Goal: Task Accomplishment & Management: Complete application form

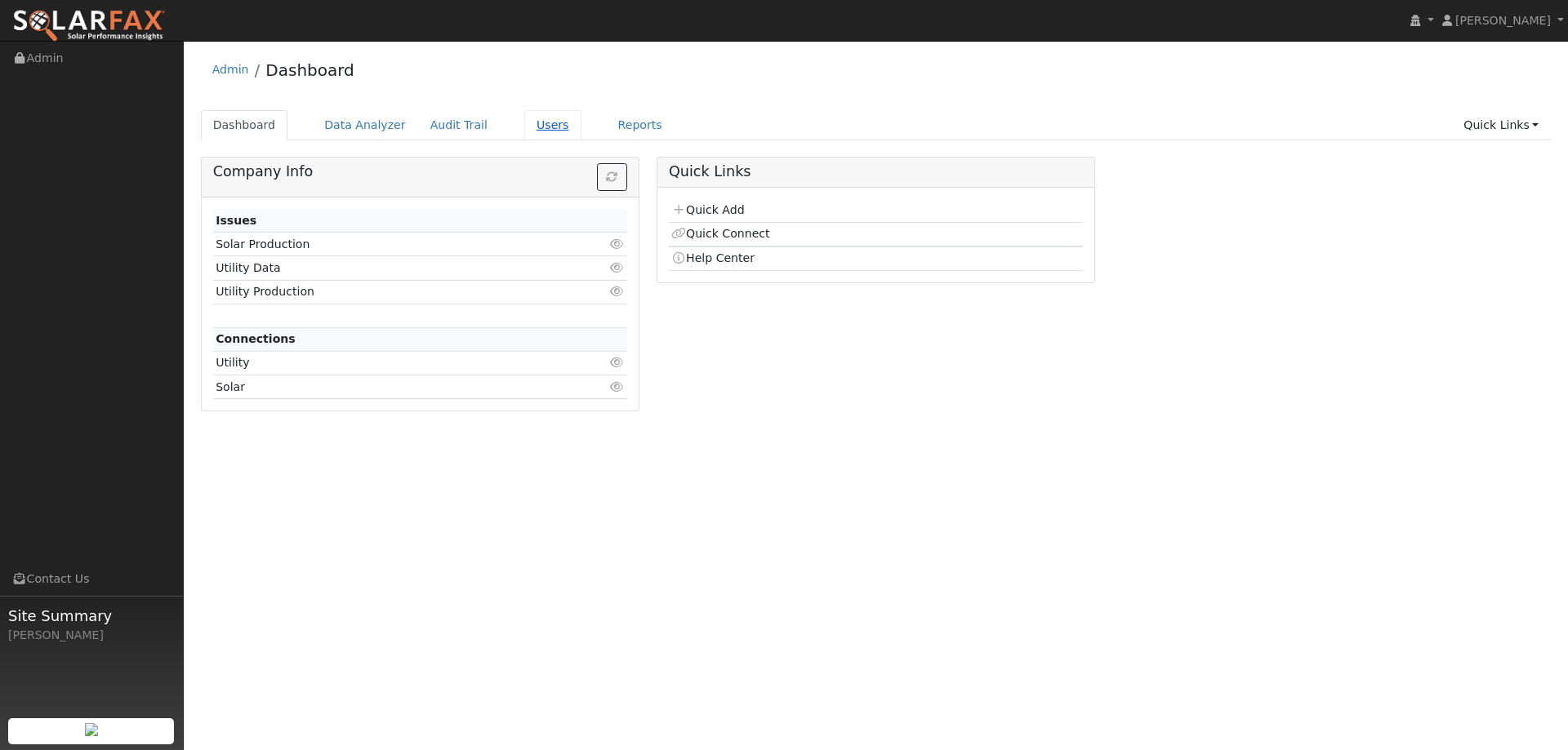
click at [532, 133] on link "Users" at bounding box center [553, 125] width 57 height 30
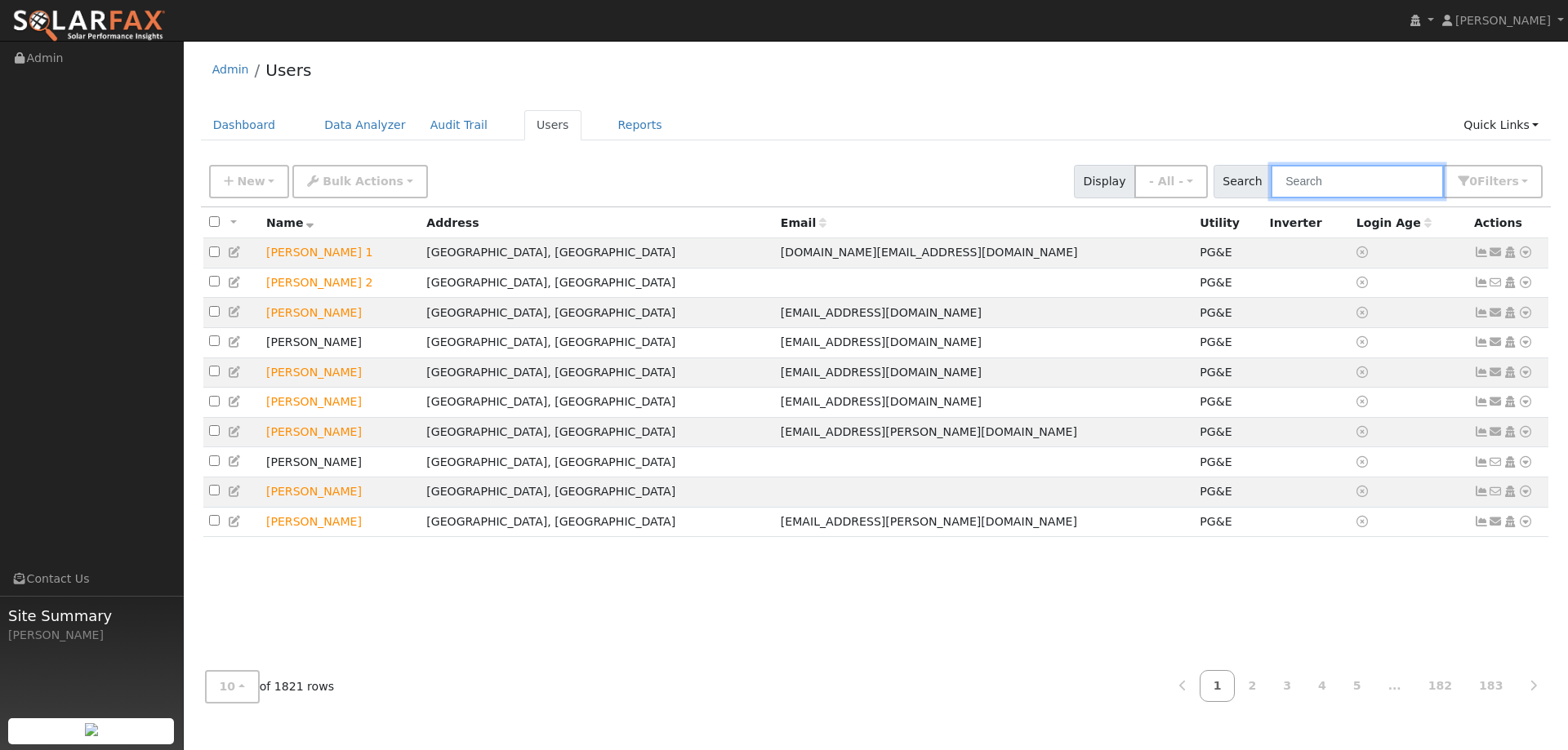
click at [1311, 184] on input "text" at bounding box center [1357, 182] width 173 height 33
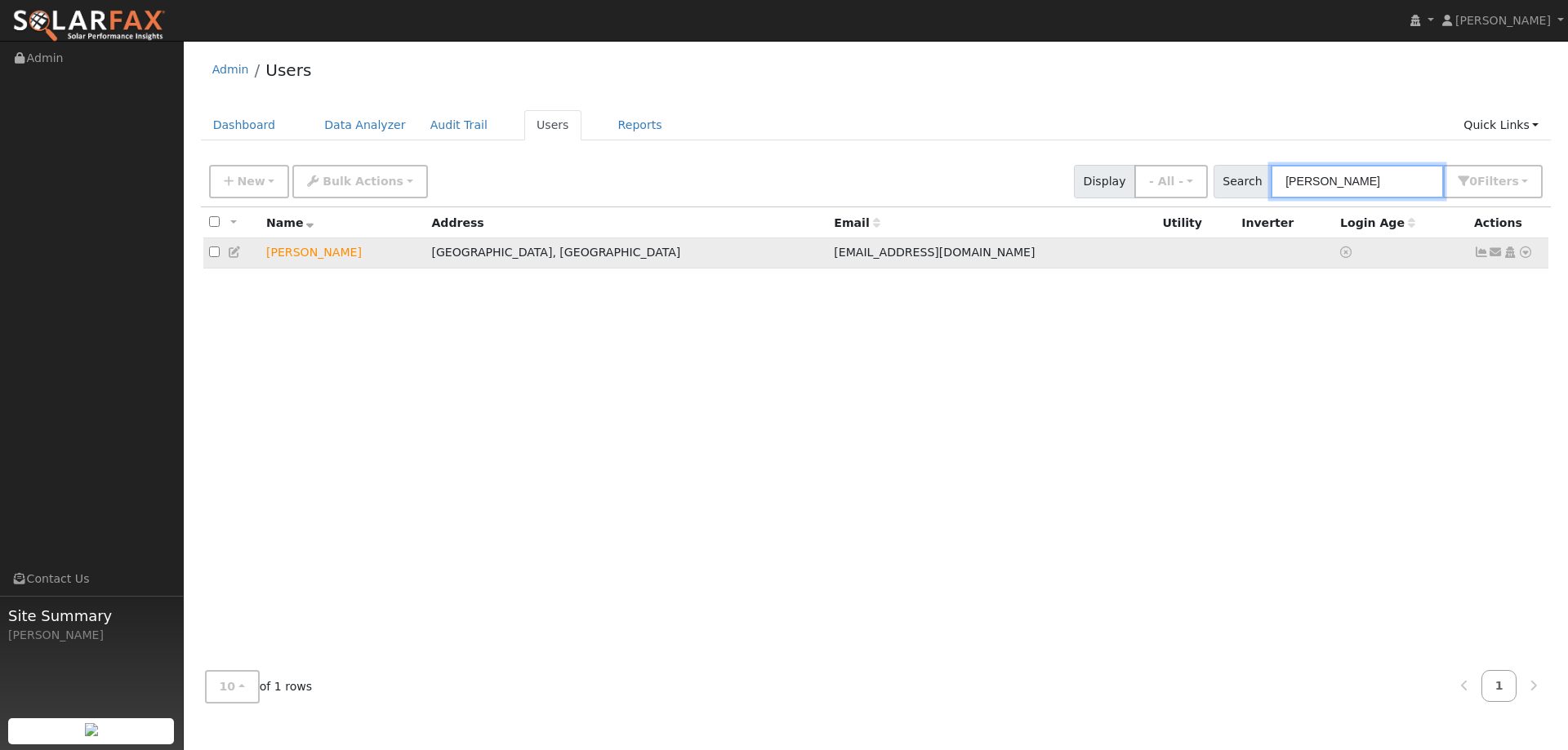
type input "[PERSON_NAME]"
click at [1528, 252] on icon at bounding box center [1526, 252] width 15 height 12
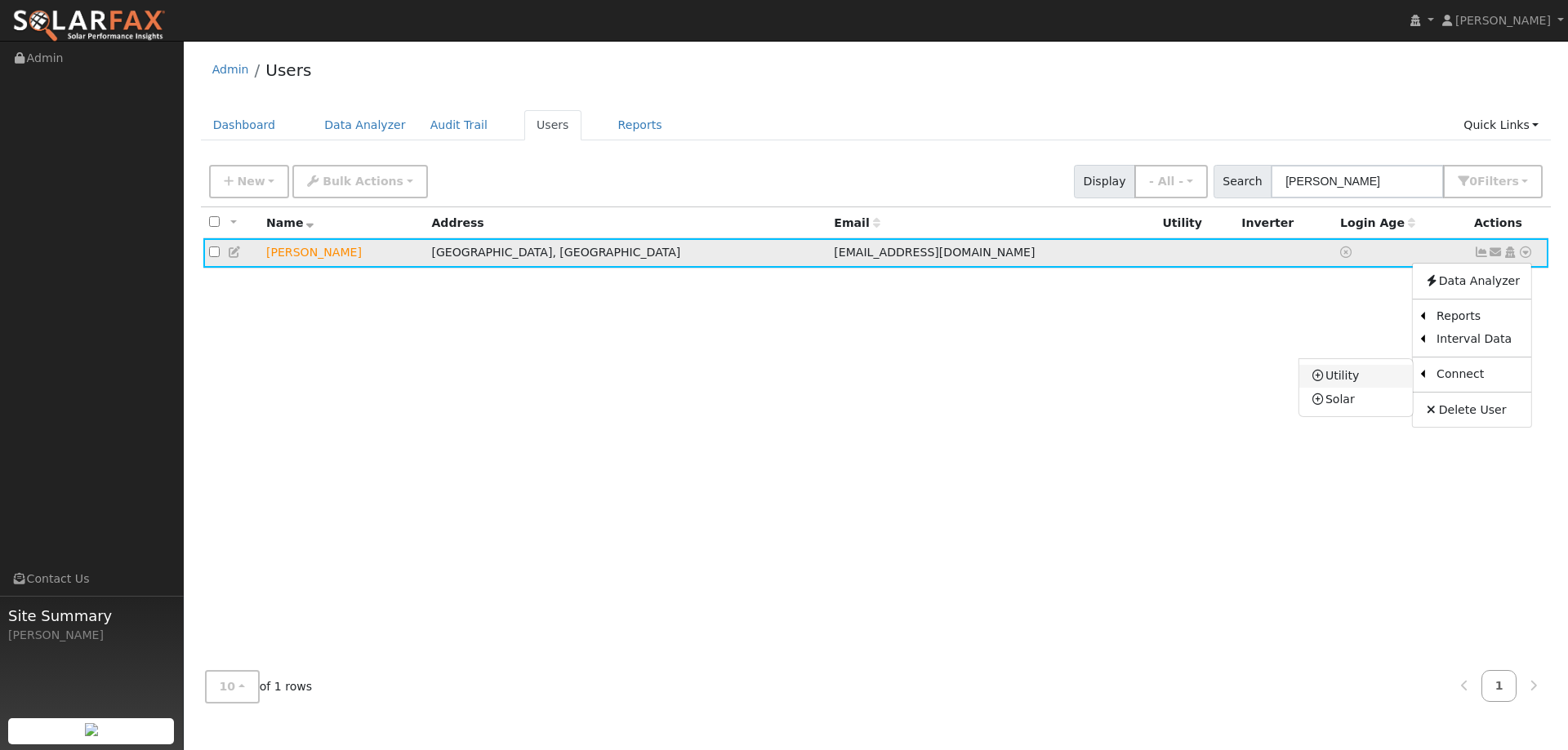
click at [1344, 384] on link "Utility" at bounding box center [1356, 376] width 114 height 23
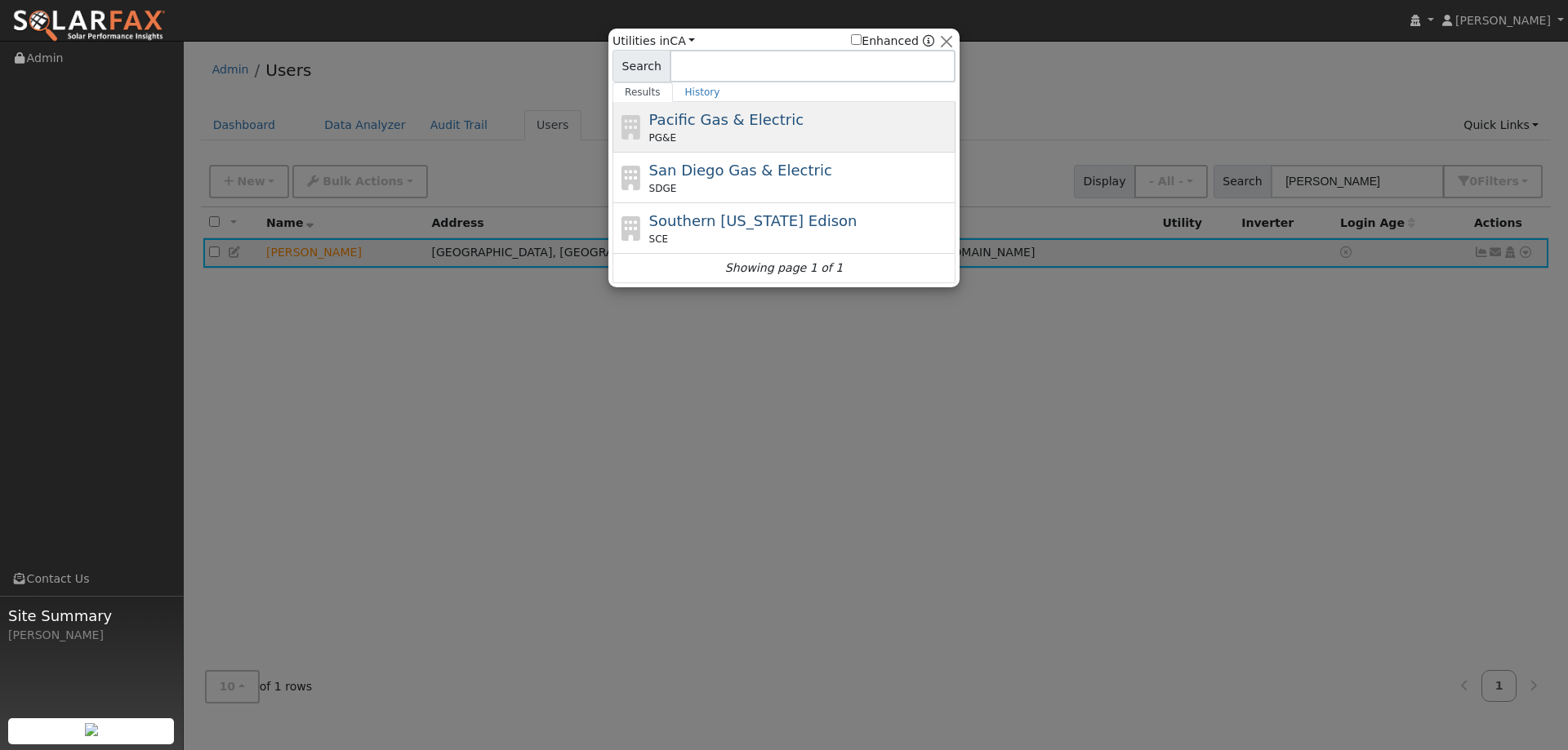
click at [767, 136] on div "PG&E" at bounding box center [800, 138] width 303 height 15
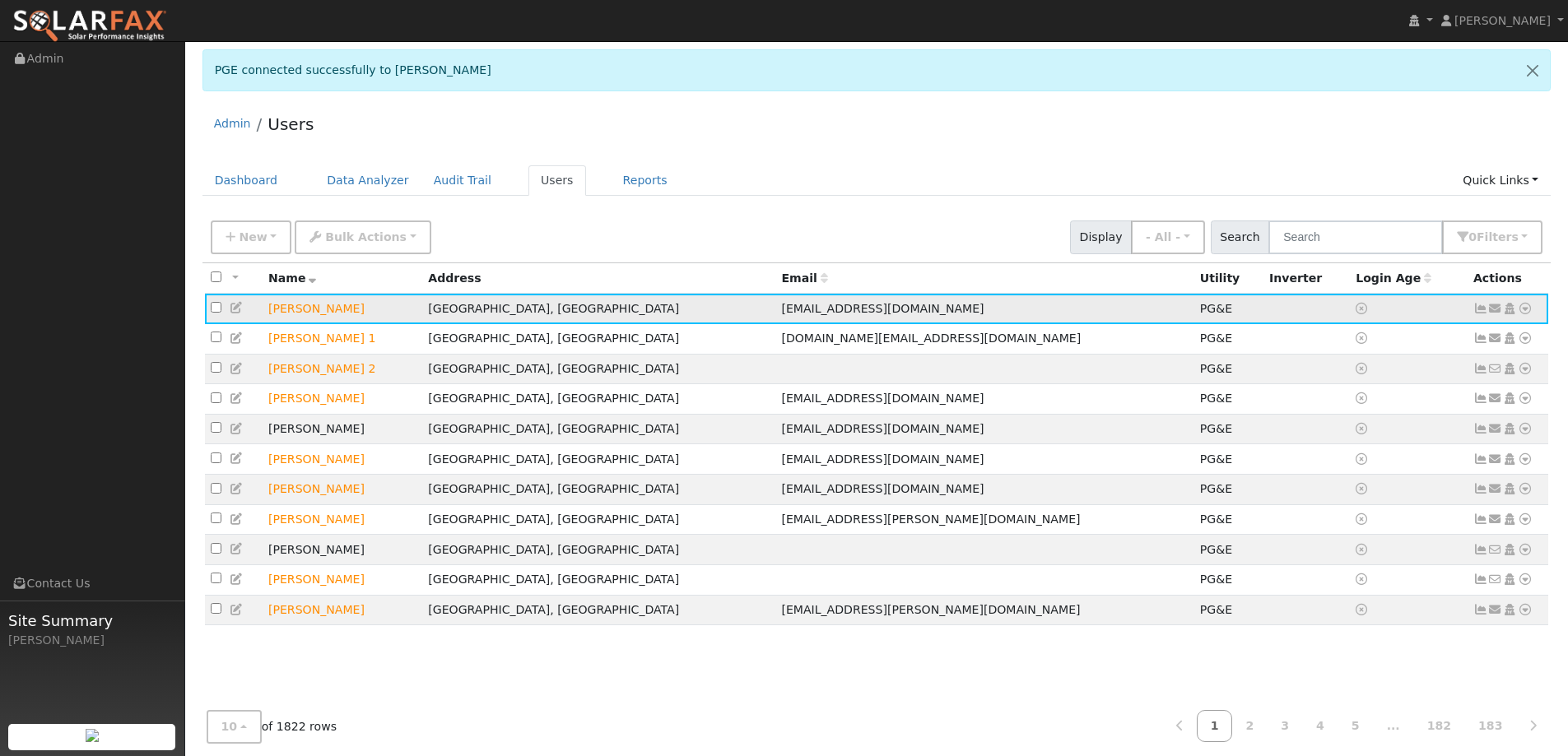
click at [1526, 307] on icon at bounding box center [1525, 309] width 15 height 12
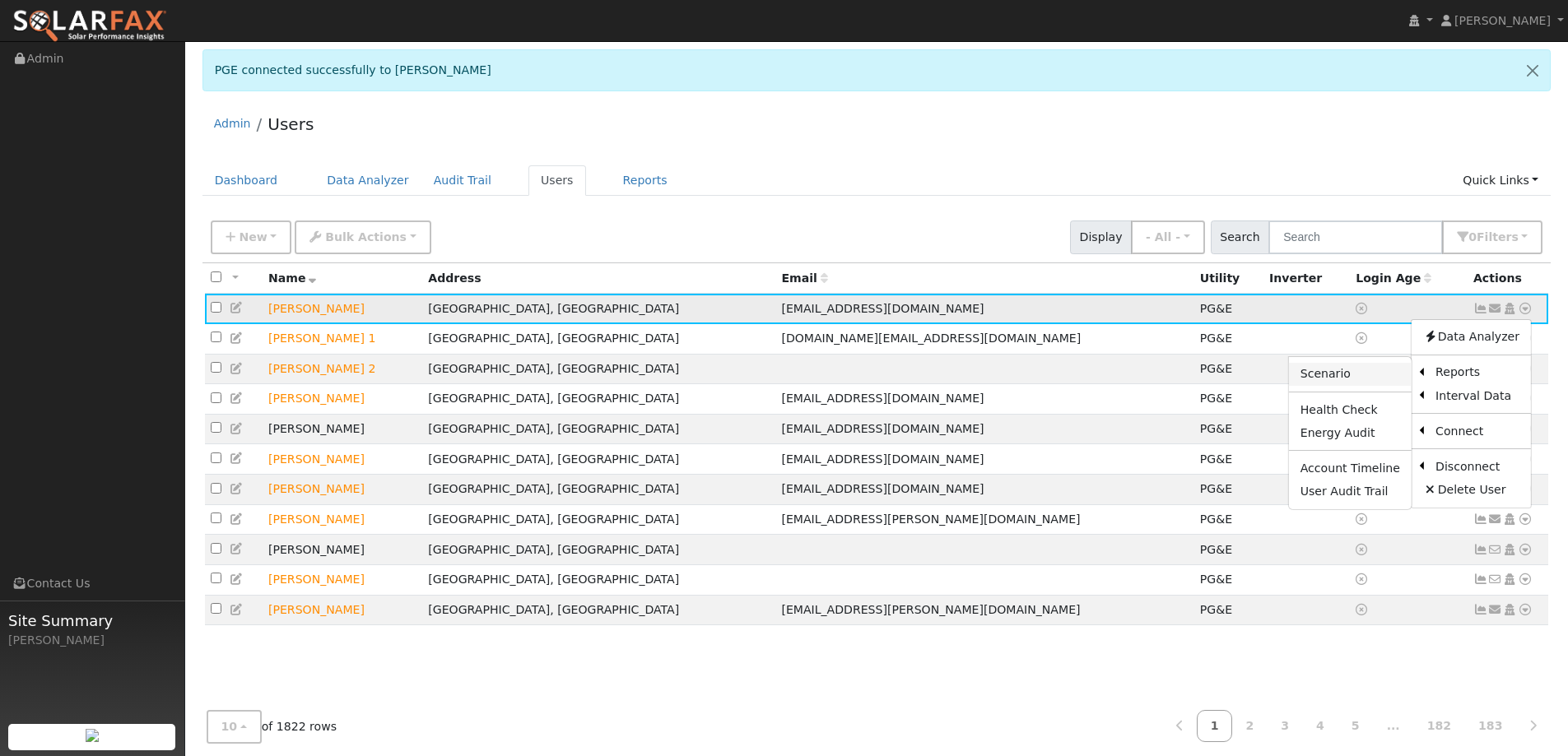
click at [1367, 381] on link "Scenario" at bounding box center [1350, 374] width 122 height 23
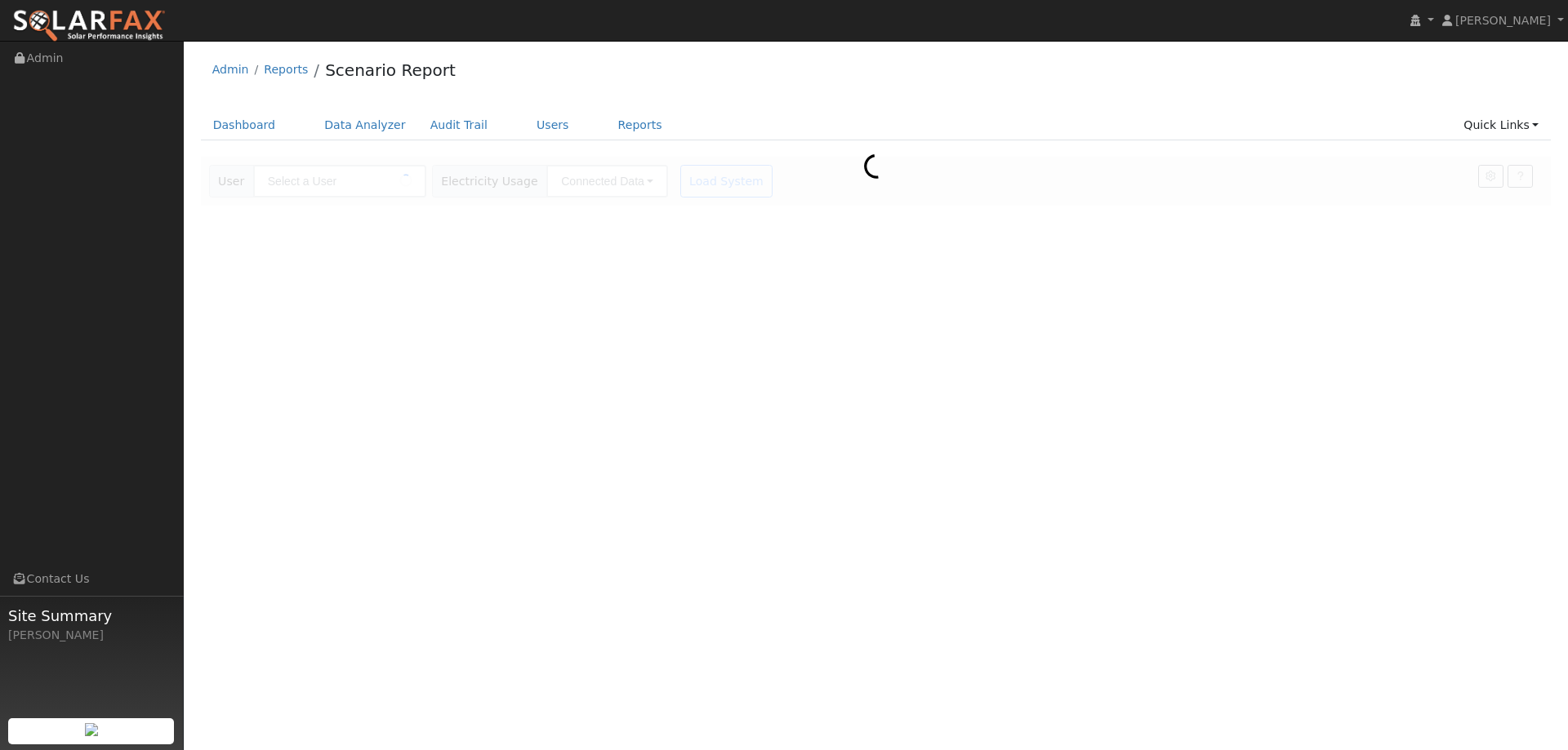
type input "[PERSON_NAME]"
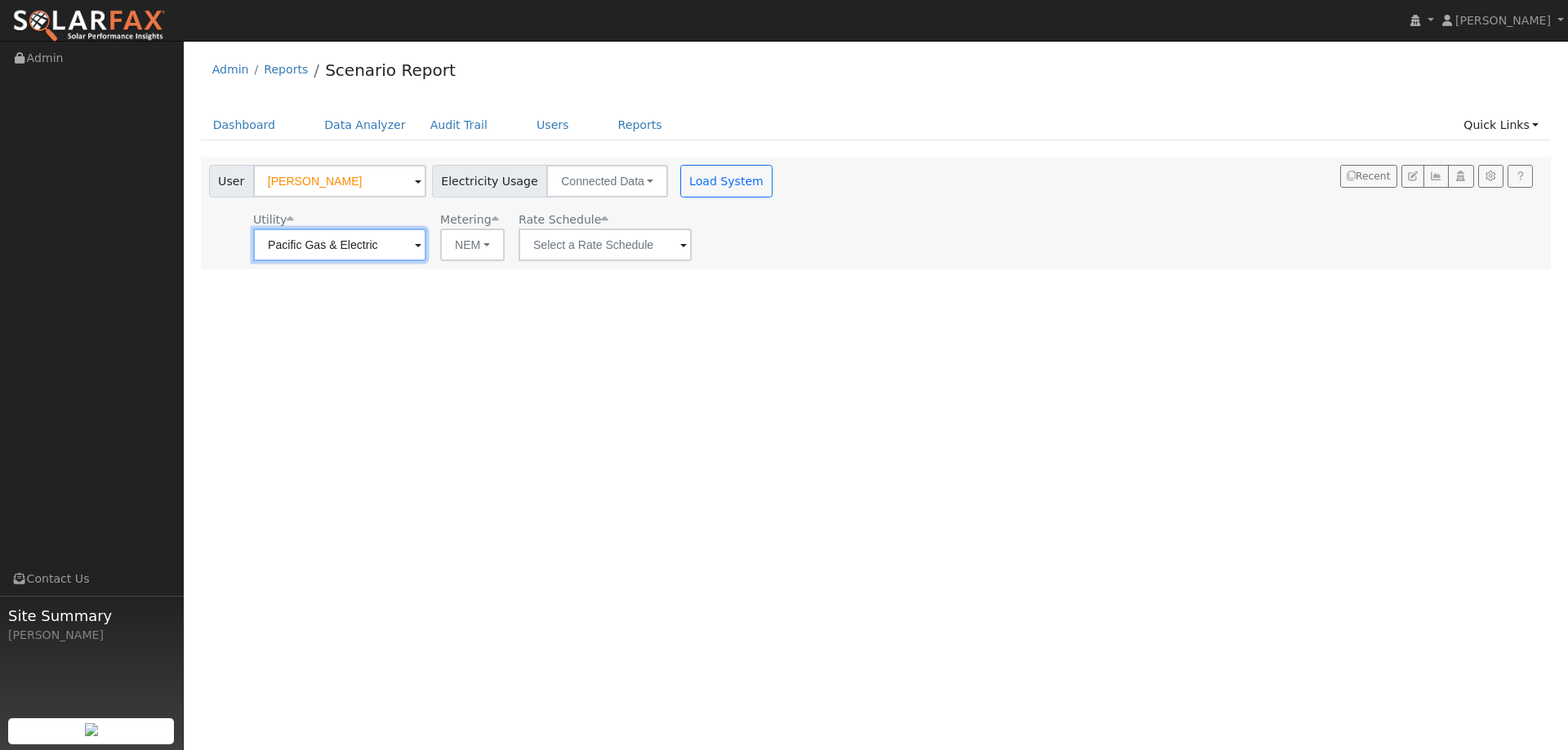
click at [410, 245] on input "Pacific Gas & Electric" at bounding box center [340, 244] width 173 height 32
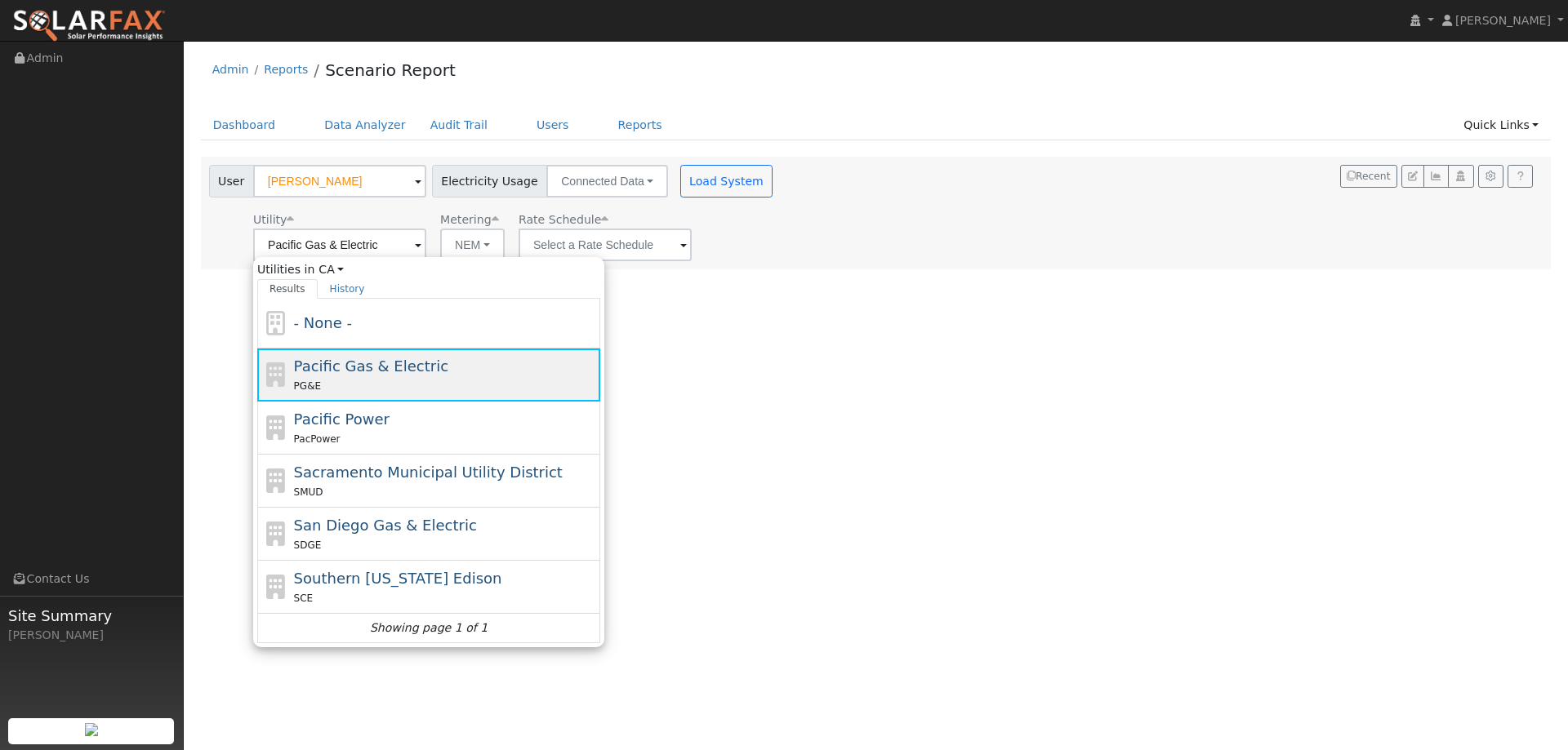
drag, startPoint x: 391, startPoint y: 371, endPoint x: 407, endPoint y: 355, distance: 22.6
click at [391, 370] on span "Pacific Gas & Electric" at bounding box center [371, 365] width 155 height 17
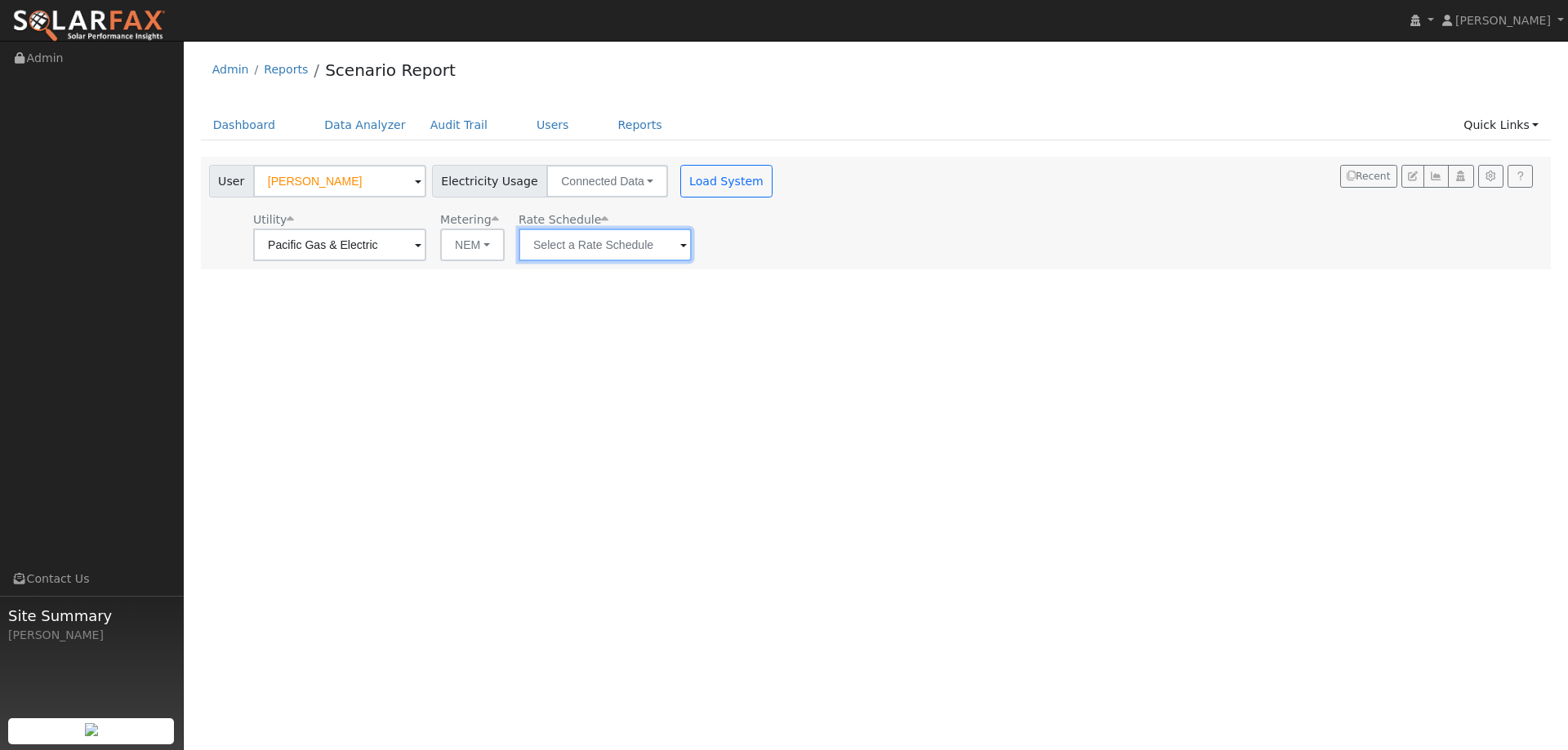
click at [587, 240] on input "text" at bounding box center [605, 244] width 173 height 32
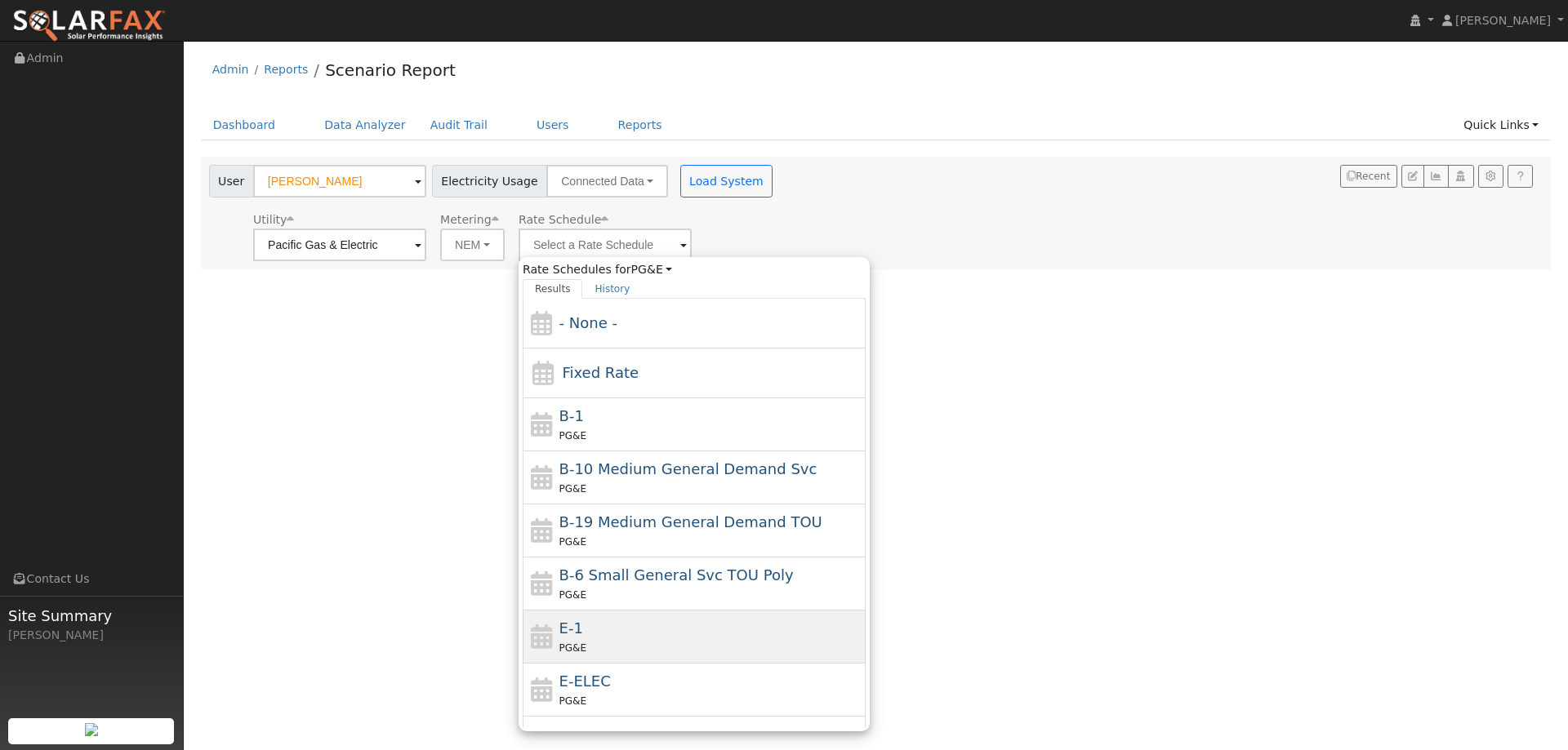
click at [573, 631] on span "E-1" at bounding box center [571, 628] width 23 height 17
type input "E-1"
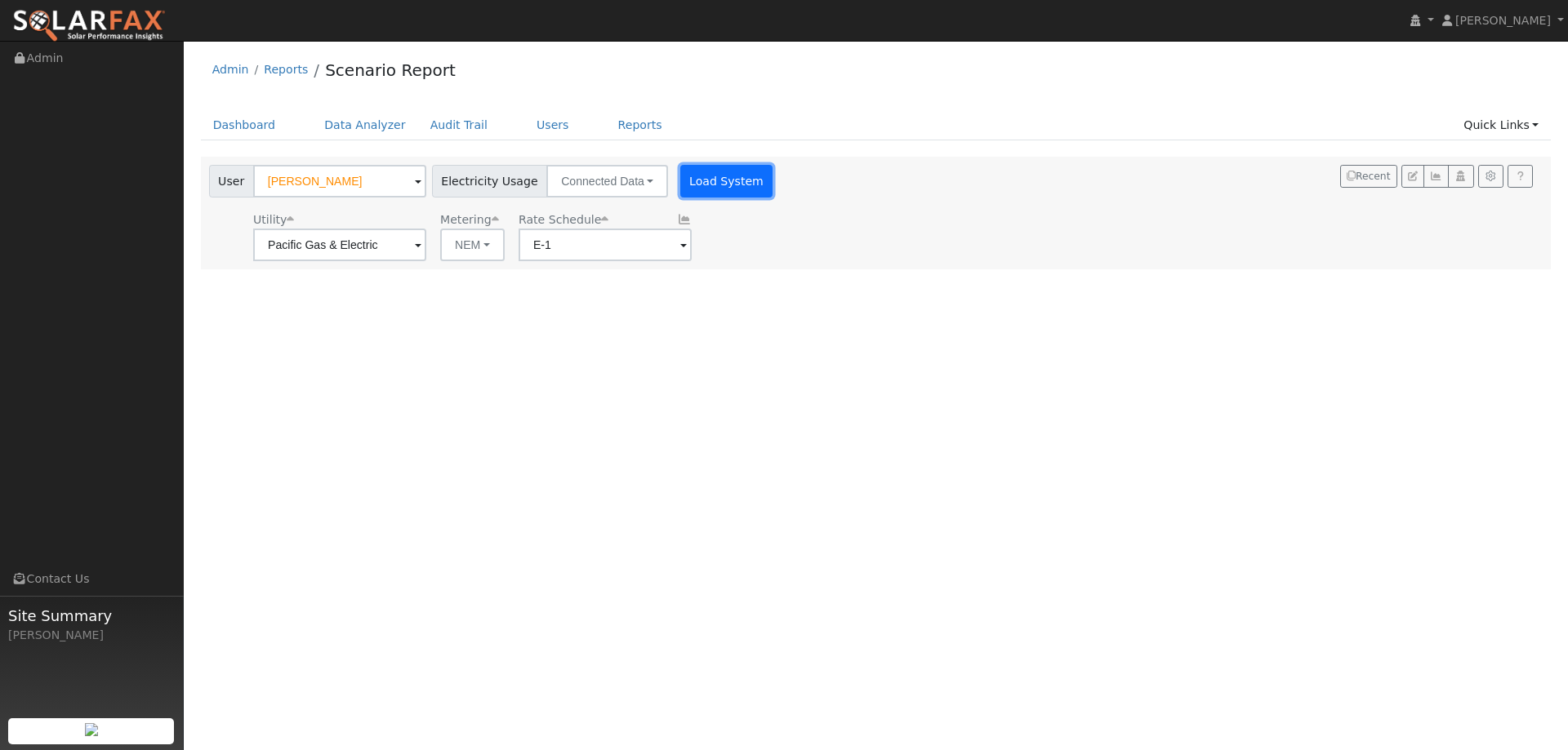
click at [721, 190] on button "Load System" at bounding box center [727, 181] width 93 height 32
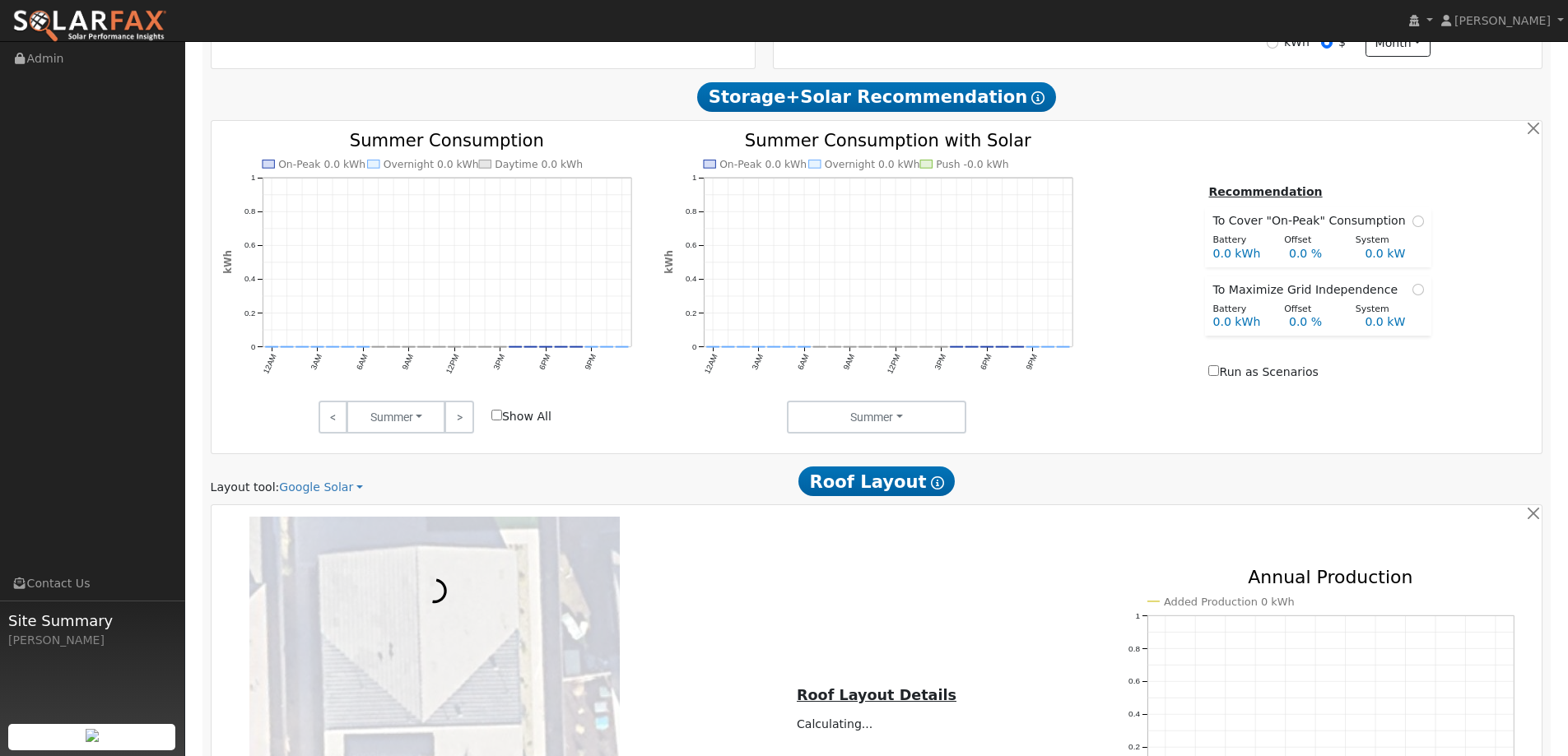
scroll to position [987, 0]
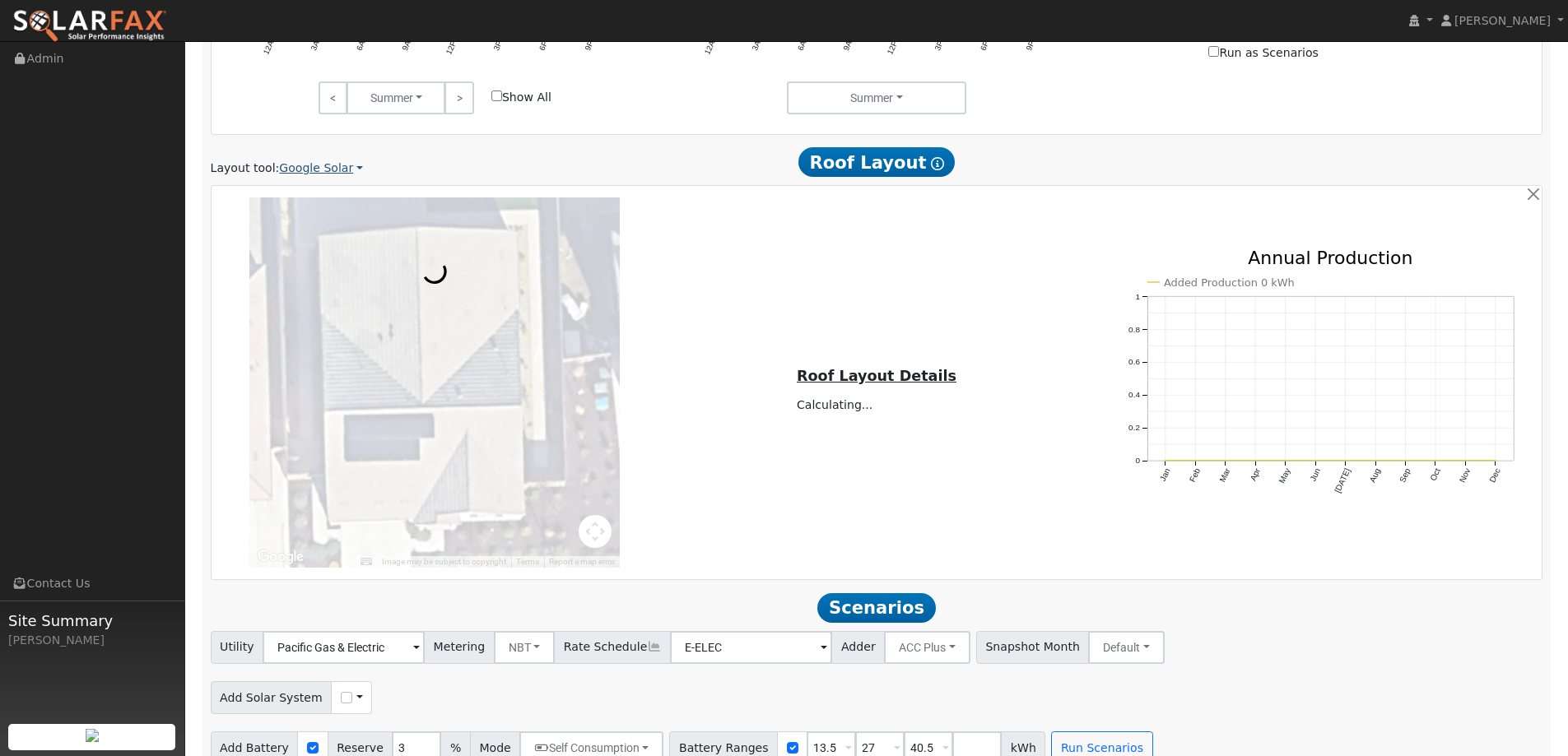
click at [311, 167] on link "Google Solar" at bounding box center [321, 168] width 84 height 18
click at [351, 243] on link "Aurora" at bounding box center [332, 244] width 115 height 23
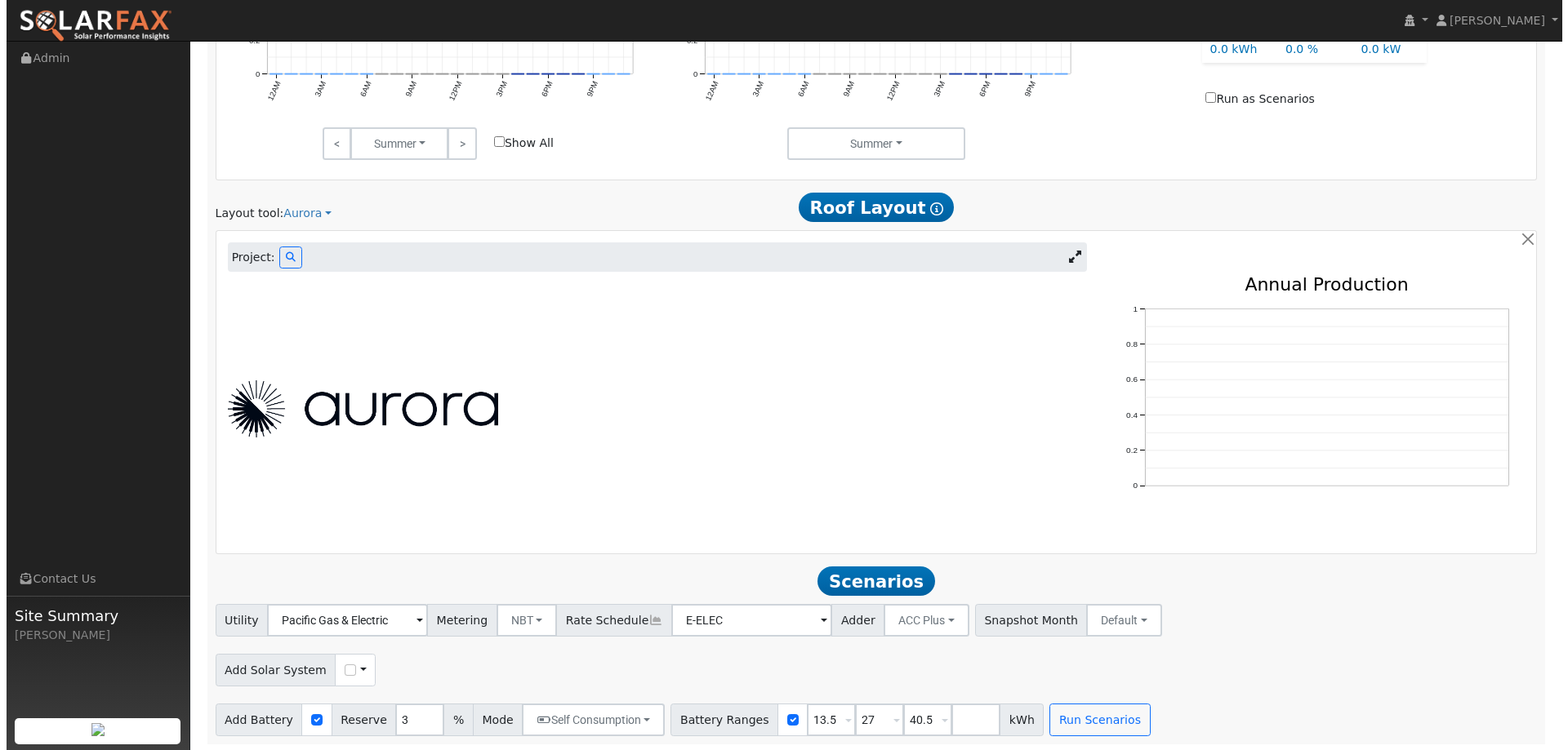
scroll to position [936, 0]
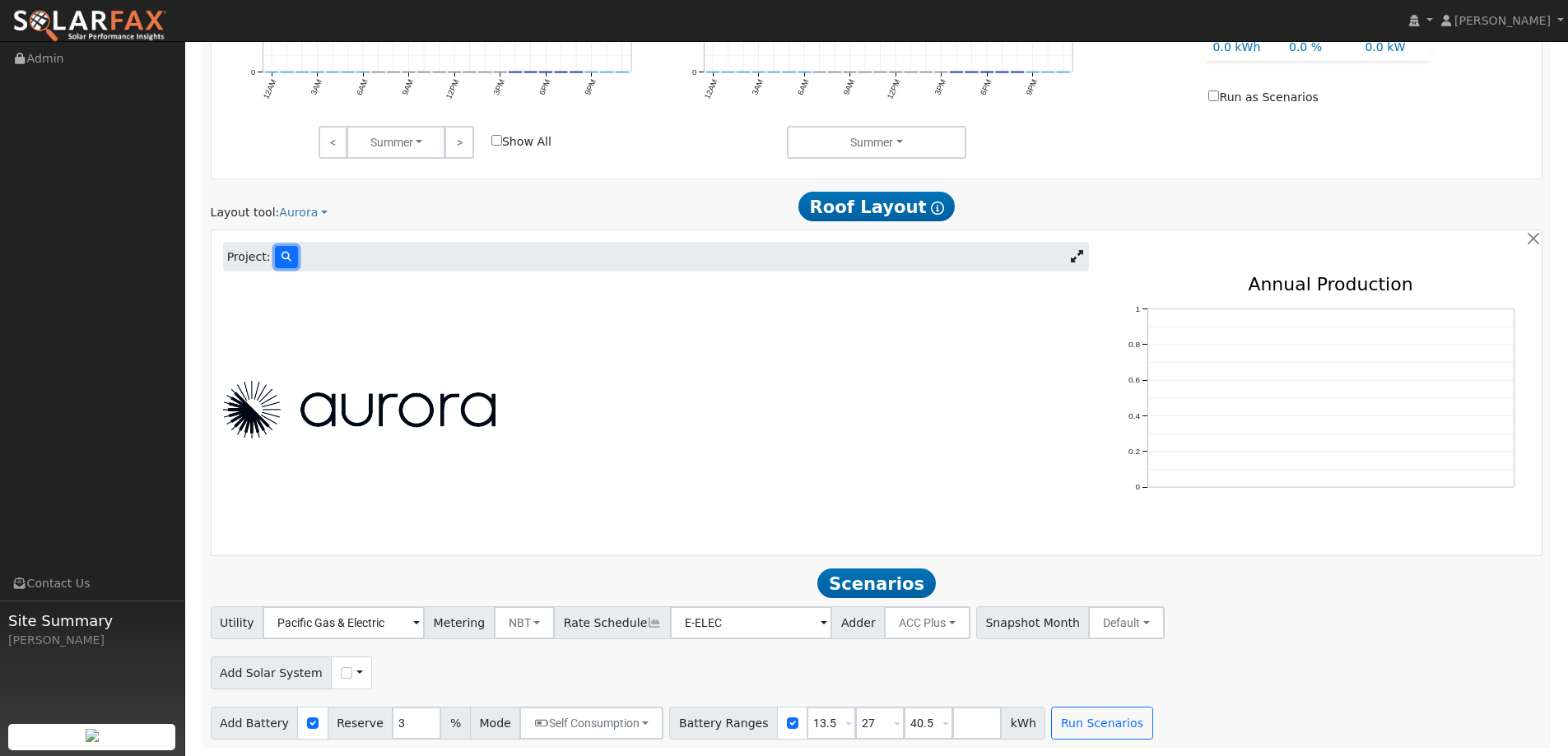
click at [285, 256] on icon at bounding box center [286, 257] width 10 height 10
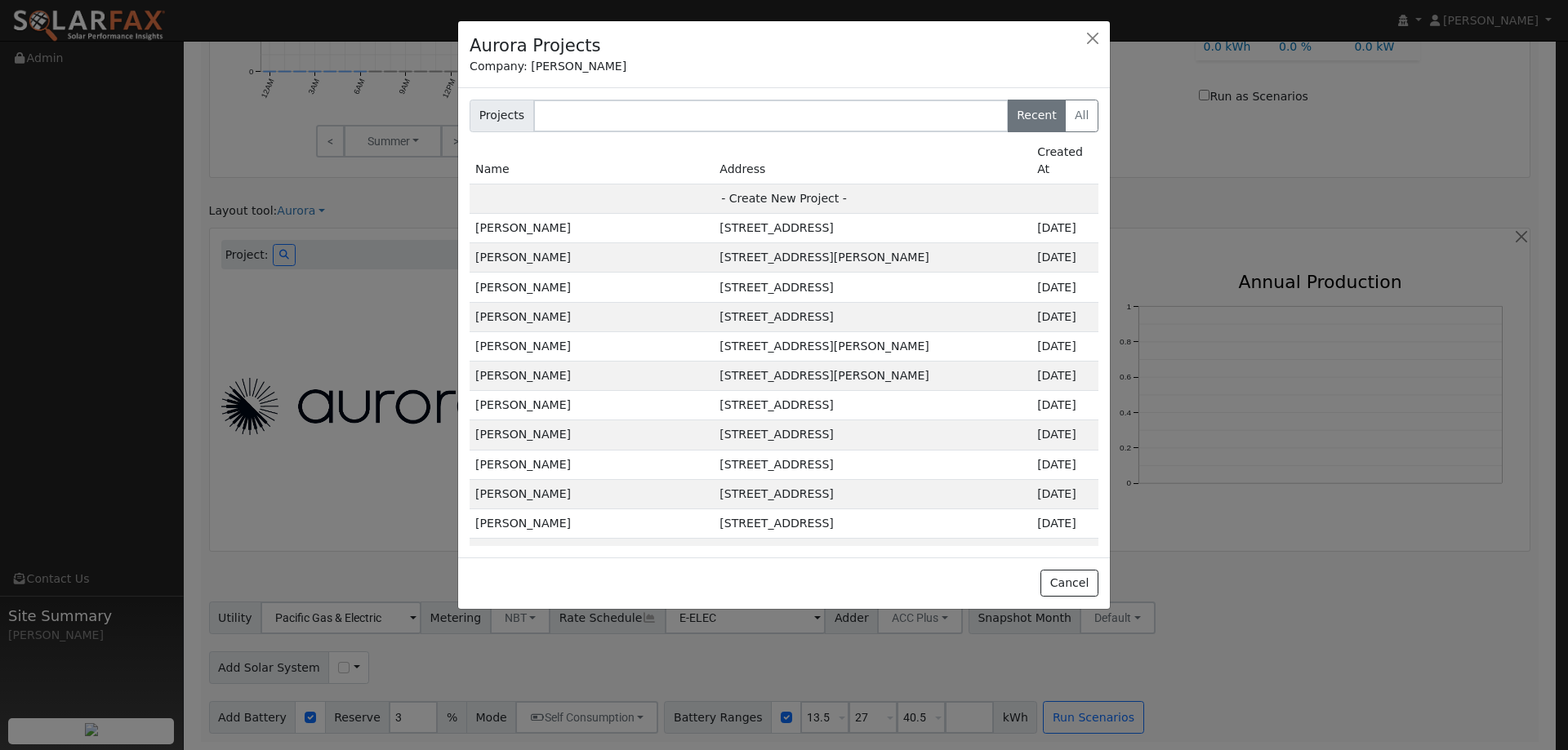
click at [607, 186] on td "- Create New Project -" at bounding box center [784, 198] width 629 height 29
type input "William Giddings"
type input "818 Billhook Drive"
type input "Vacaville"
type input "CA"
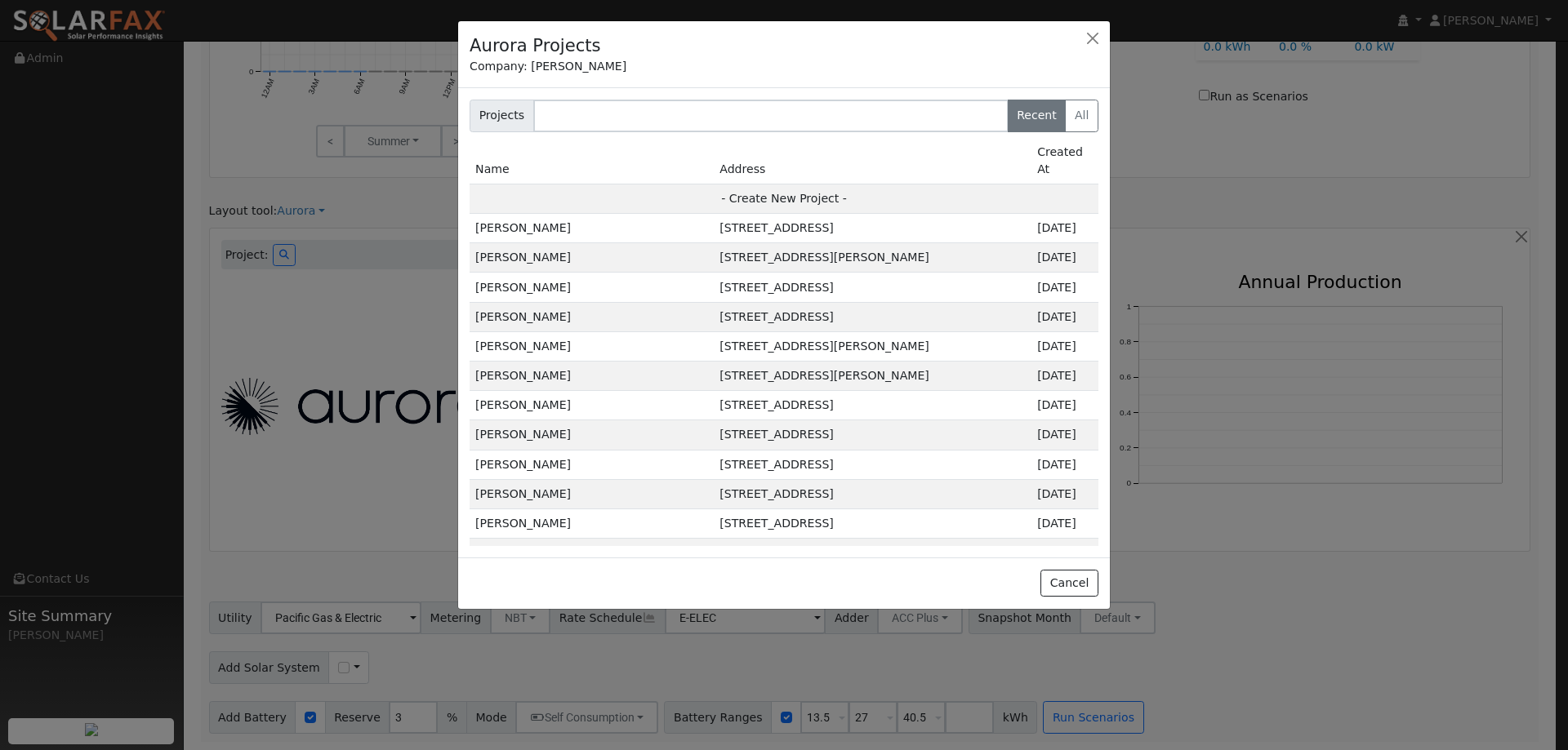
type input "95687"
type input "Design"
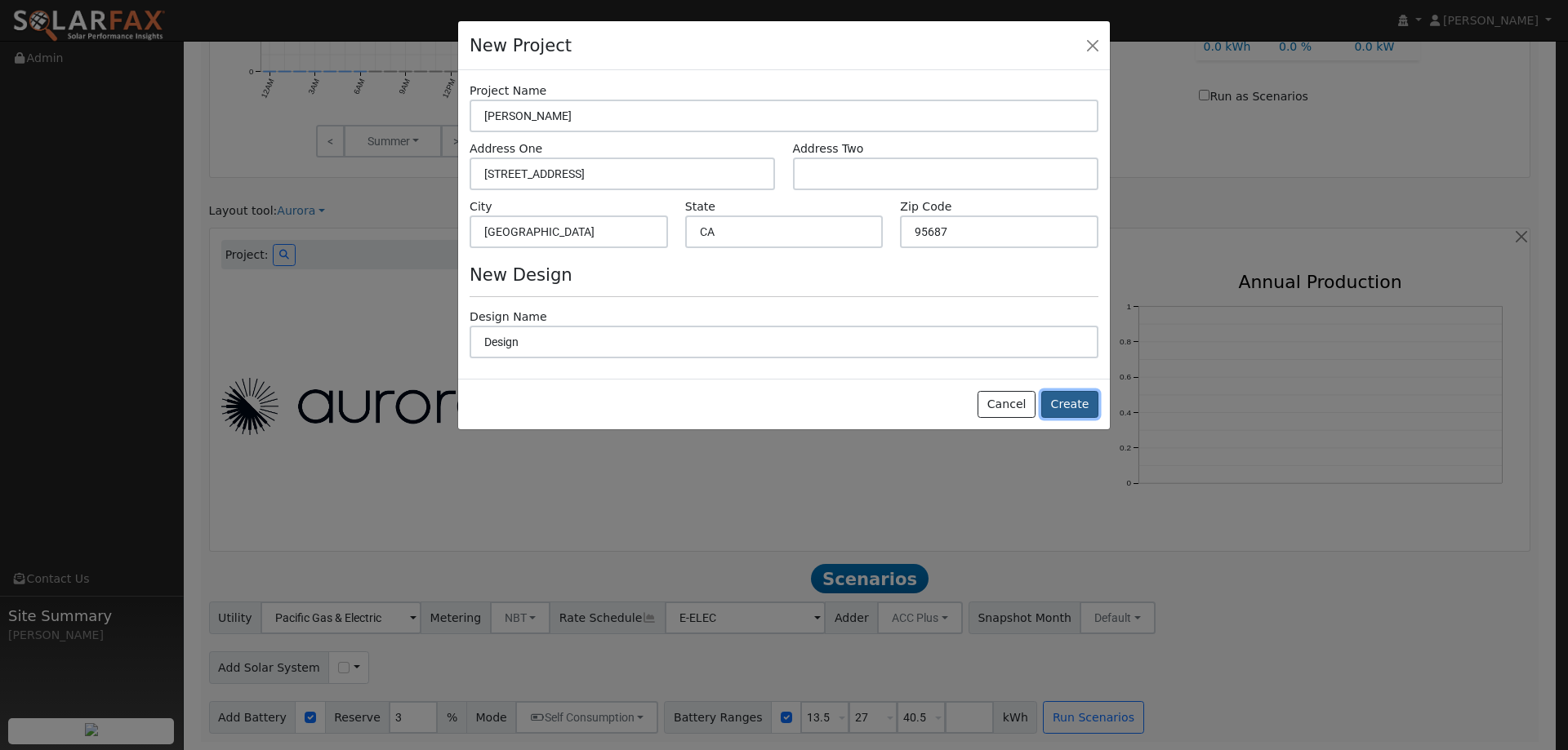
click at [1079, 413] on button "Create" at bounding box center [1069, 404] width 57 height 27
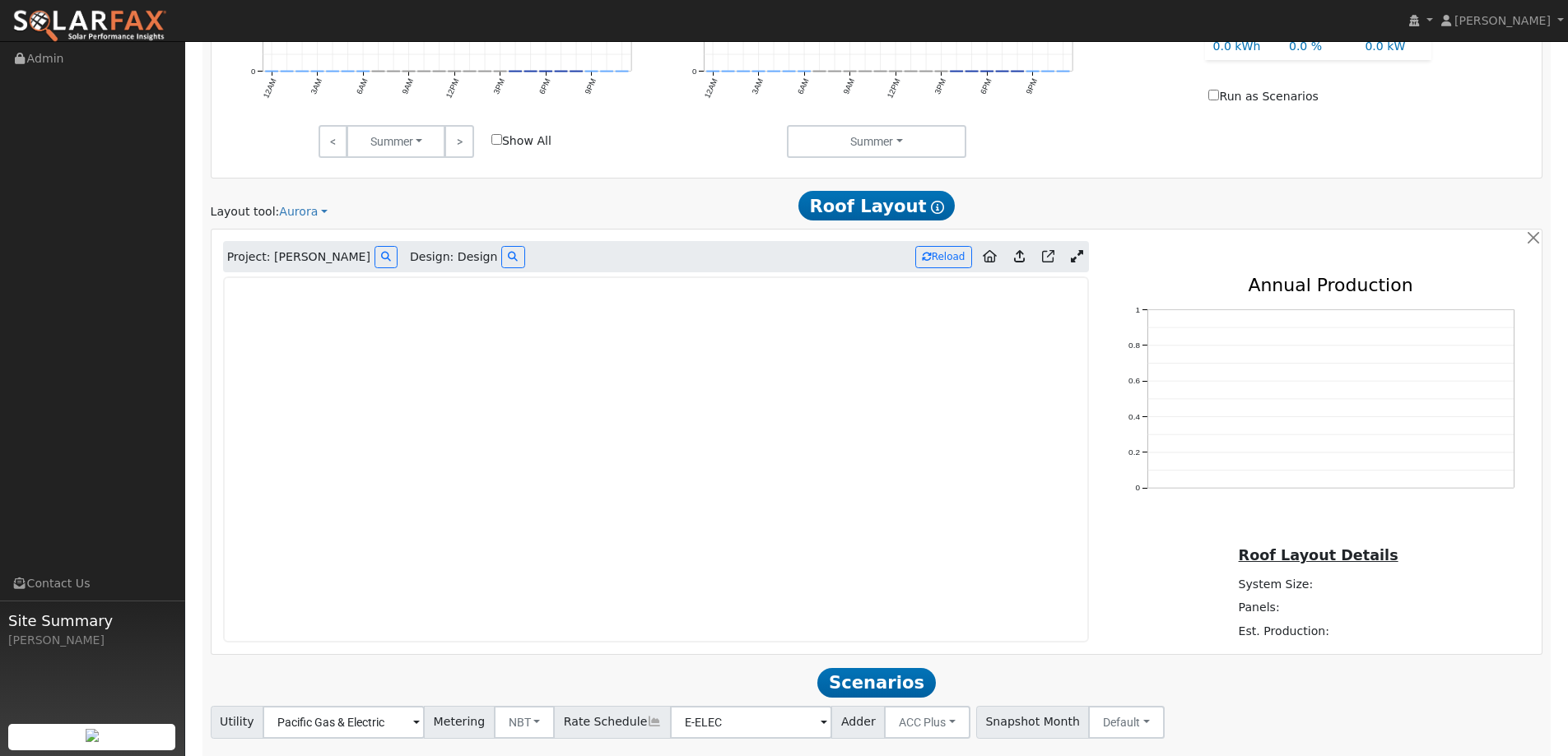
click at [149, 23] on img at bounding box center [90, 26] width 155 height 34
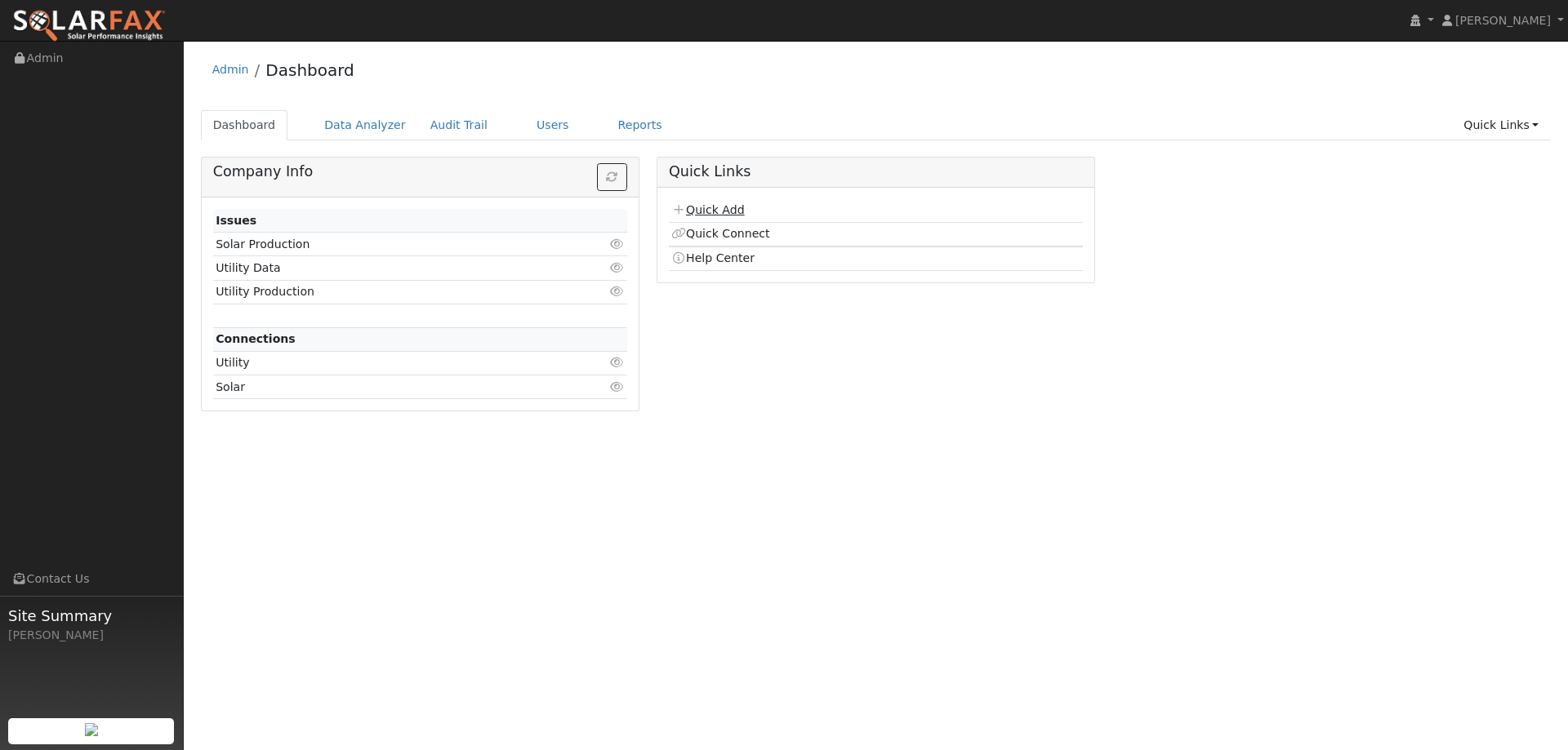
click at [700, 210] on link "Quick Add" at bounding box center [707, 210] width 72 height 13
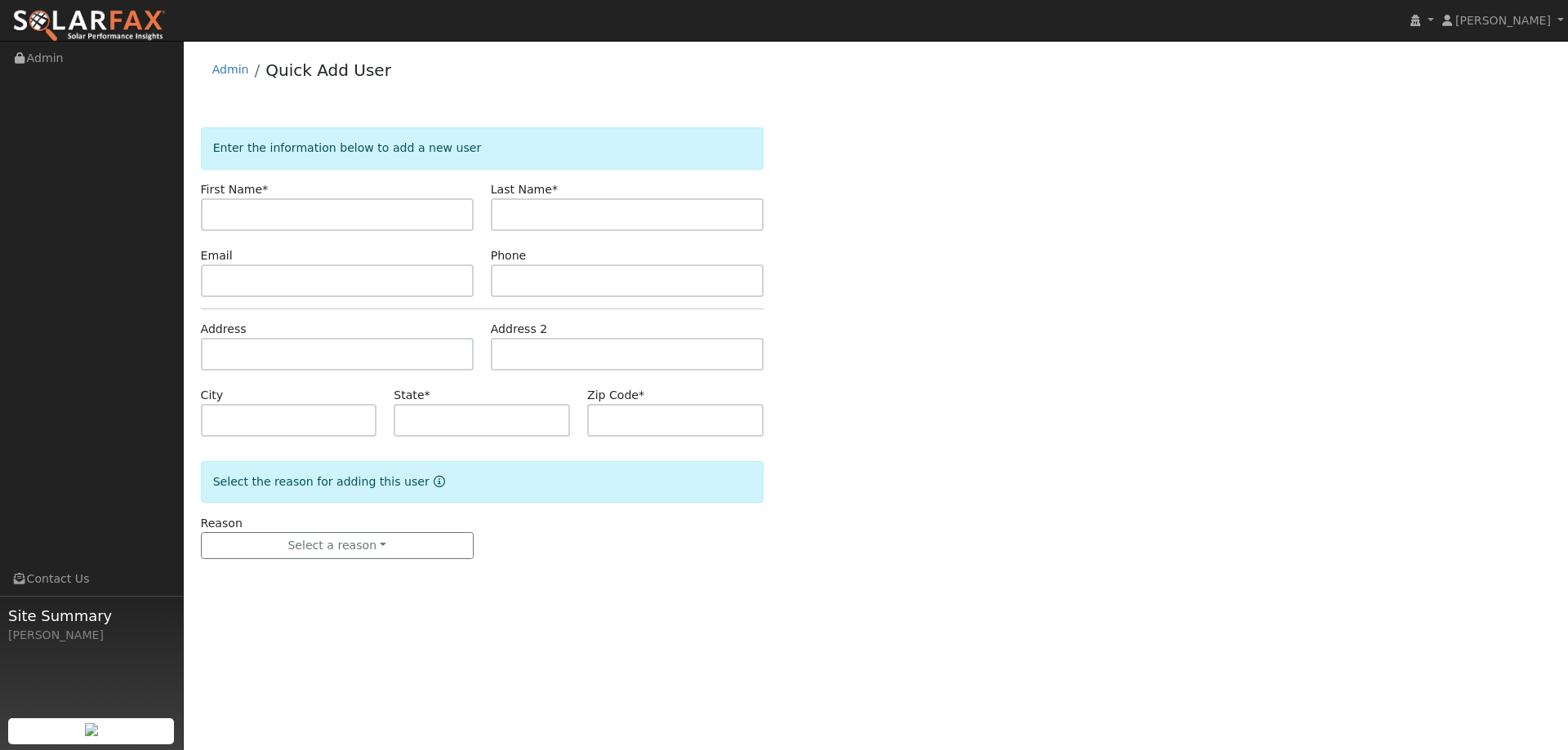
click at [333, 208] on input "text" at bounding box center [337, 214] width 273 height 32
type input "Kurt"
click at [513, 218] on input "text" at bounding box center [627, 214] width 273 height 32
type input "Messick"
click at [450, 286] on input "text" at bounding box center [337, 280] width 273 height 32
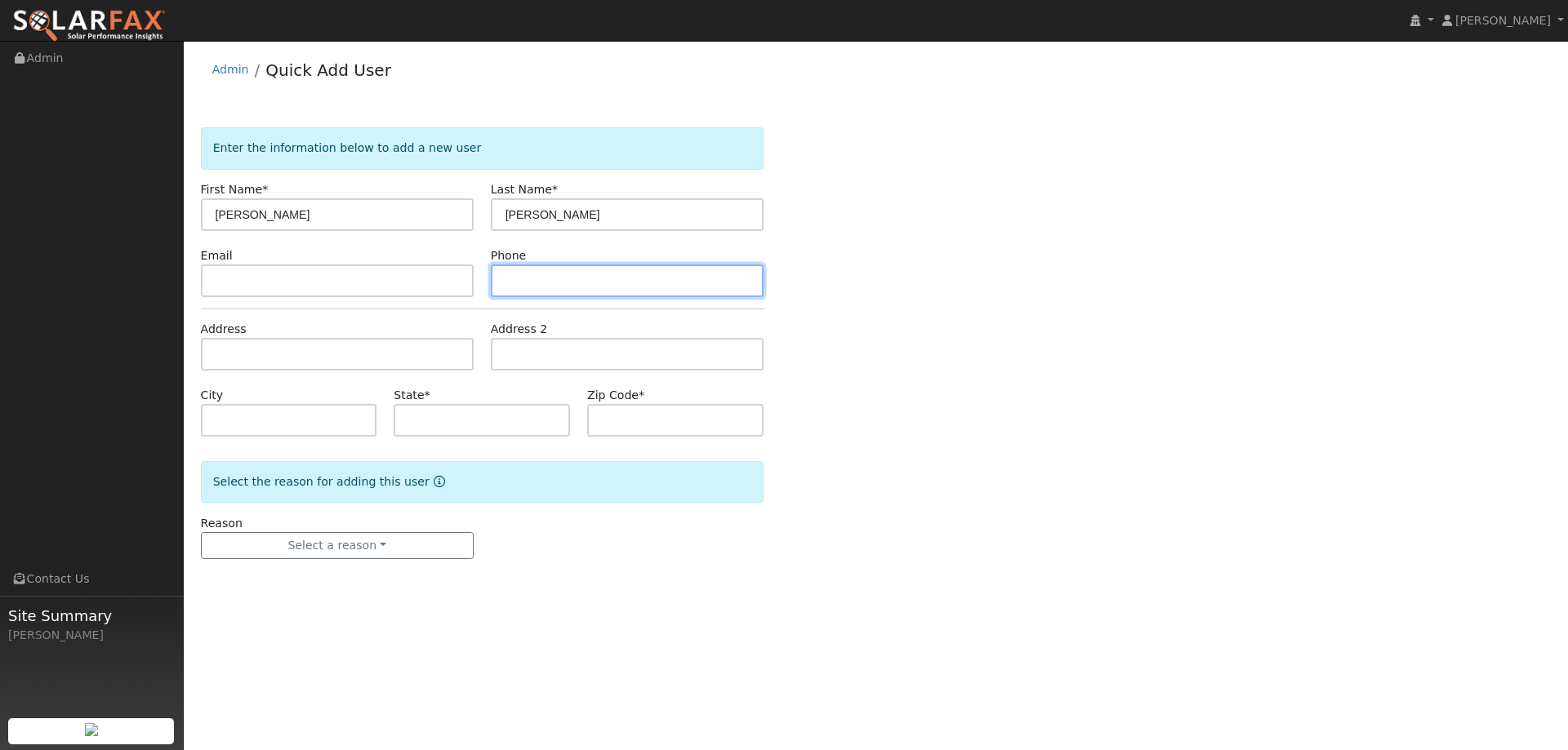
click at [588, 277] on input "text" at bounding box center [627, 280] width 273 height 32
paste input "(707) 344-7599"
type input "(707) 344-7599"
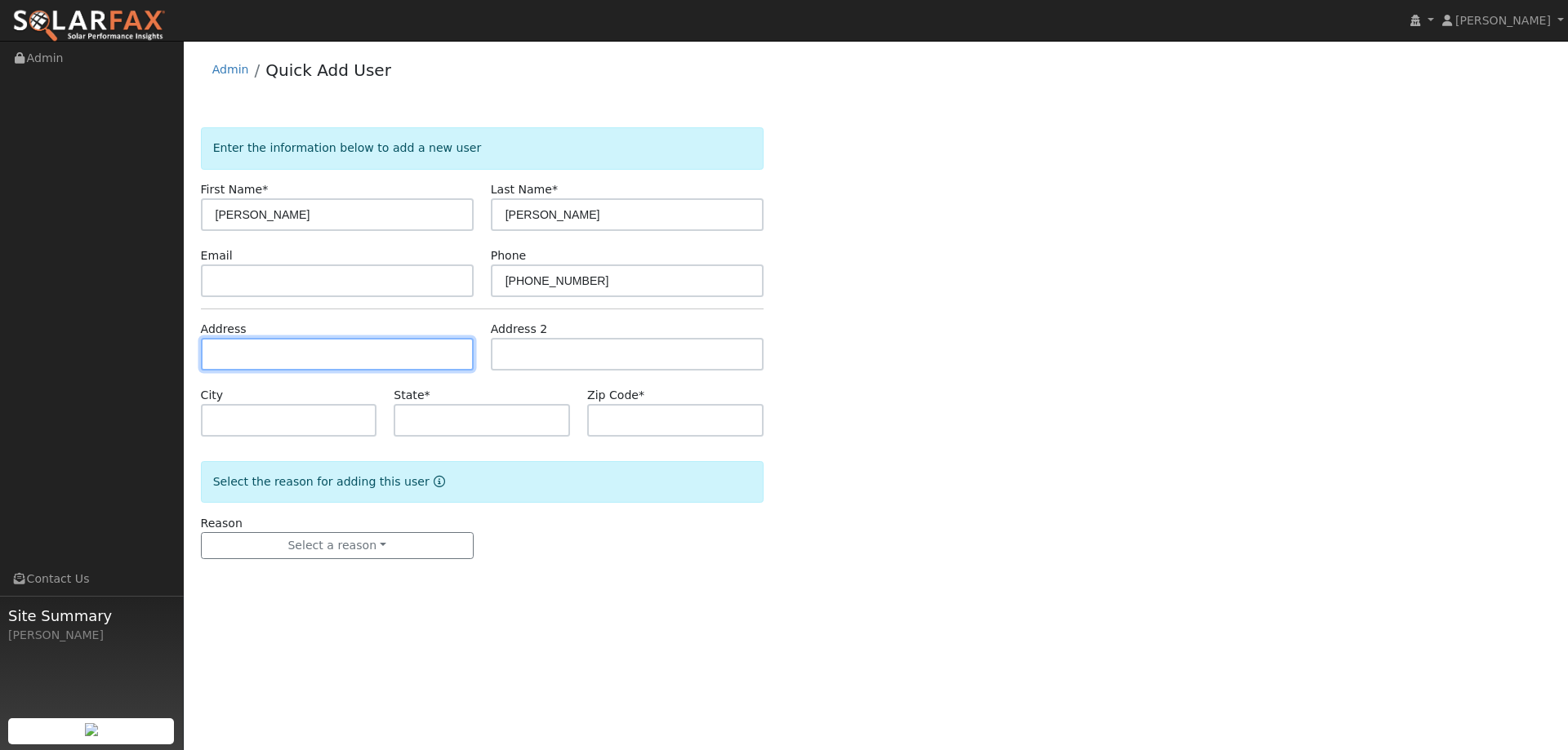
click at [281, 351] on input "text" at bounding box center [337, 354] width 273 height 32
paste input "3286 Formby Lane"
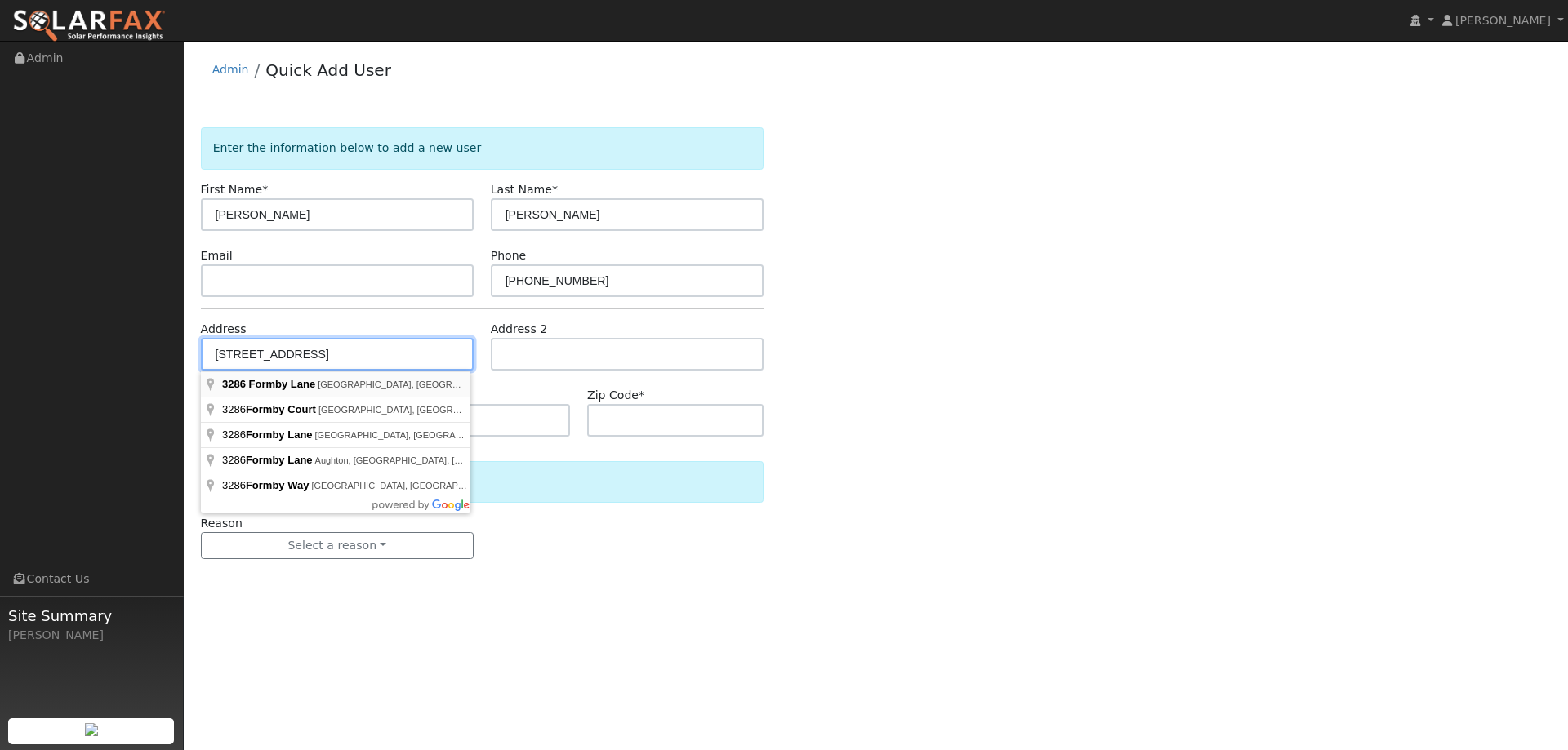
type input "3286 Formby Lane"
type input "Fairfield"
type input "CA"
type input "94534"
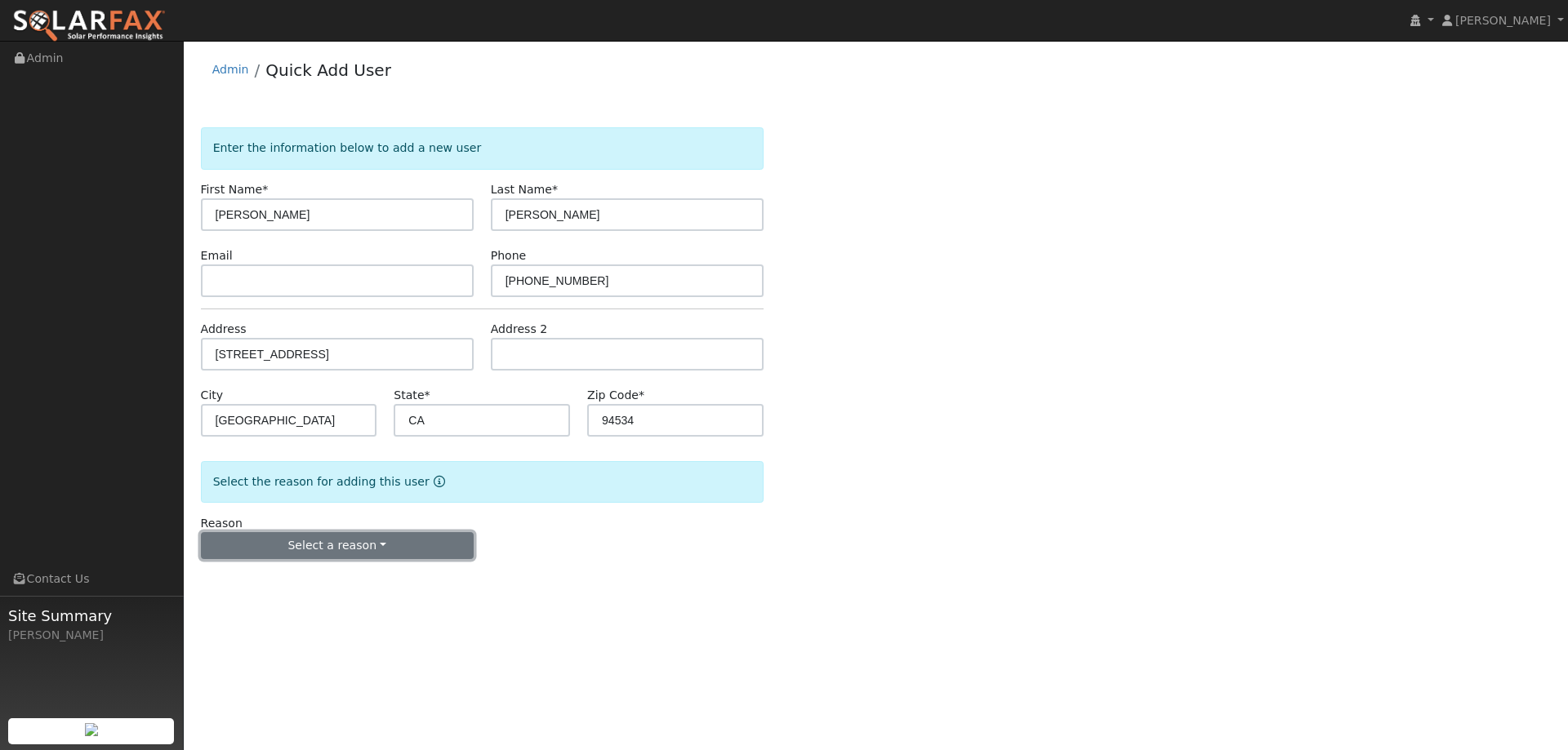
click at [327, 541] on button "Select a reason" at bounding box center [337, 546] width 273 height 27
click at [322, 571] on link "New lead" at bounding box center [292, 580] width 180 height 23
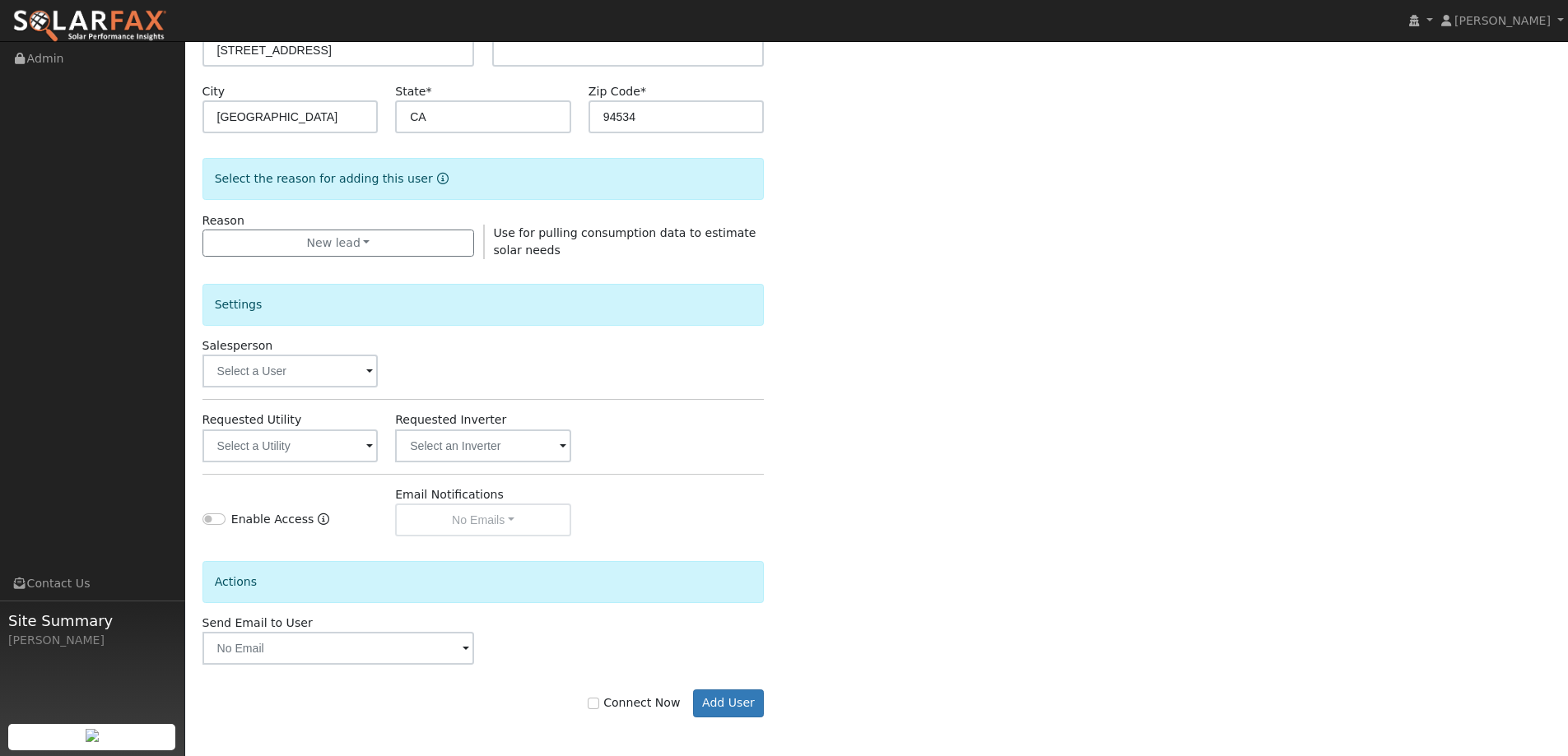
scroll to position [310, 0]
click at [743, 687] on div "Connect Now Add User" at bounding box center [483, 688] width 580 height 53
click at [742, 697] on button "Add User" at bounding box center [728, 701] width 71 height 28
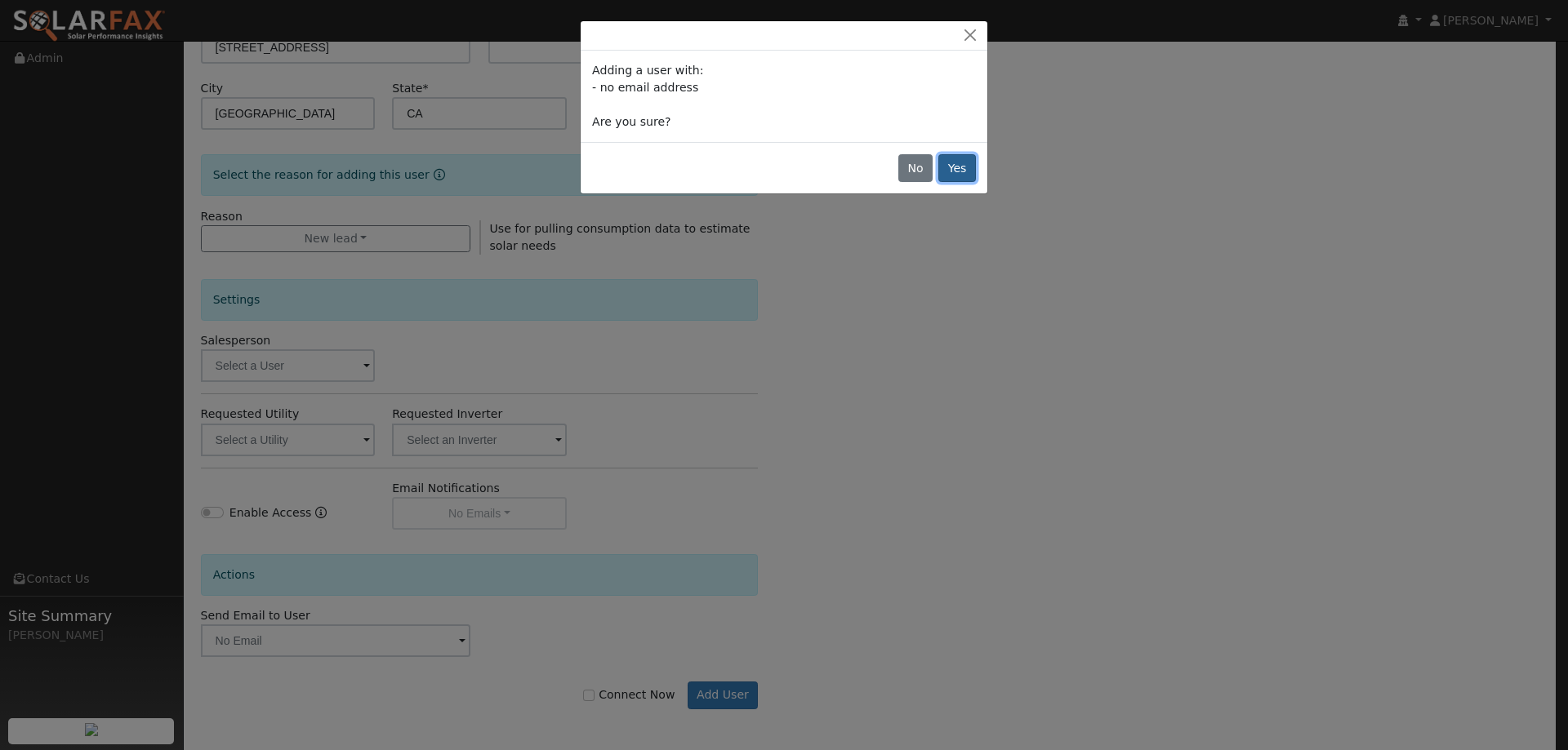
click at [962, 161] on button "Yes" at bounding box center [956, 168] width 37 height 27
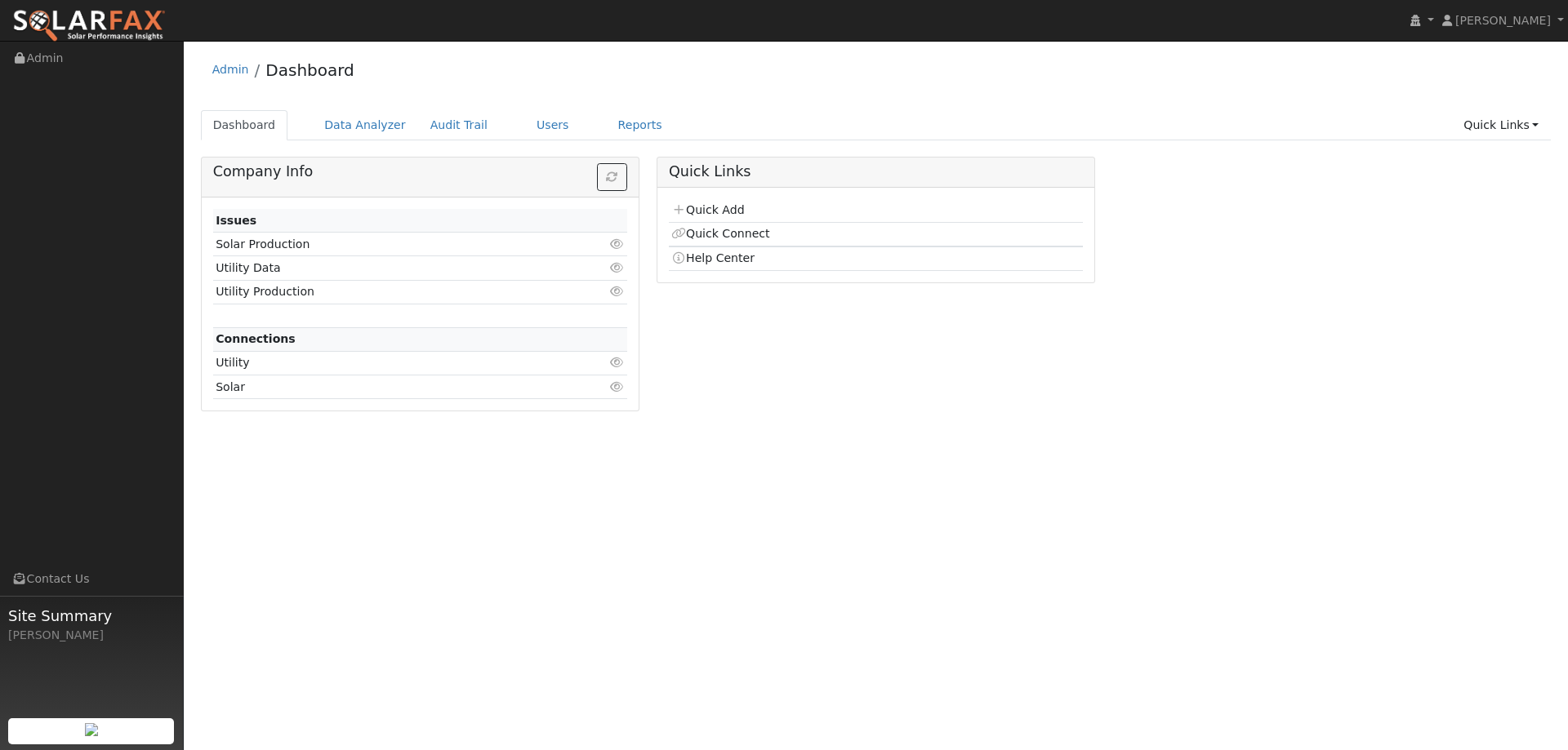
click at [568, 126] on ul "Dashboard Data Analyzer Audit Trail Users Reports Quick Links Quick Add Quick C…" at bounding box center [876, 125] width 1350 height 30
click at [627, 124] on link "Reports" at bounding box center [640, 125] width 69 height 30
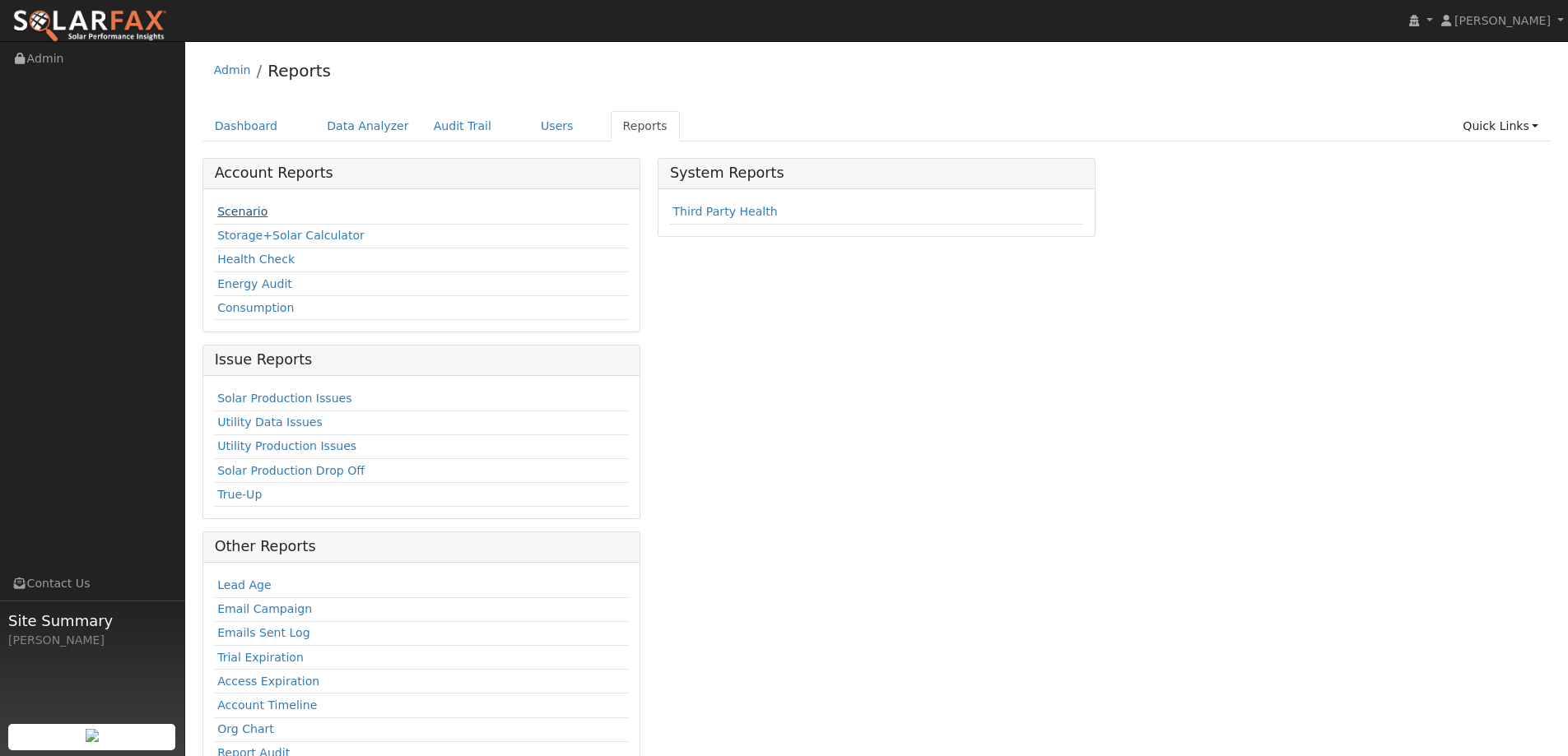
click at [250, 218] on link "Scenario" at bounding box center [242, 212] width 50 height 13
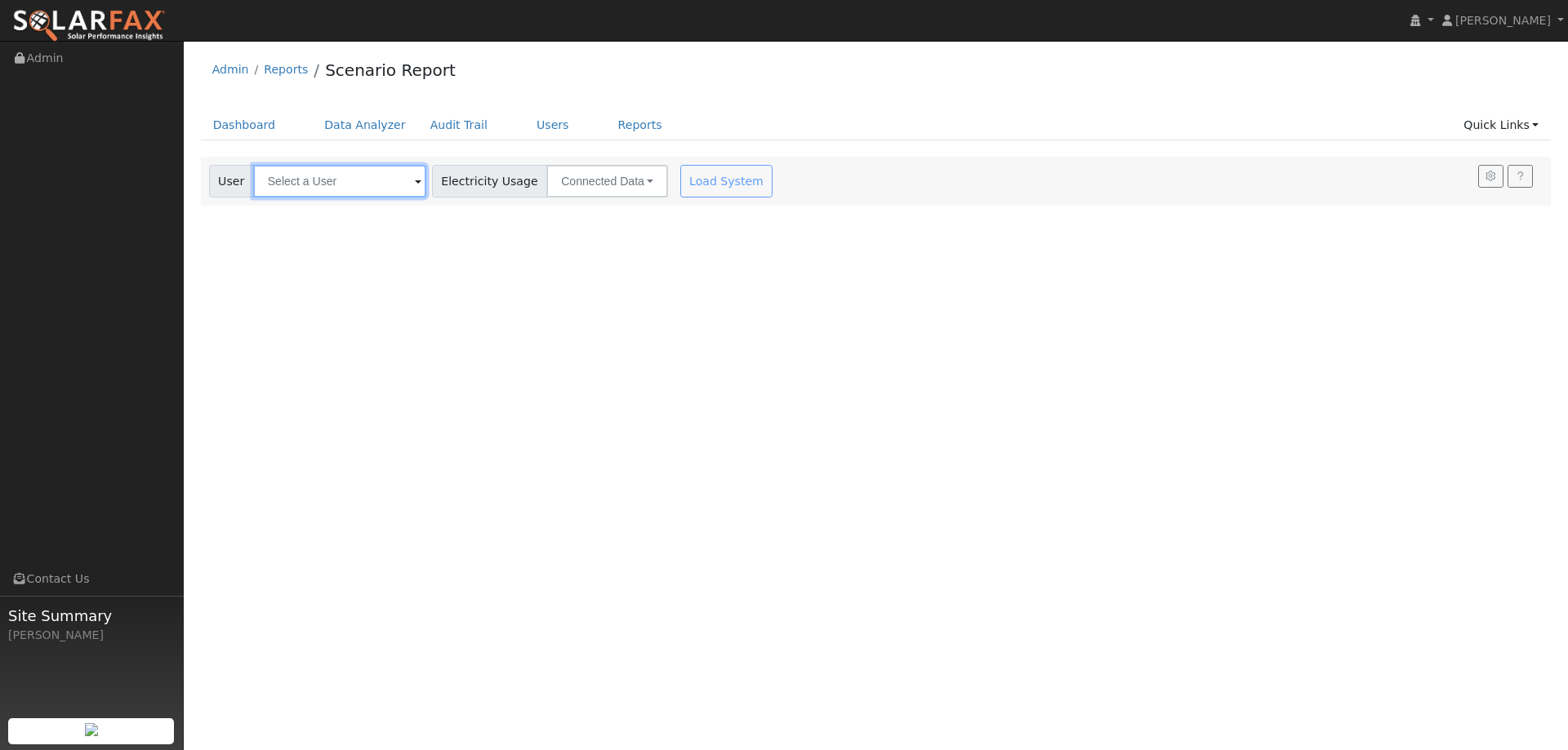
click at [370, 175] on input "text" at bounding box center [340, 181] width 173 height 32
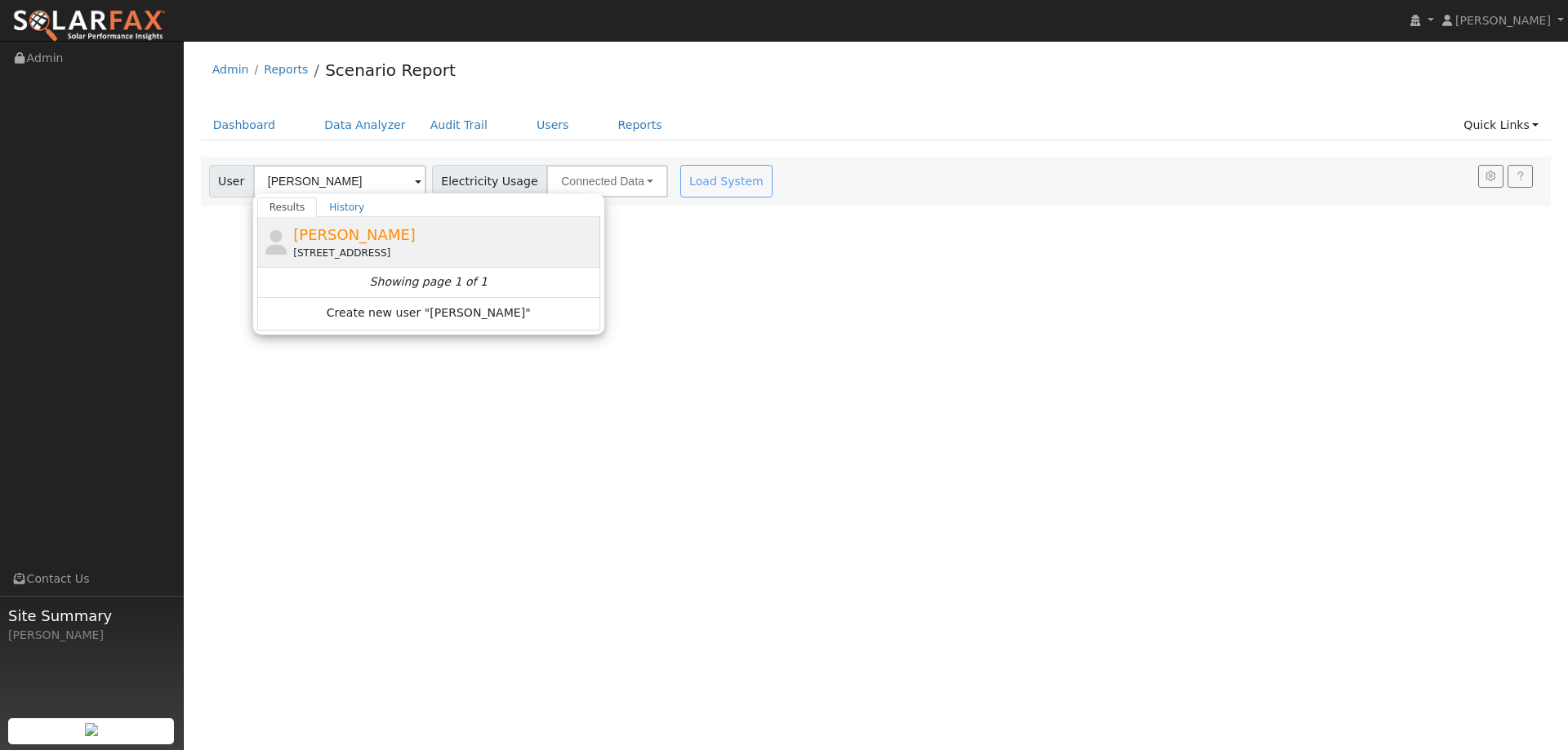
click at [351, 222] on div "[PERSON_NAME] [STREET_ADDRESS][PERSON_NAME]" at bounding box center [429, 242] width 343 height 51
type input "[PERSON_NAME]"
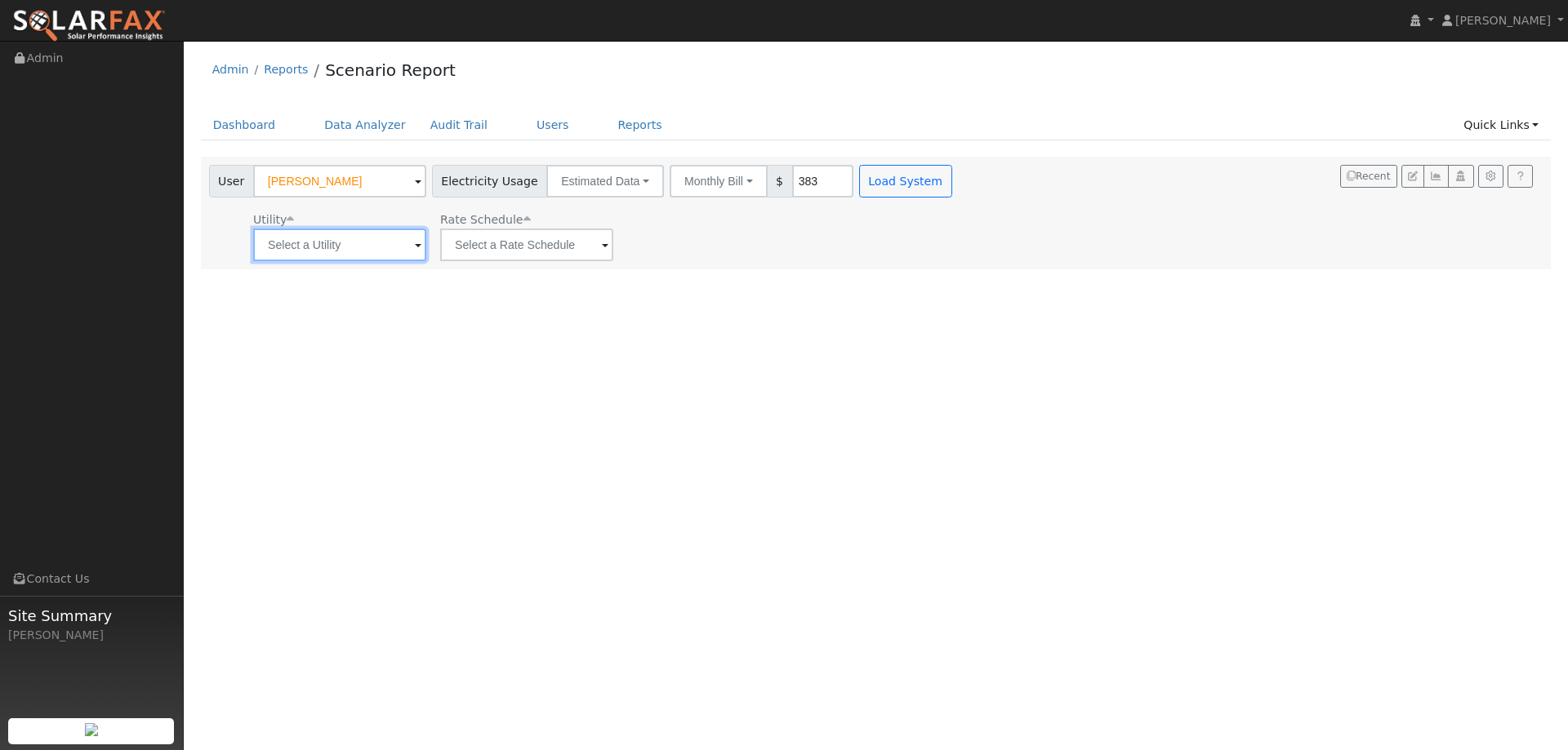
click at [371, 254] on input "text" at bounding box center [340, 244] width 173 height 32
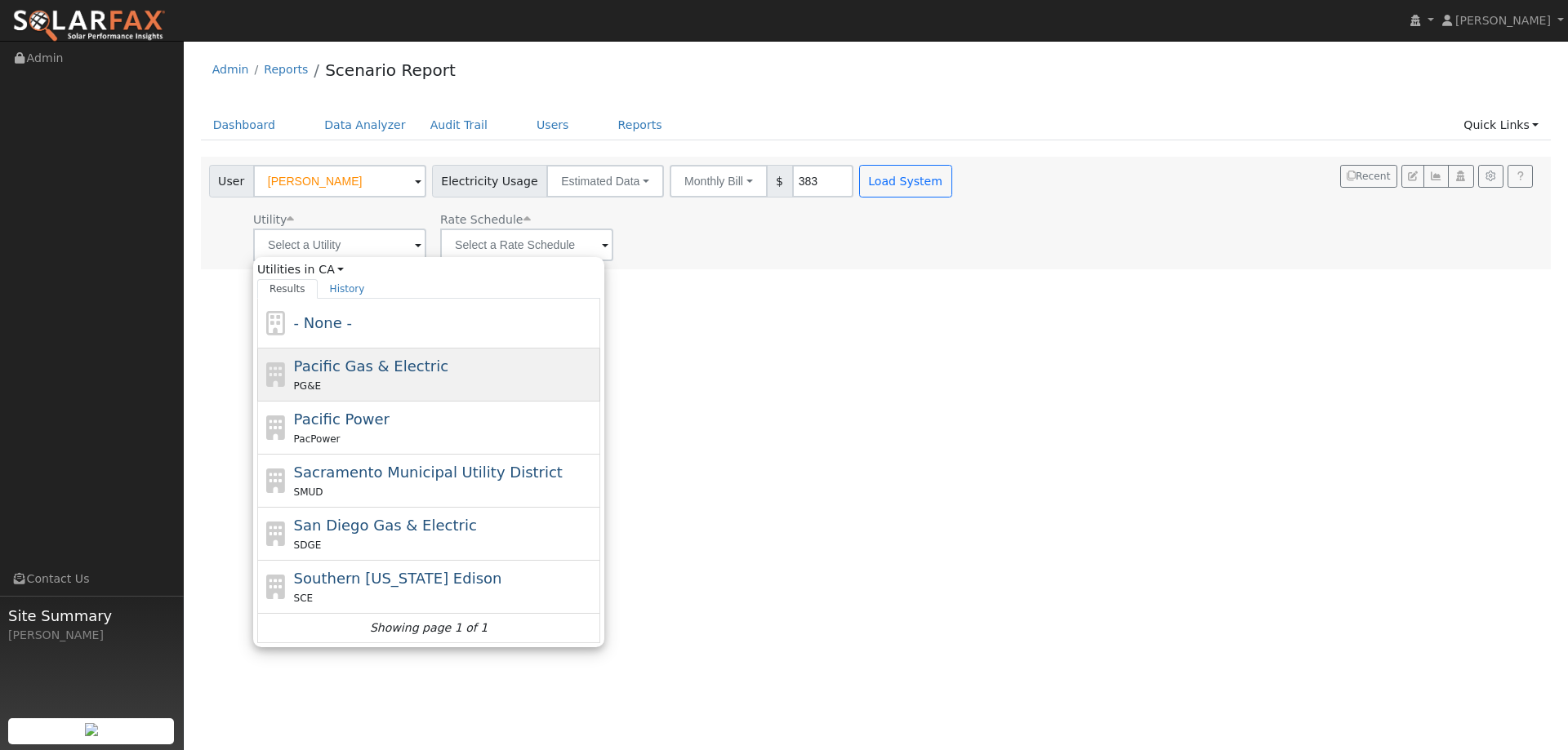
click at [373, 373] on span "Pacific Gas & Electric" at bounding box center [371, 365] width 155 height 17
type input "Pacific Gas & Electric"
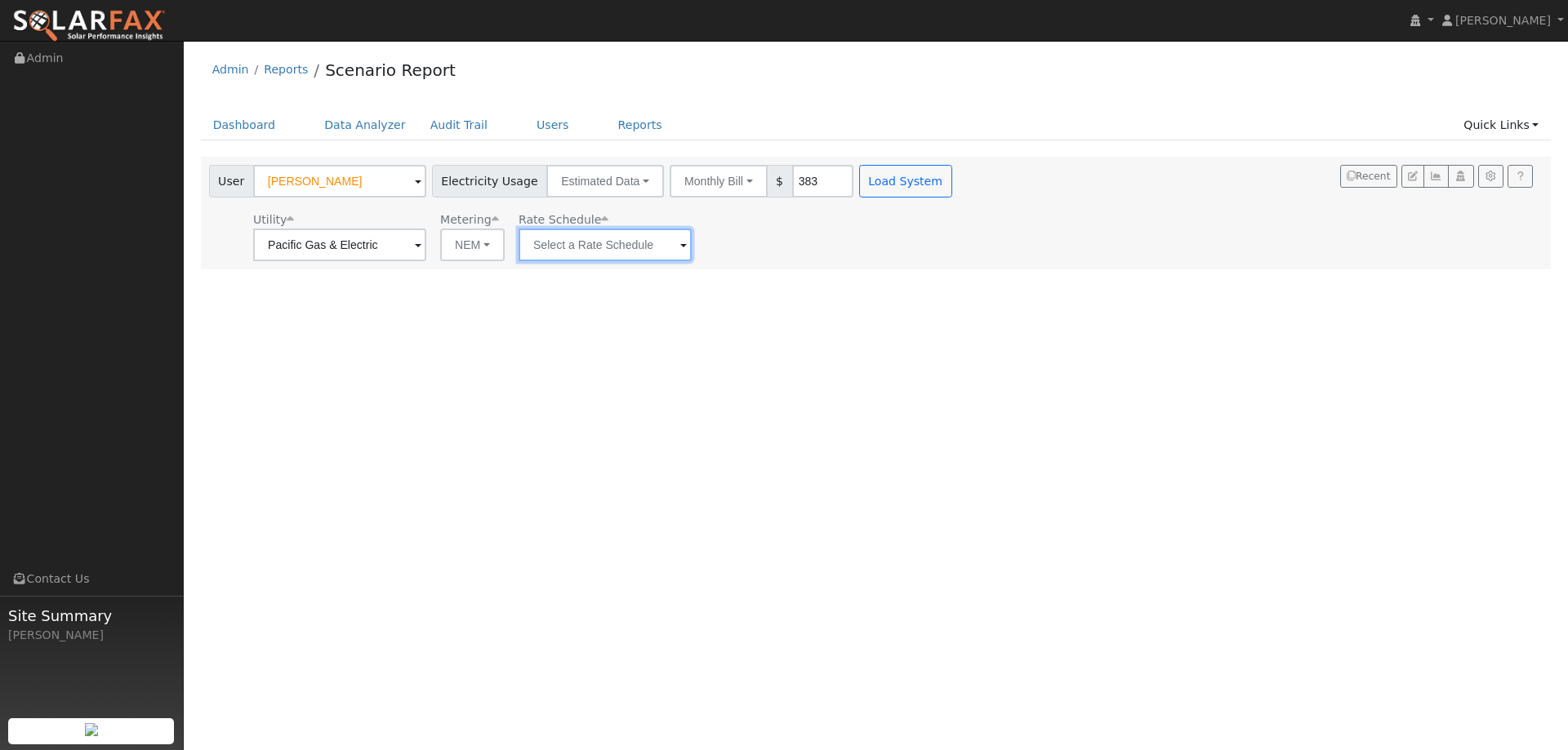
click at [543, 241] on input "text" at bounding box center [605, 244] width 173 height 32
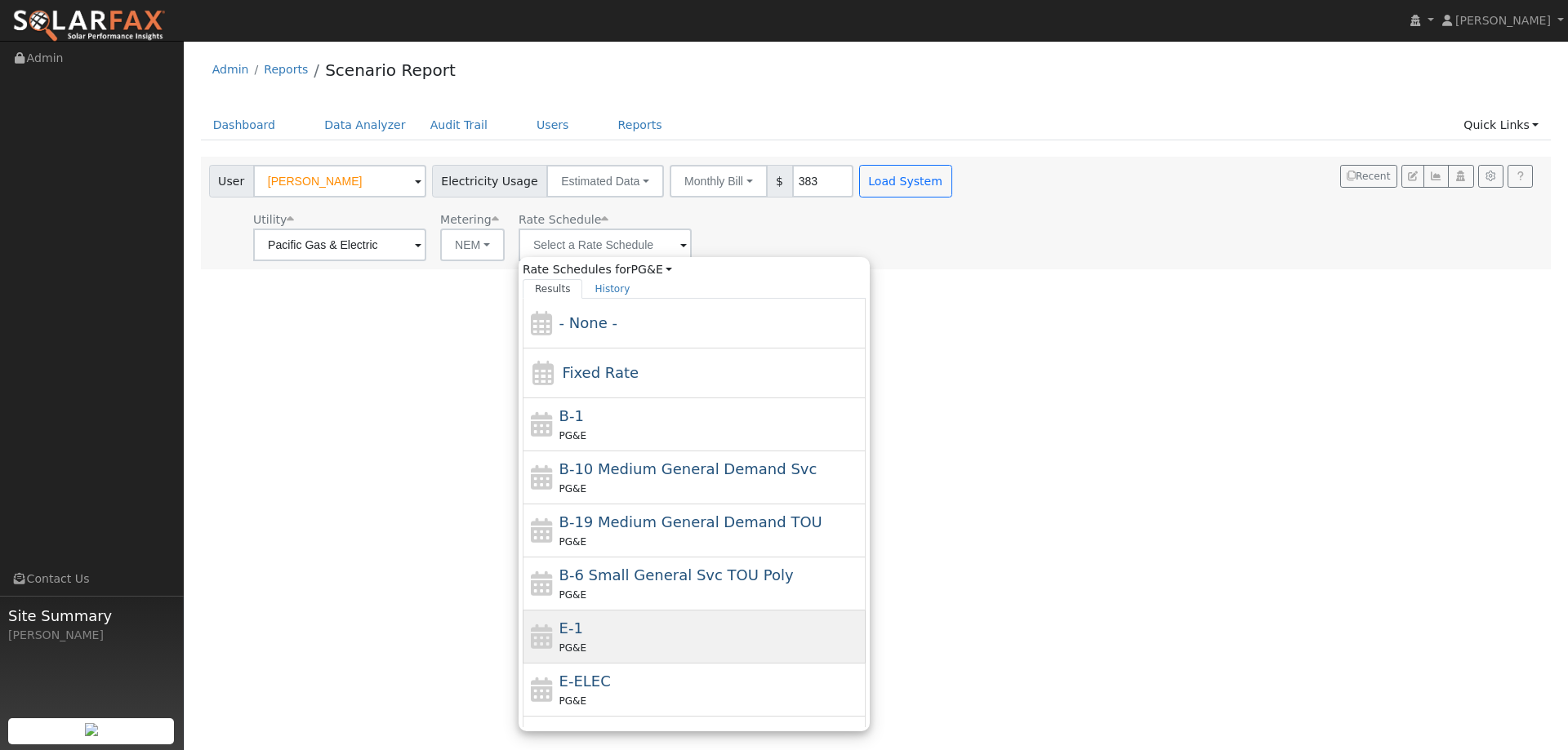
click at [561, 620] on span "E-1" at bounding box center [571, 628] width 23 height 17
type input "E-1"
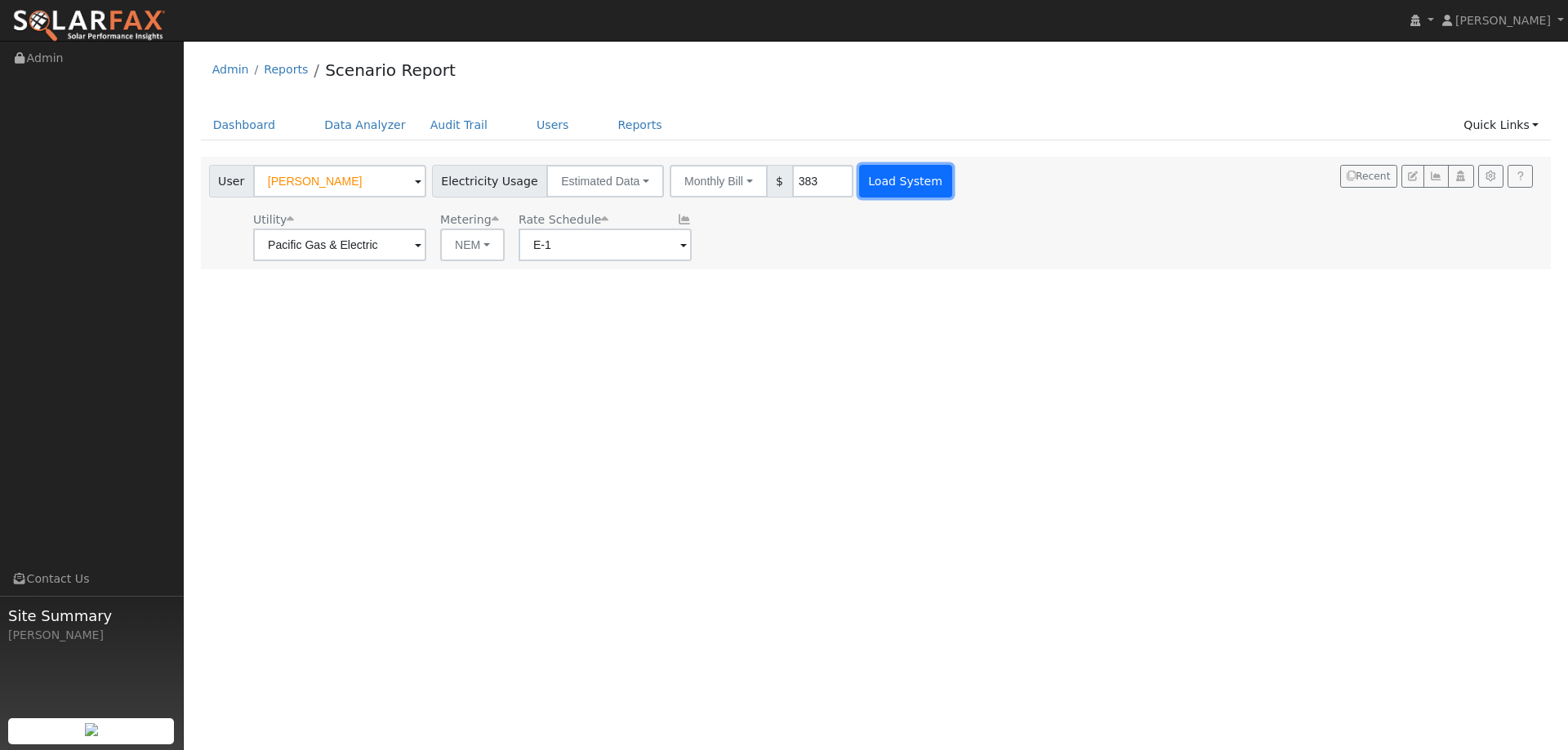
click at [872, 180] on button "Load System" at bounding box center [906, 181] width 93 height 32
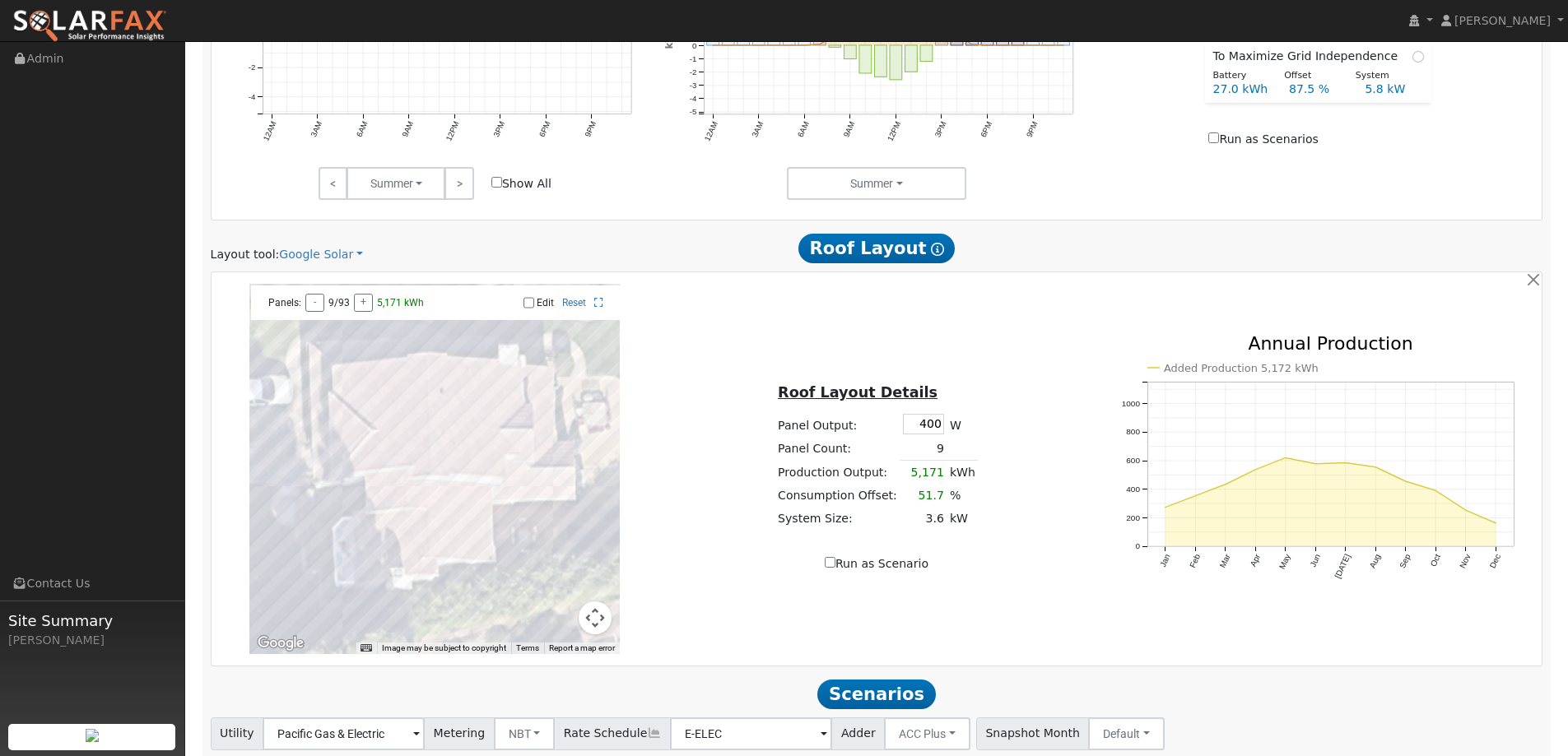
scroll to position [823, 0]
click at [322, 260] on link "Google Solar" at bounding box center [321, 254] width 84 height 18
click at [331, 329] on link "Aurora" at bounding box center [332, 329] width 115 height 23
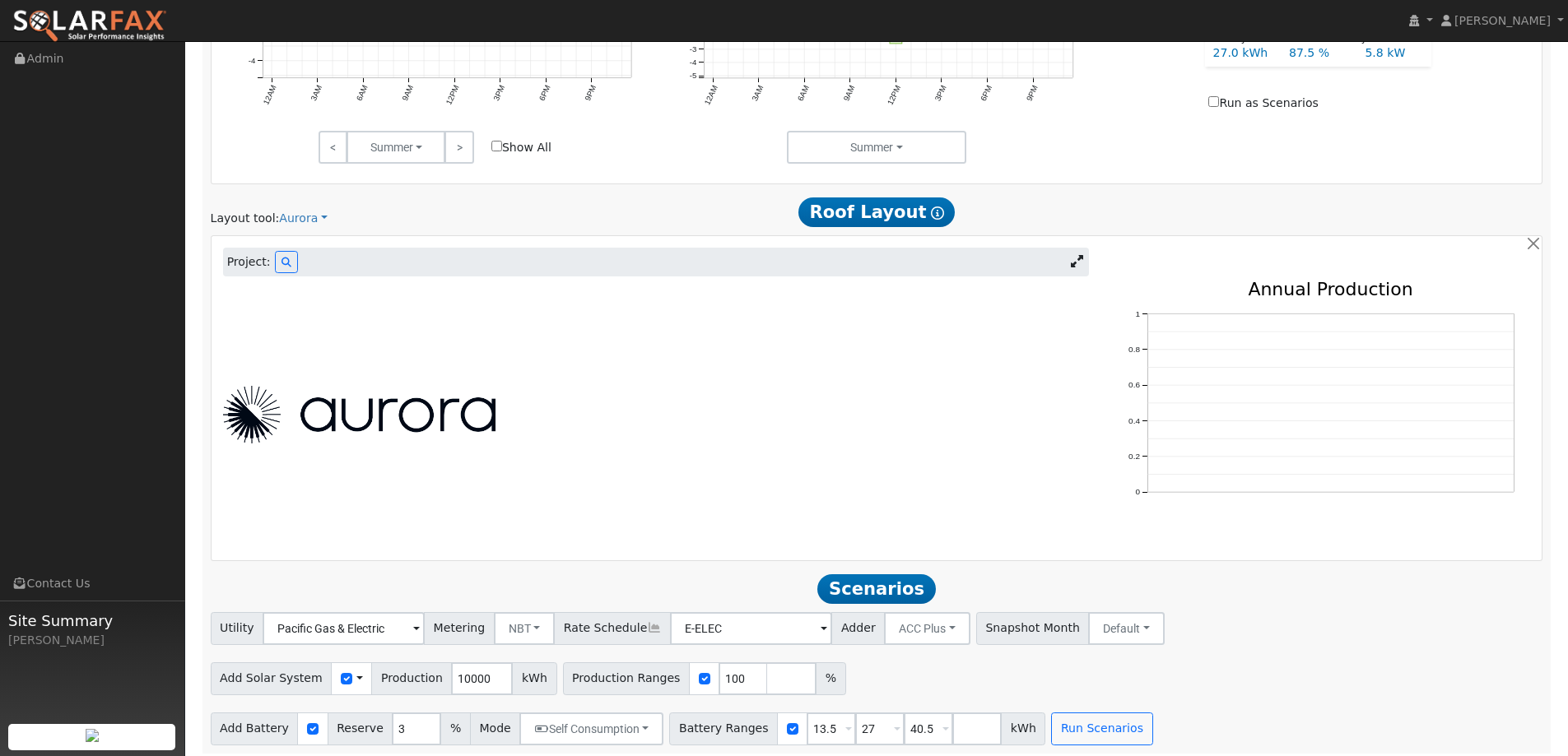
scroll to position [865, 0]
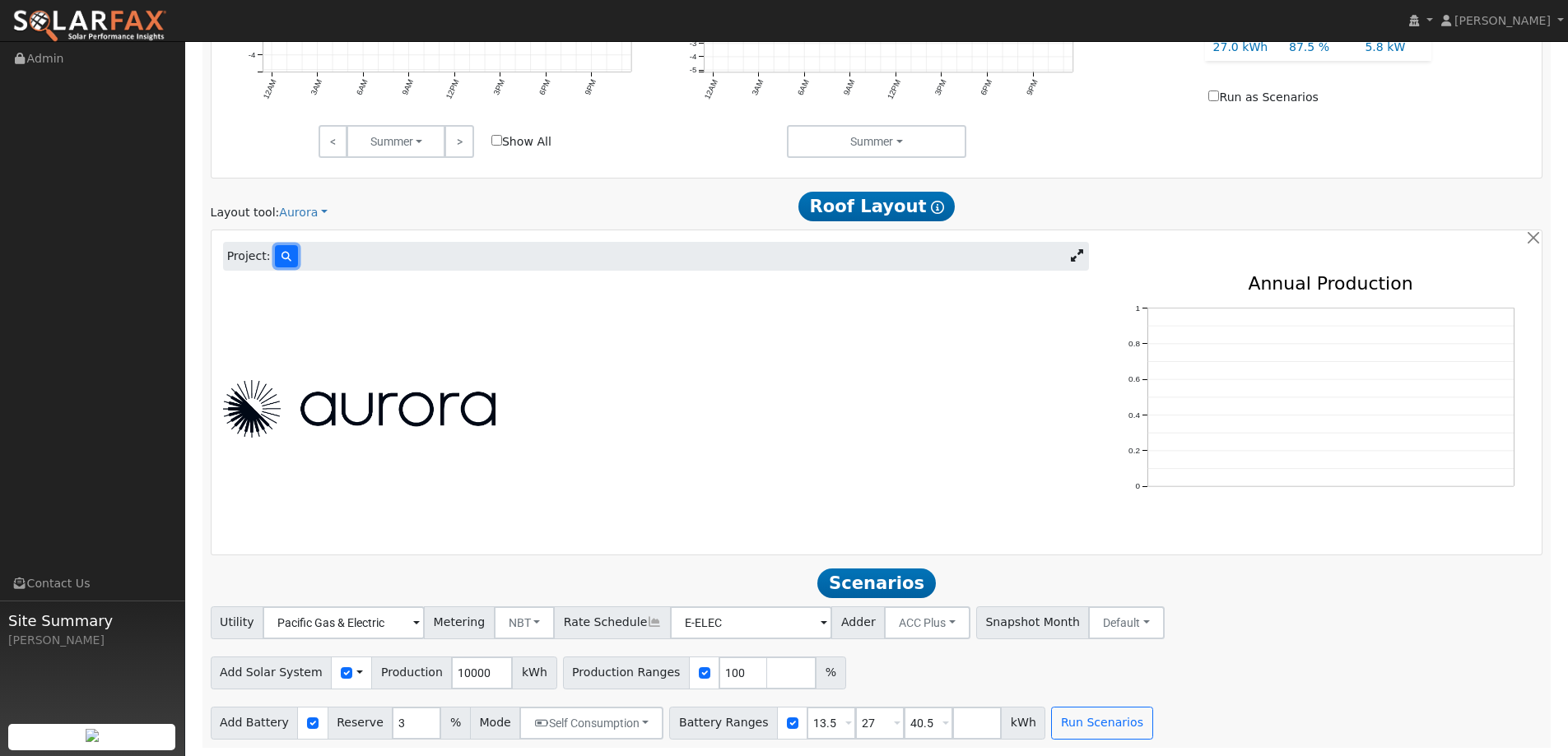
click at [275, 252] on button at bounding box center [286, 256] width 23 height 23
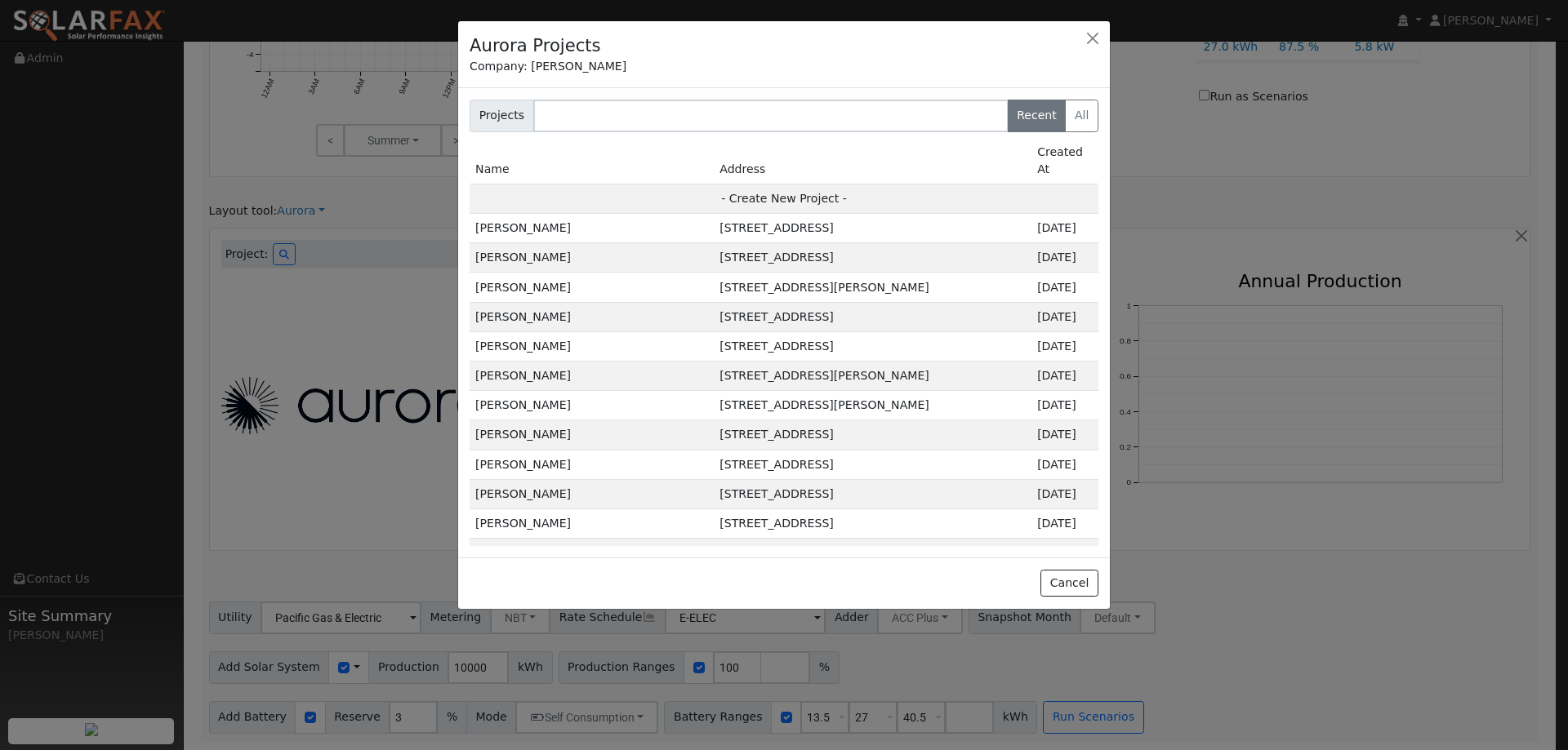
click at [1261, 296] on div at bounding box center [784, 375] width 1568 height 750
click at [1094, 33] on button "button" at bounding box center [1093, 38] width 23 height 23
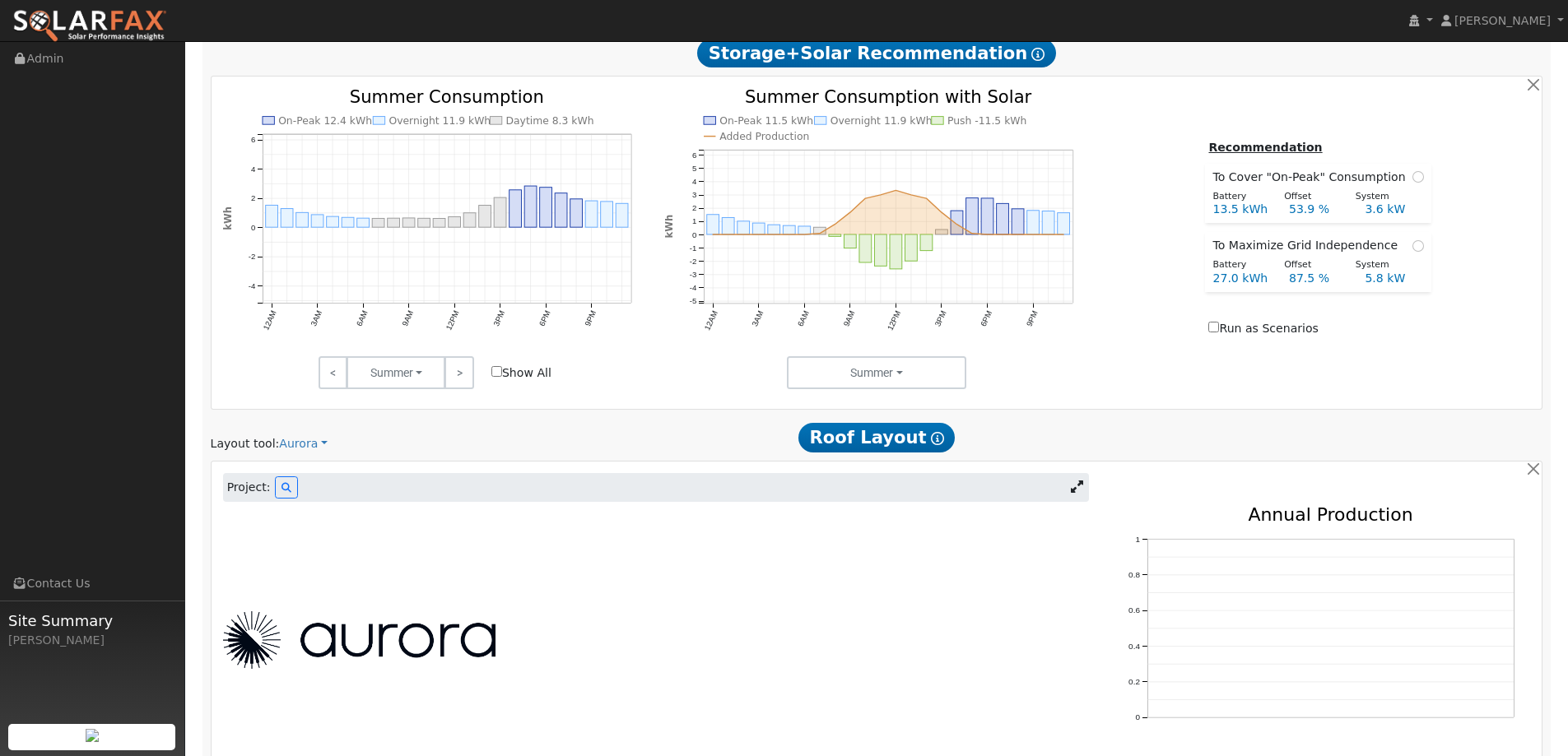
scroll to position [740, 0]
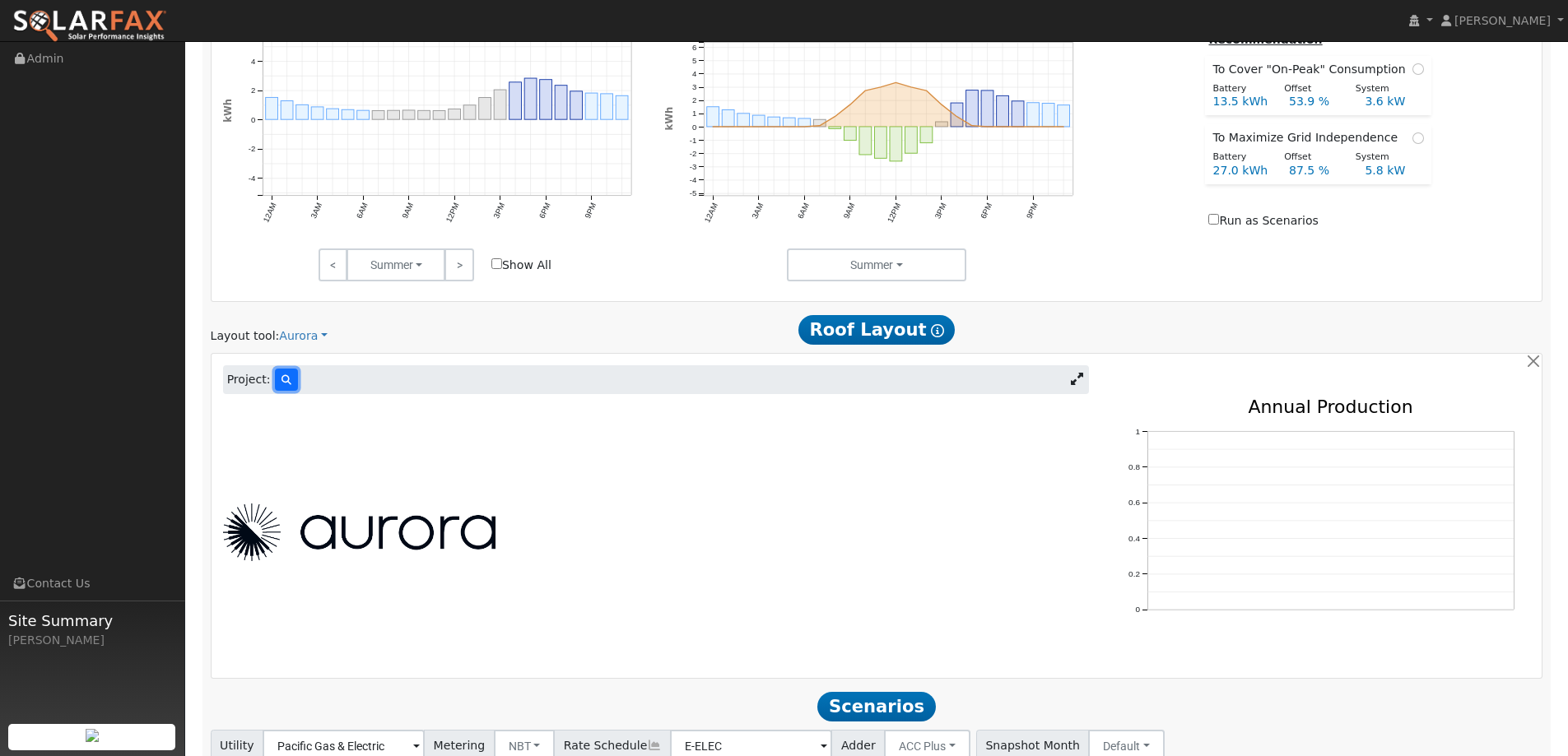
click at [286, 378] on button at bounding box center [286, 379] width 23 height 23
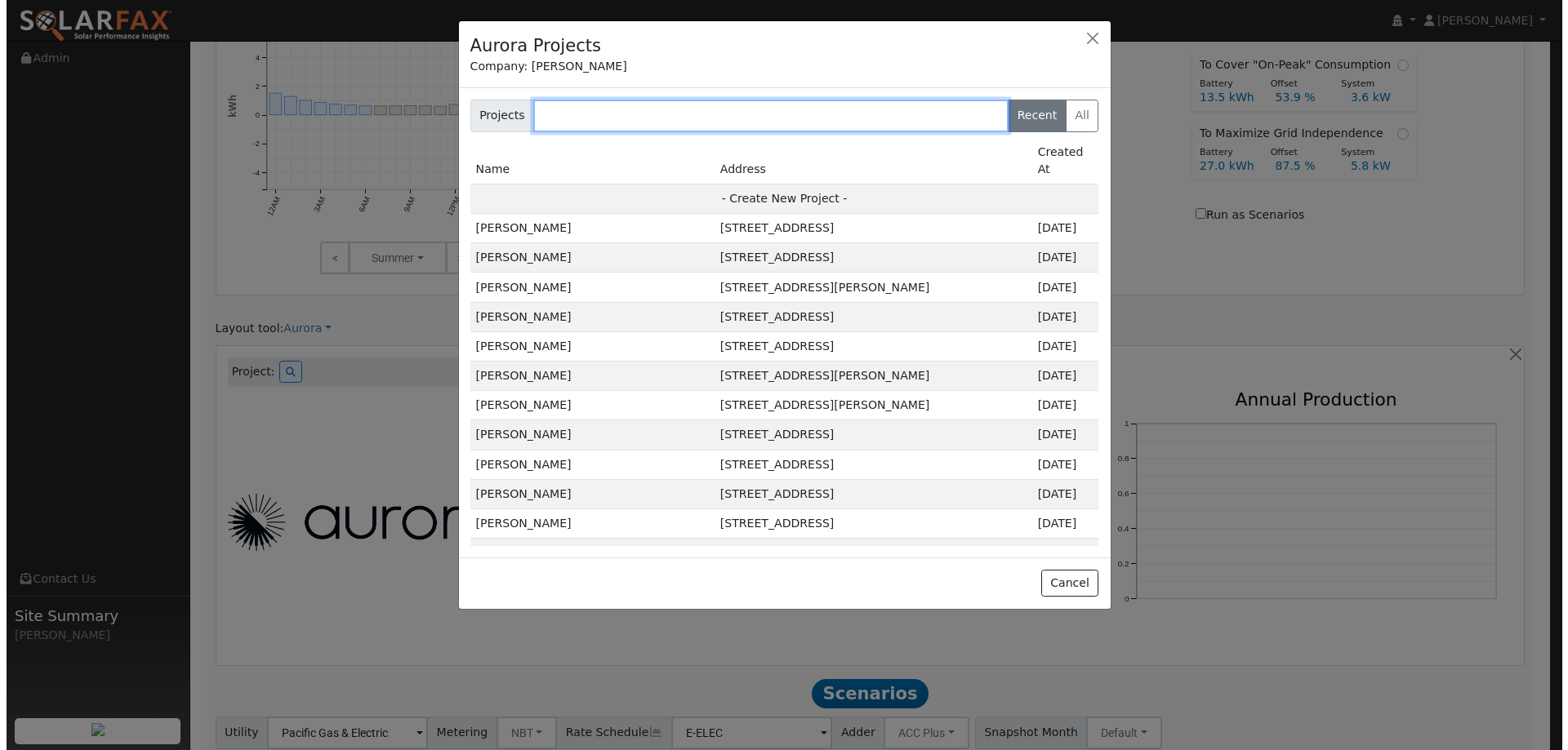
scroll to position [736, 0]
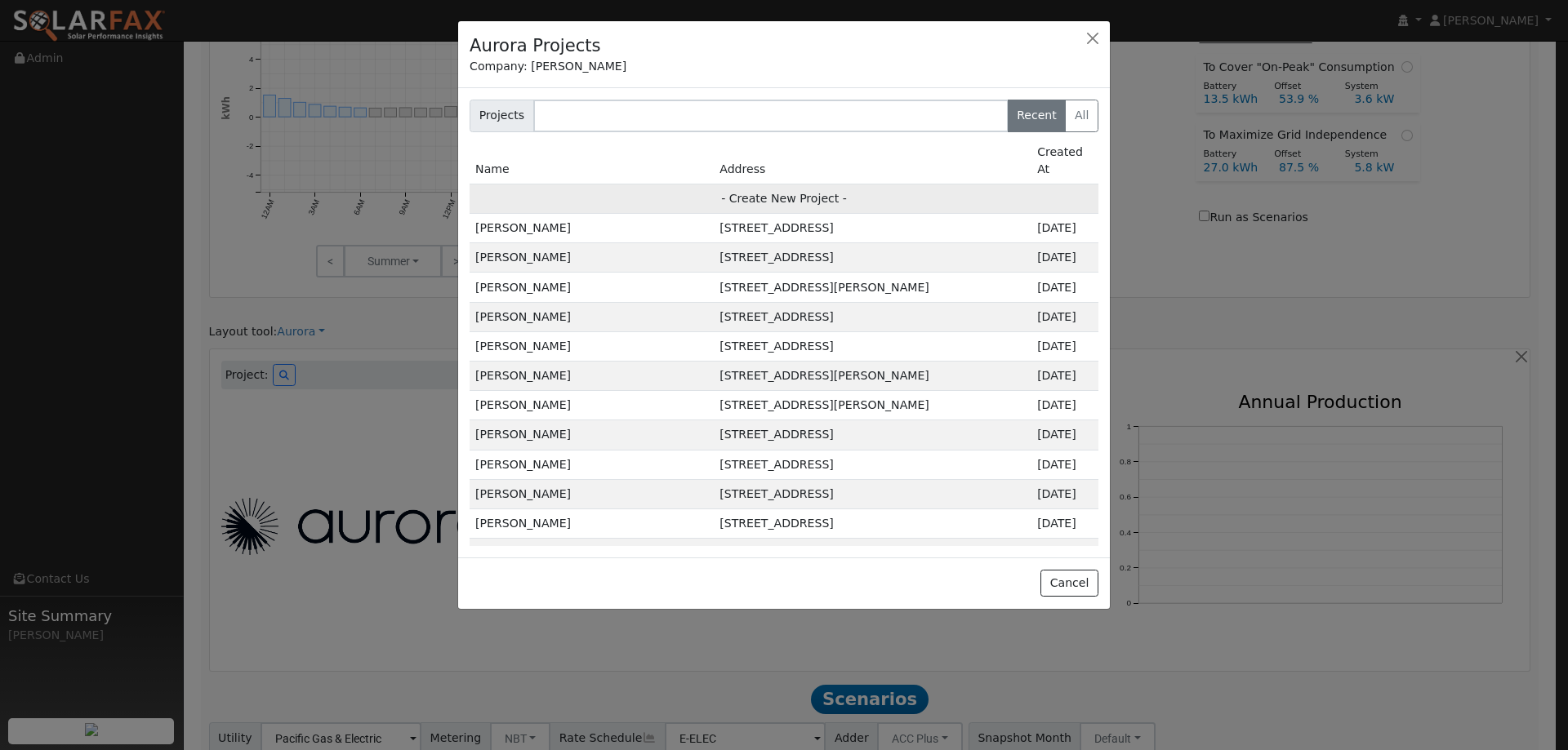
click at [665, 184] on td "- Create New Project -" at bounding box center [784, 198] width 629 height 29
type input "Kurt Messick"
type input "3286 Formby Lane"
type input "Fairfield"
type input "CA"
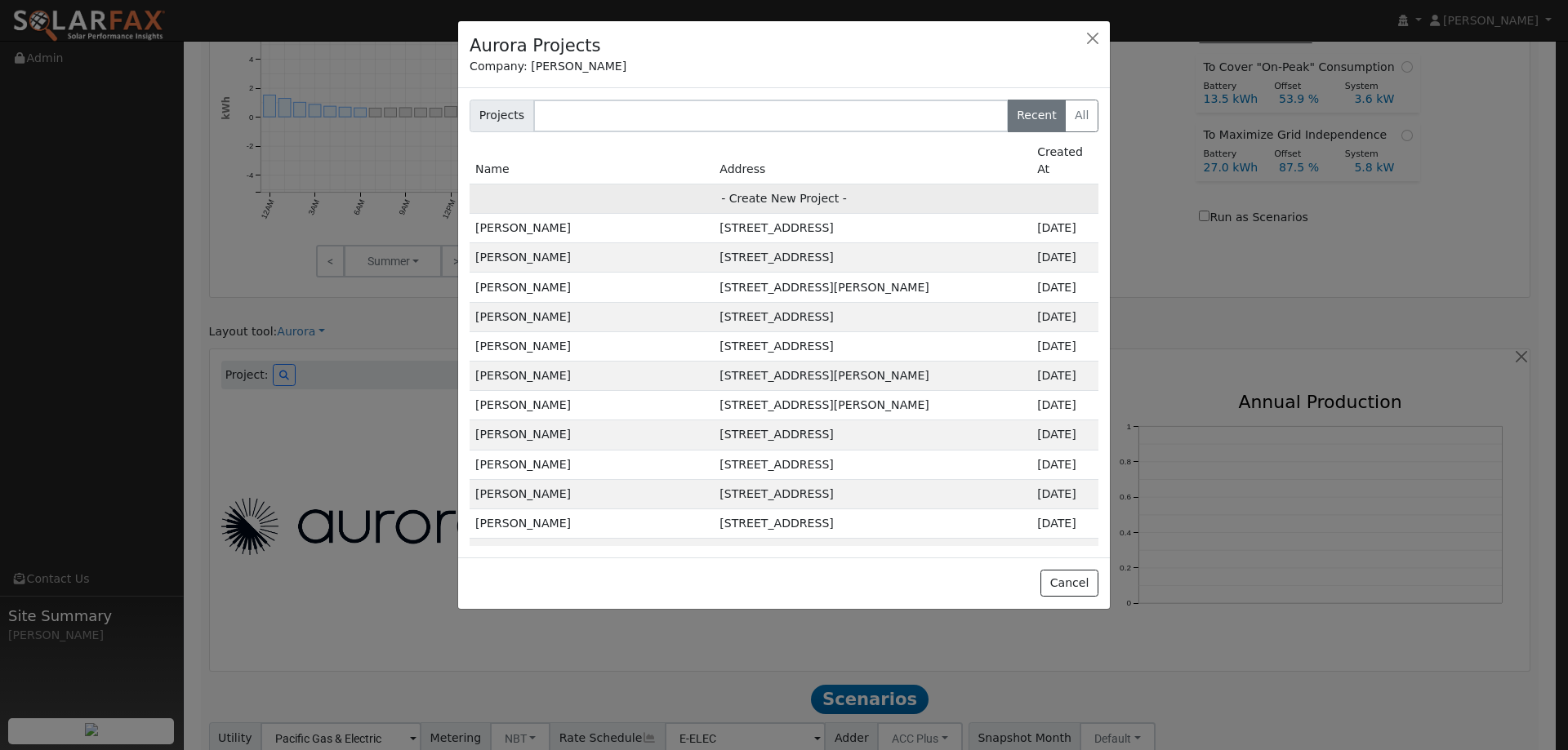
type input "94534"
type input "Design"
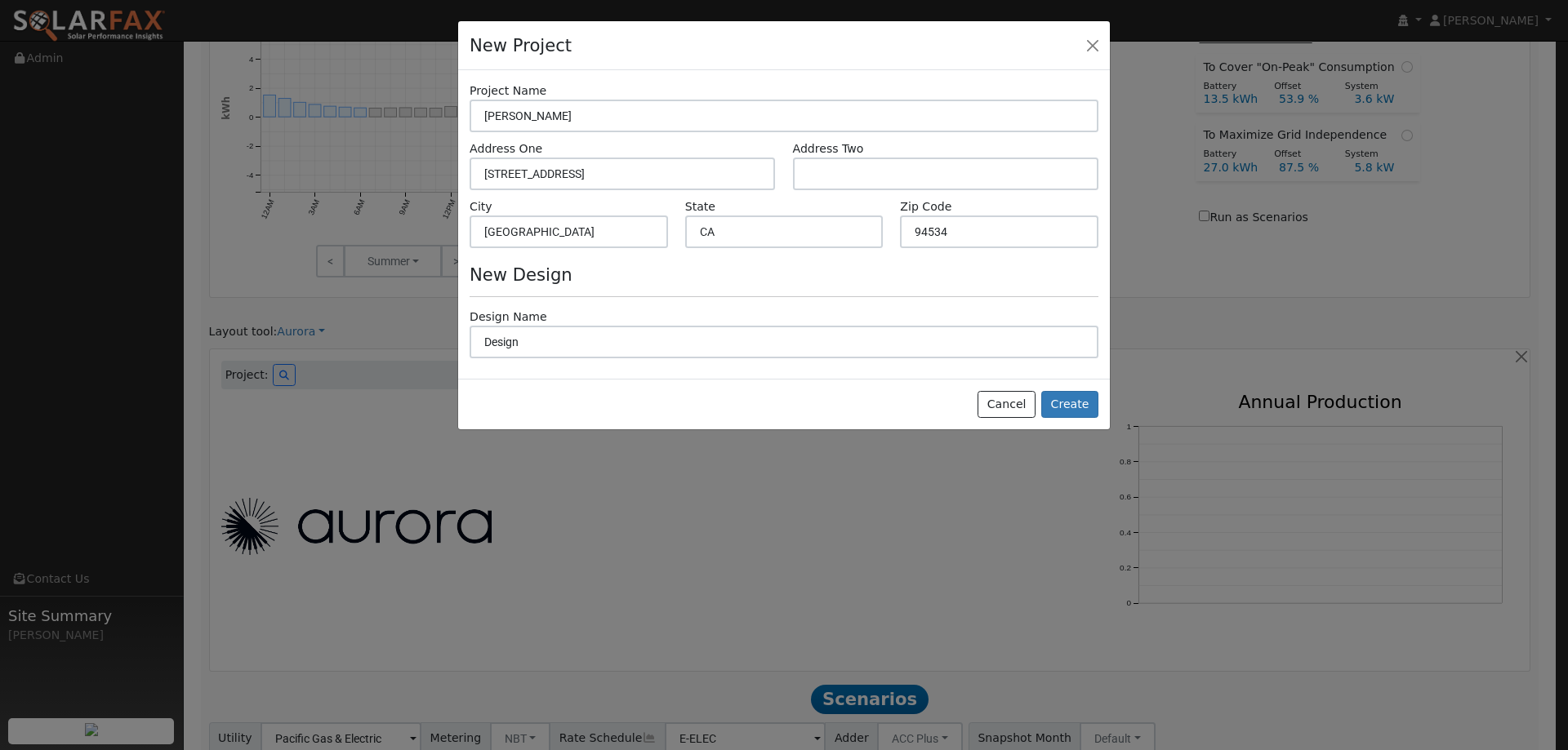
scroll to position [738, 0]
click at [1084, 401] on button "Create" at bounding box center [1069, 404] width 57 height 27
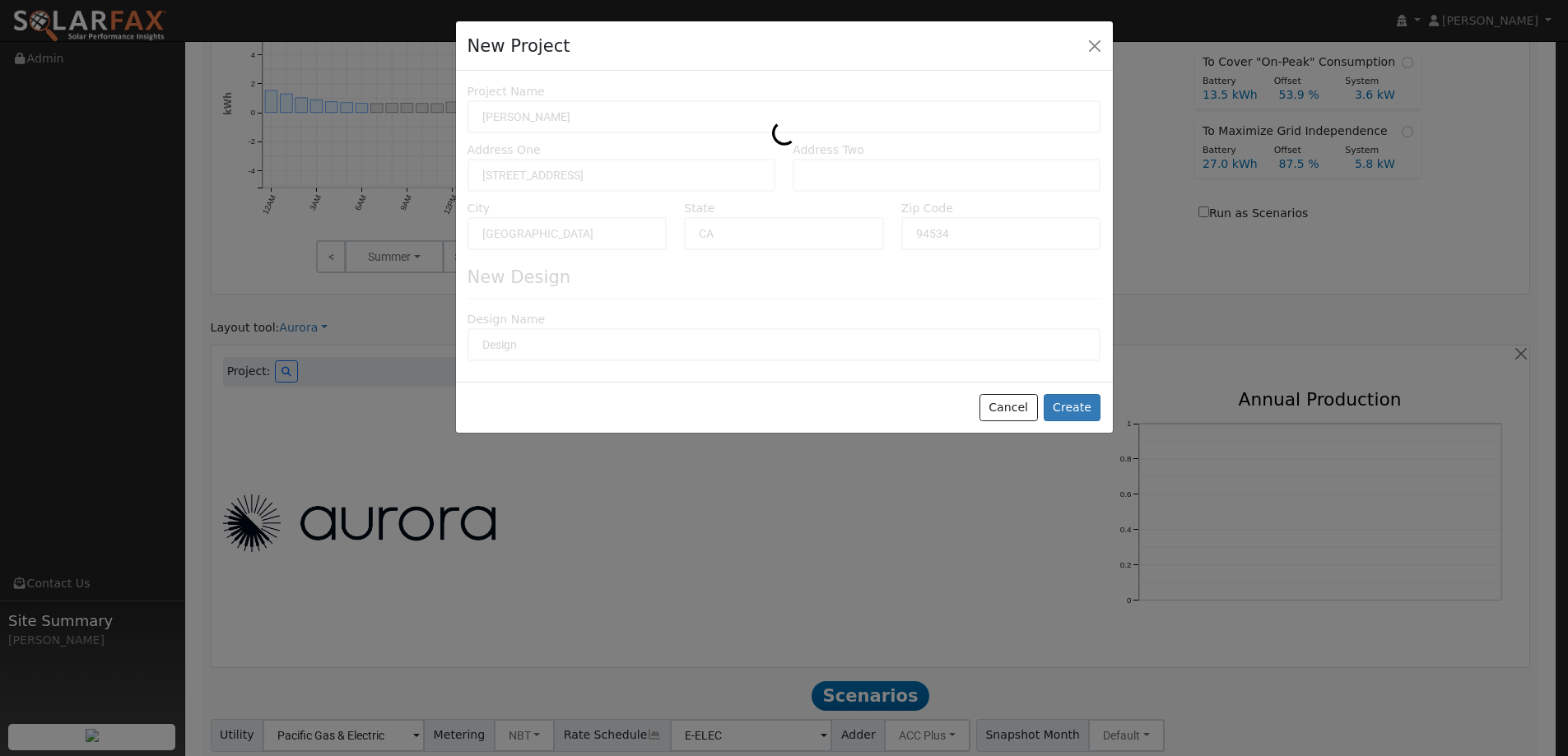
type input "0"
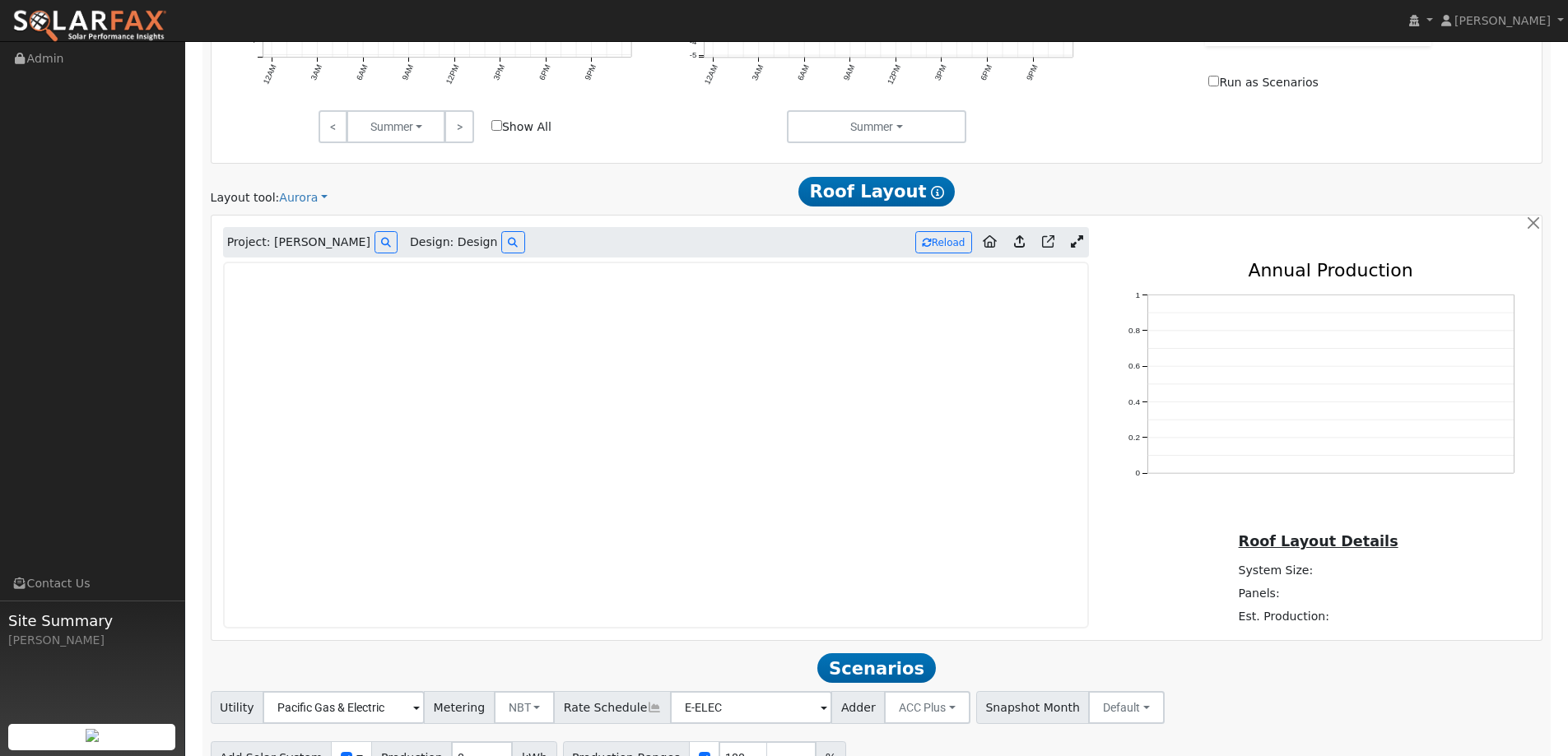
scroll to position [908, 0]
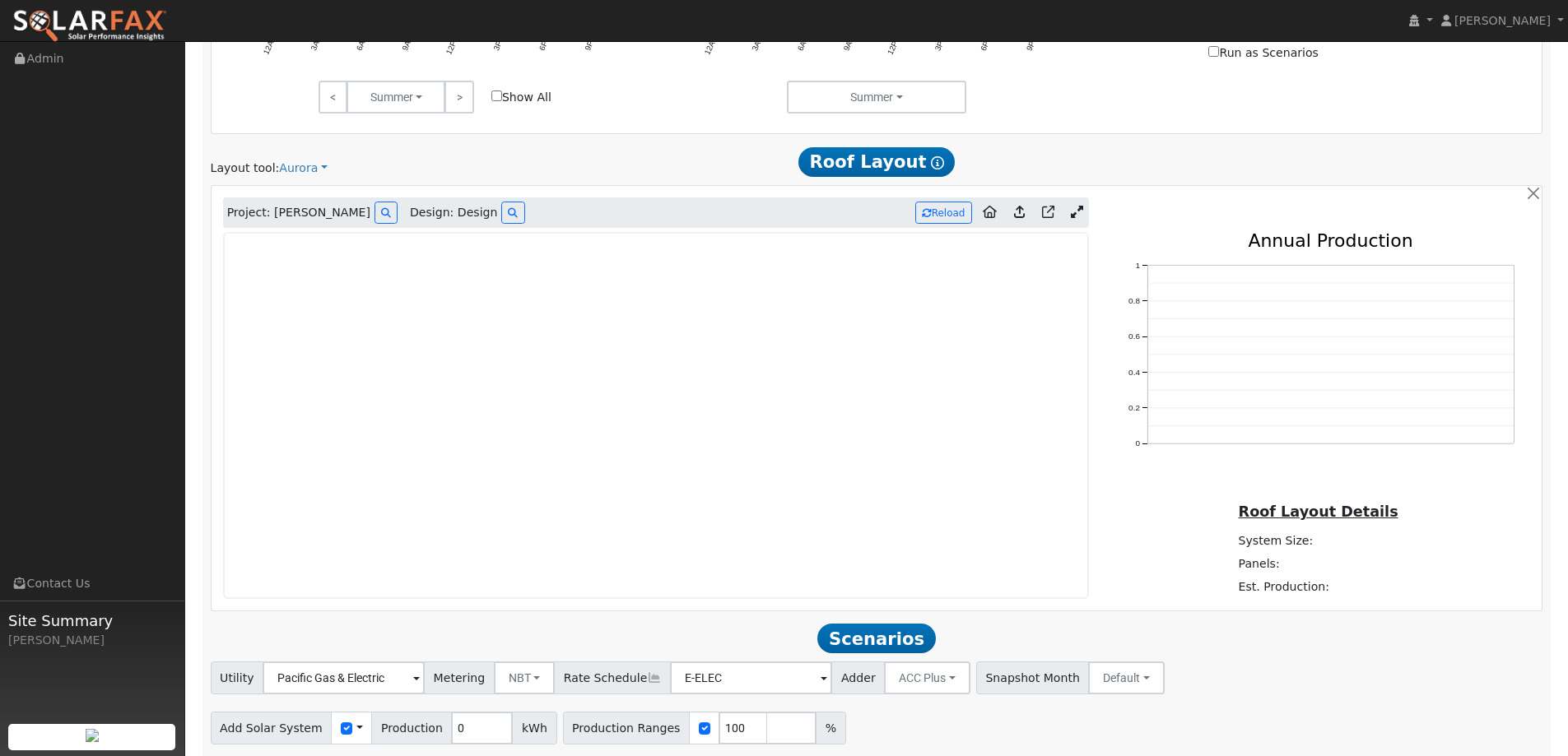
click at [82, 28] on img at bounding box center [90, 26] width 155 height 34
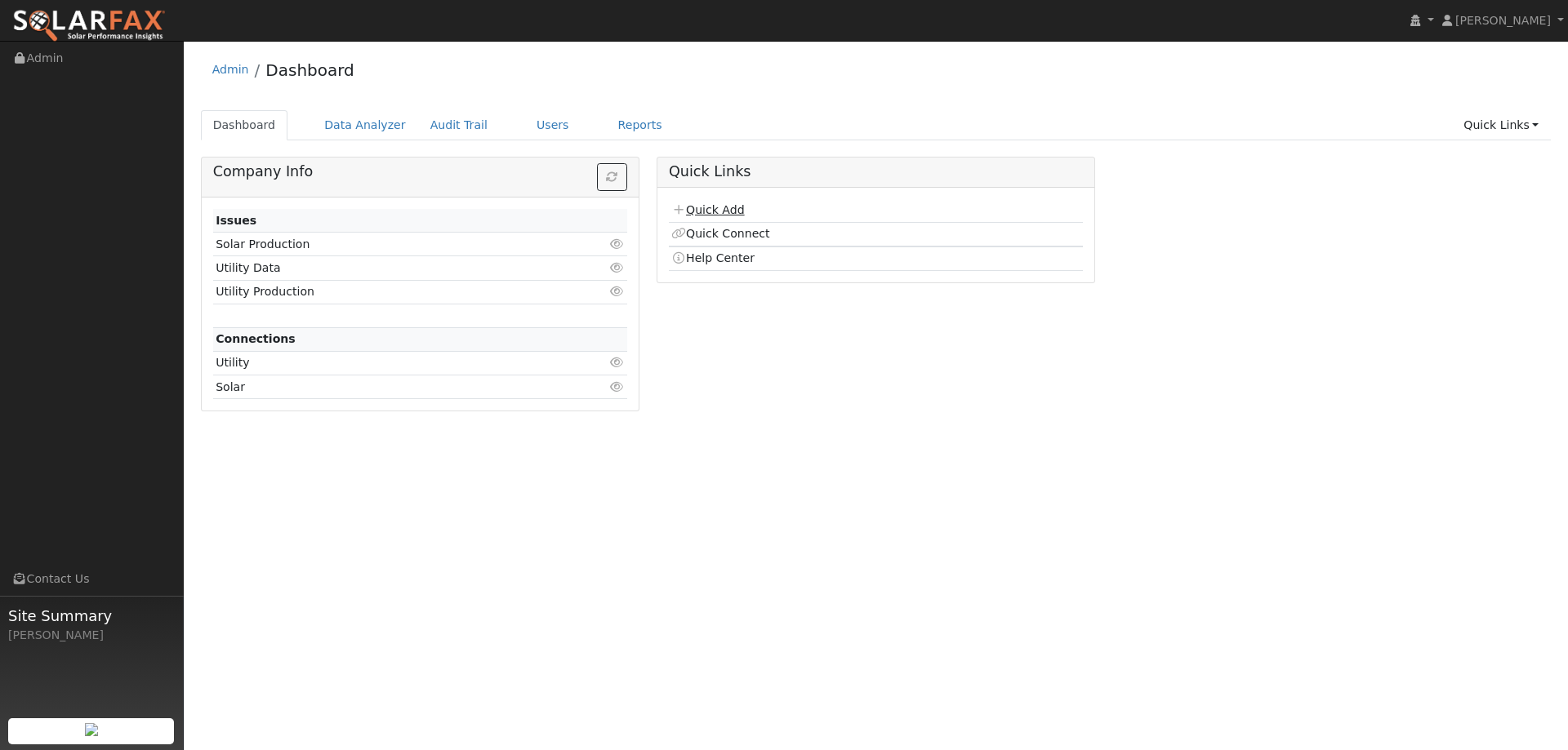
click at [712, 210] on link "Quick Add" at bounding box center [707, 210] width 72 height 13
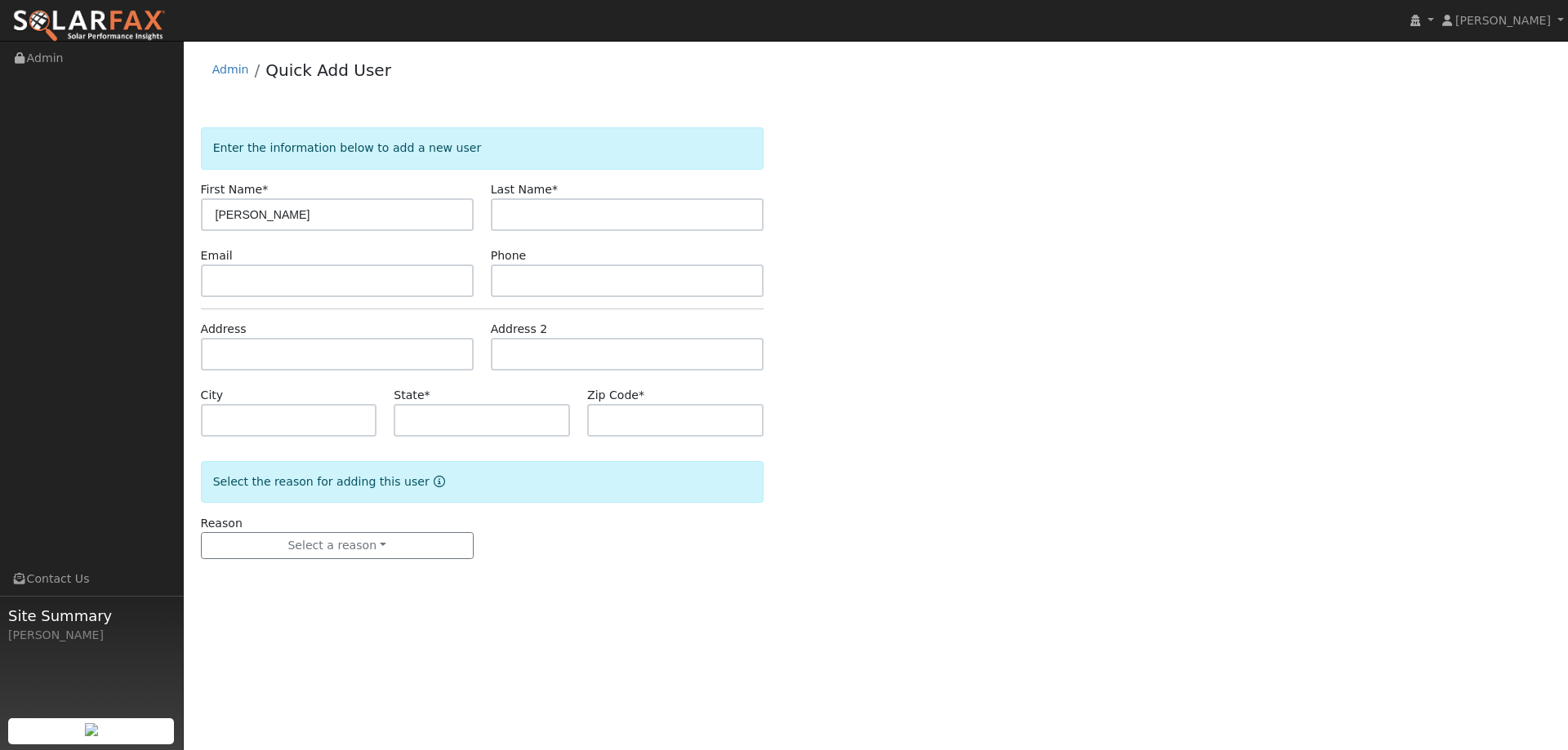
type input "[PERSON_NAME]"
click at [569, 206] on input "text" at bounding box center [627, 214] width 273 height 32
type input "[PERSON_NAME]"
click at [248, 289] on input "text" at bounding box center [337, 280] width 273 height 32
click at [627, 292] on input "text" at bounding box center [627, 280] width 273 height 32
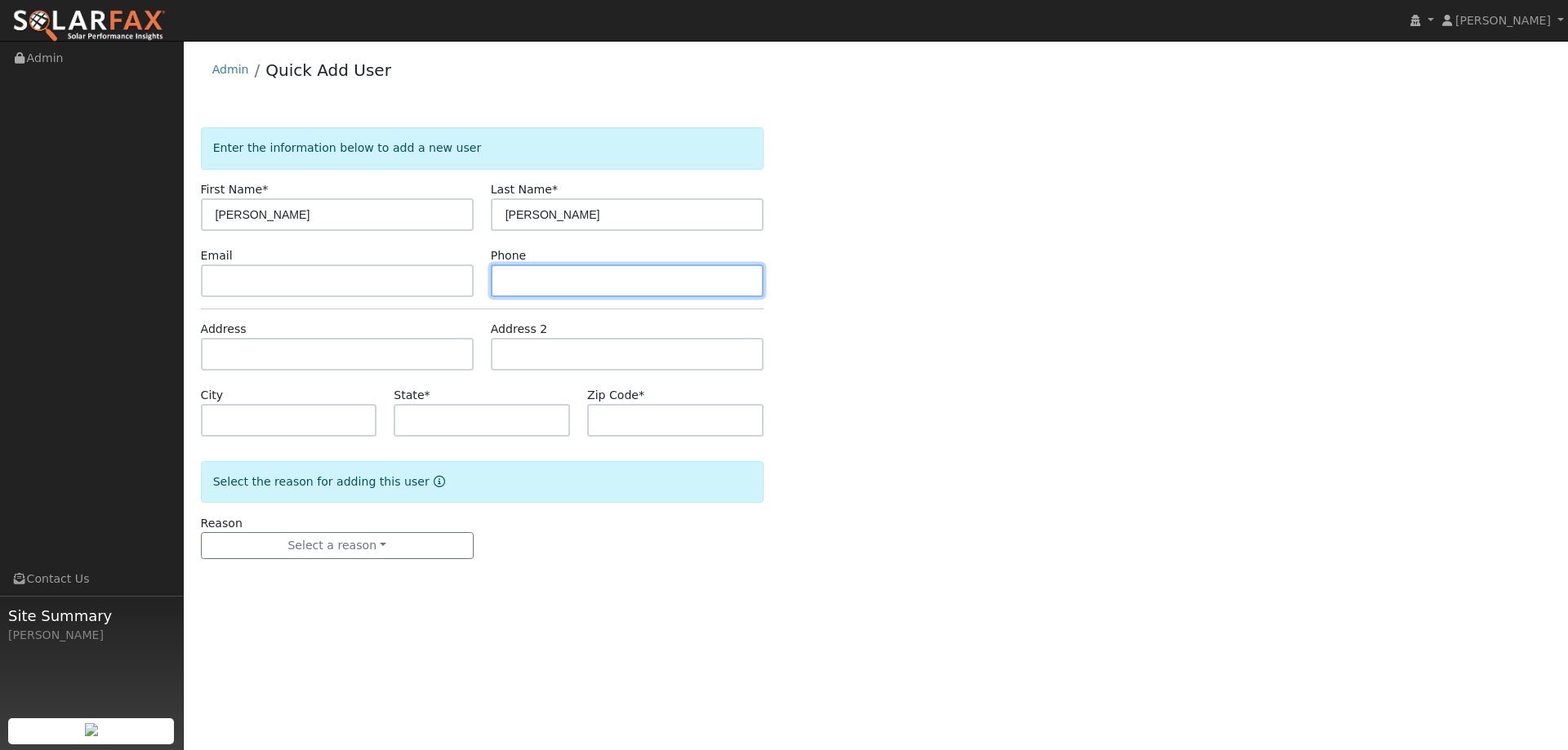
paste input "[PHONE_NUMBER]"
type input "[PHONE_NUMBER]"
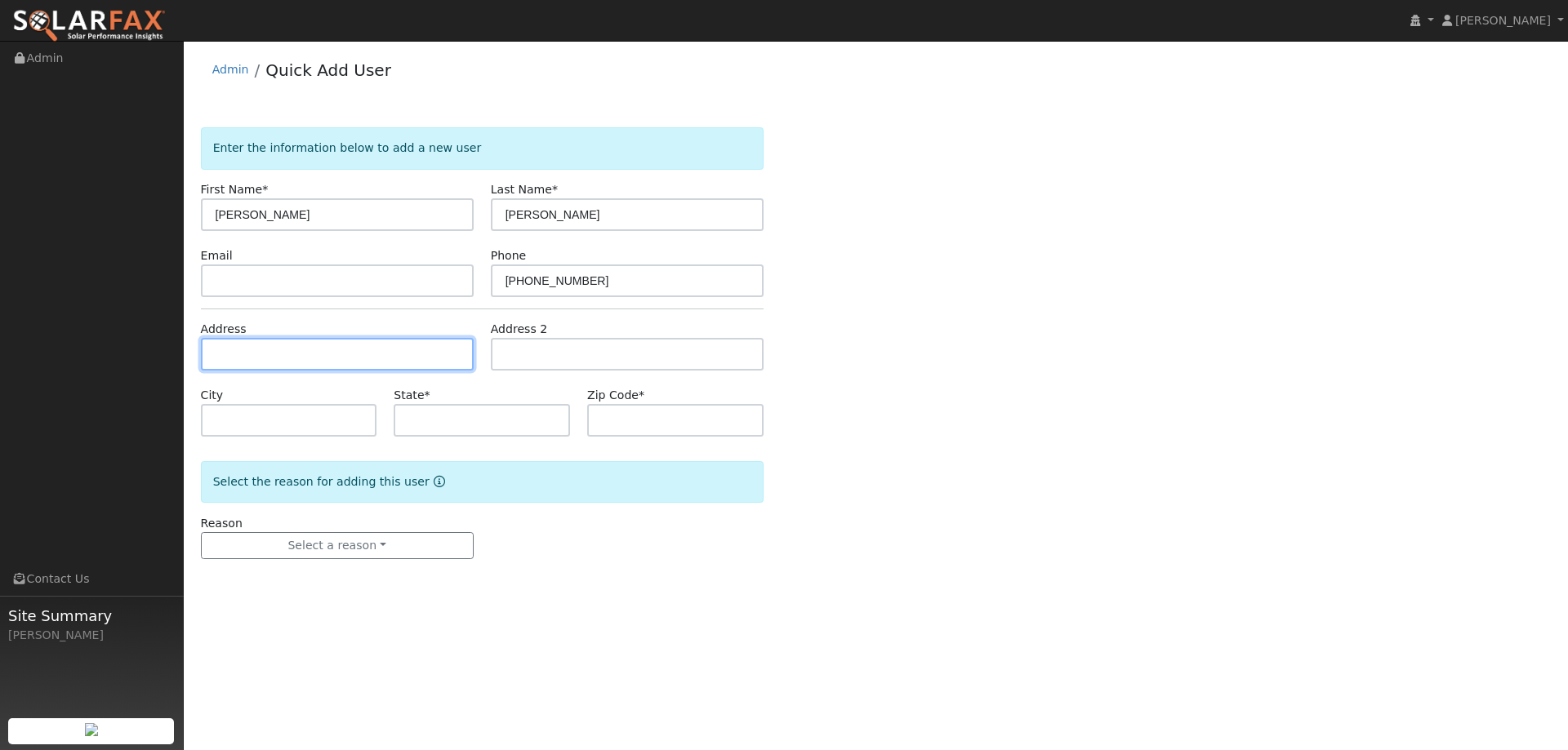
click at [336, 363] on input "text" at bounding box center [337, 354] width 273 height 32
paste input "[STREET_ADDRESS][PERSON_NAME]"
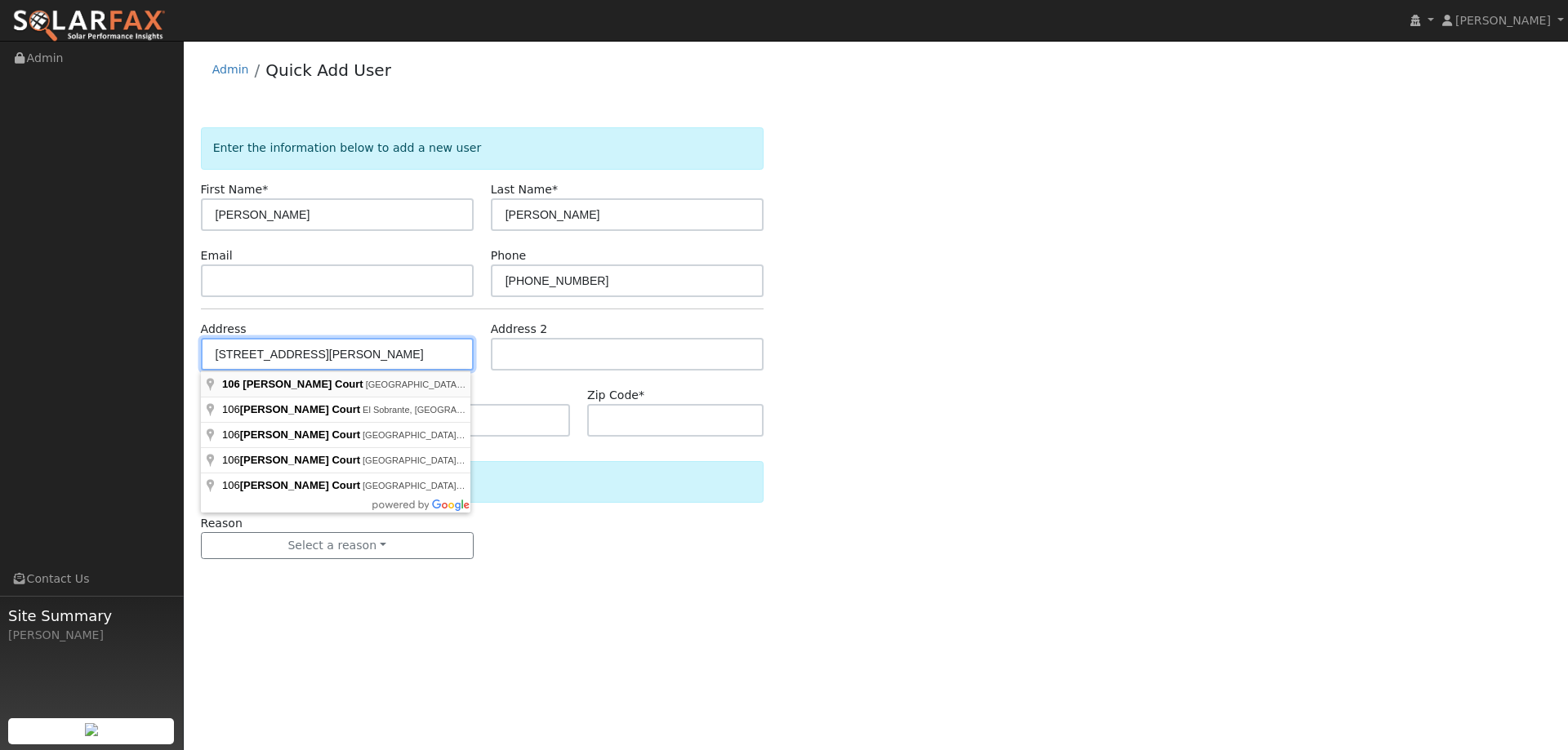
type input "[STREET_ADDRESS][PERSON_NAME]"
type input "[GEOGRAPHIC_DATA]"
type input "CA"
type input "95687"
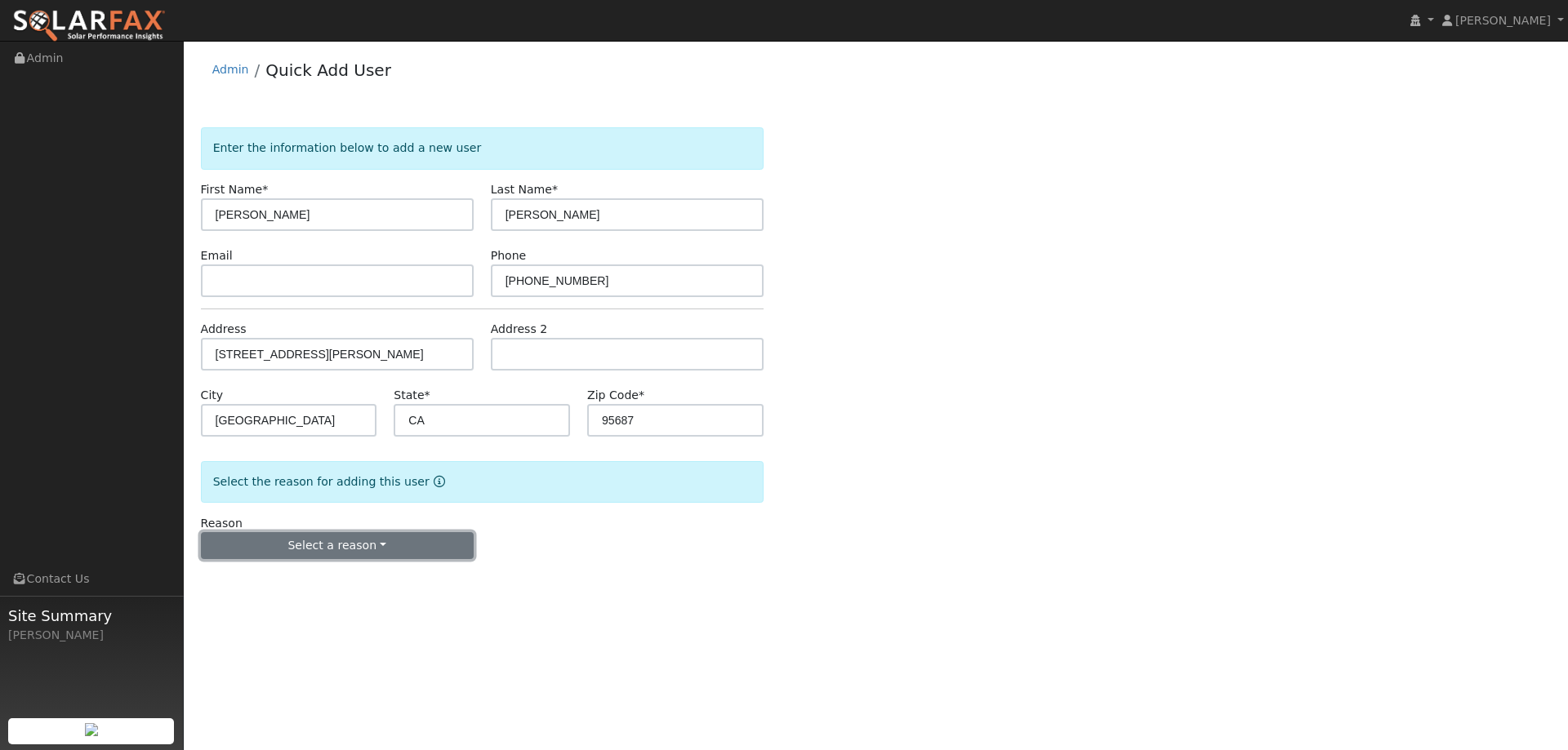
click at [344, 551] on button "Select a reason" at bounding box center [337, 546] width 273 height 27
click at [317, 579] on link "New lead" at bounding box center [292, 580] width 180 height 23
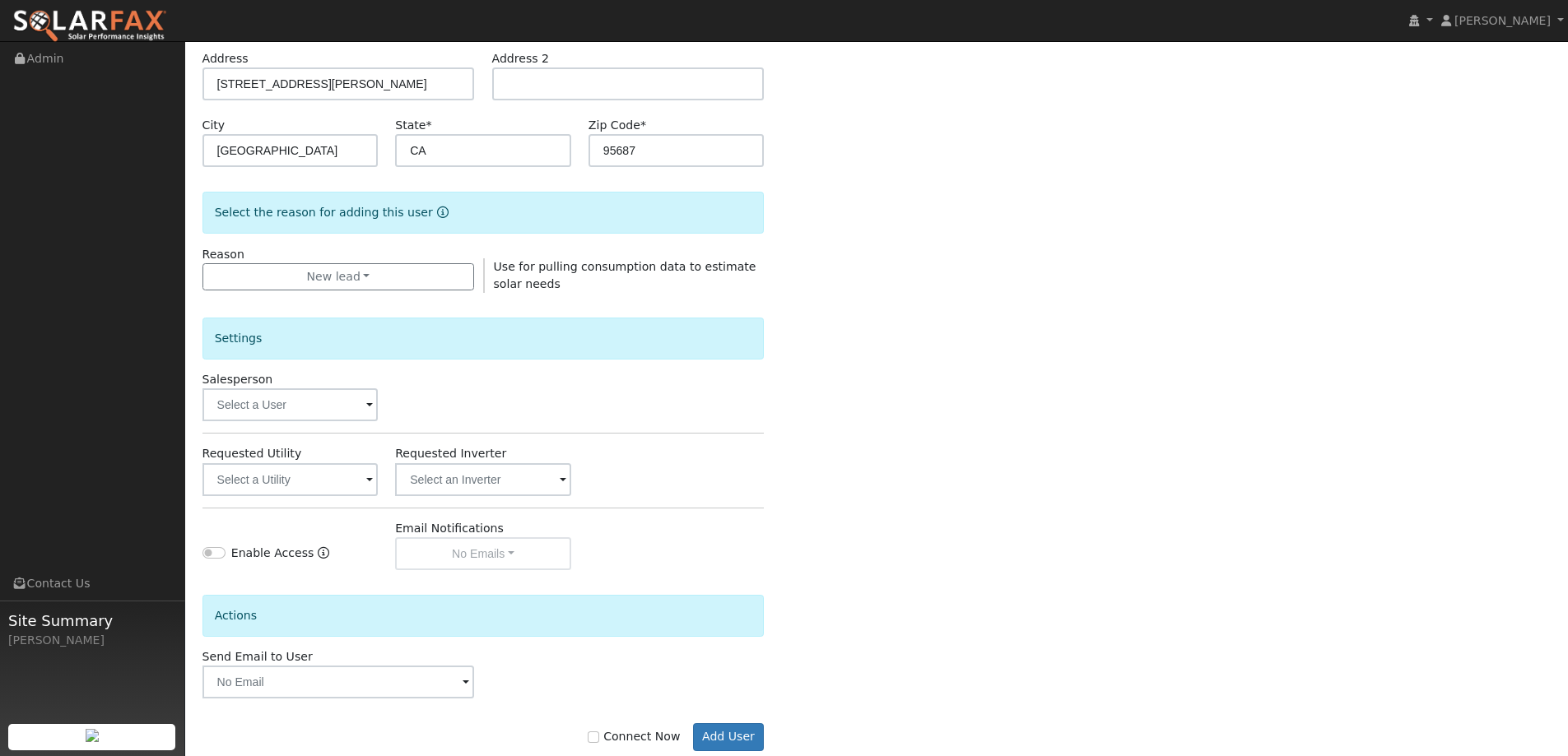
scroll to position [310, 0]
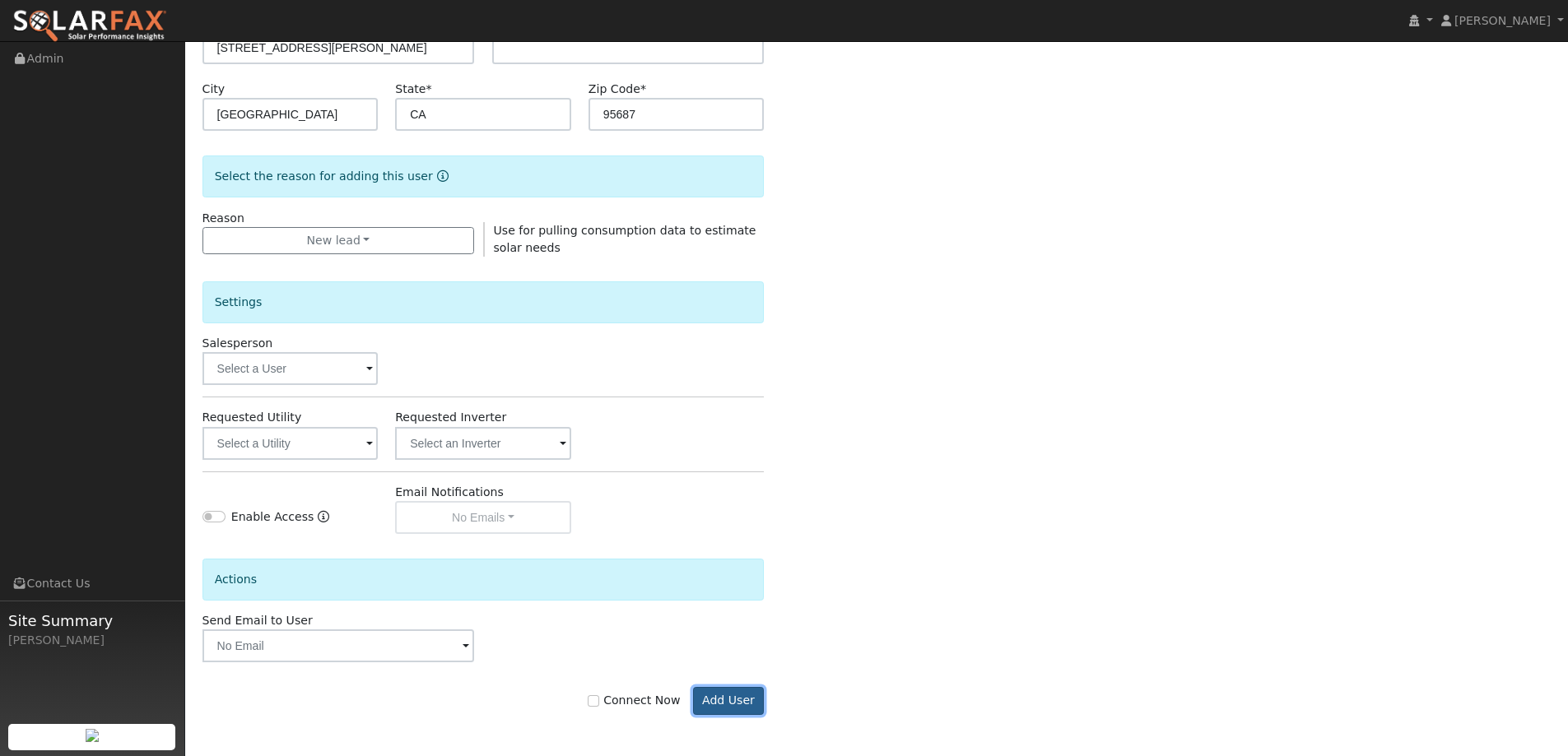
click at [729, 692] on button "Add User" at bounding box center [728, 701] width 71 height 28
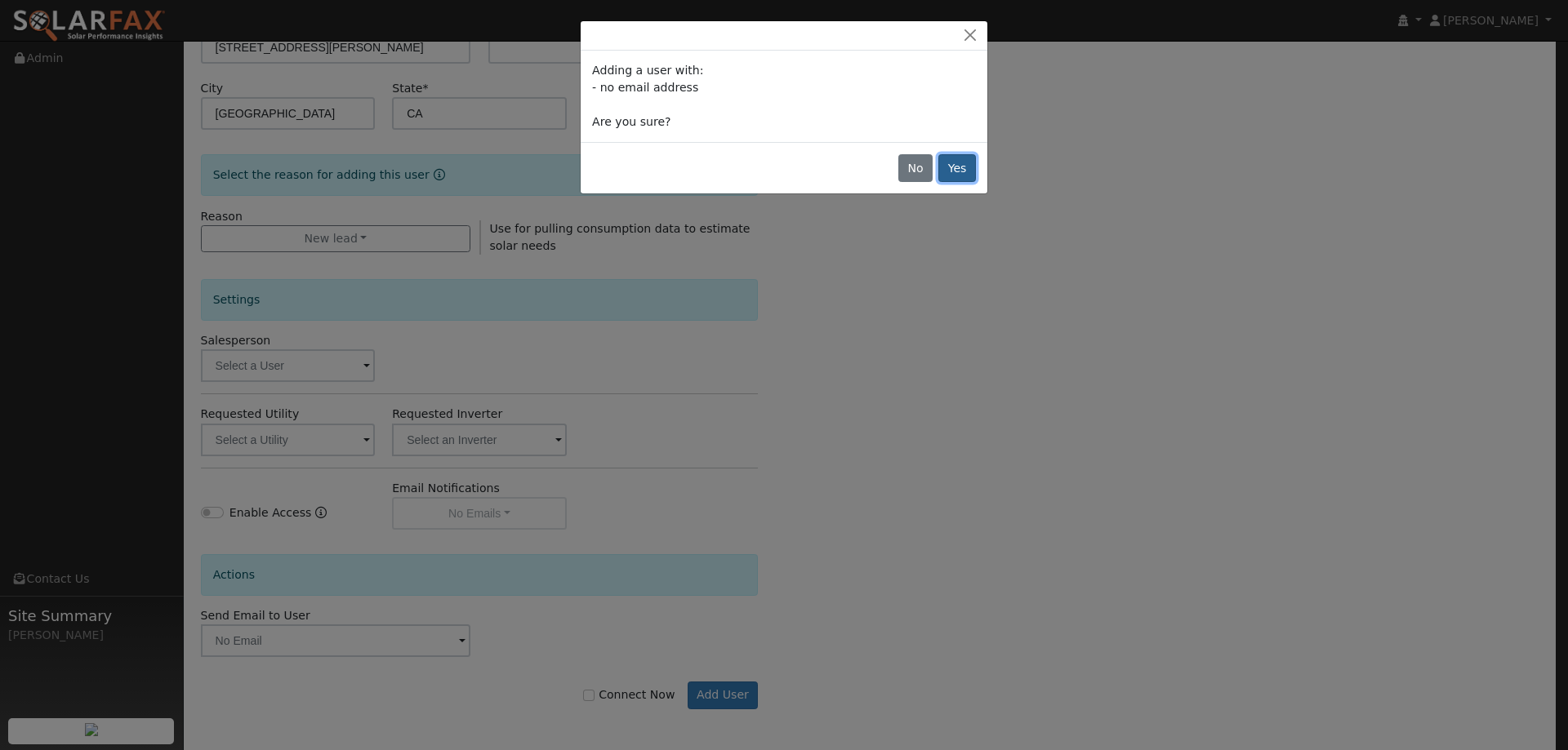
click at [946, 167] on button "Yes" at bounding box center [956, 168] width 37 height 27
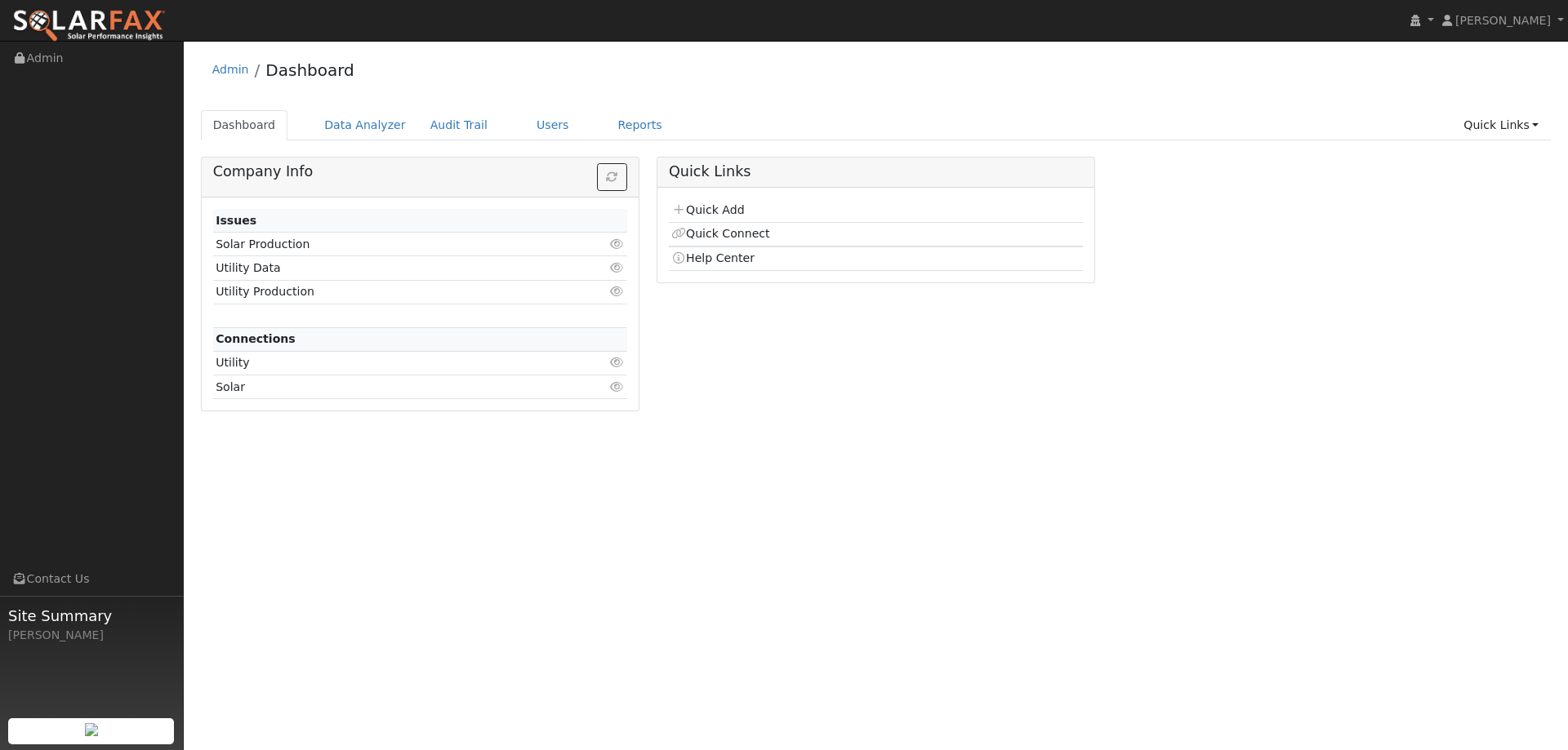
click at [650, 133] on ul "Dashboard Data Analyzer Audit Trail Users Reports Quick Links Quick Add Quick C…" at bounding box center [876, 125] width 1350 height 30
click at [620, 126] on link "Reports" at bounding box center [640, 125] width 69 height 30
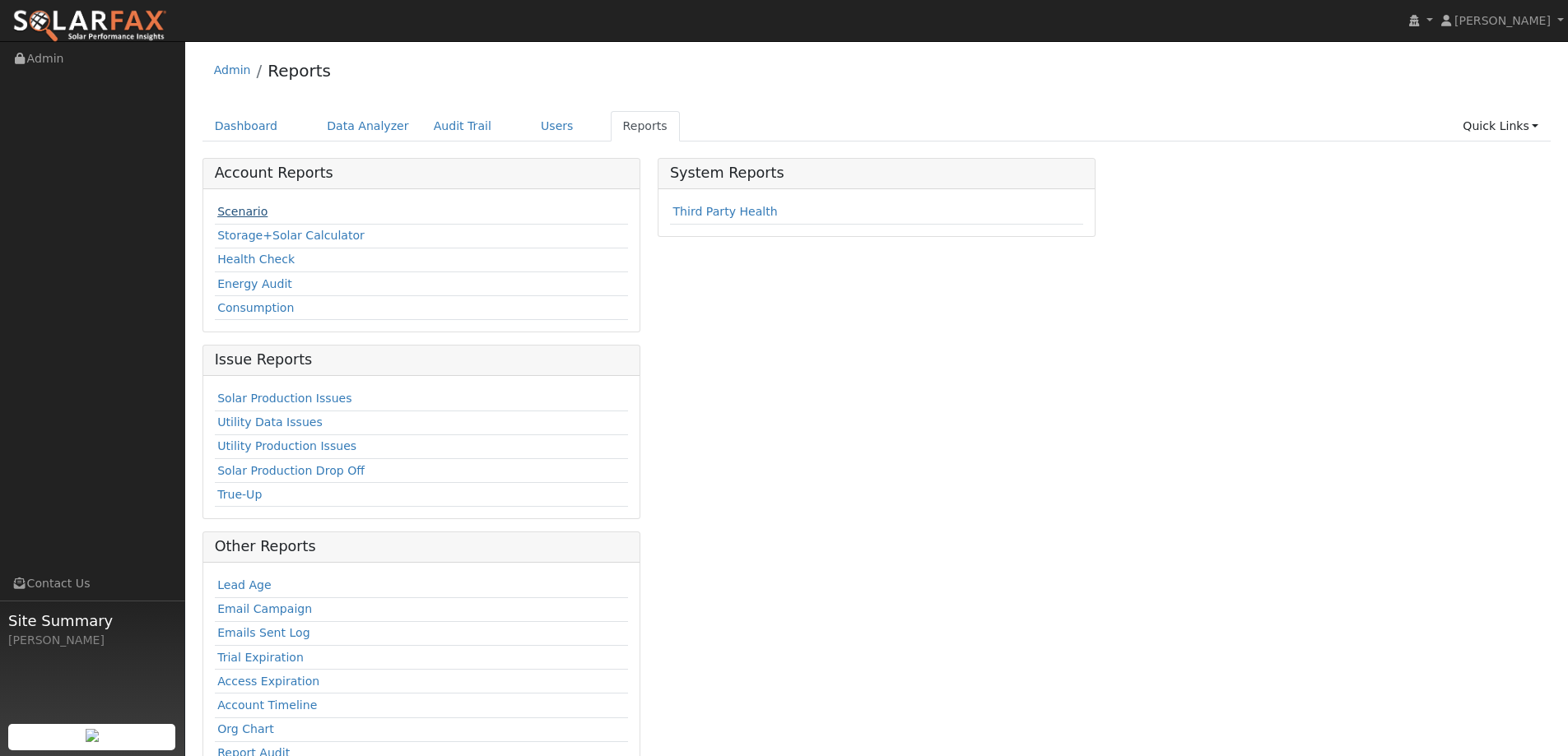
click at [224, 212] on link "Scenario" at bounding box center [242, 212] width 50 height 13
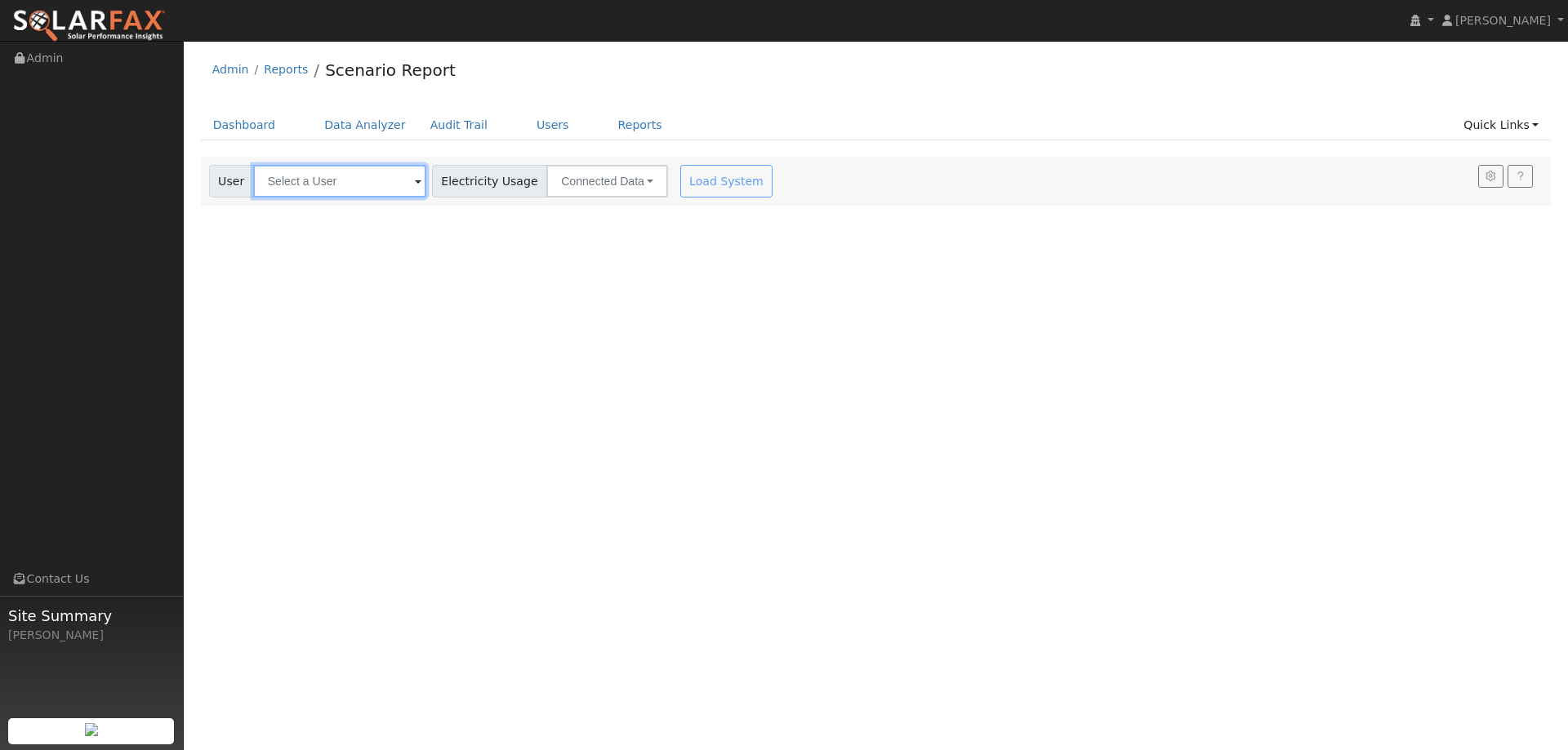
click at [321, 179] on input "text" at bounding box center [340, 181] width 173 height 32
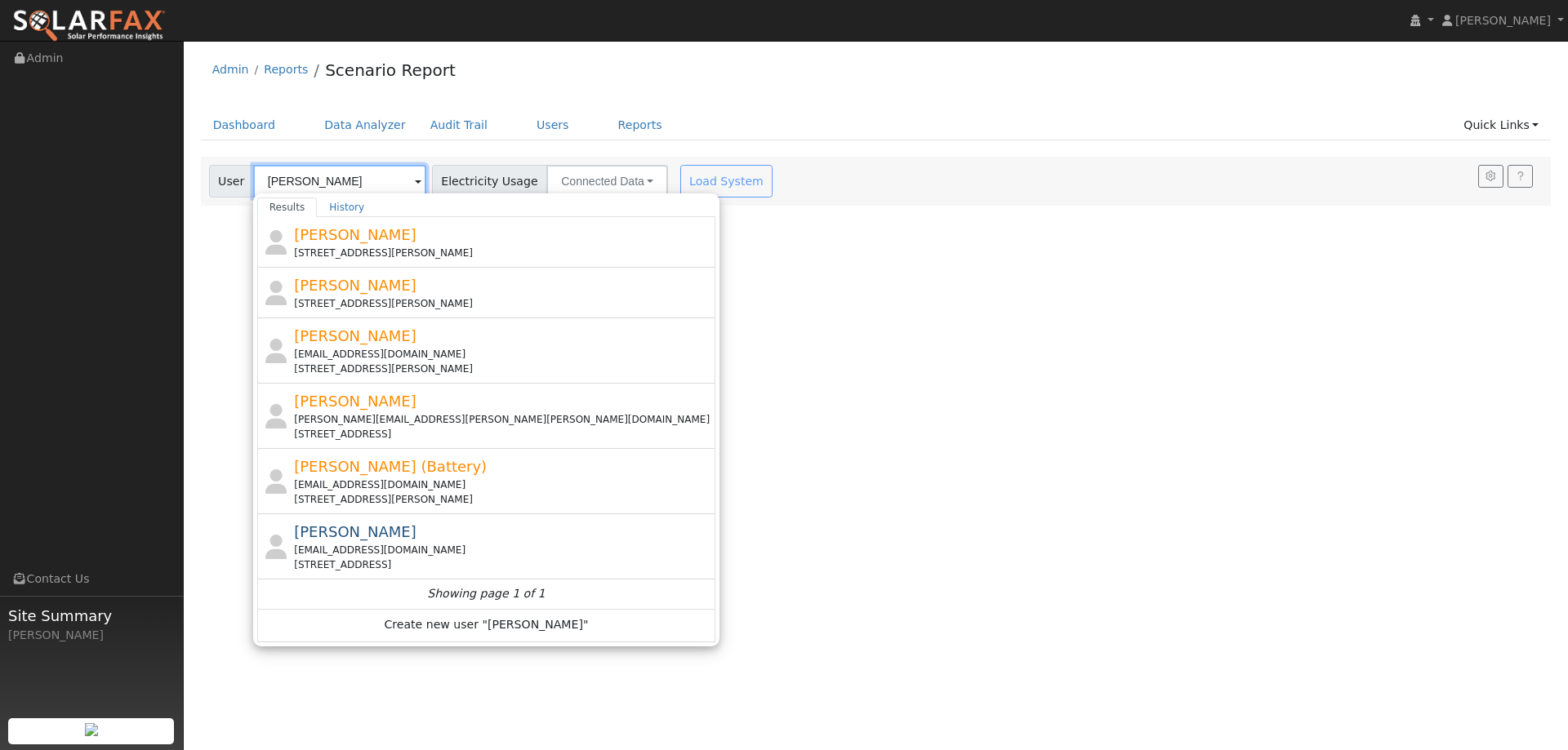
type input "Clark"
click at [1193, 381] on div "User Profile First name Last name Email Email Notifications No Emails No Emails…" at bounding box center [876, 395] width 1384 height 709
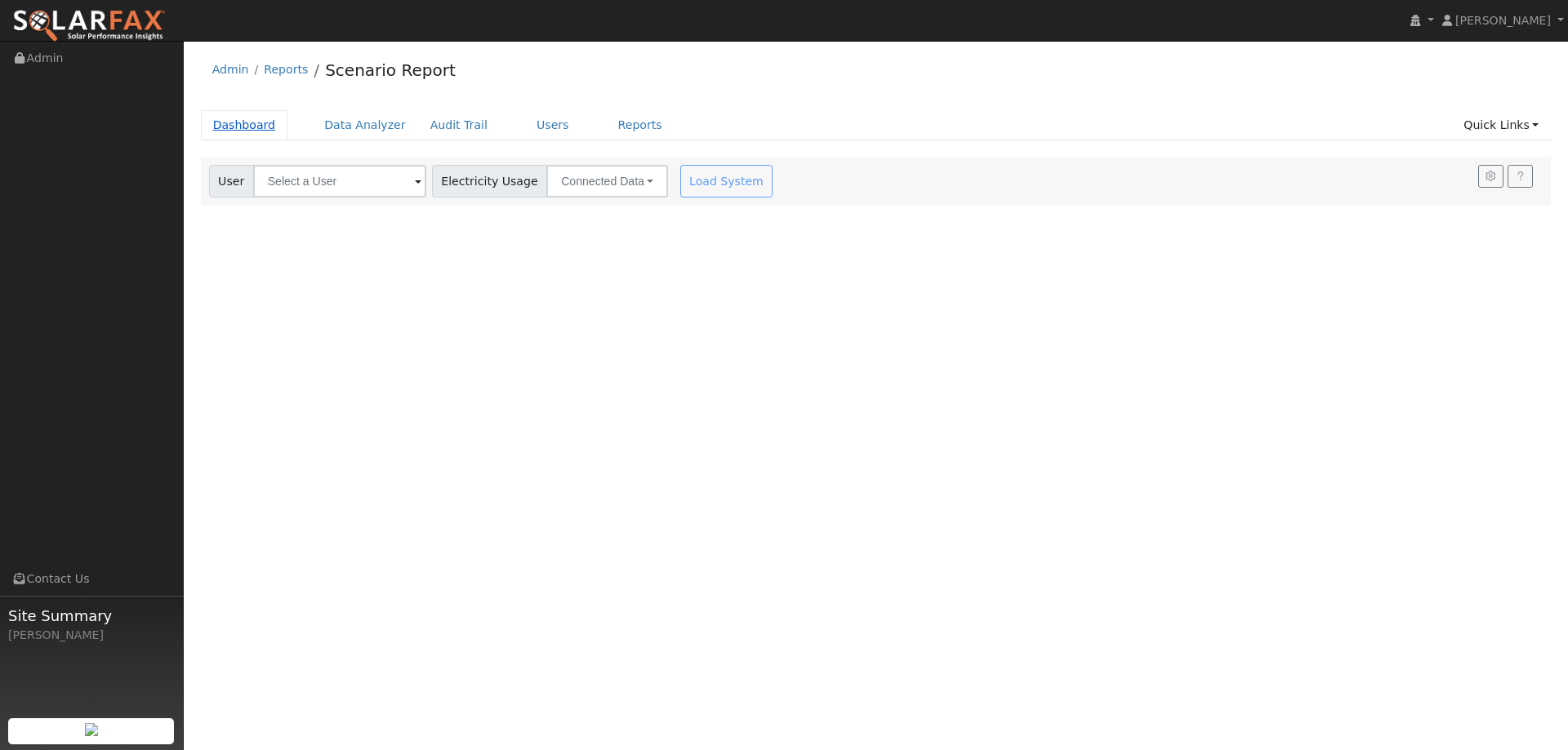
click at [232, 130] on link "Dashboard" at bounding box center [244, 125] width 87 height 30
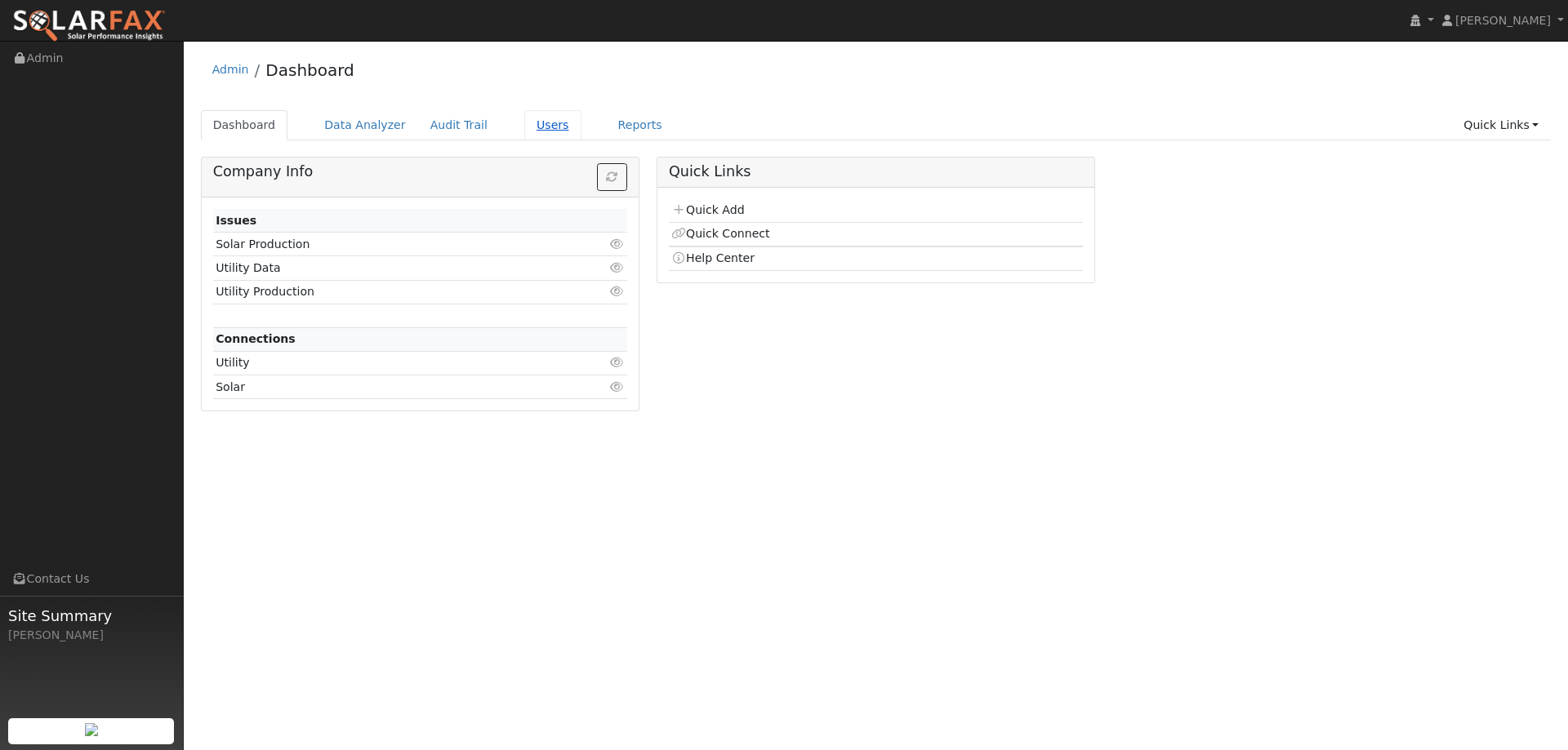
click at [524, 119] on link "Users" at bounding box center [553, 125] width 57 height 30
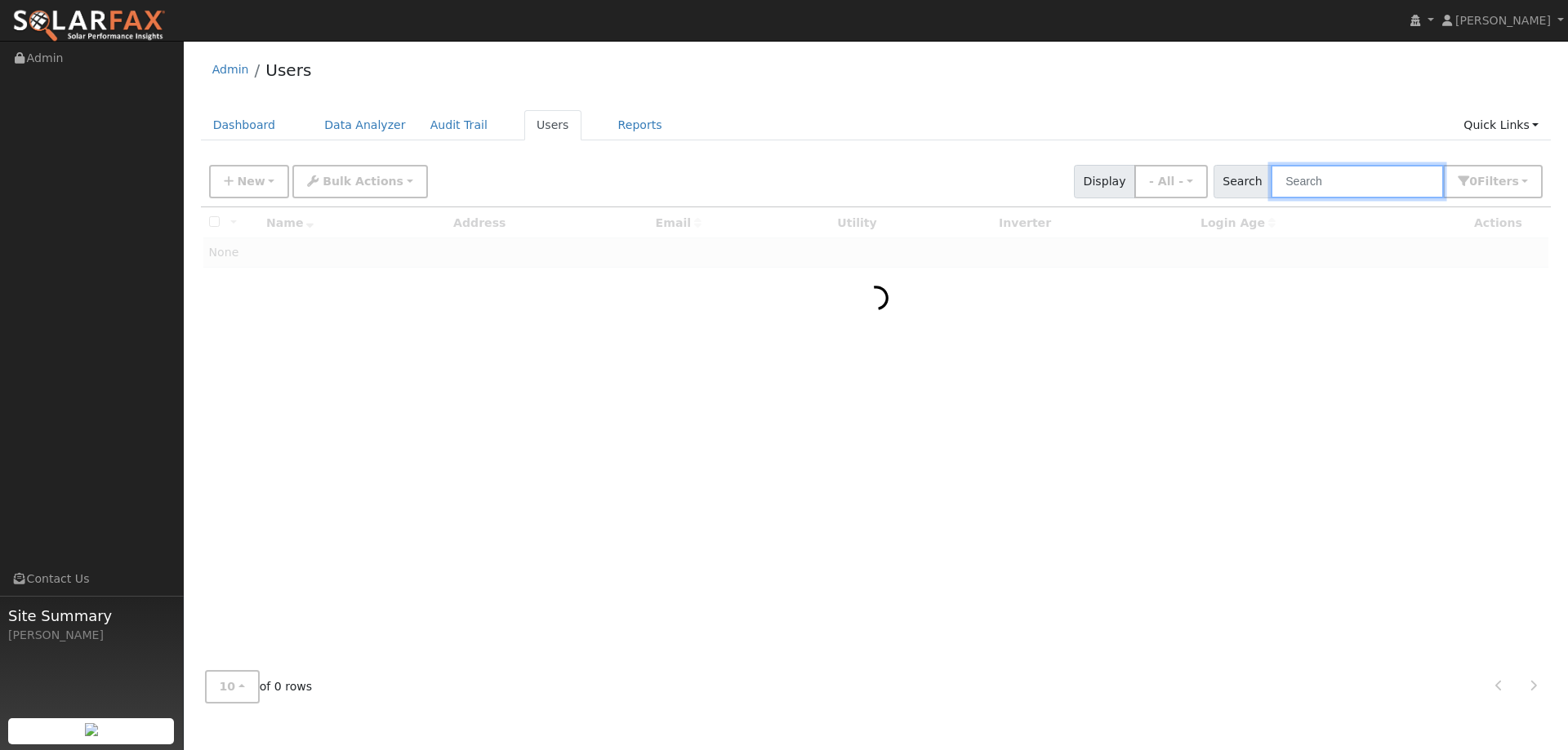
click at [1359, 179] on input "text" at bounding box center [1357, 182] width 173 height 33
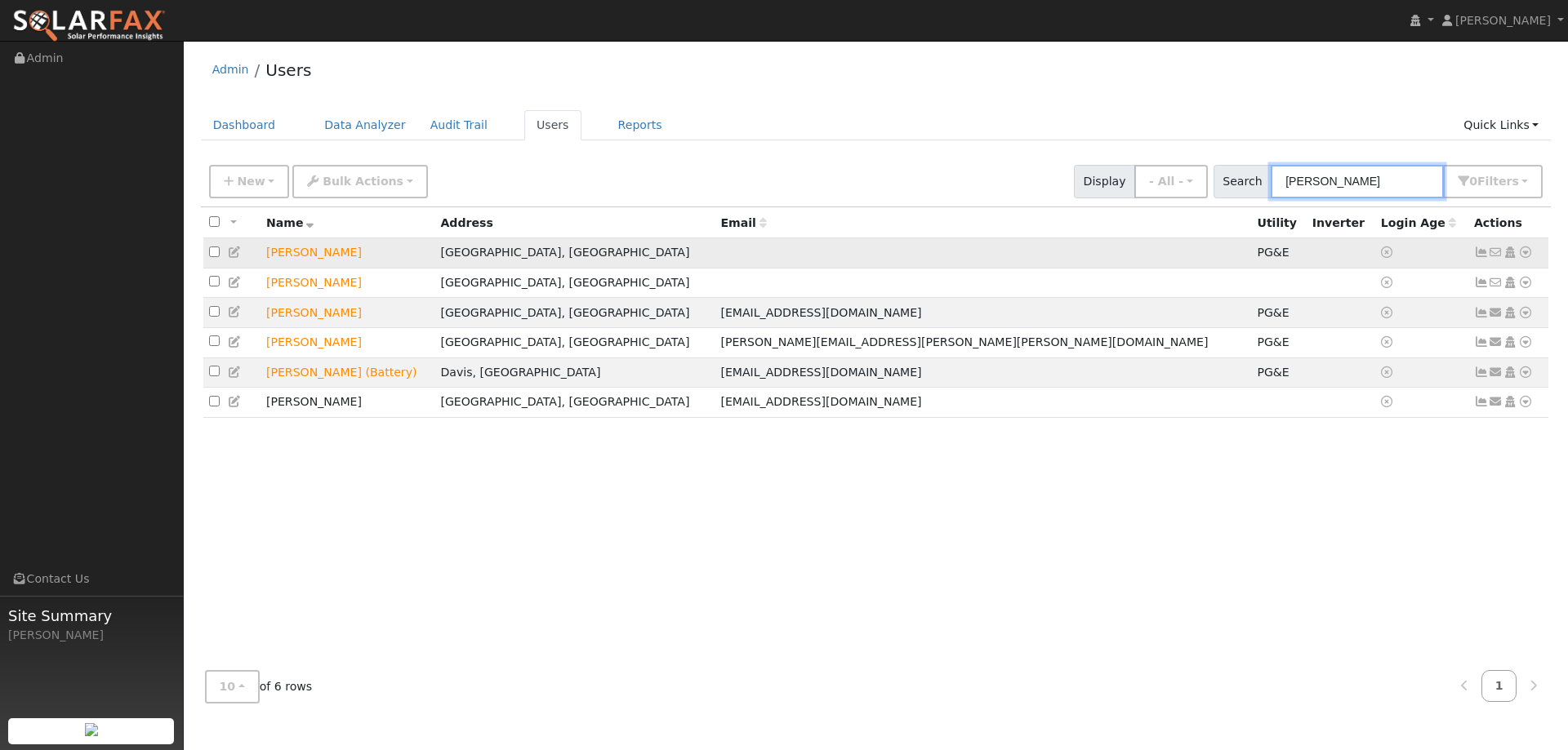
type input "Clark"
click at [1525, 254] on icon at bounding box center [1526, 252] width 15 height 12
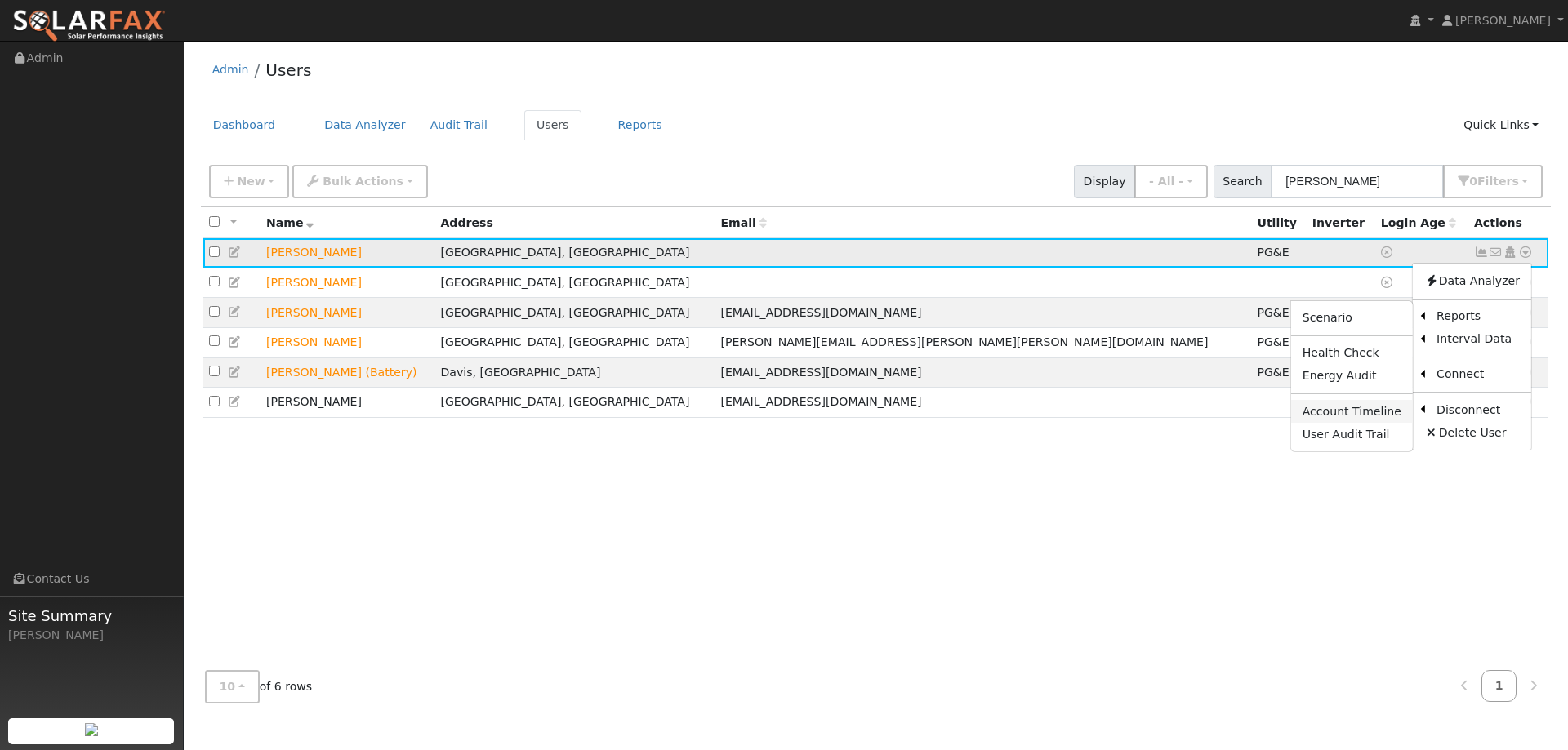
click at [1369, 419] on link "Account Timeline" at bounding box center [1352, 412] width 121 height 23
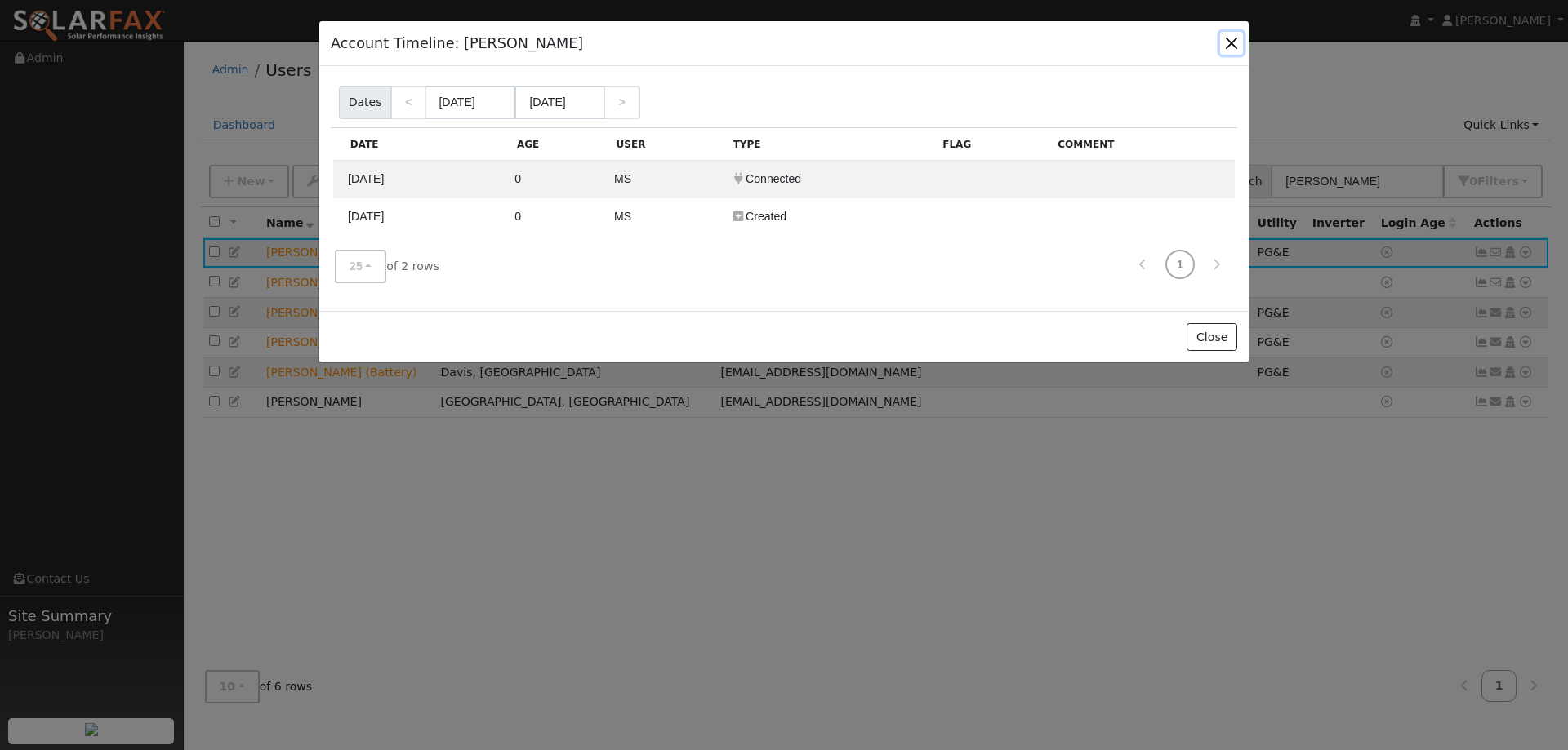
click at [1221, 41] on button "button" at bounding box center [1231, 43] width 23 height 23
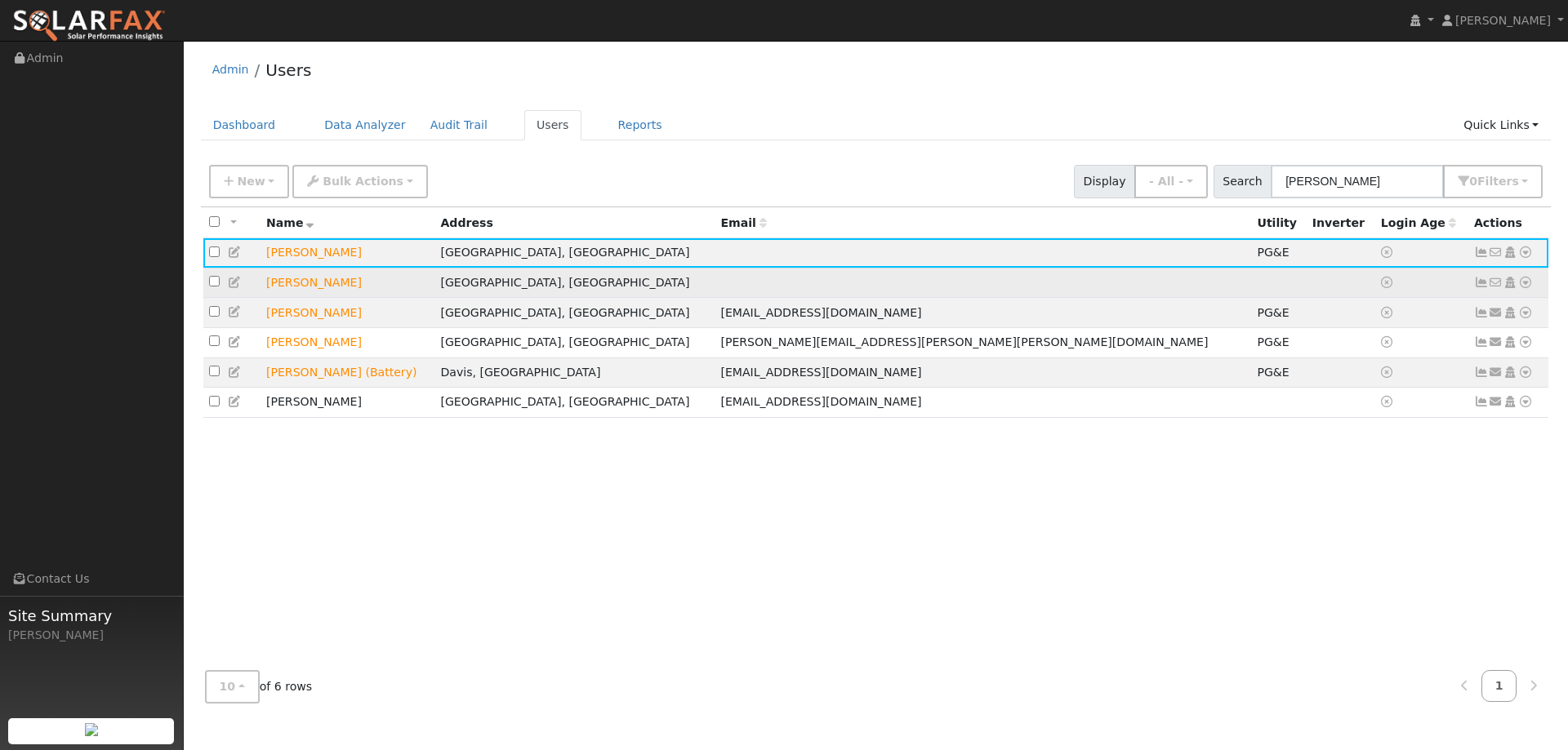
click at [1519, 286] on icon at bounding box center [1526, 282] width 15 height 12
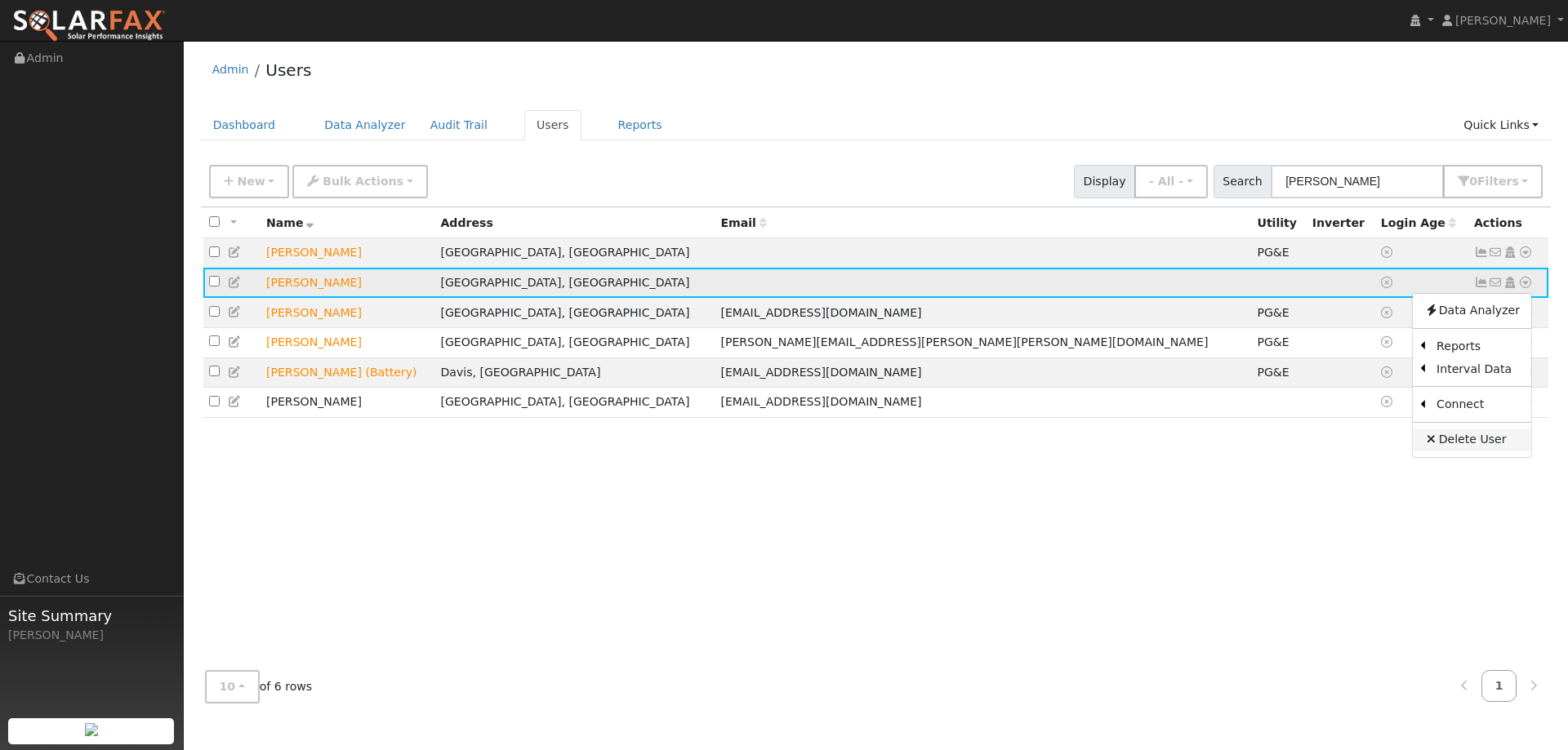
click at [1452, 440] on link "Delete User" at bounding box center [1472, 440] width 118 height 23
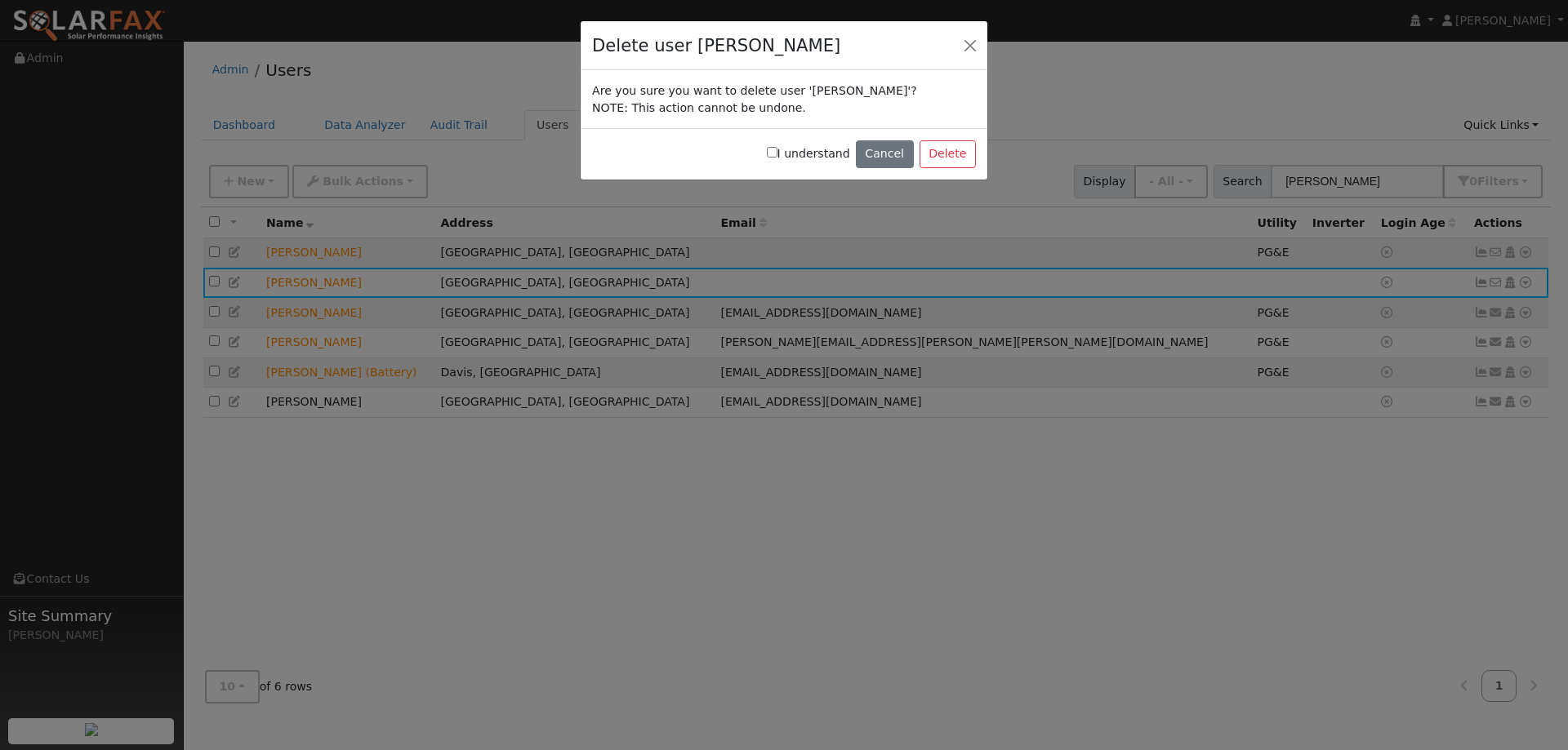
click at [780, 157] on div "I understand Cancel Delete" at bounding box center [784, 154] width 406 height 51
click at [796, 148] on label "I understand" at bounding box center [809, 154] width 83 height 17
click at [778, 148] on input "I understand" at bounding box center [772, 152] width 11 height 11
checkbox input "true"
click at [929, 145] on button "Delete" at bounding box center [948, 154] width 57 height 27
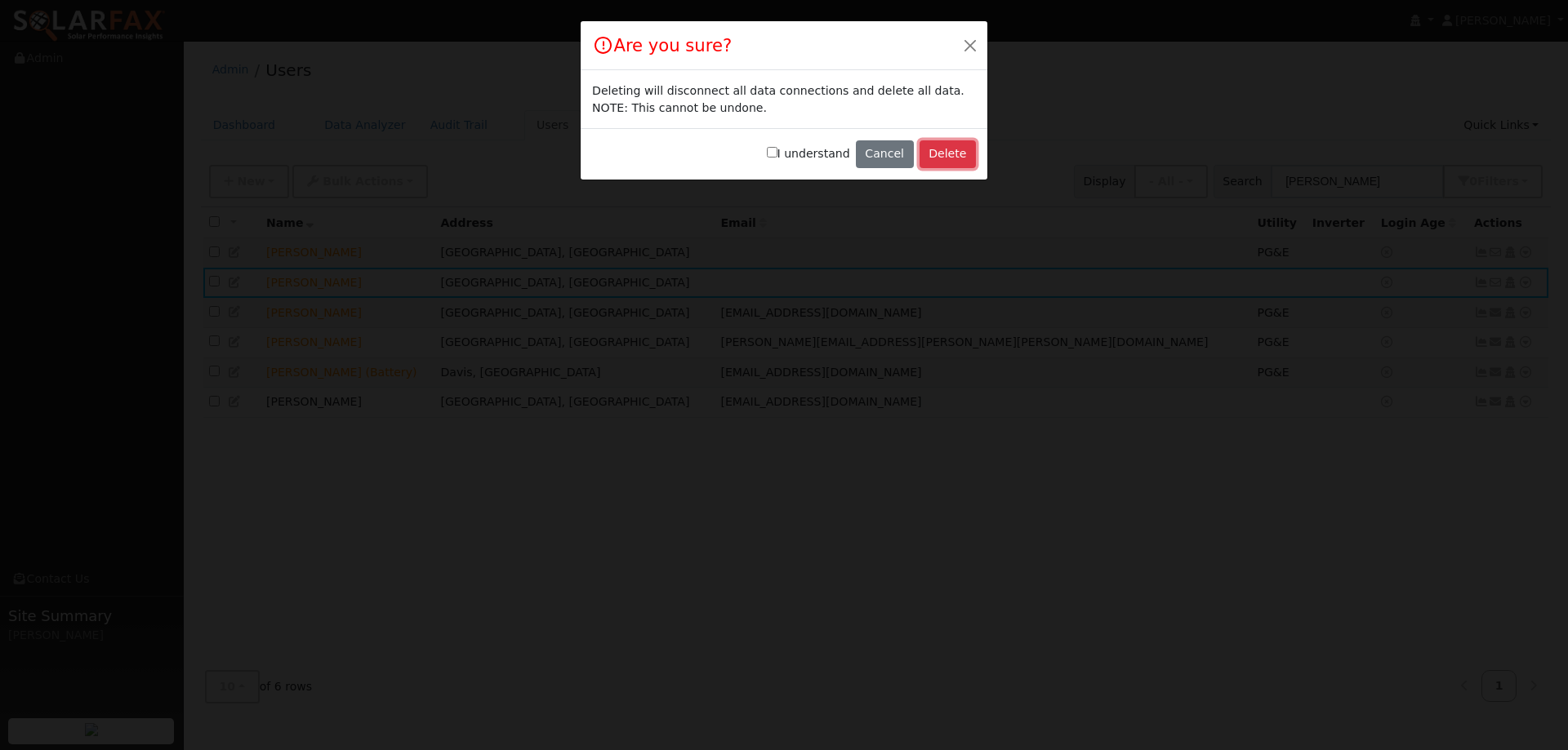
click at [961, 157] on button "Delete" at bounding box center [948, 154] width 57 height 27
click at [778, 153] on input "I understand" at bounding box center [772, 152] width 11 height 11
checkbox input "true"
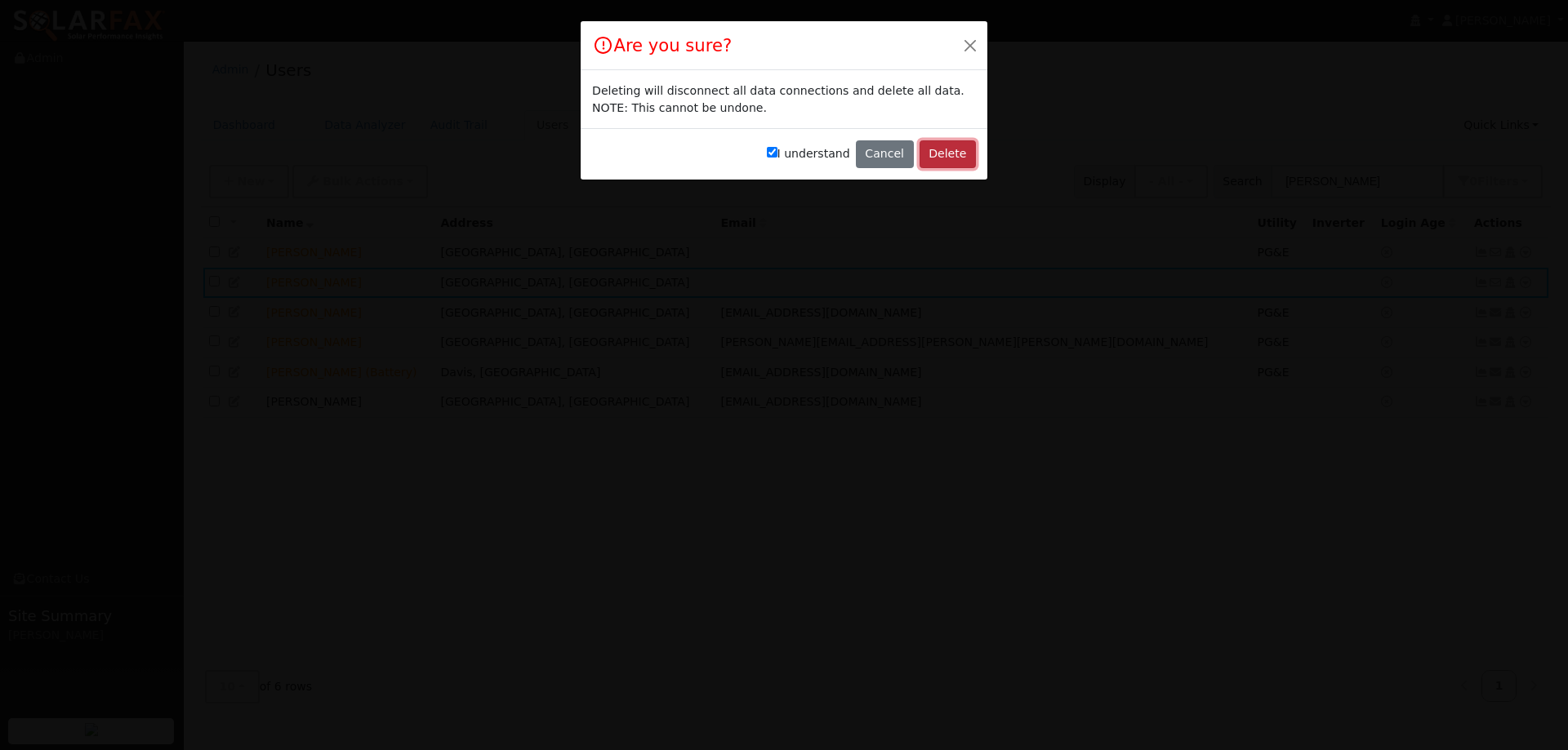
click at [952, 152] on button "Delete" at bounding box center [948, 154] width 57 height 27
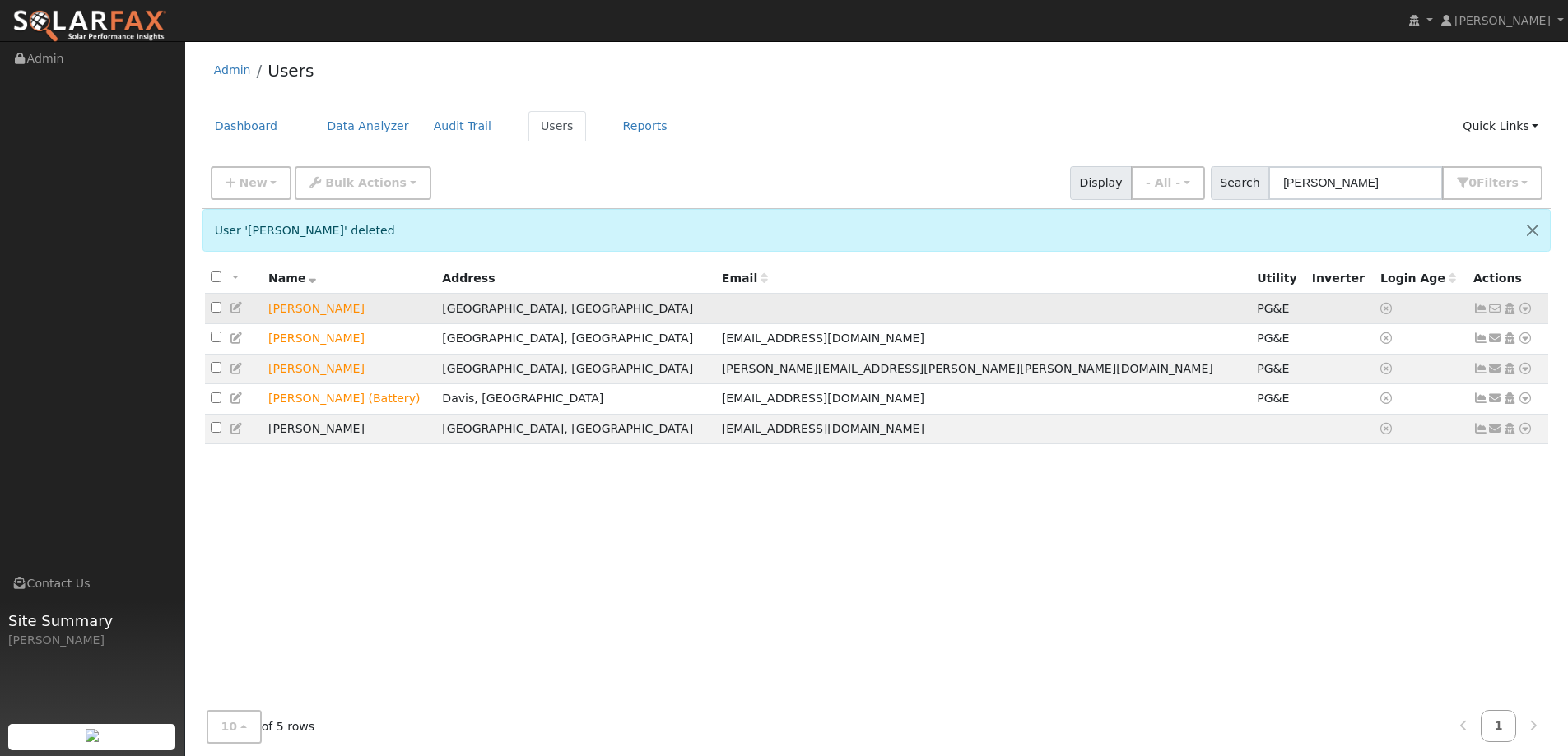
click at [1524, 311] on icon at bounding box center [1525, 309] width 15 height 12
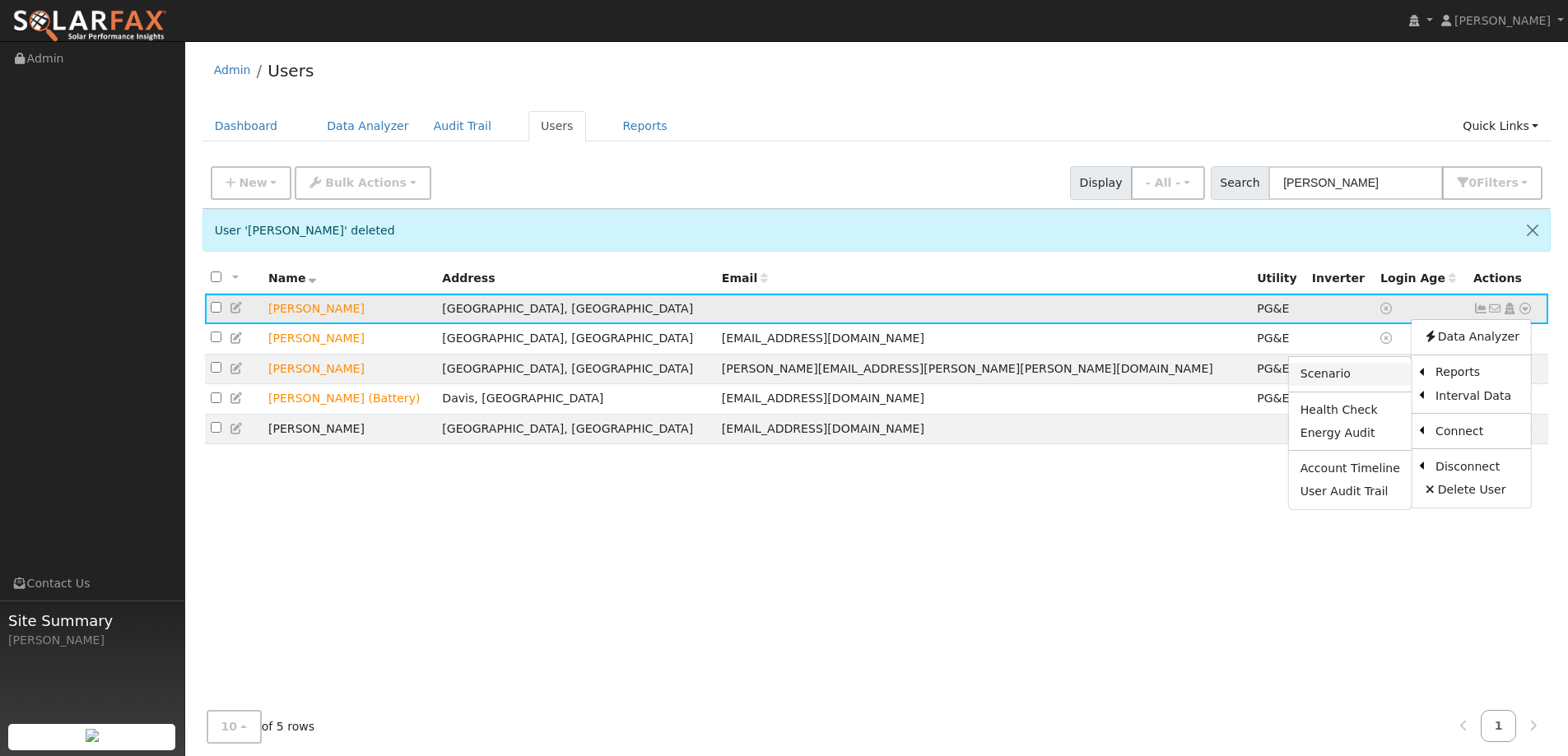
click at [1378, 377] on link "Scenario" at bounding box center [1350, 374] width 122 height 23
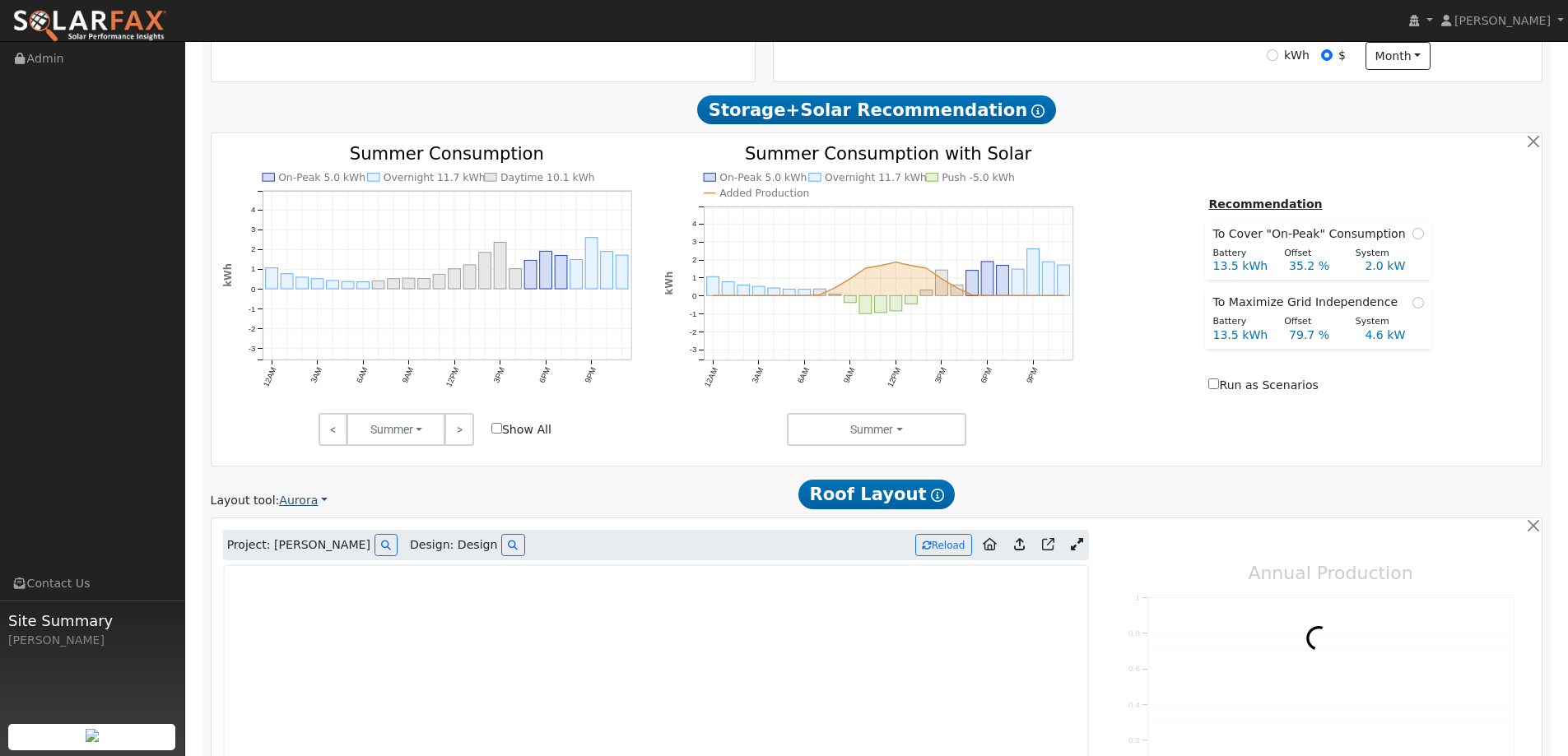
type input "11156"
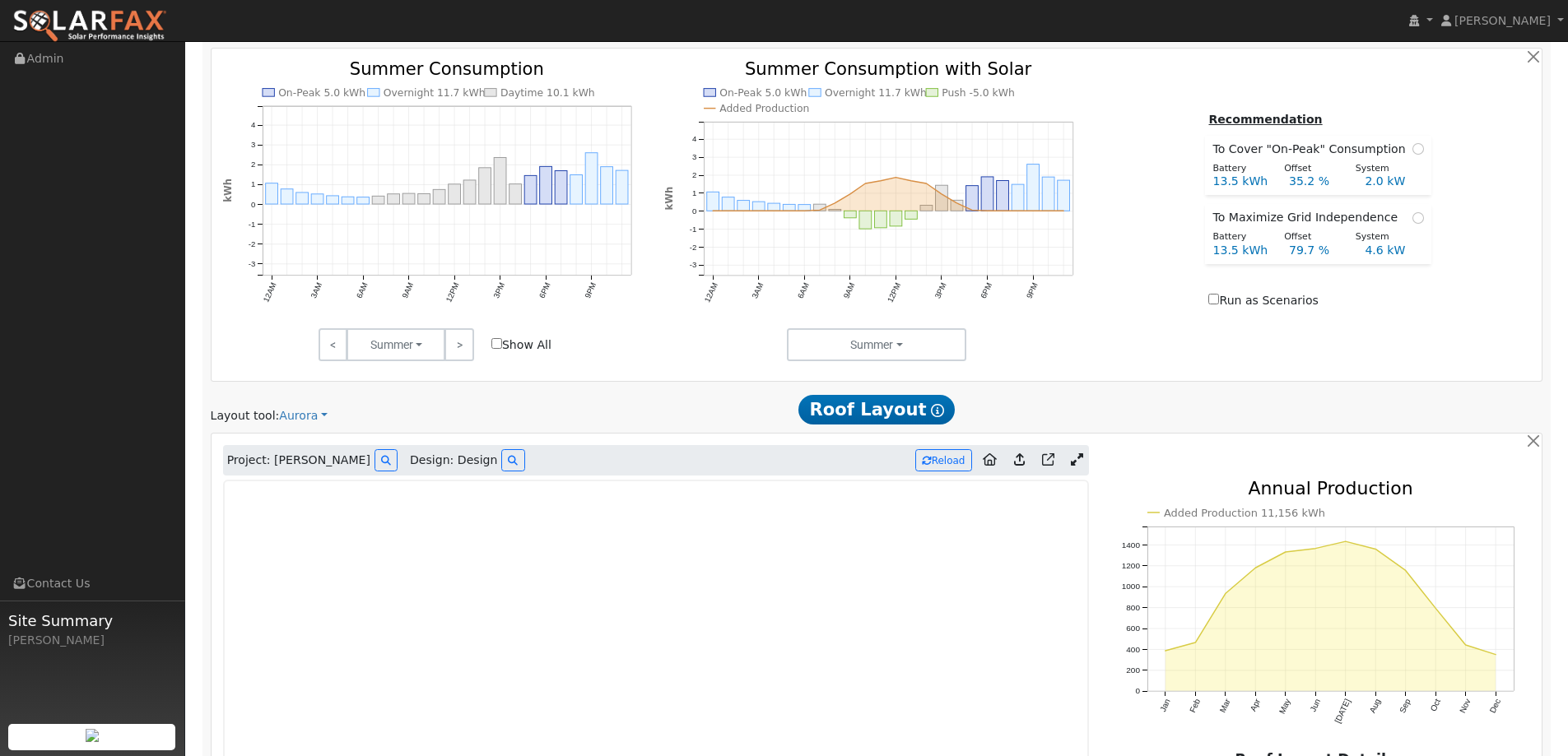
scroll to position [905, 0]
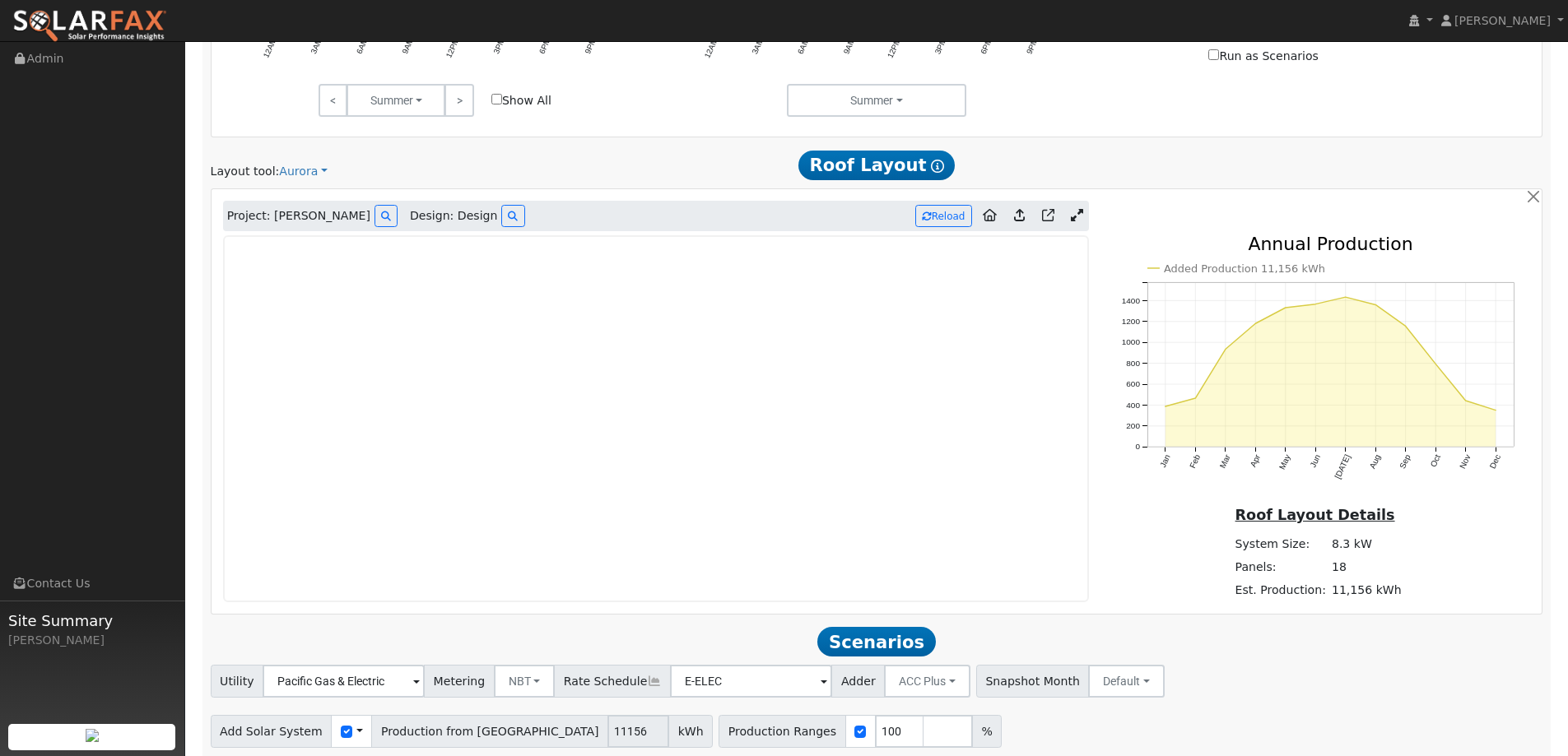
click at [113, 8] on link at bounding box center [90, 20] width 179 height 41
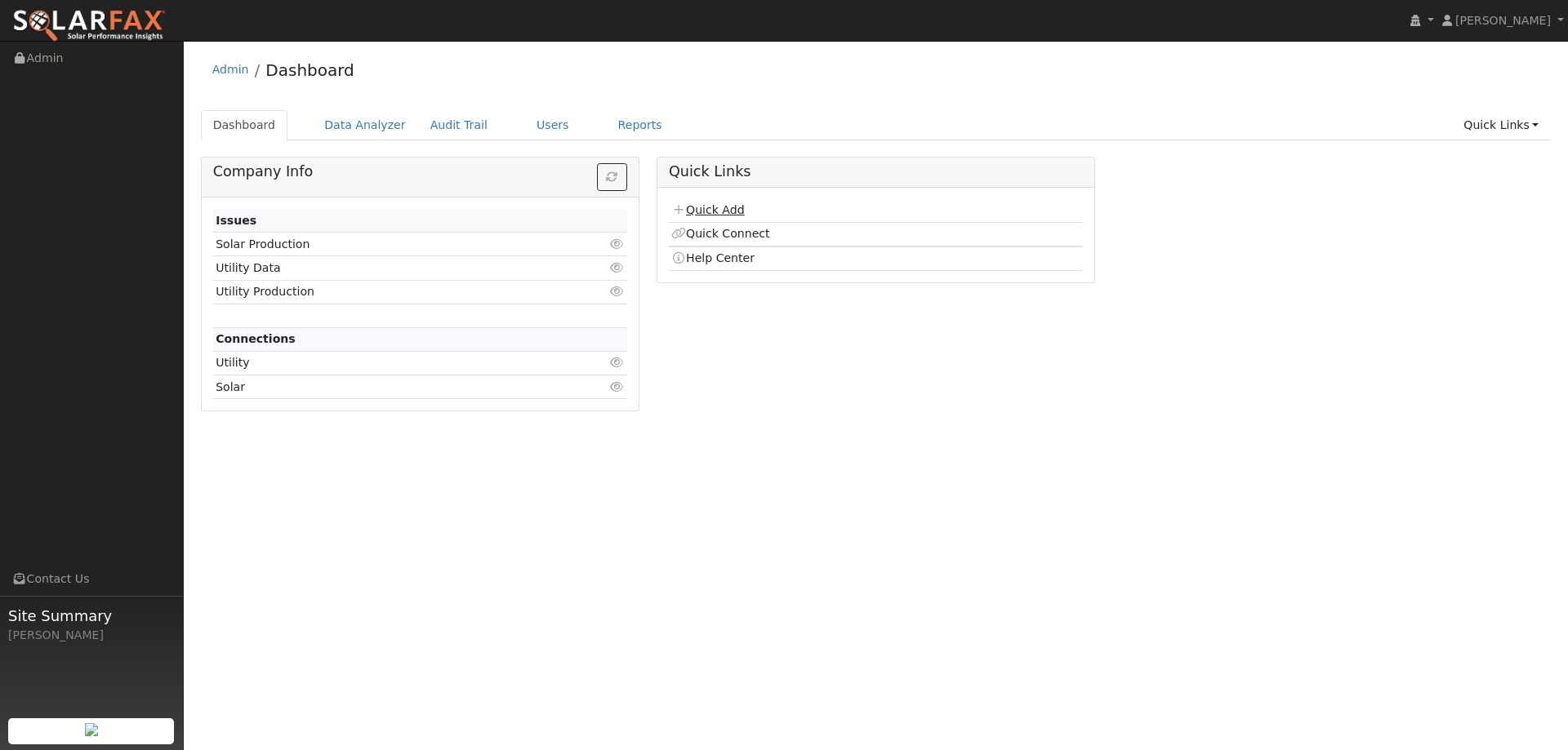
click at [716, 210] on link "Quick Add" at bounding box center [707, 210] width 72 height 13
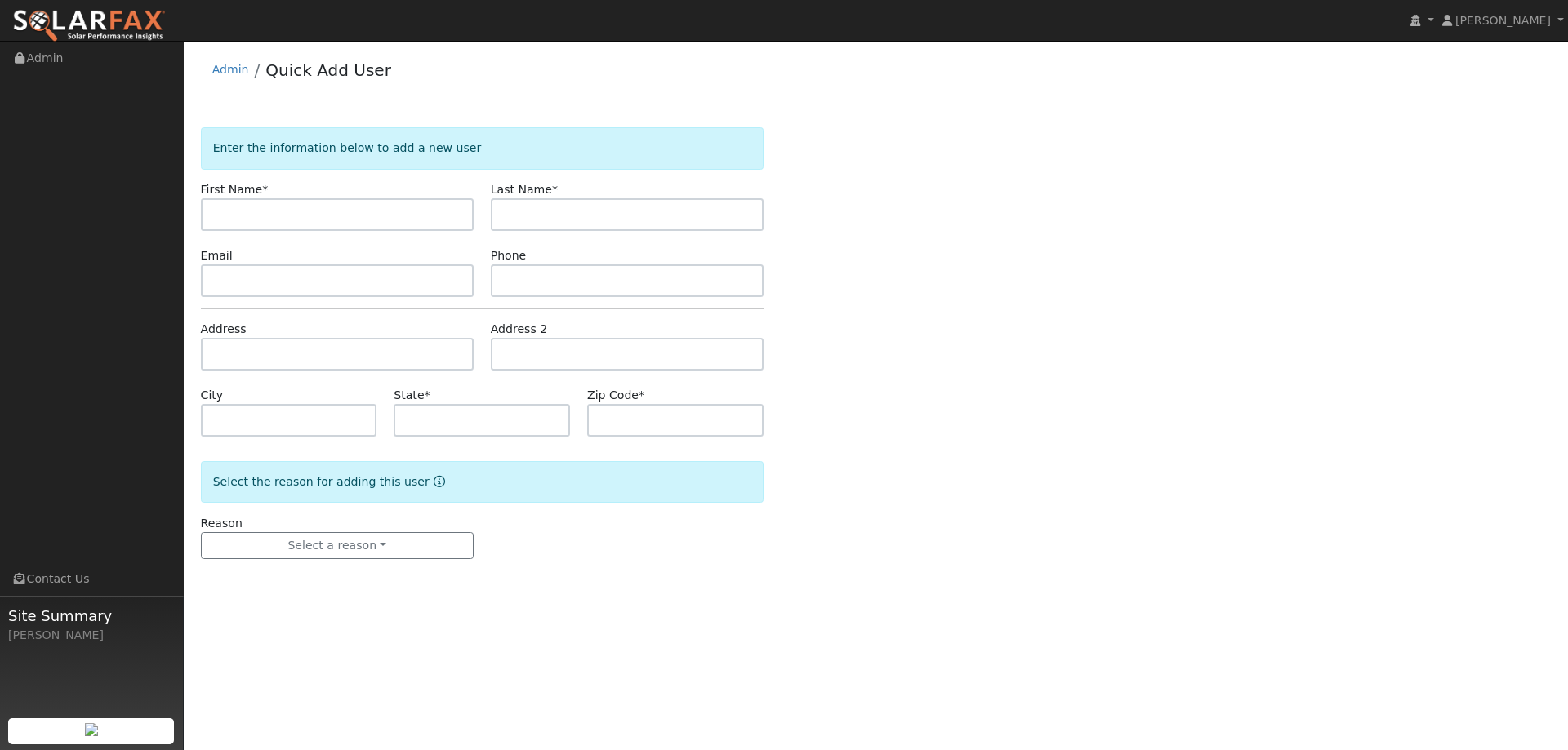
click at [401, 209] on input "text" at bounding box center [337, 214] width 273 height 32
type input "Karen"
click at [541, 220] on input "text" at bounding box center [627, 214] width 273 height 32
type input "Joyce"
click at [404, 287] on input "text" at bounding box center [337, 280] width 273 height 32
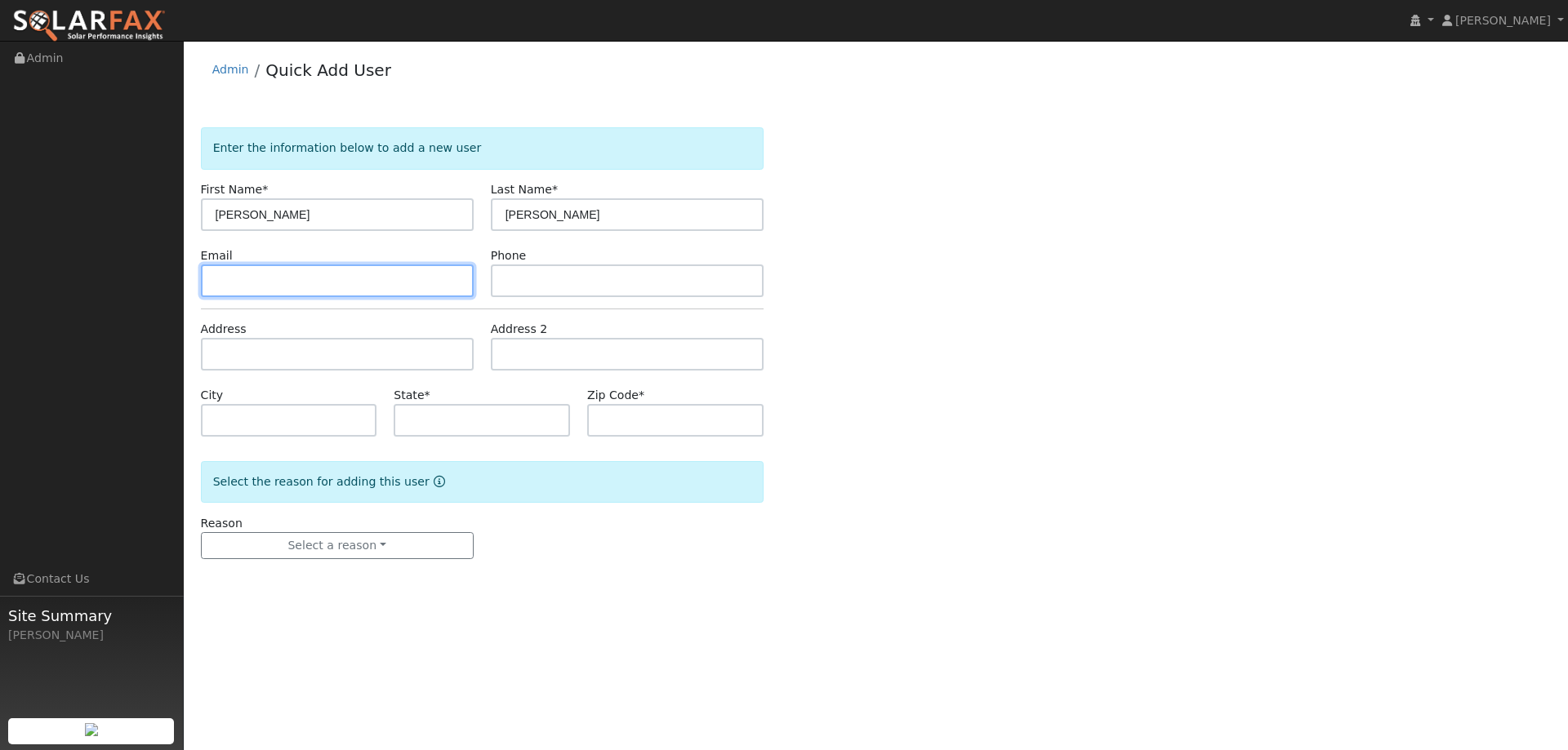
click at [318, 277] on input "text" at bounding box center [337, 280] width 273 height 32
paste input "kjrn54@aol.com"
type input "kjrn54@aol.com"
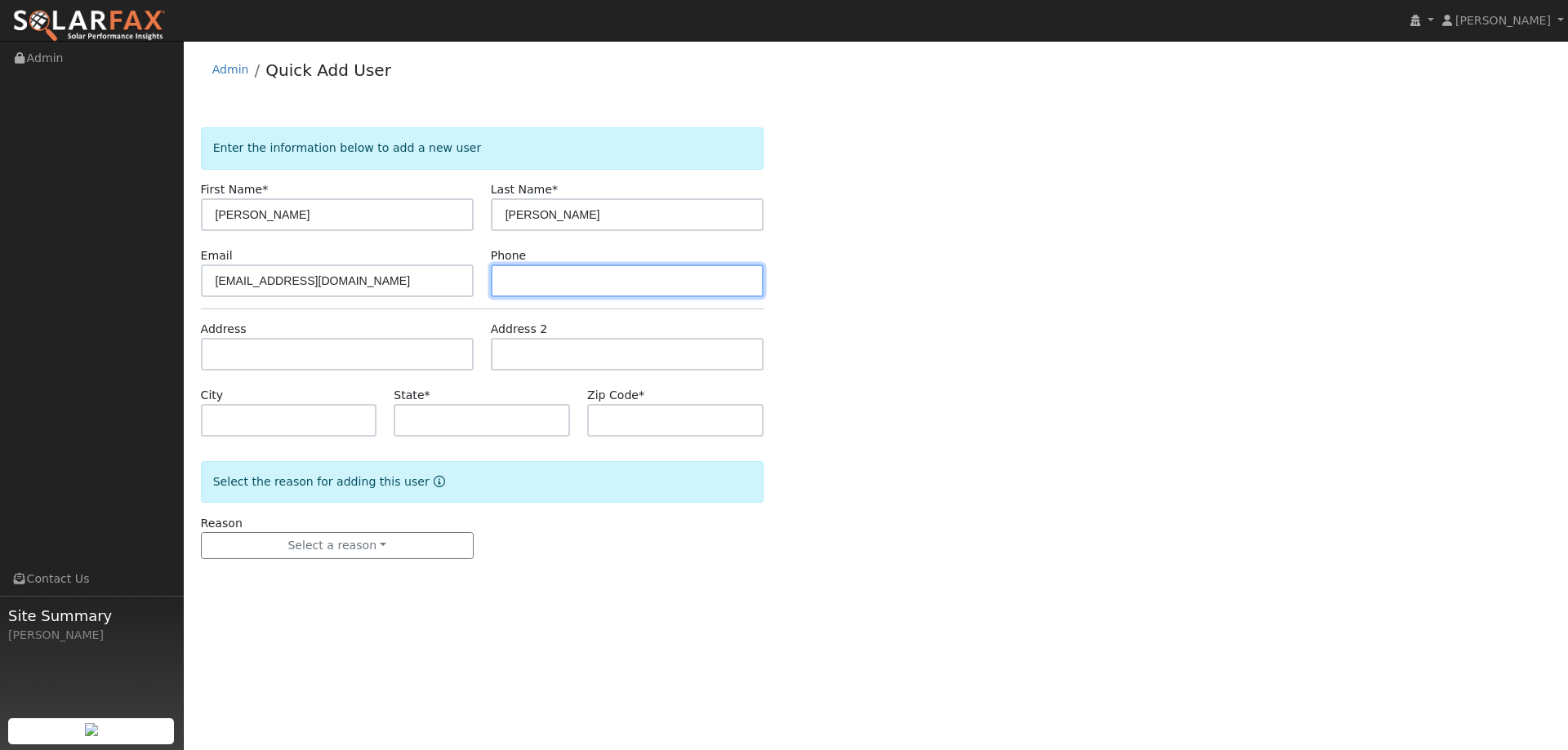
click at [725, 281] on input "text" at bounding box center [627, 280] width 273 height 32
paste input "(707) 315-0742"
type input "(707) 315-0742"
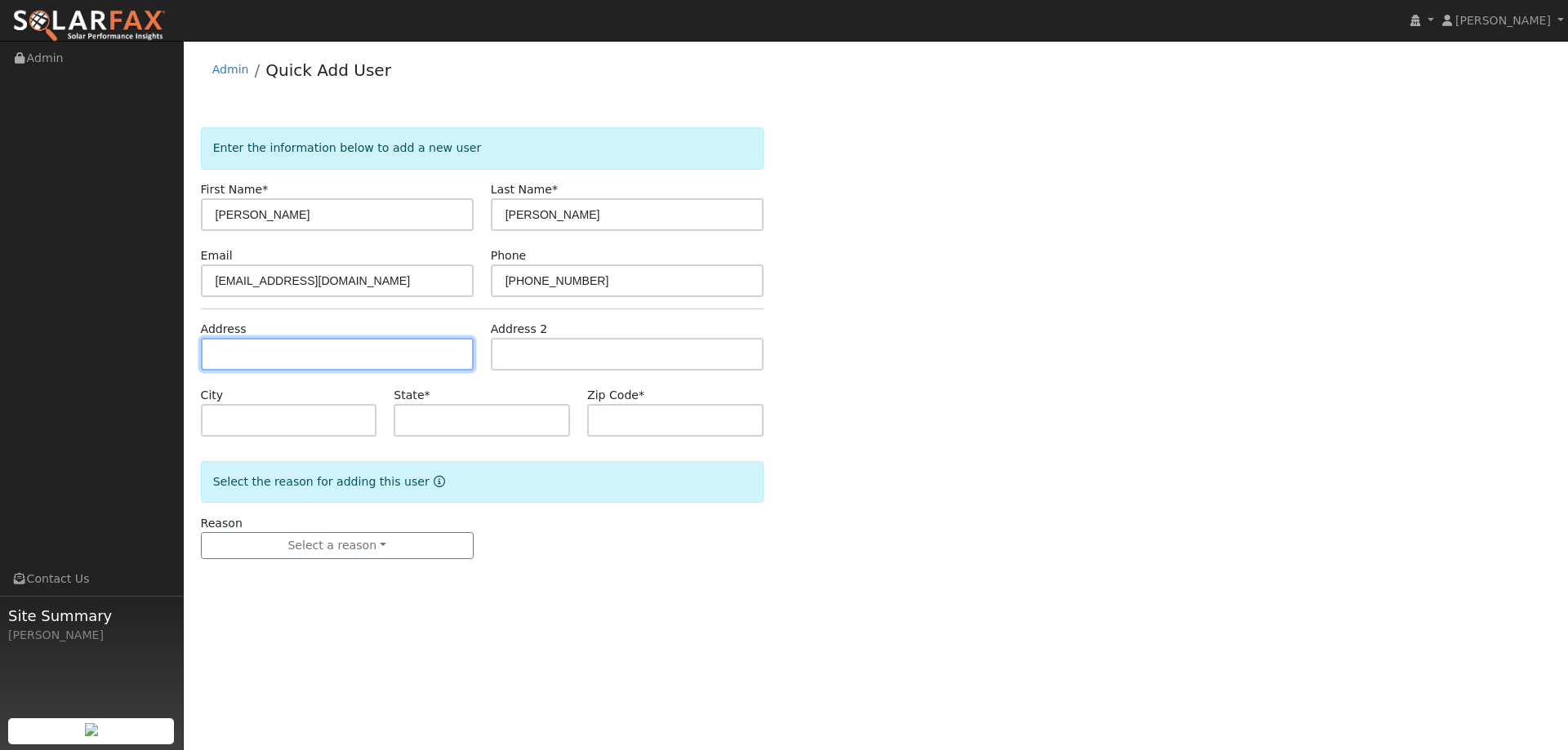
click at [339, 347] on input "text" at bounding box center [337, 354] width 273 height 32
paste input "180 Lassen Circle"
type input "180 Lassen Circle"
type input "Vacaville"
type input "CA"
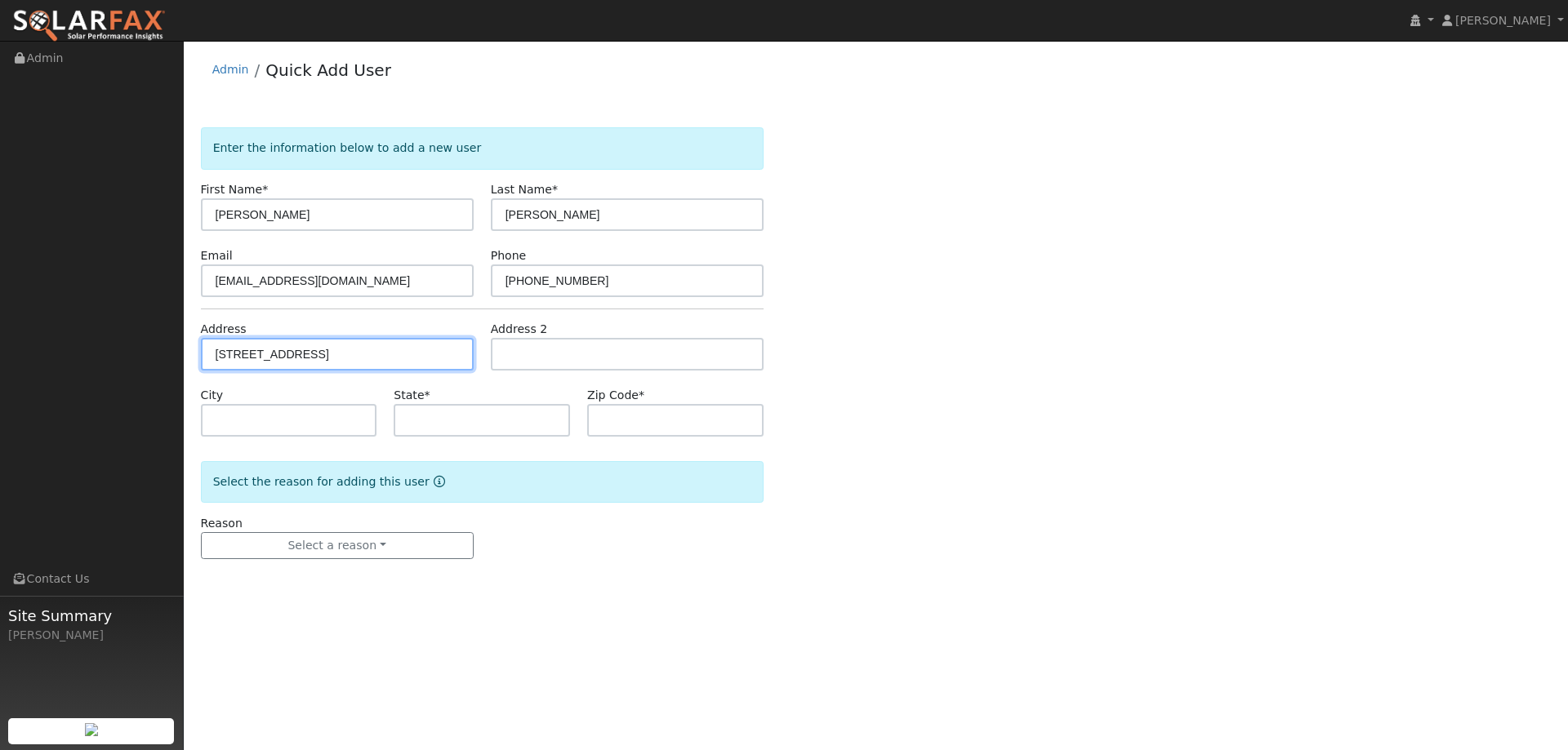
type input "95687"
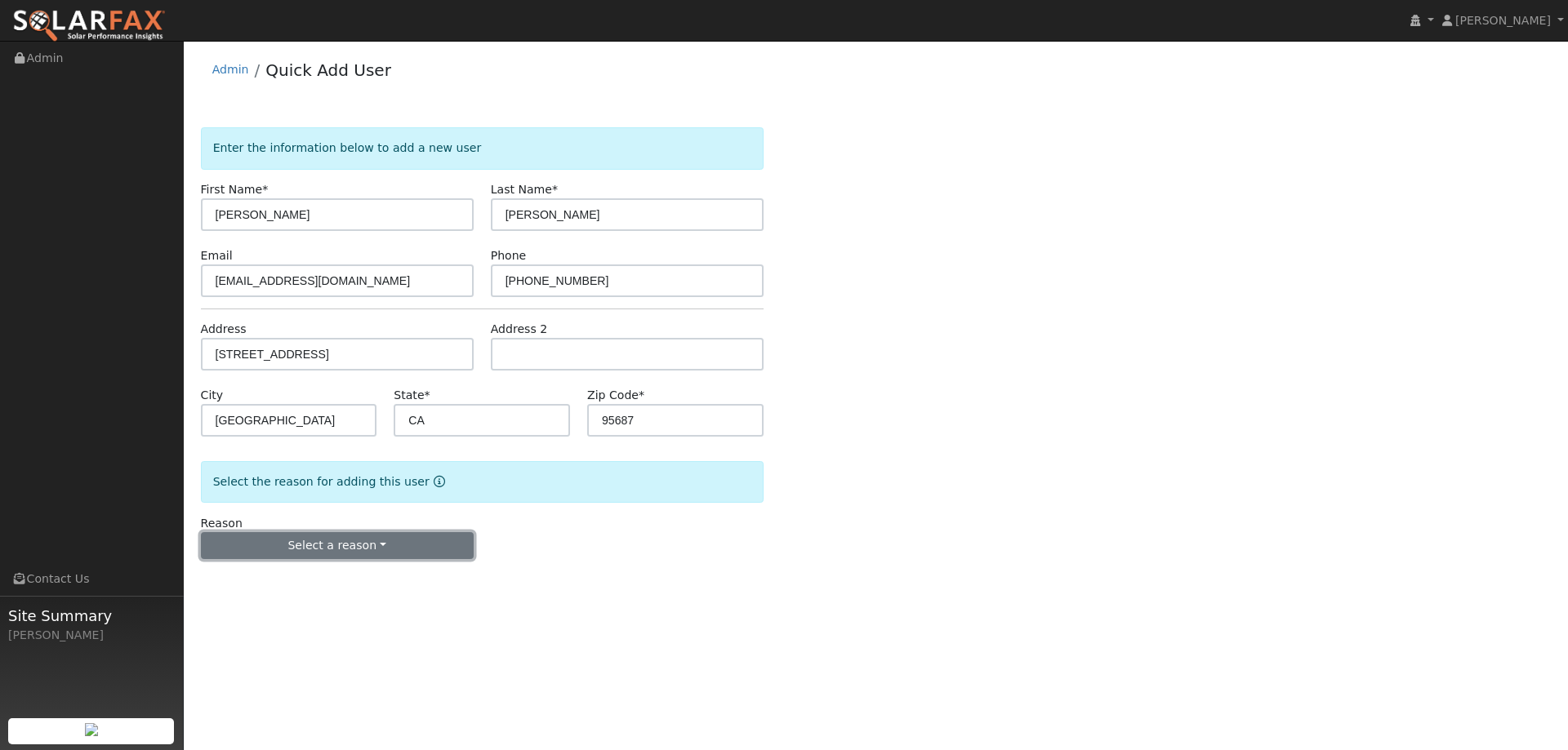
click at [312, 548] on button "Select a reason" at bounding box center [337, 546] width 273 height 27
click at [287, 580] on link "New lead" at bounding box center [292, 580] width 180 height 23
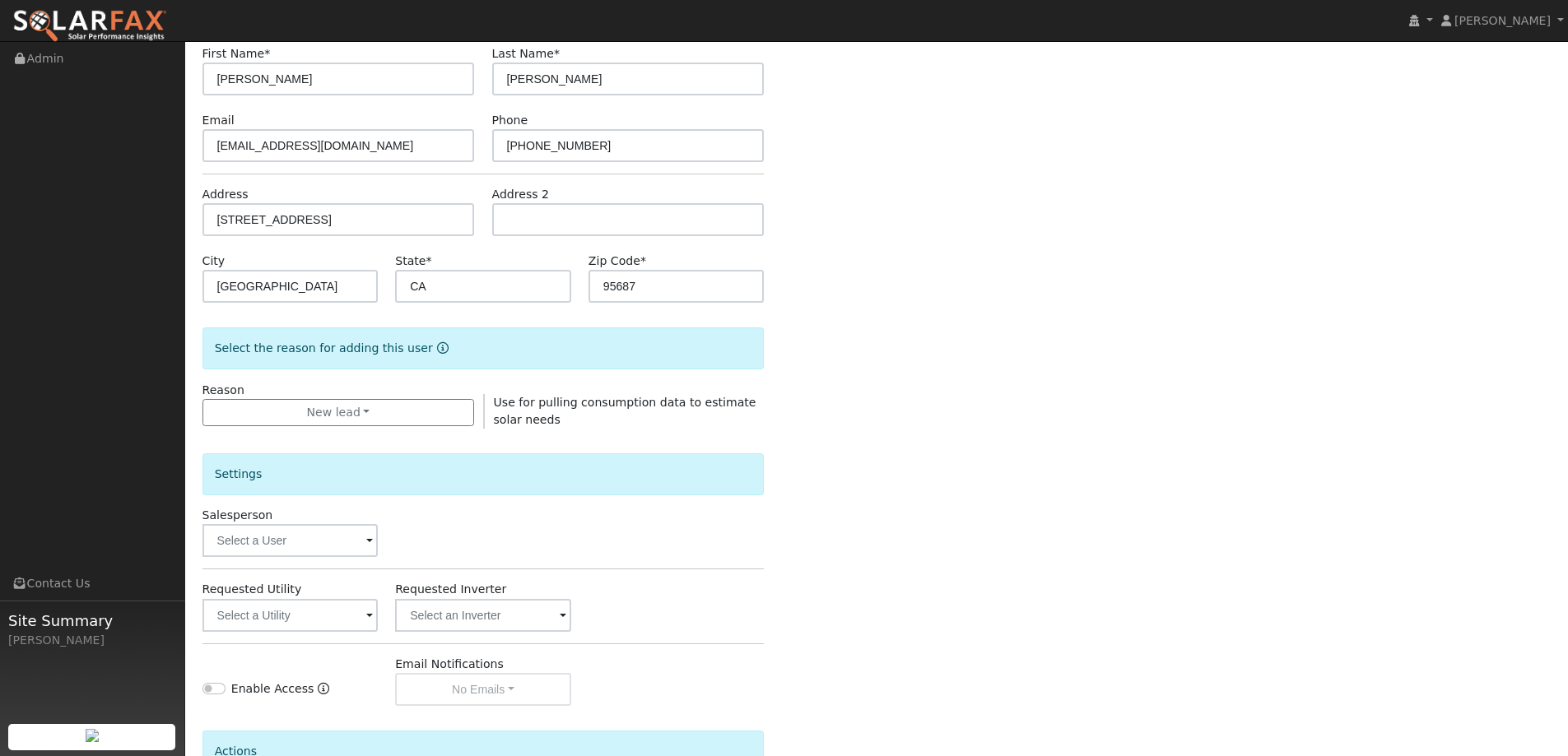
scroll to position [310, 0]
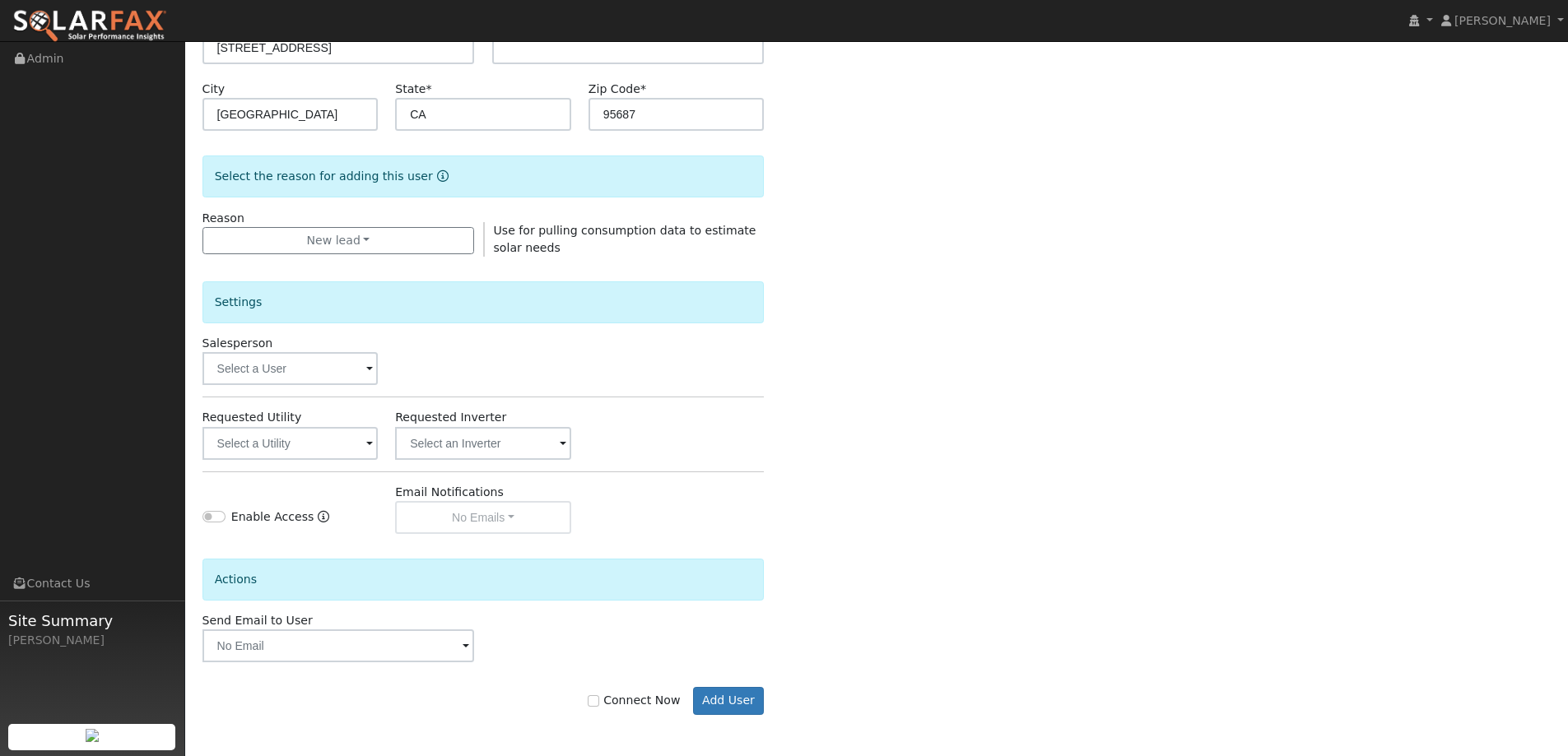
click at [740, 684] on div "Connect Now Add User" at bounding box center [483, 688] width 580 height 53
click at [735, 701] on button "Add User" at bounding box center [728, 701] width 71 height 28
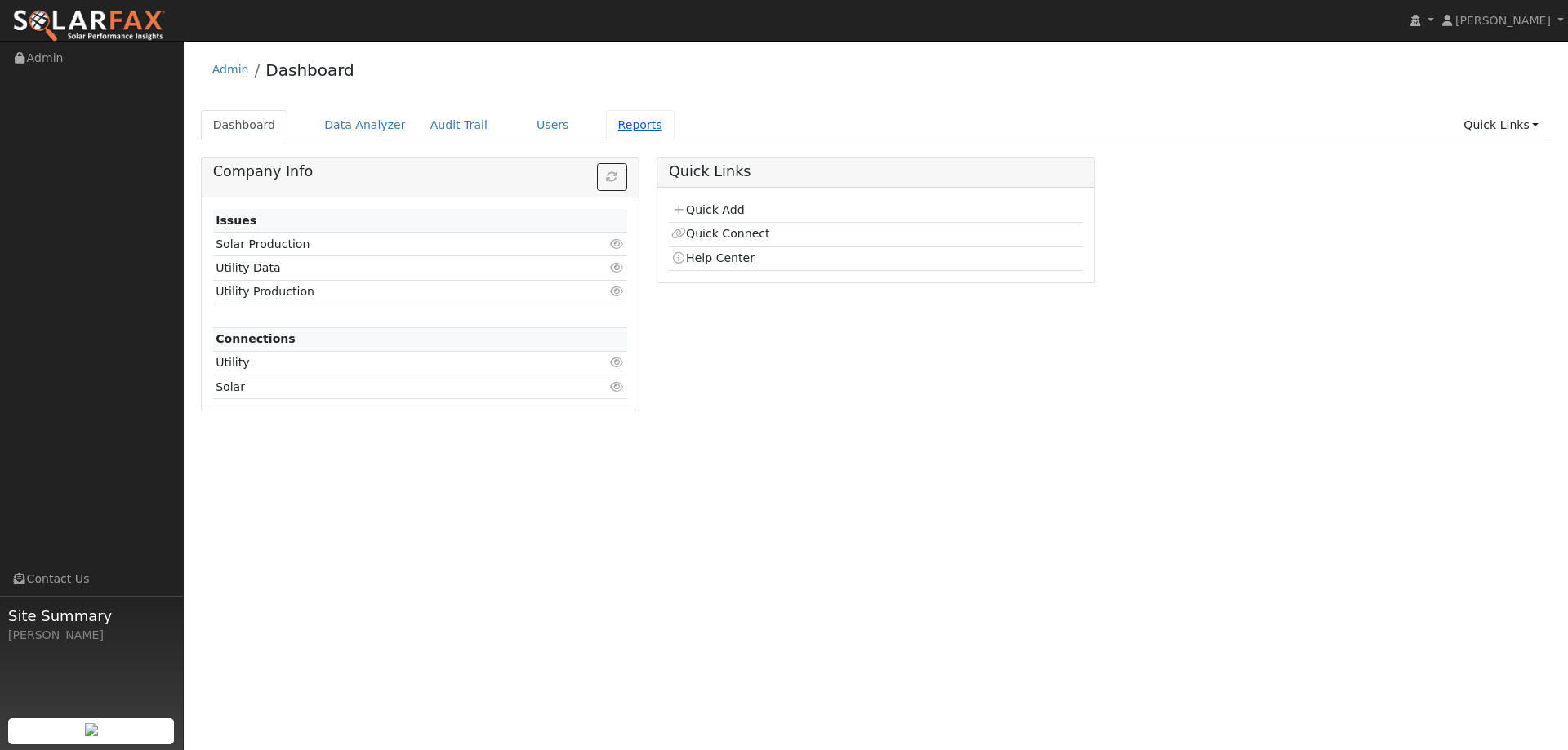
click at [637, 114] on link "Reports" at bounding box center [640, 125] width 69 height 30
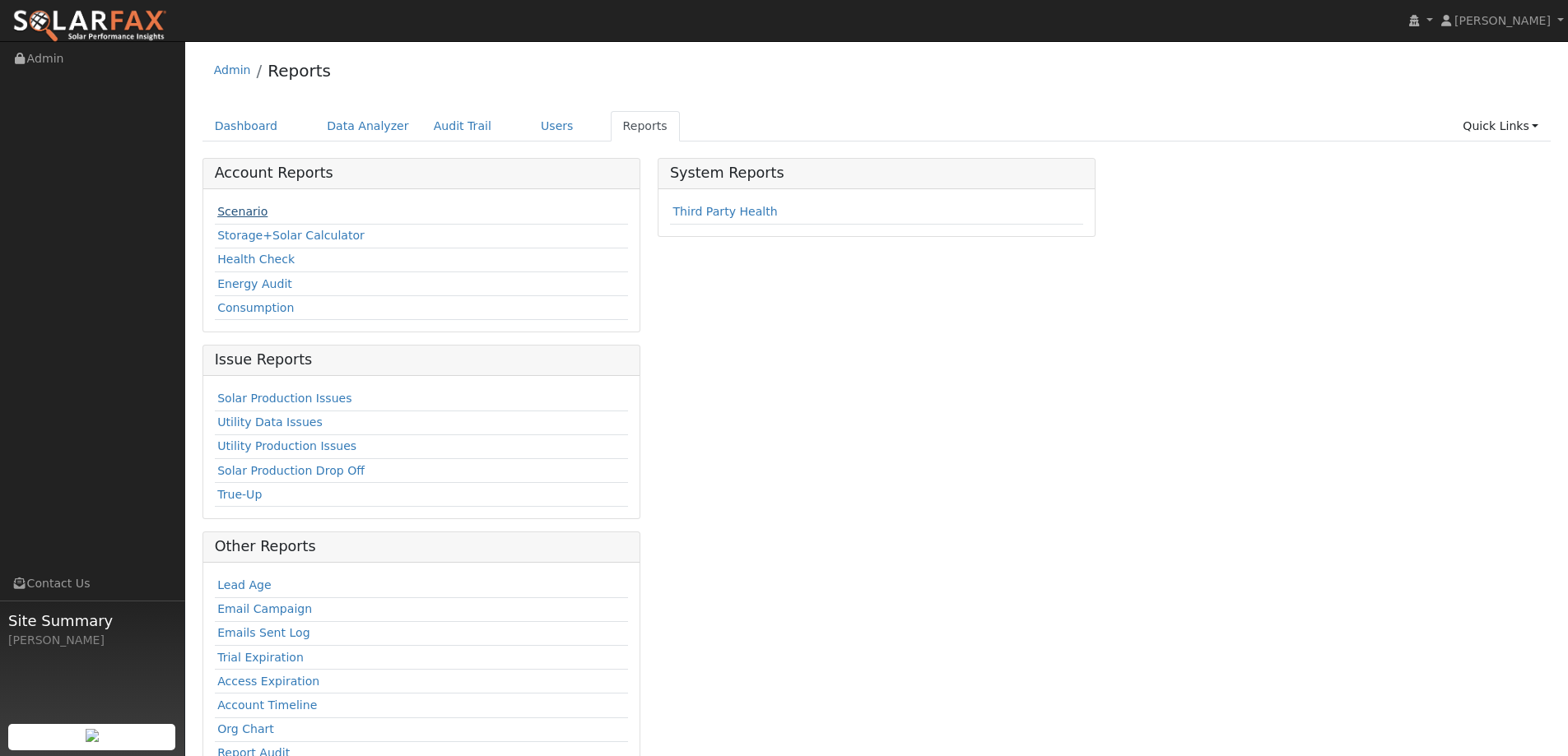
click at [257, 213] on link "Scenario" at bounding box center [242, 212] width 50 height 13
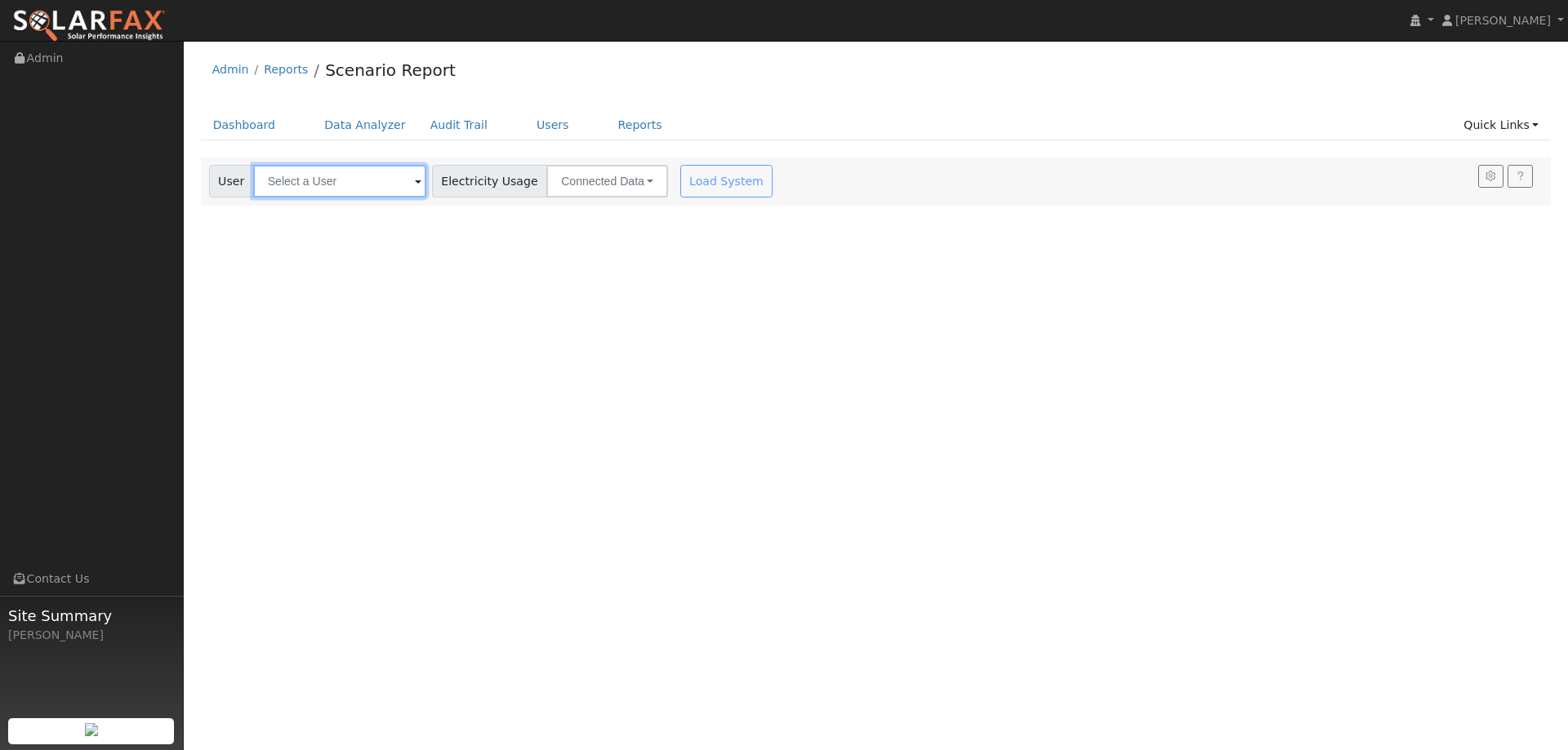
click at [357, 189] on input "text" at bounding box center [340, 181] width 173 height 32
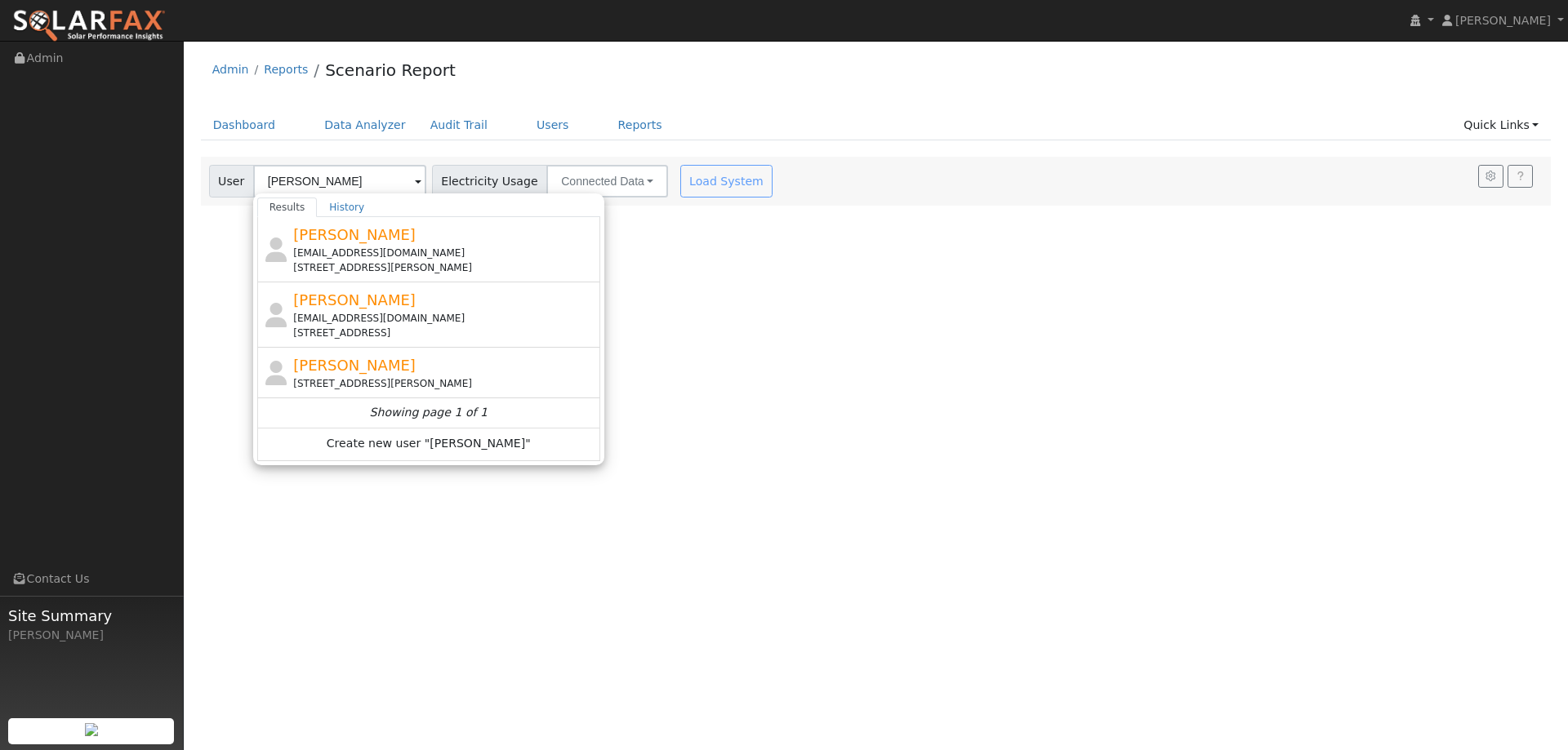
click at [386, 296] on div "Karen Joyce kjrn54@aol.com 180 Lassen Circle, Vacaville, CA 95687" at bounding box center [445, 315] width 303 height 51
type input "Karen Joyce"
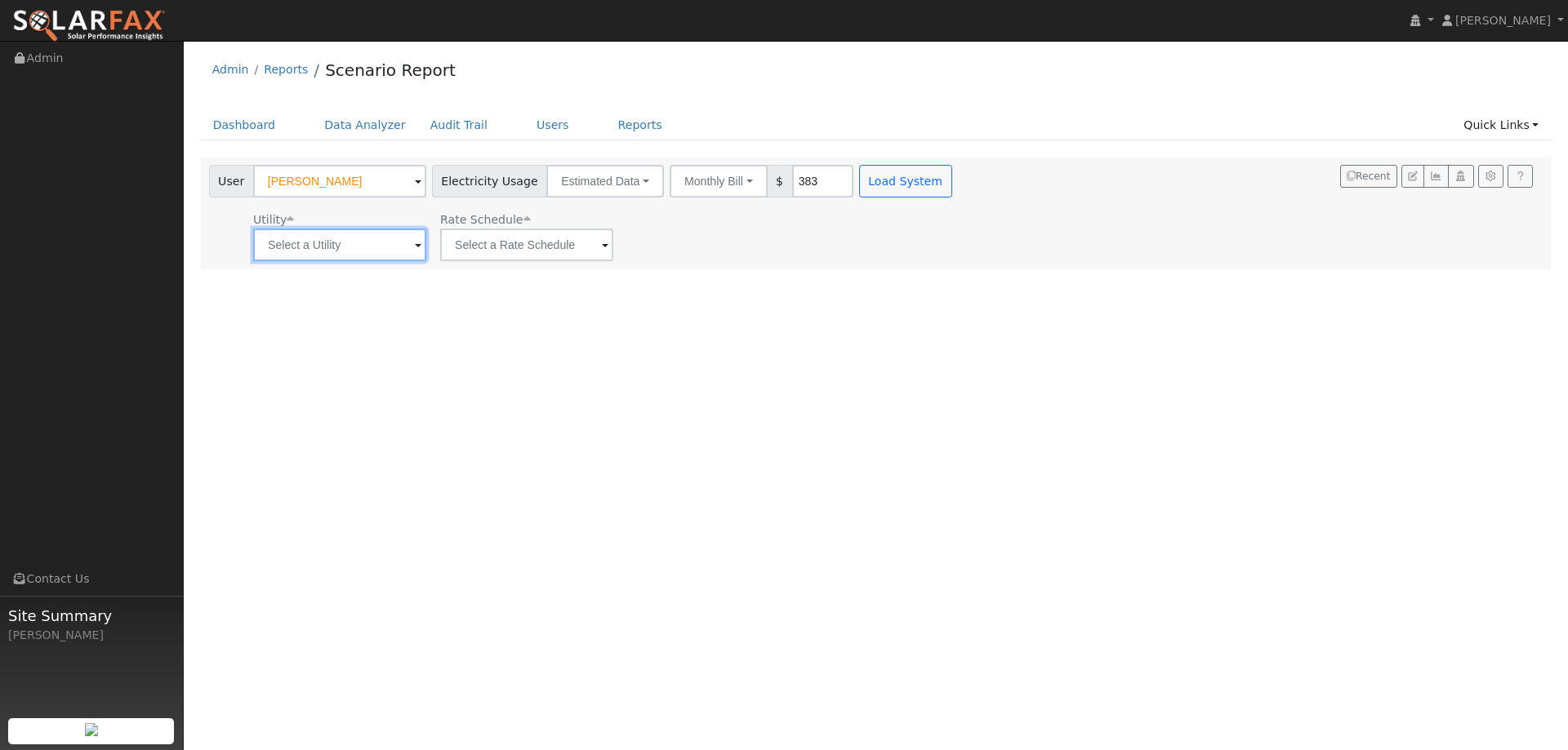
click at [398, 248] on input "text" at bounding box center [340, 244] width 173 height 32
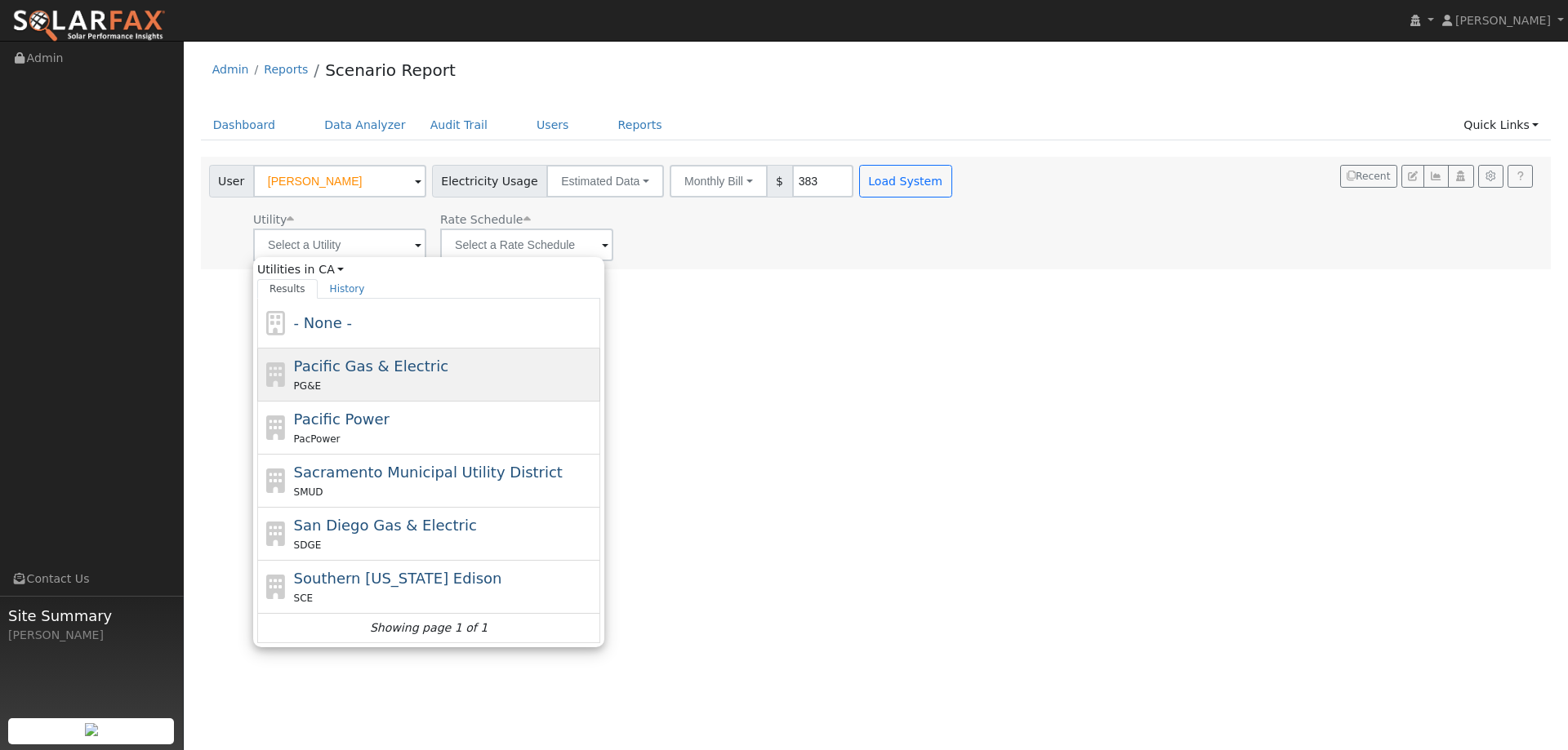
click at [361, 372] on span "Pacific Gas & Electric" at bounding box center [371, 365] width 155 height 17
type input "Pacific Gas & Electric"
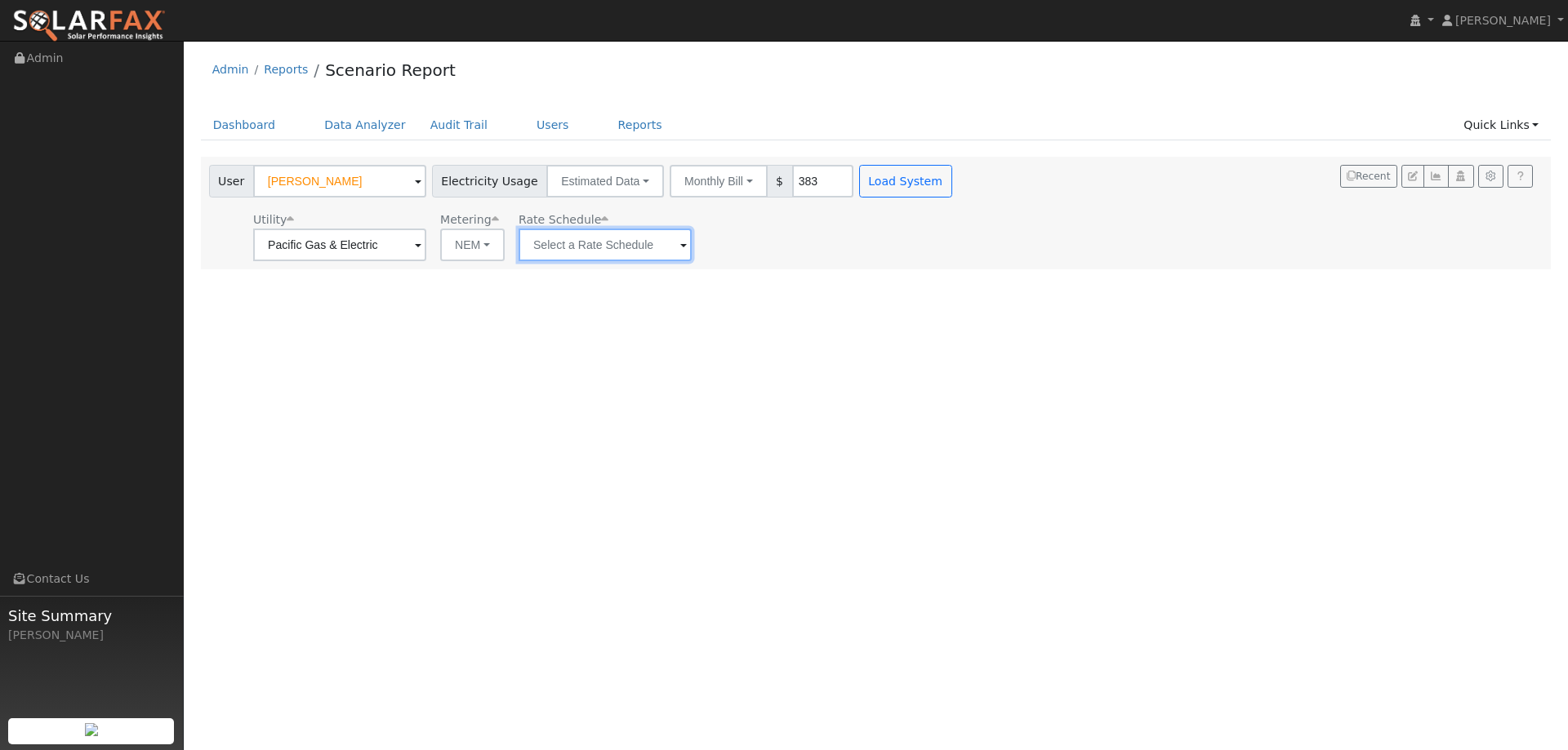
click at [542, 247] on input "text" at bounding box center [605, 244] width 173 height 32
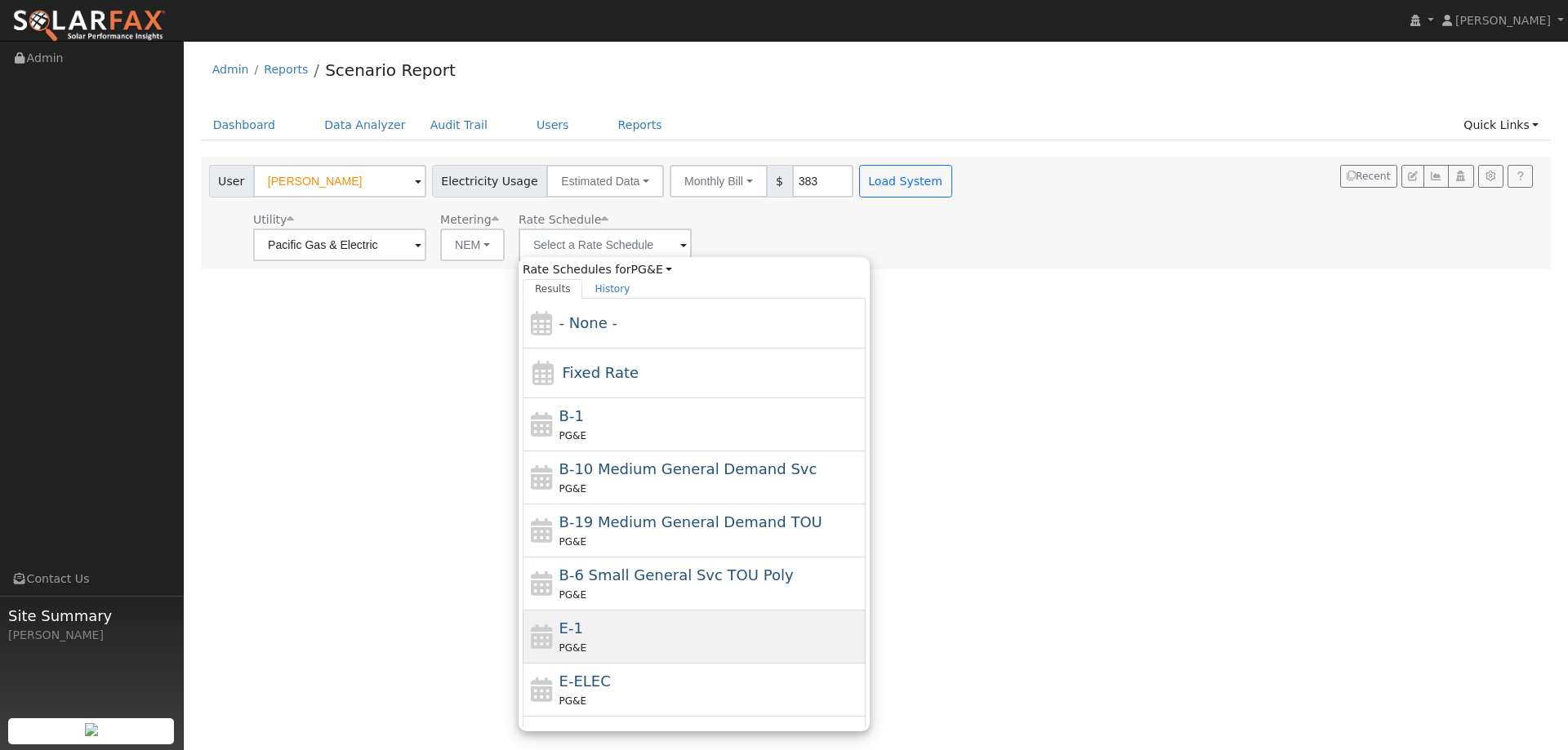
click at [628, 636] on div "E-1 PG&E" at bounding box center [710, 636] width 303 height 39
type input "E-1"
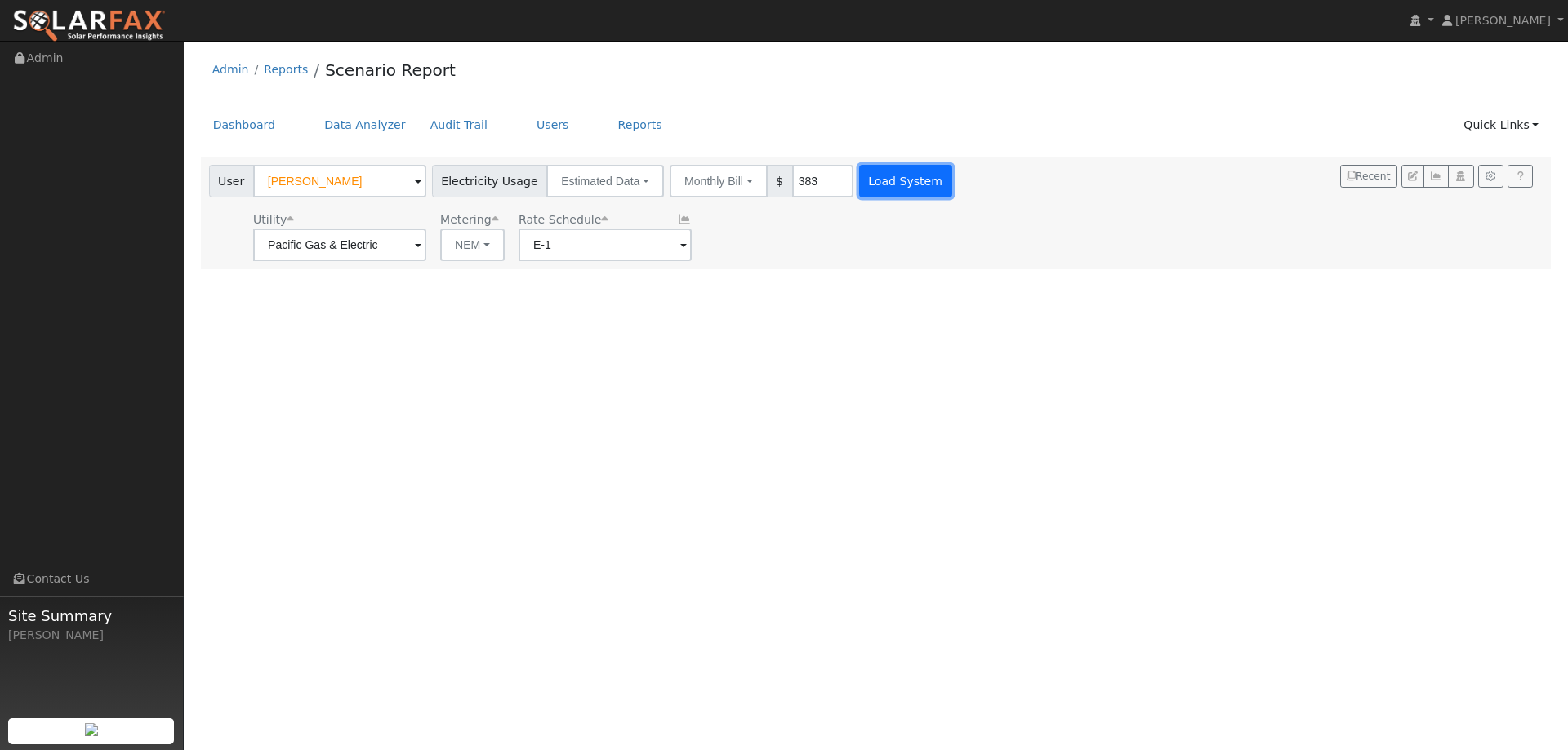
click at [868, 182] on button "Load System" at bounding box center [906, 181] width 93 height 32
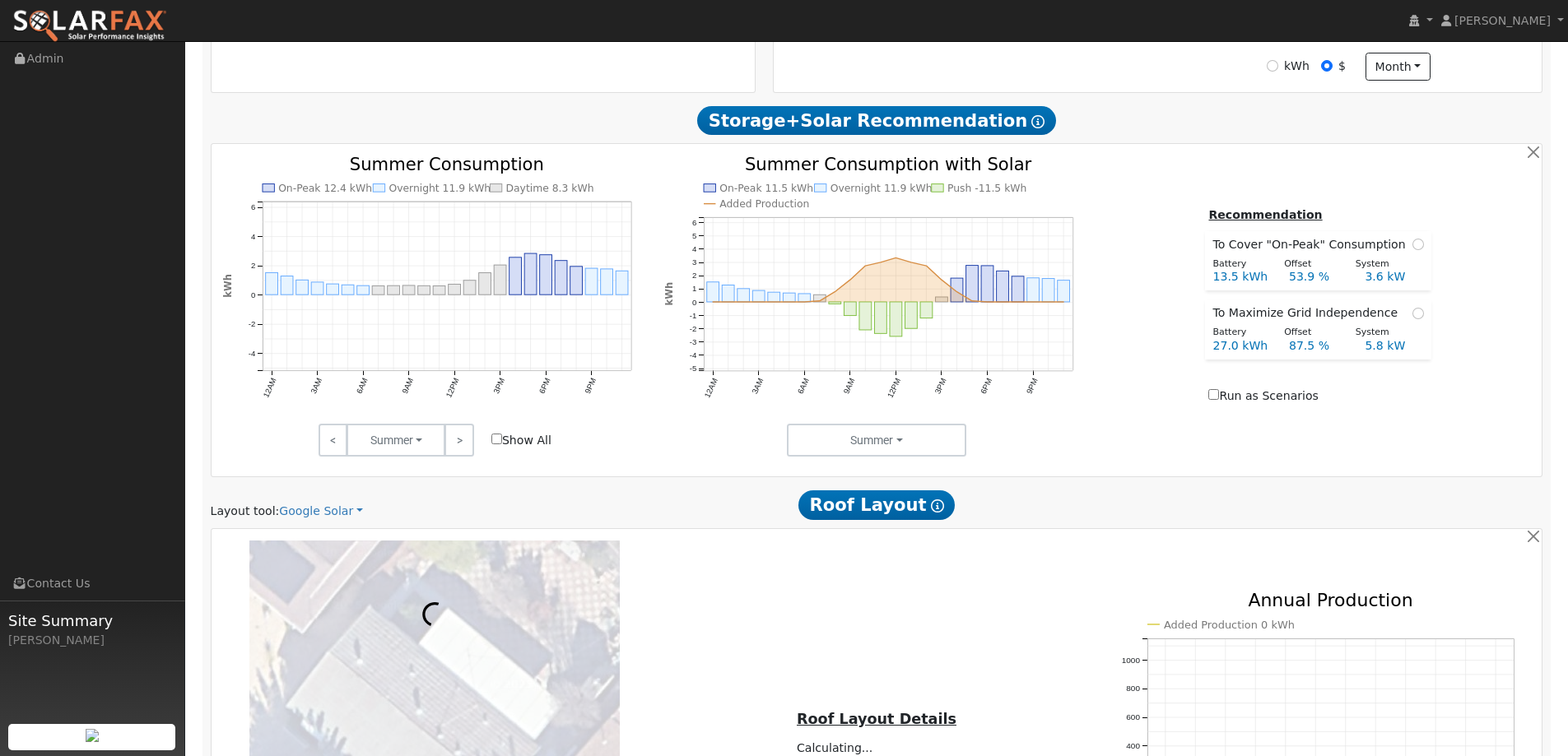
scroll to position [740, 0]
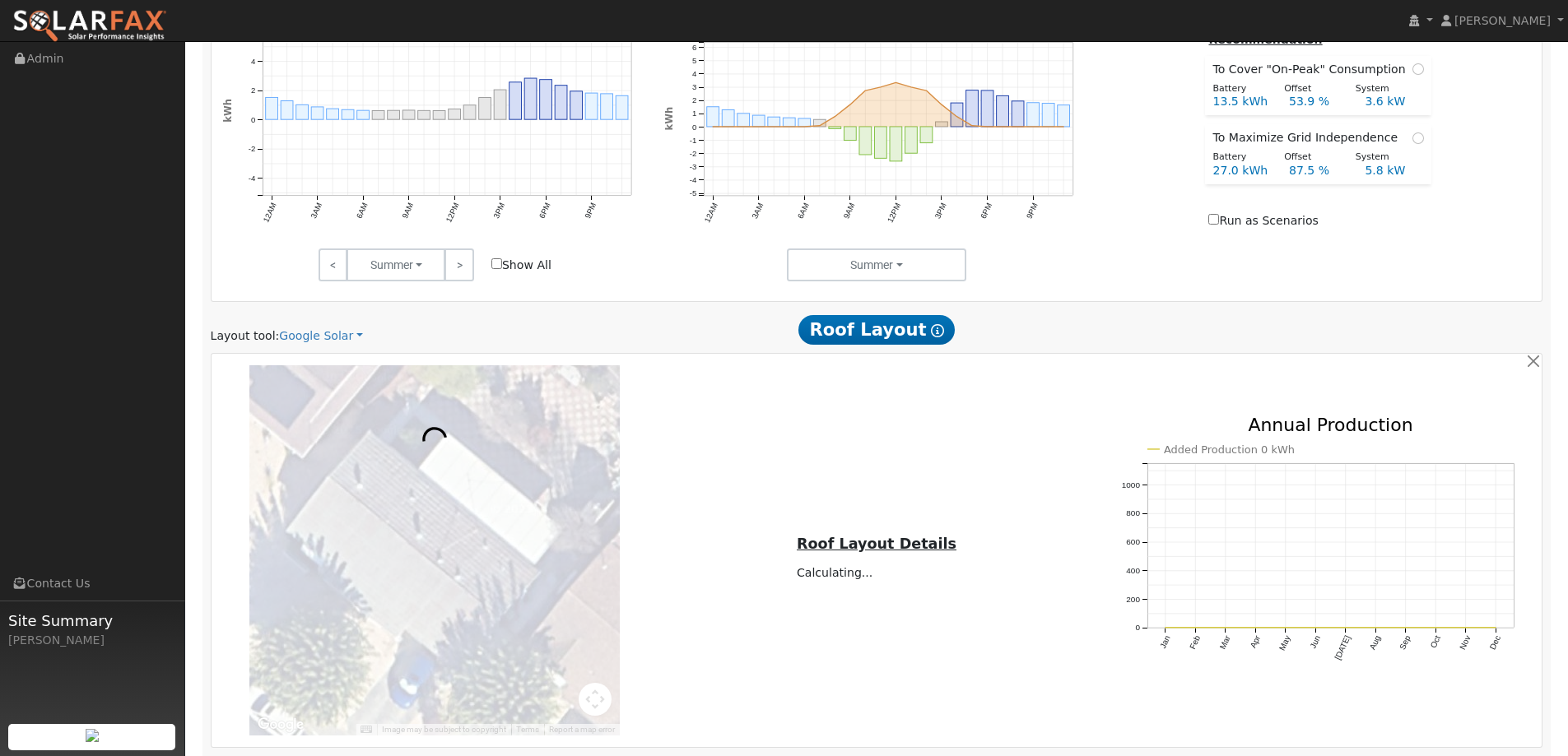
click at [311, 322] on div "Layout tool: Google Solar Google Solar Scanifly Aurora Roof Layout Show Help" at bounding box center [877, 329] width 1350 height 30
click at [311, 335] on link "Google Solar" at bounding box center [321, 336] width 84 height 18
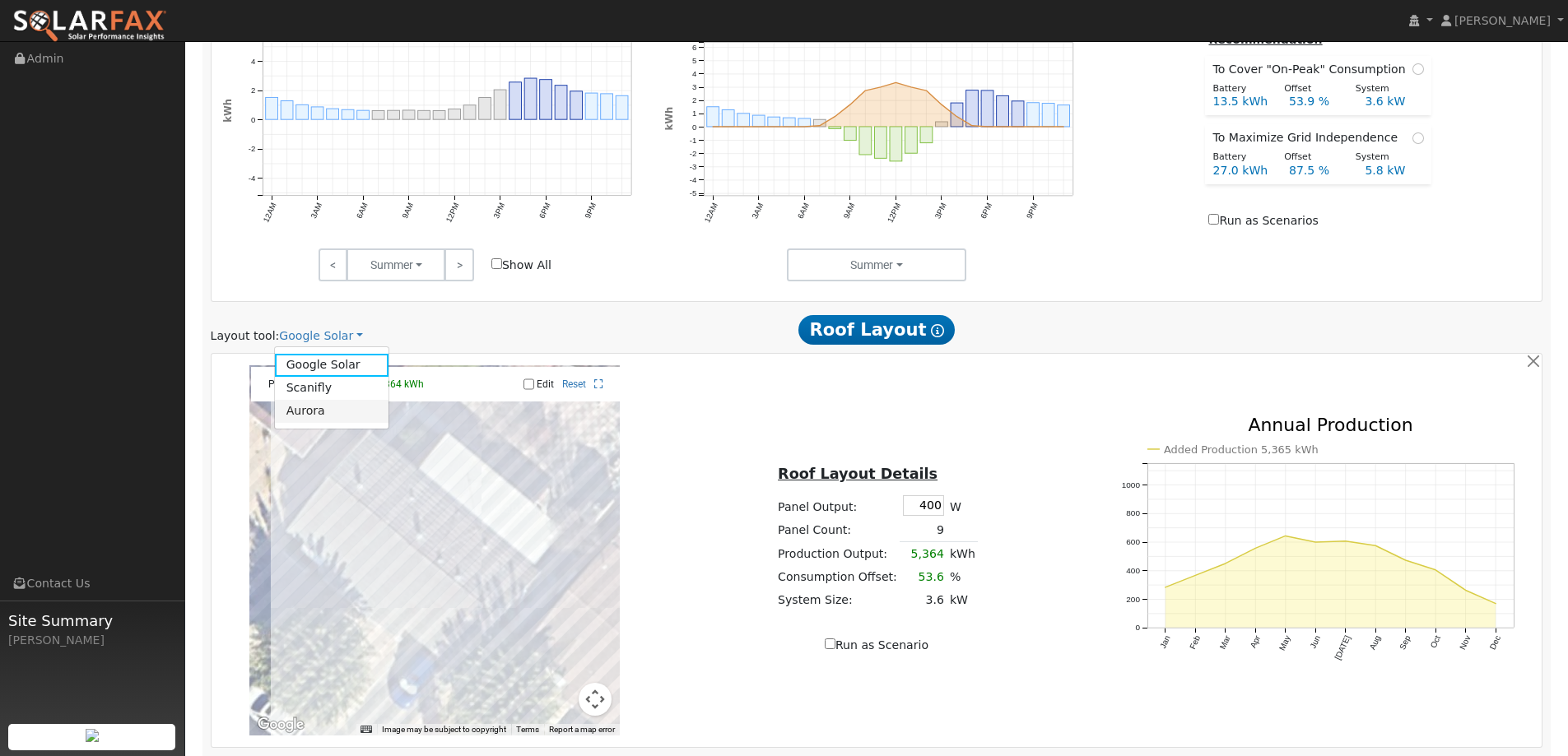
click at [318, 402] on link "Aurora" at bounding box center [332, 412] width 115 height 23
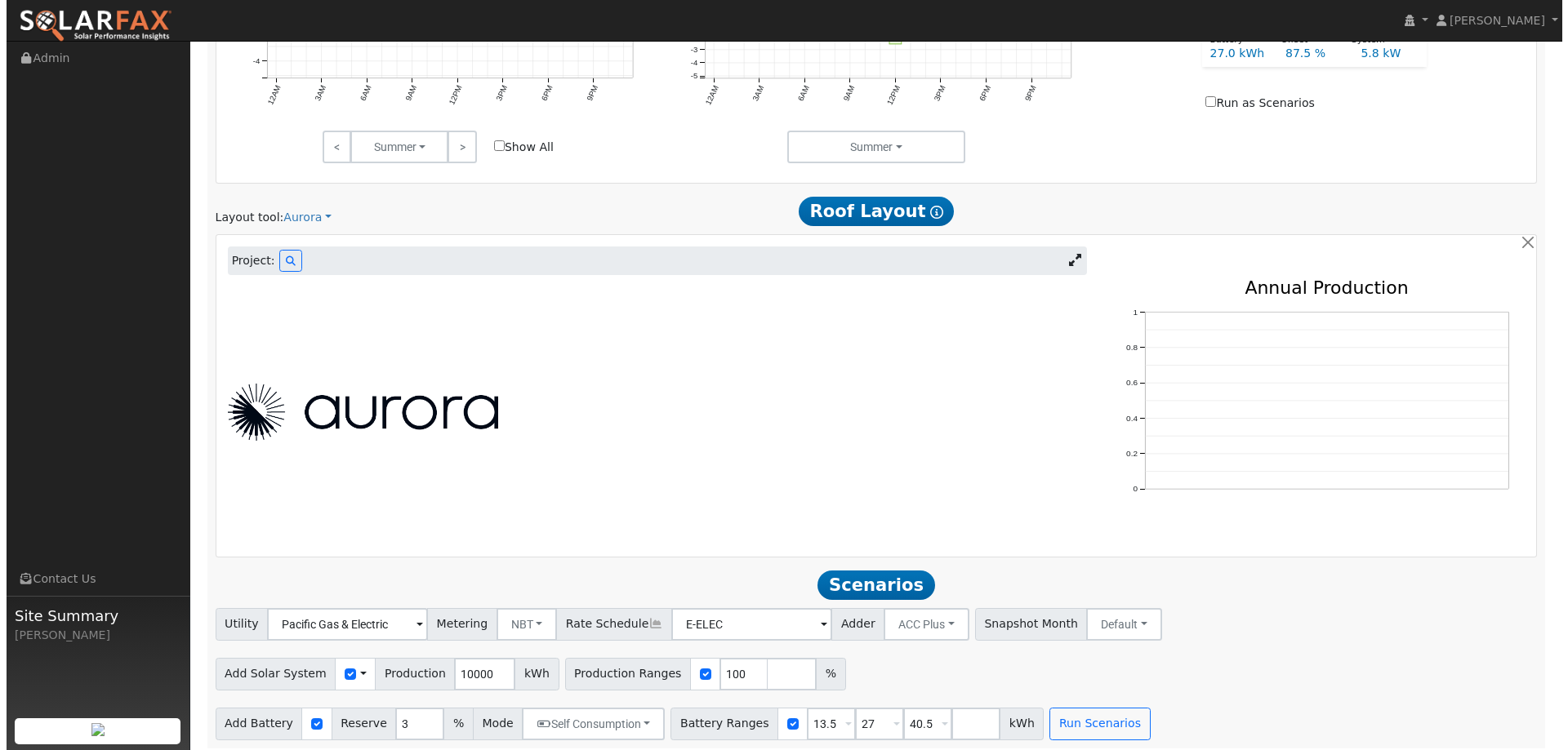
scroll to position [858, 0]
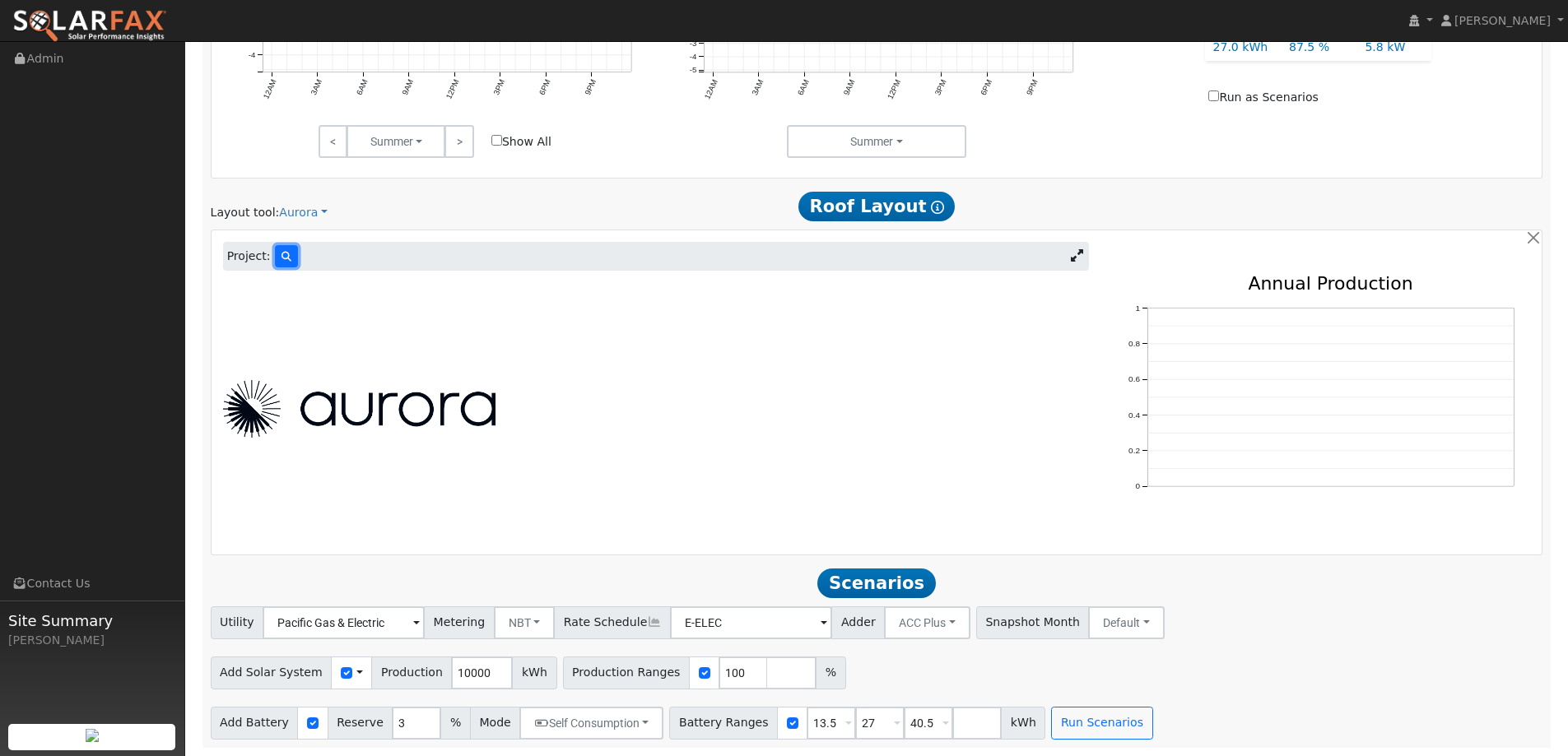
click at [286, 248] on button at bounding box center [286, 256] width 23 height 23
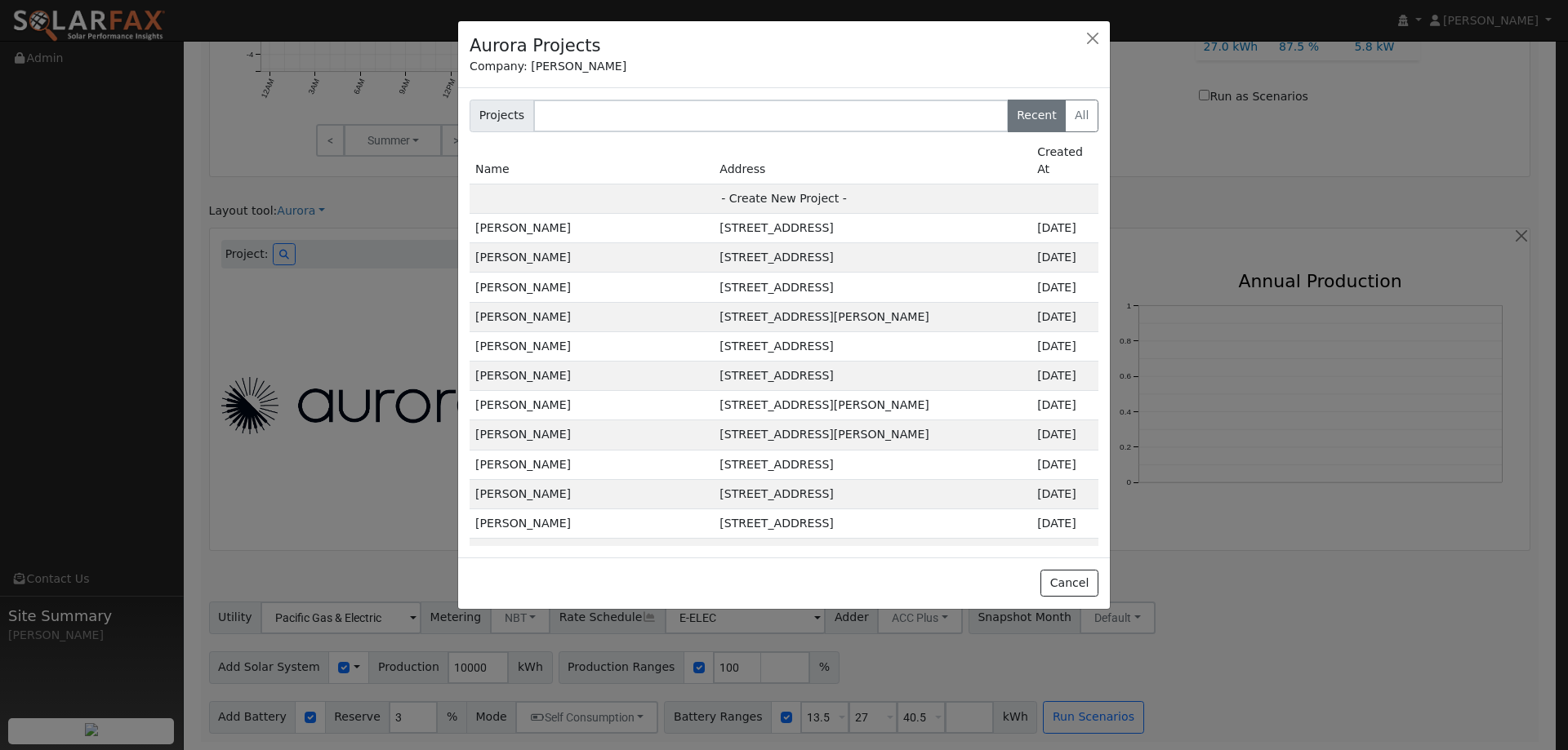
click at [630, 189] on td "- Create New Project -" at bounding box center [784, 198] width 629 height 29
type input "Karen Joyce"
type input "180 Lassen Circle"
type input "Vacaville"
type input "CA"
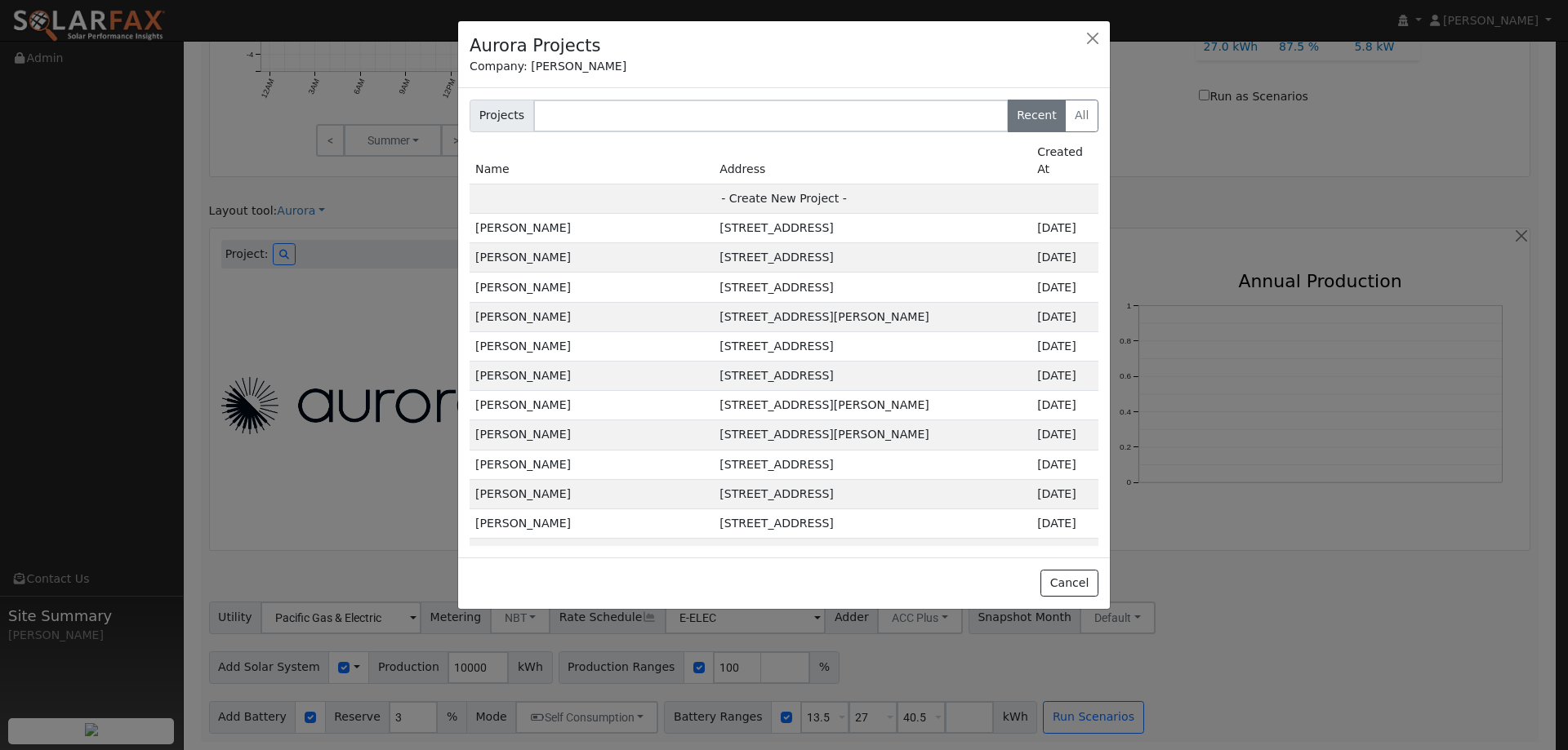
type input "95687"
type input "Design"
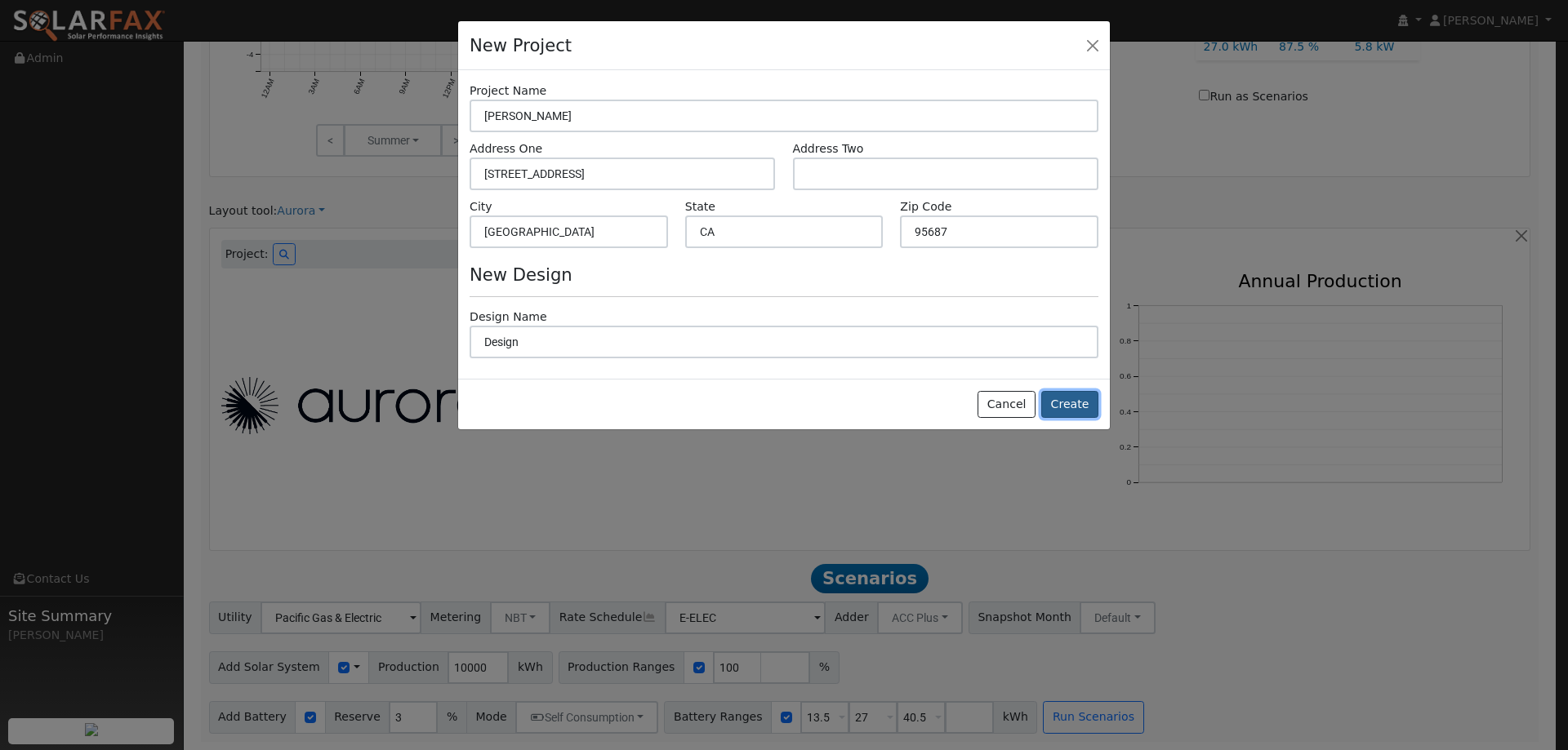
click at [1071, 406] on button "Create" at bounding box center [1069, 404] width 57 height 27
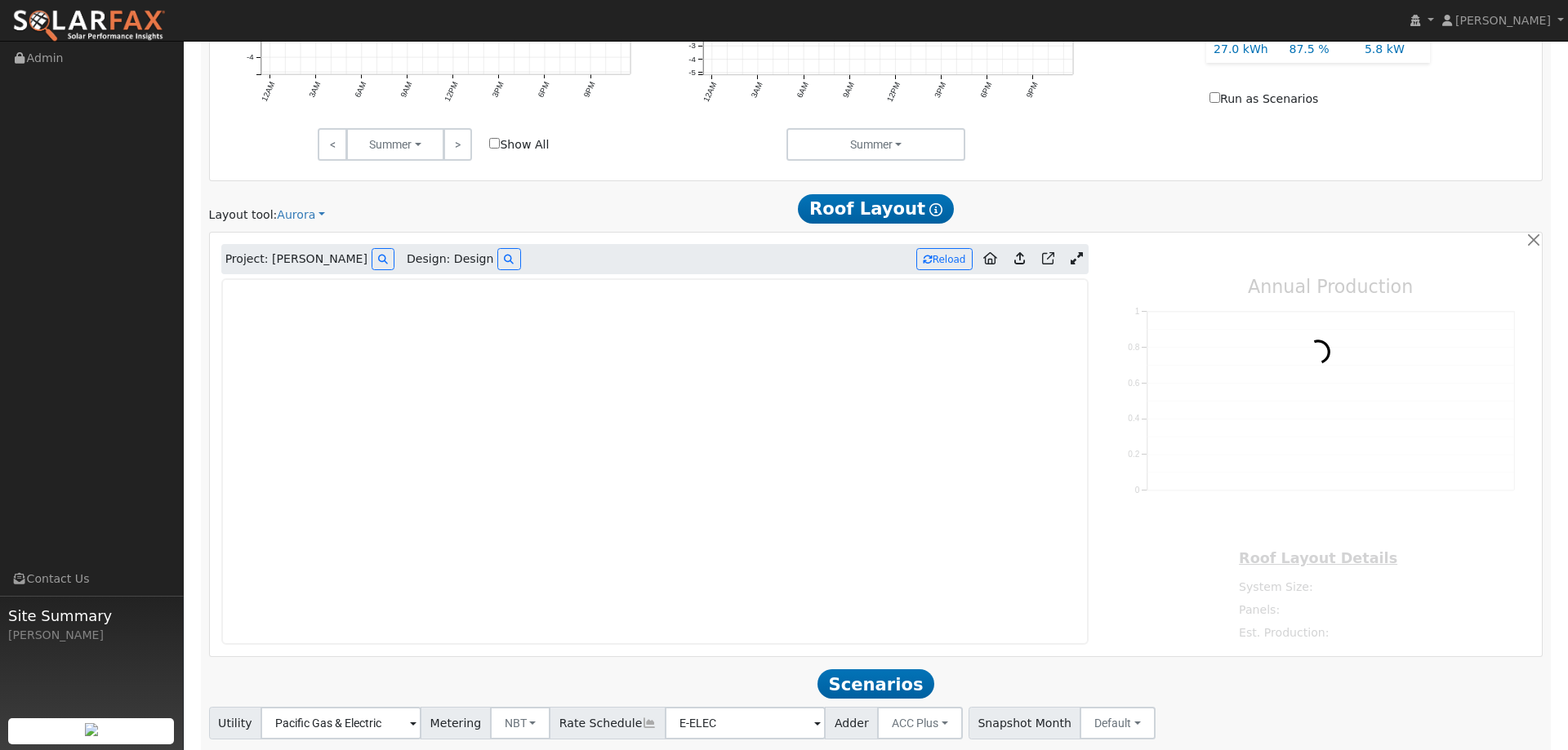
type input "0"
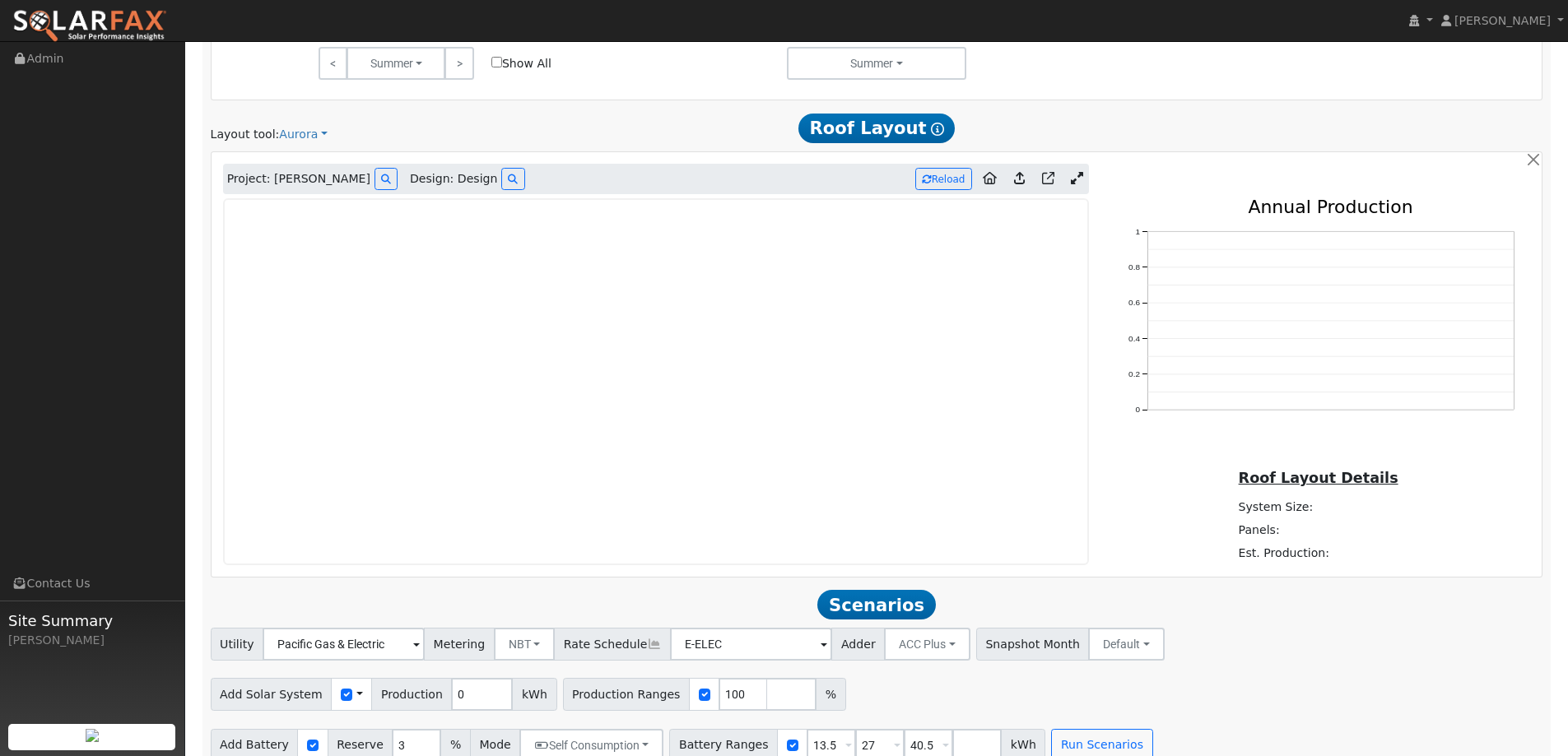
scroll to position [947, 0]
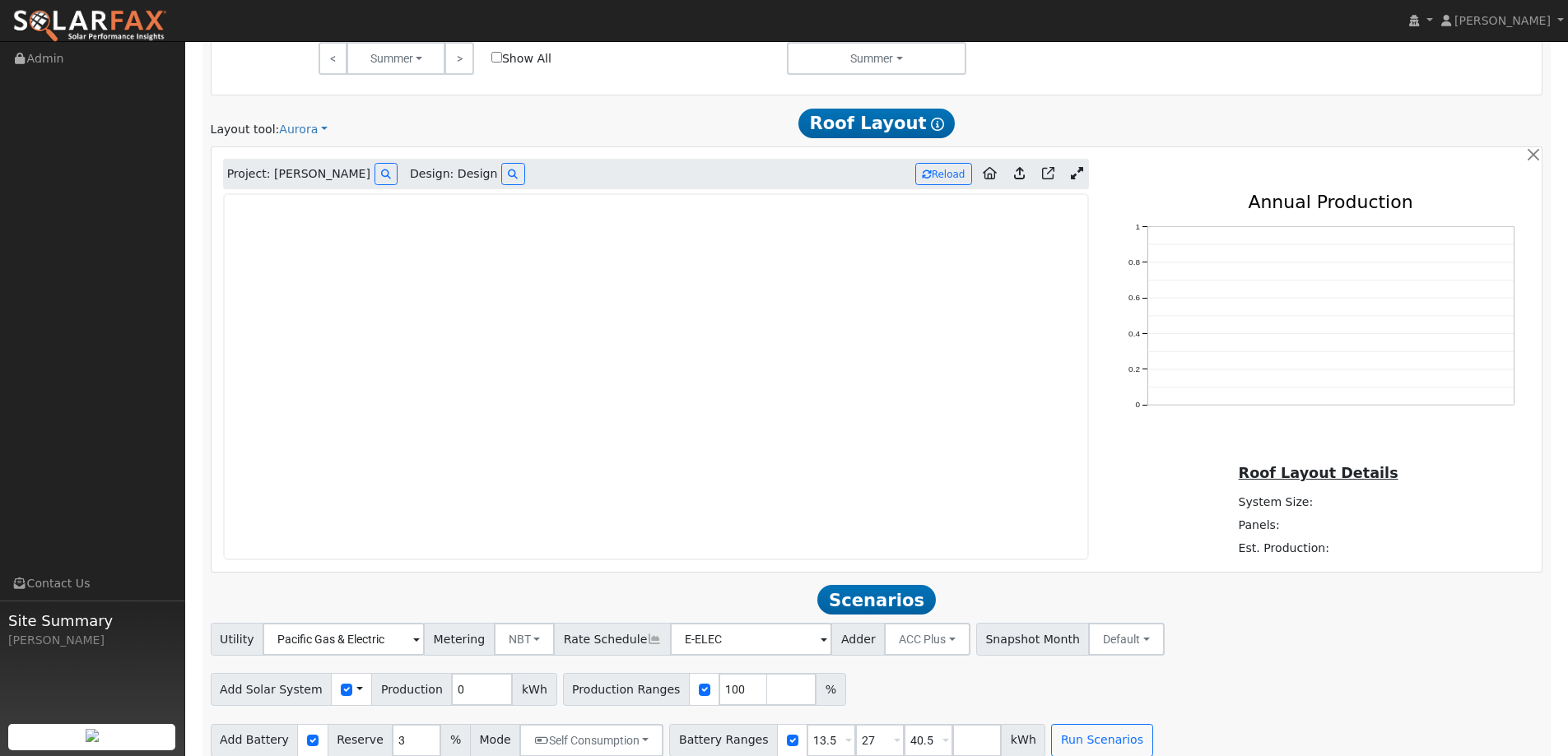
click at [141, 18] on img at bounding box center [90, 26] width 155 height 34
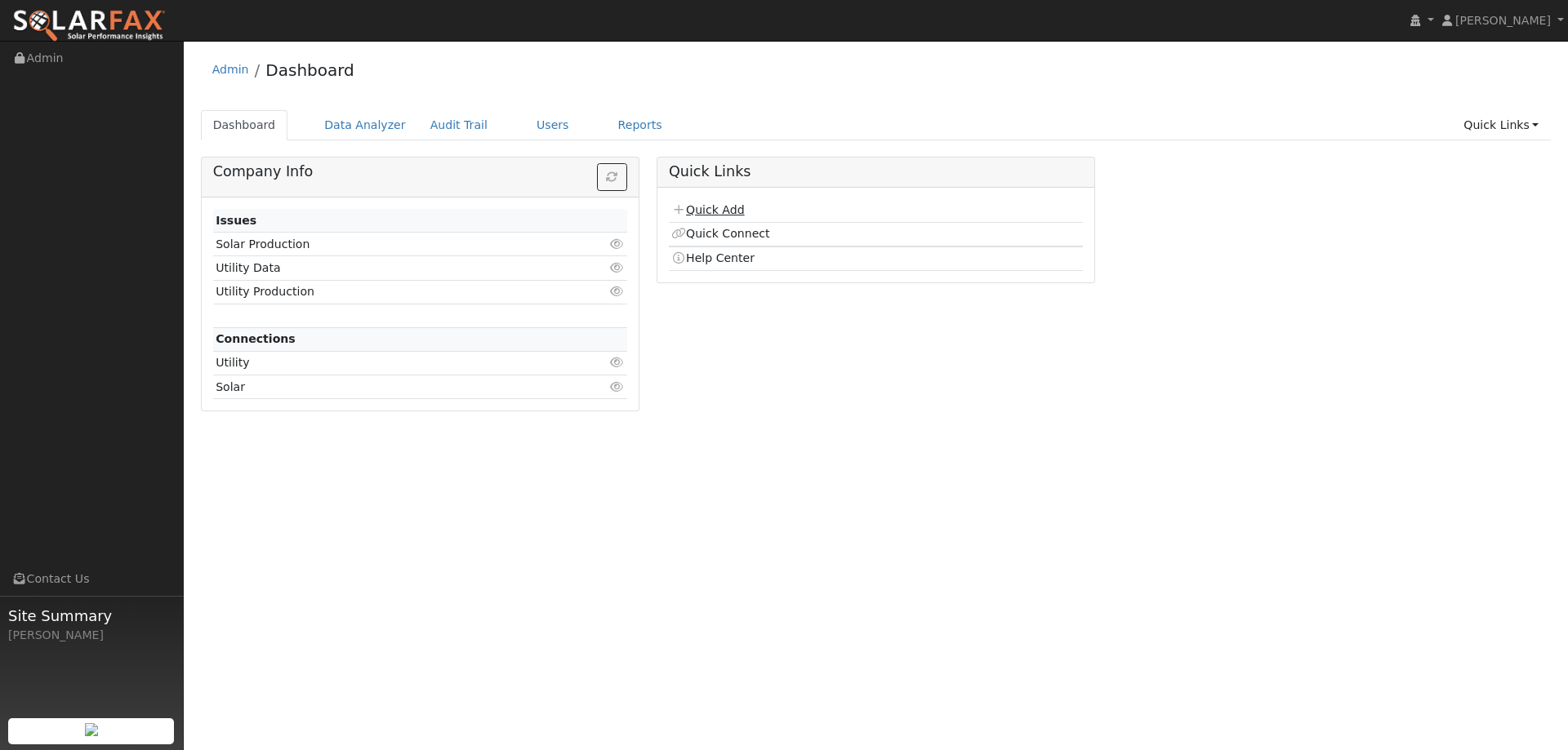
click at [690, 205] on link "Quick Add" at bounding box center [707, 210] width 72 height 13
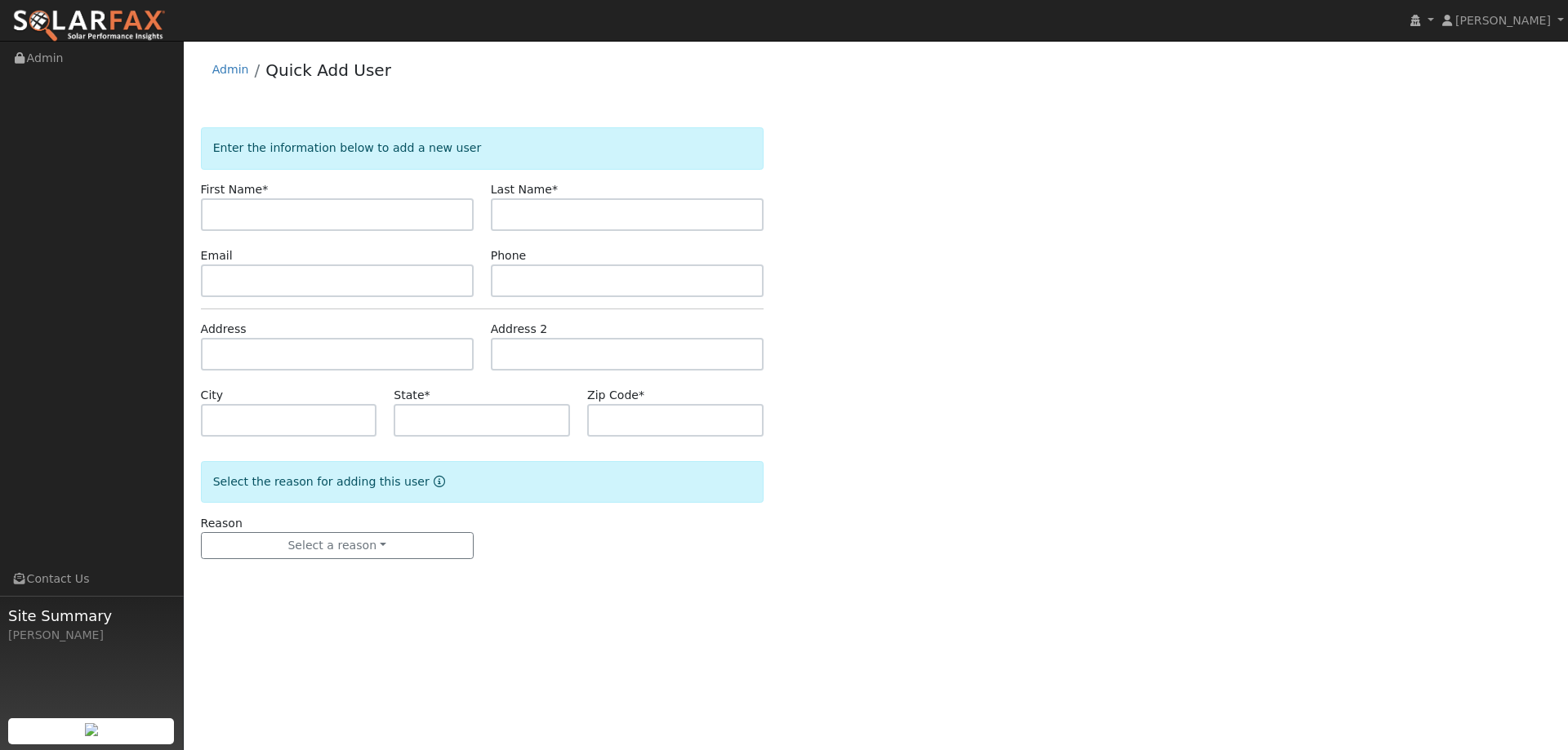
click at [360, 214] on input "text" at bounding box center [337, 214] width 273 height 32
type input "Thalia"
click at [538, 223] on input "text" at bounding box center [627, 214] width 273 height 32
type input "H"
type input "Ferraris"
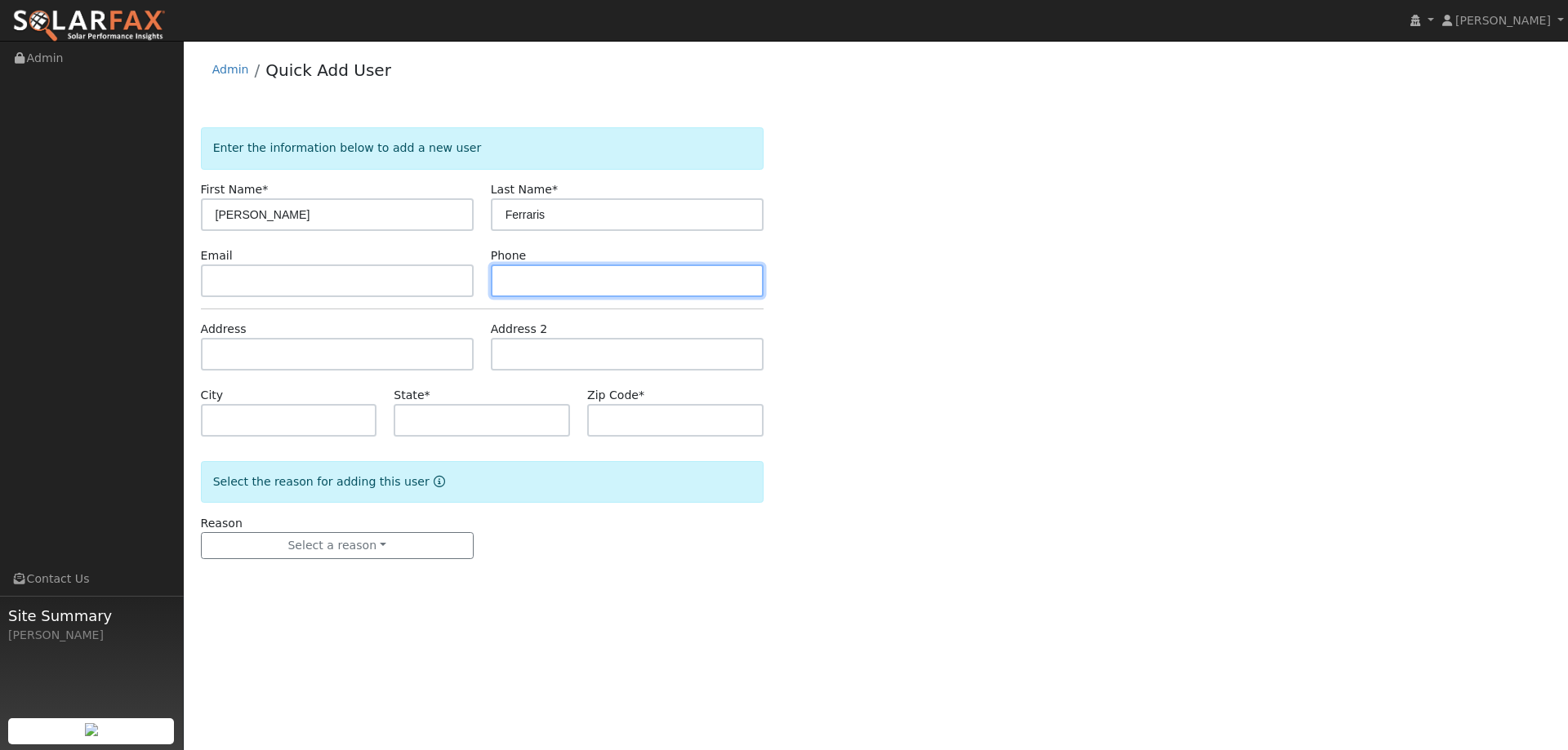
click at [529, 287] on input "text" at bounding box center [627, 280] width 273 height 32
paste input "(707) 246-3023"
type input "(707) 246-3023"
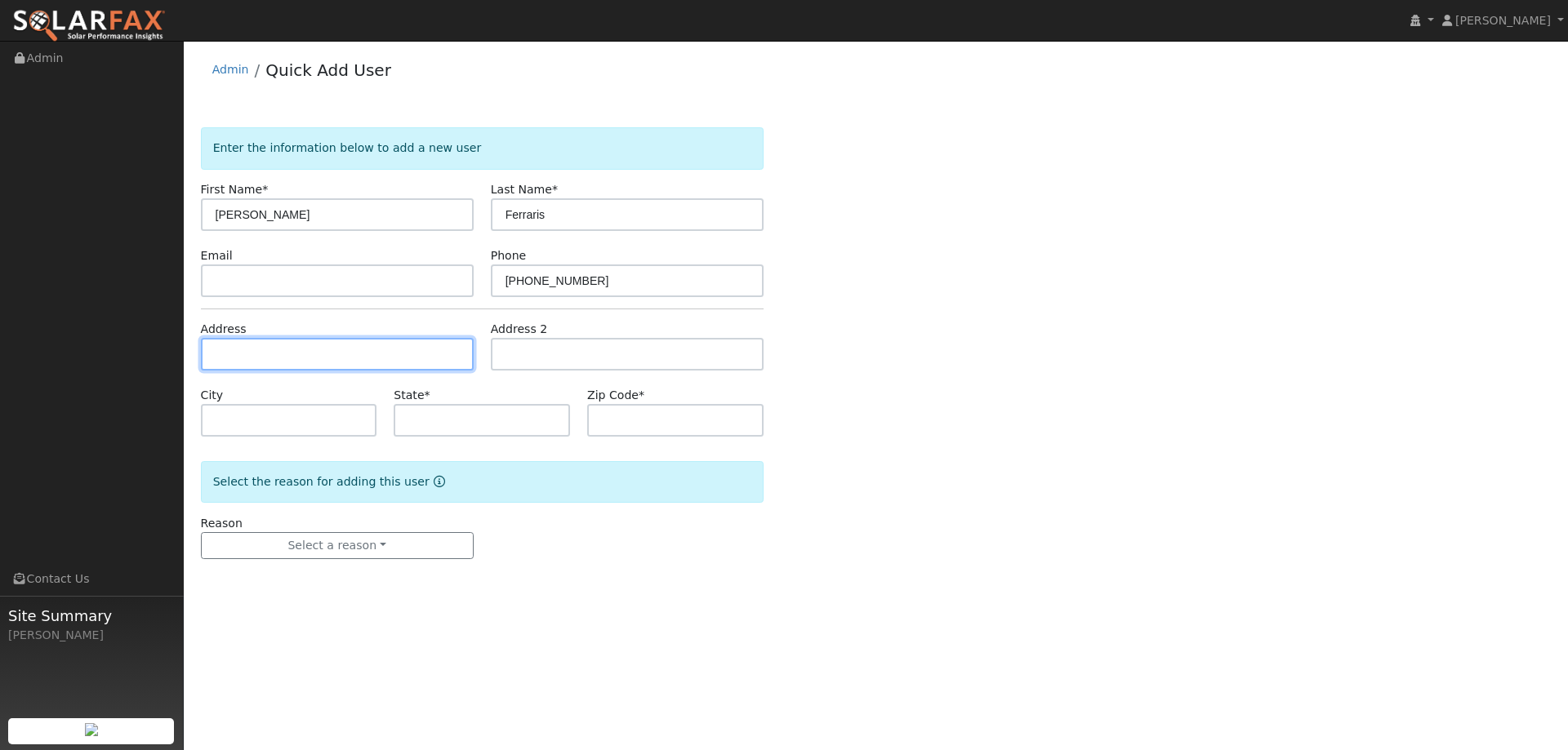
click at [253, 348] on input "text" at bounding box center [337, 354] width 273 height 32
paste input "7162 Pleasant Valley Road"
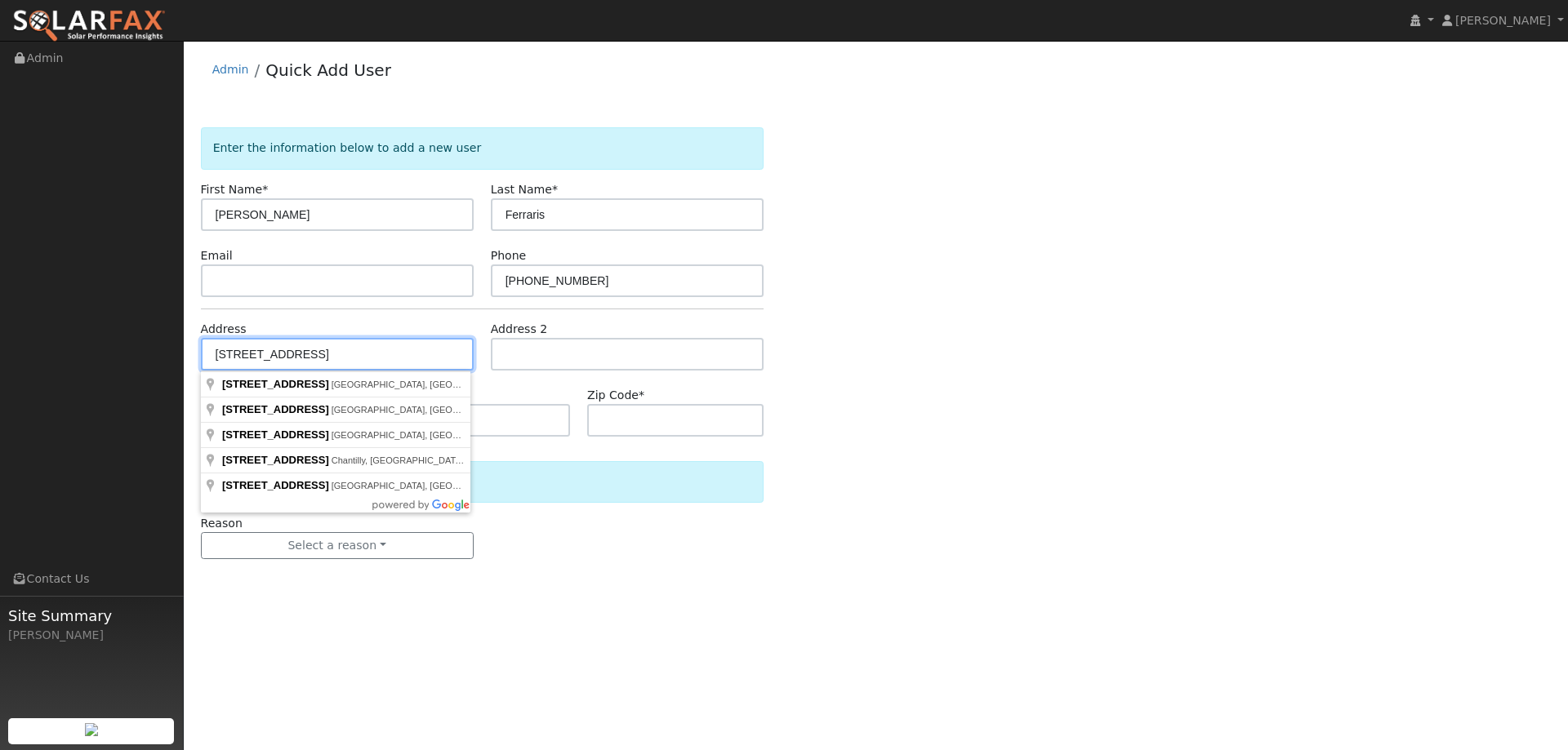
type input "7162 Pleasant Valley Road"
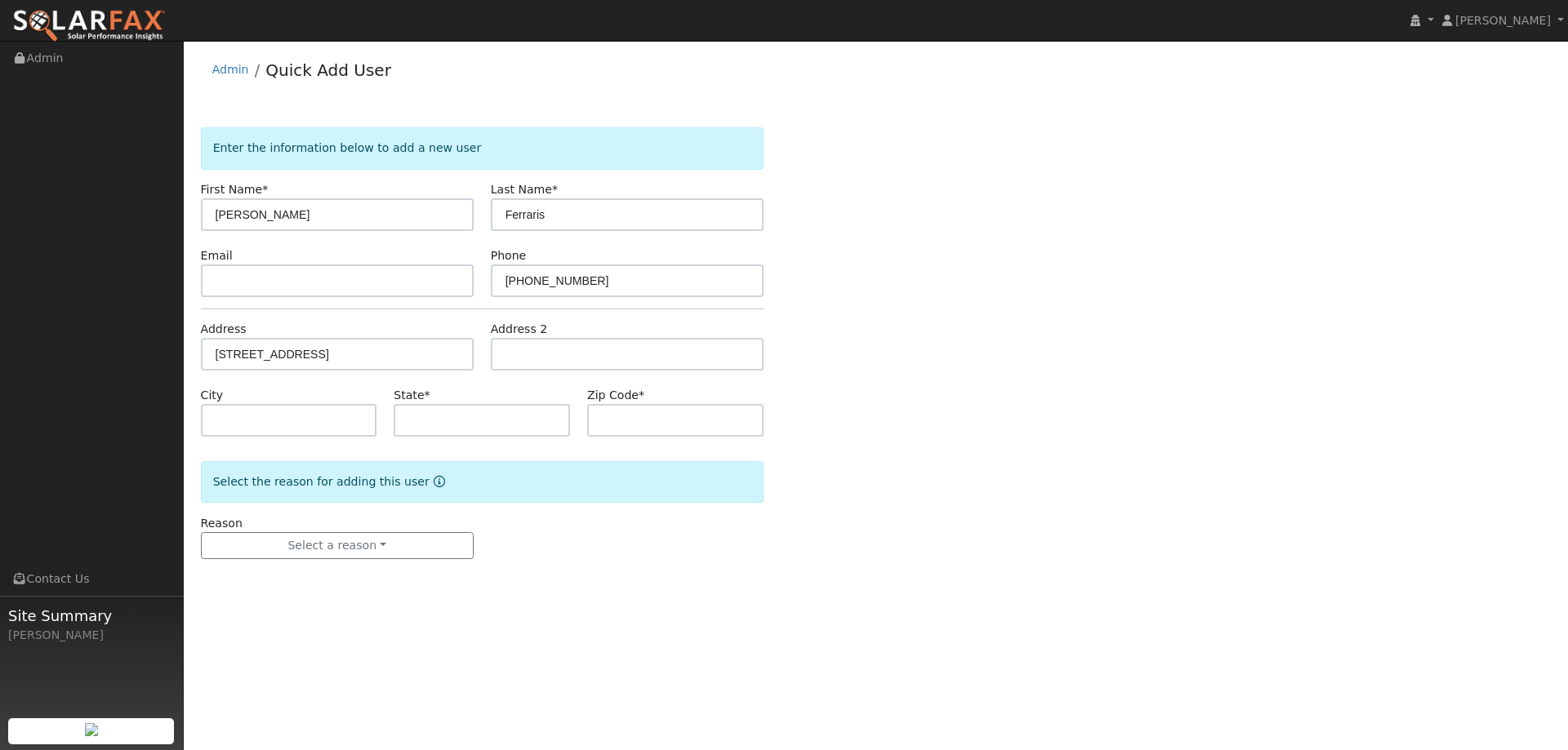
click at [1153, 290] on div "Enter the information below to add a new user First Name * Thalia Last Name * F…" at bounding box center [876, 359] width 1350 height 464
click at [111, 24] on img at bounding box center [89, 26] width 154 height 34
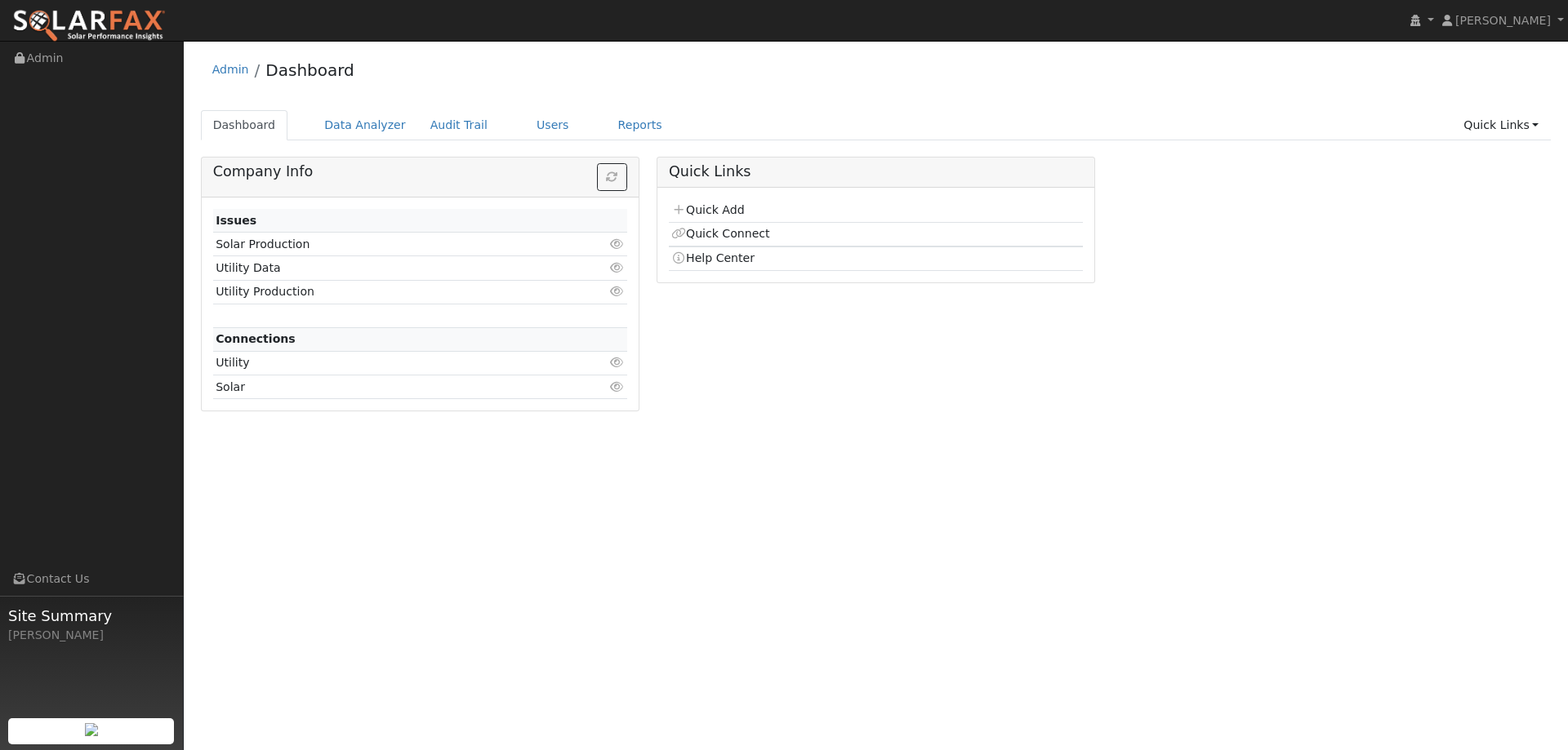
drag, startPoint x: 770, startPoint y: 202, endPoint x: 584, endPoint y: 253, distance: 192.9
click at [745, 210] on td "Quick Add" at bounding box center [876, 211] width 414 height 23
click at [696, 210] on link "Quick Add" at bounding box center [707, 210] width 72 height 13
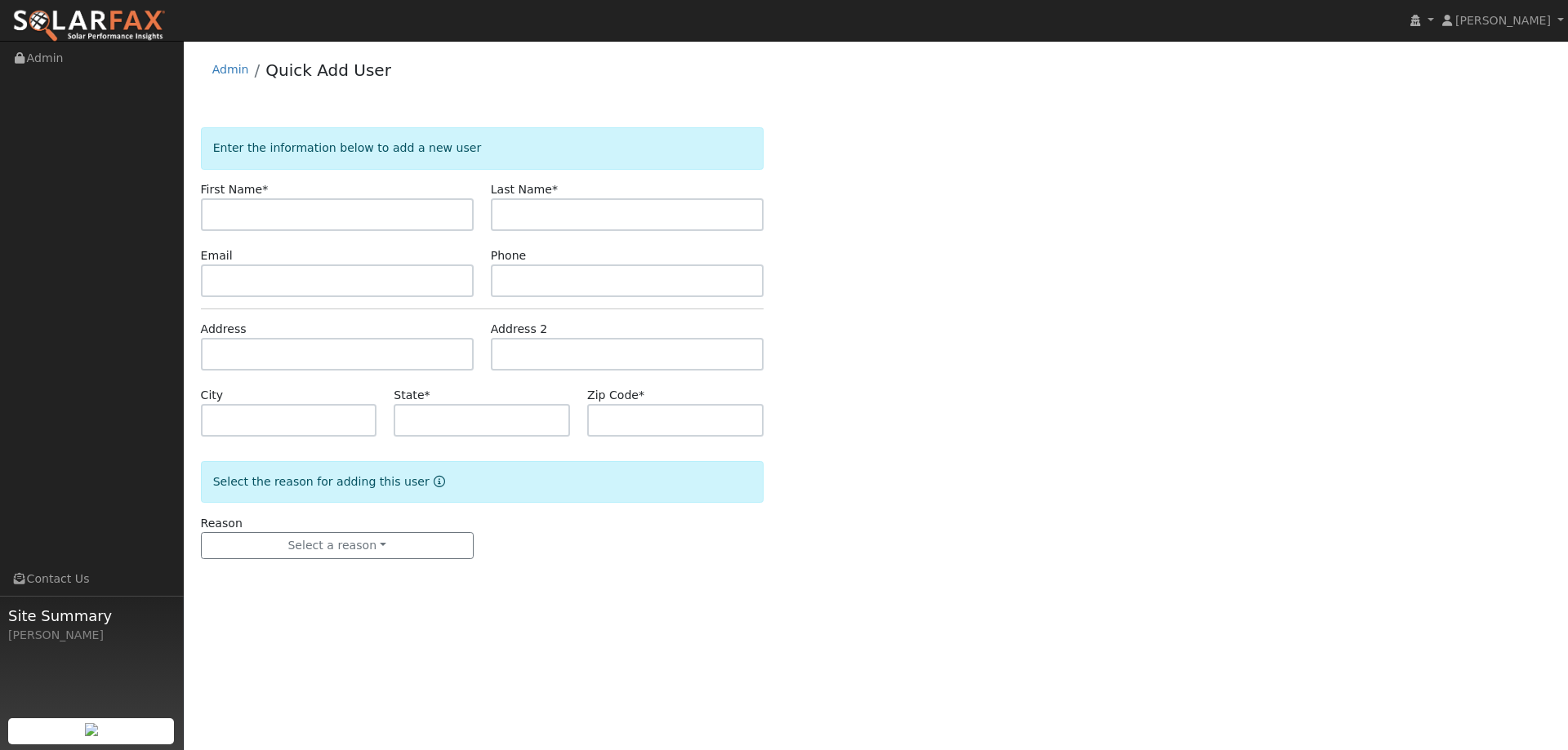
click at [305, 212] on input "text" at bounding box center [337, 214] width 273 height 32
type input "Dalston"
click at [548, 217] on input "text" at bounding box center [627, 214] width 273 height 32
type input "[PERSON_NAME]"
click at [975, 230] on div "Enter the information below to add a new user First Name * [PERSON_NAME] Last N…" at bounding box center [876, 359] width 1350 height 464
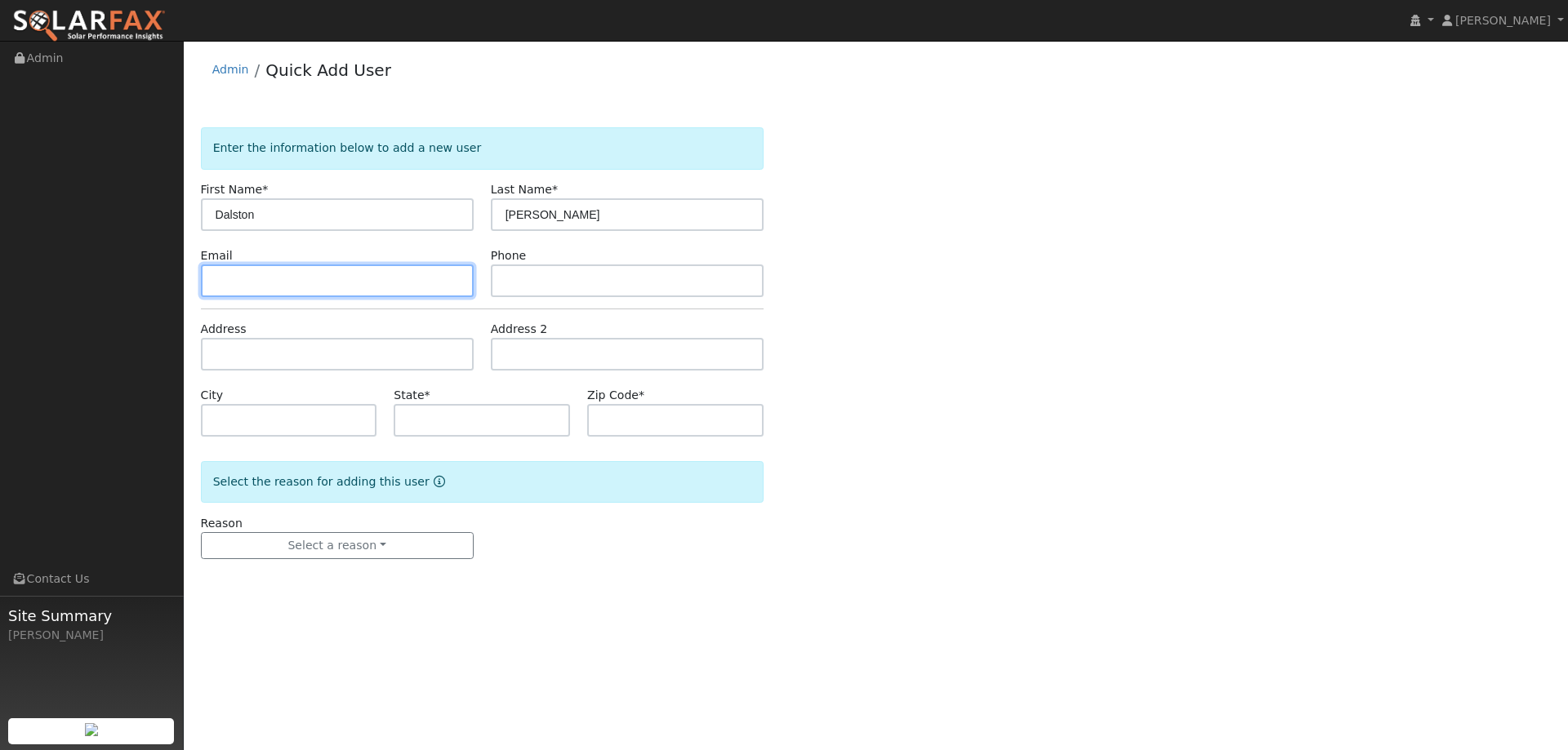
click at [355, 279] on input "text" at bounding box center [337, 280] width 273 height 32
click at [254, 279] on input "text" at bounding box center [337, 280] width 273 height 32
paste input "[EMAIL_ADDRESS][DOMAIN_NAME]"
type input "[EMAIL_ADDRESS][DOMAIN_NAME]"
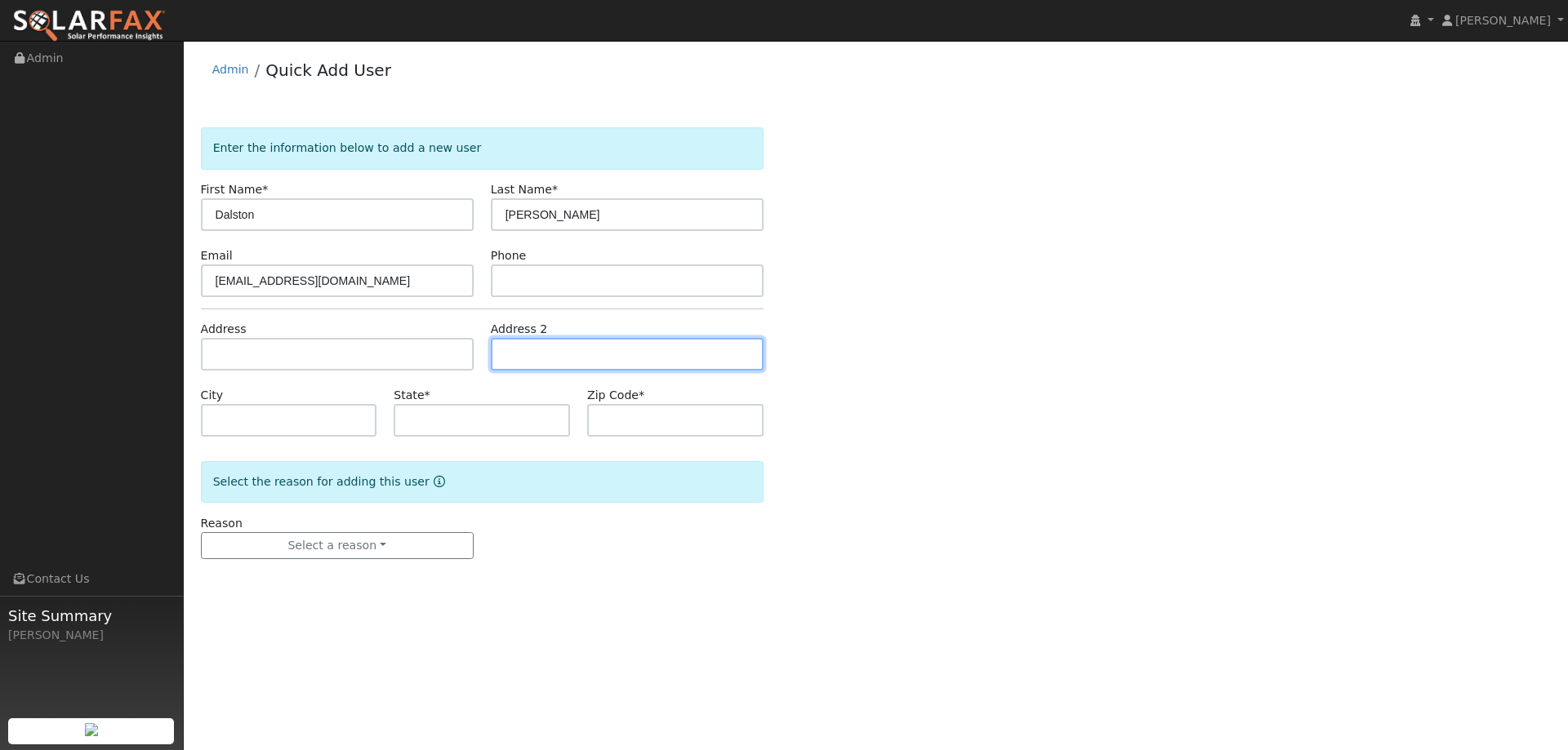
click at [599, 354] on input "text" at bounding box center [627, 354] width 273 height 32
paste input "[PHONE_NUMBER]"
drag, startPoint x: 602, startPoint y: 352, endPoint x: 494, endPoint y: 353, distance: 108.0
click at [494, 353] on input "(707) 301-7992" at bounding box center [627, 354] width 273 height 32
type input "(707) 301-7992"
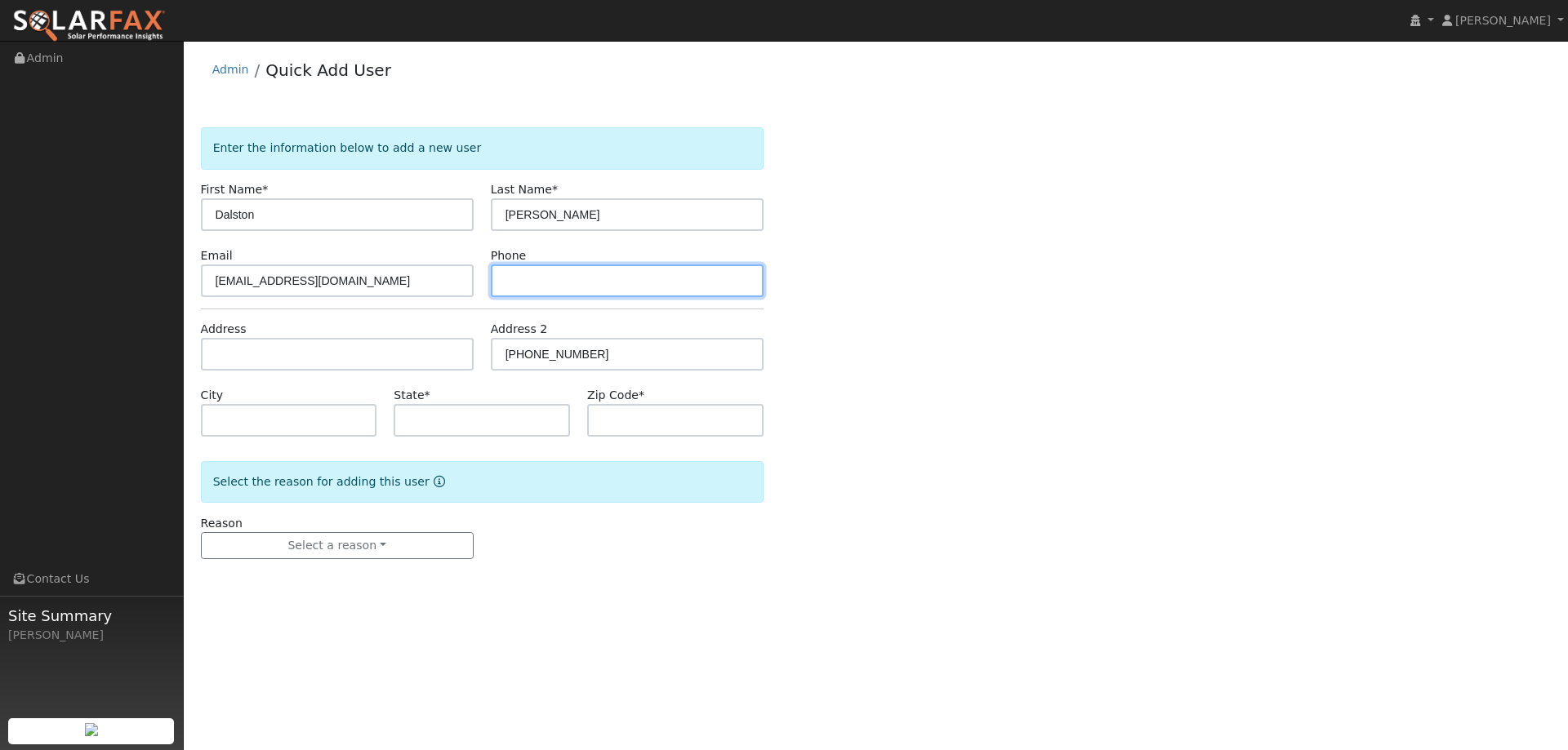
click at [552, 278] on input "text" at bounding box center [627, 280] width 273 height 32
paste input "(707) 301-7992"
type input "(707) 301-7992"
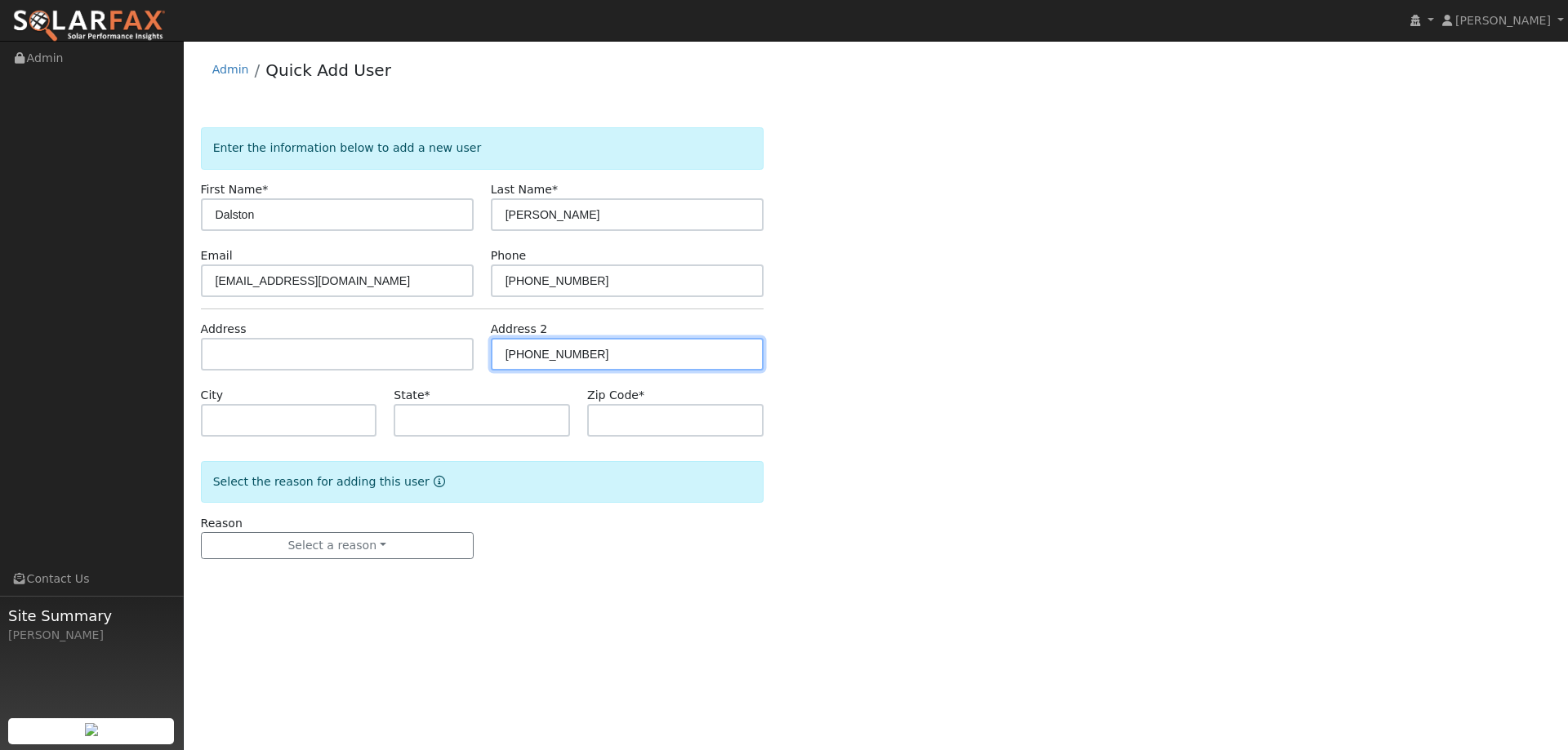
drag, startPoint x: 632, startPoint y: 345, endPoint x: 496, endPoint y: 354, distance: 136.3
click at [496, 354] on input "(707) 301-7992" at bounding box center [627, 354] width 273 height 32
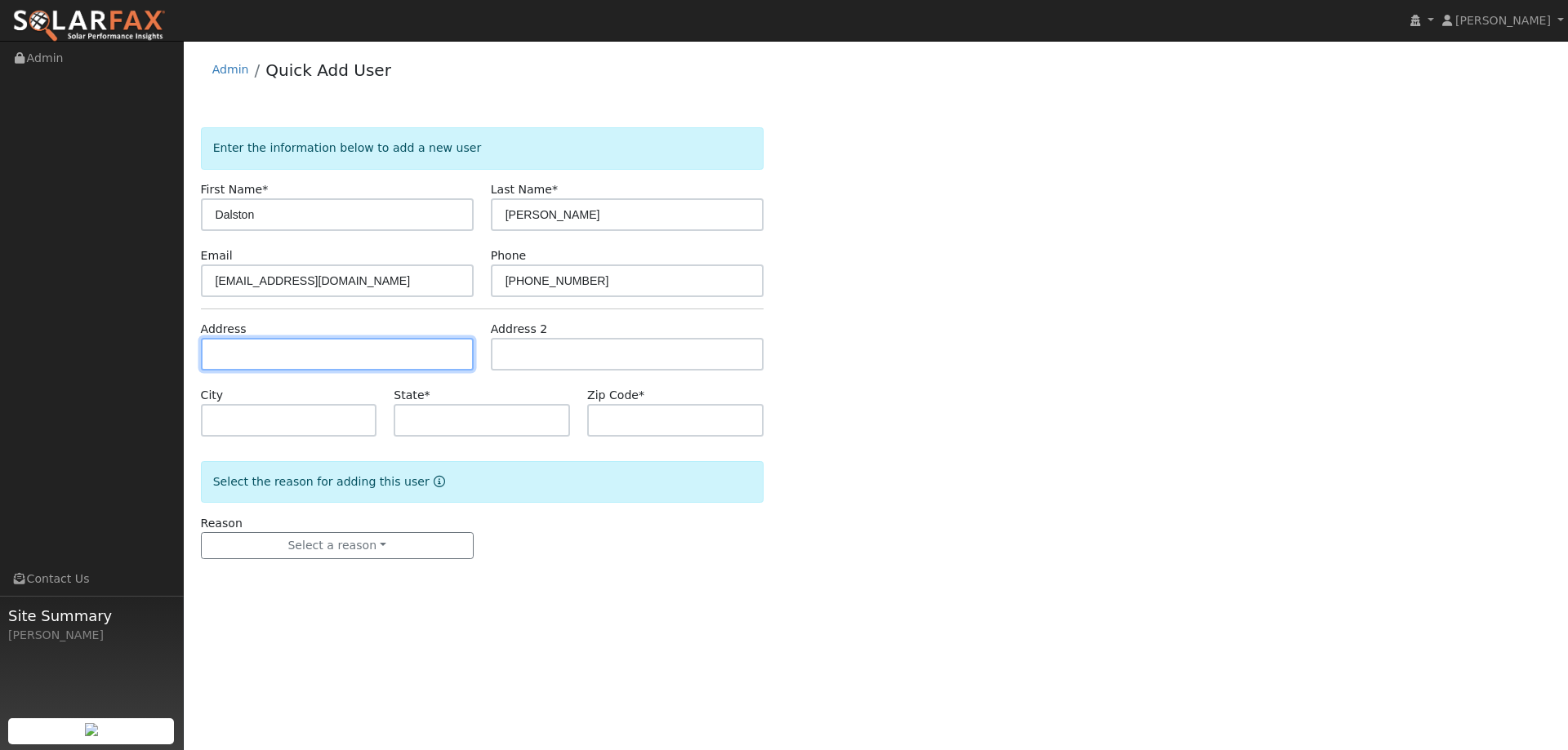
click at [352, 368] on input "text" at bounding box center [337, 354] width 273 height 32
paste input "5037 Turnbridge Court"
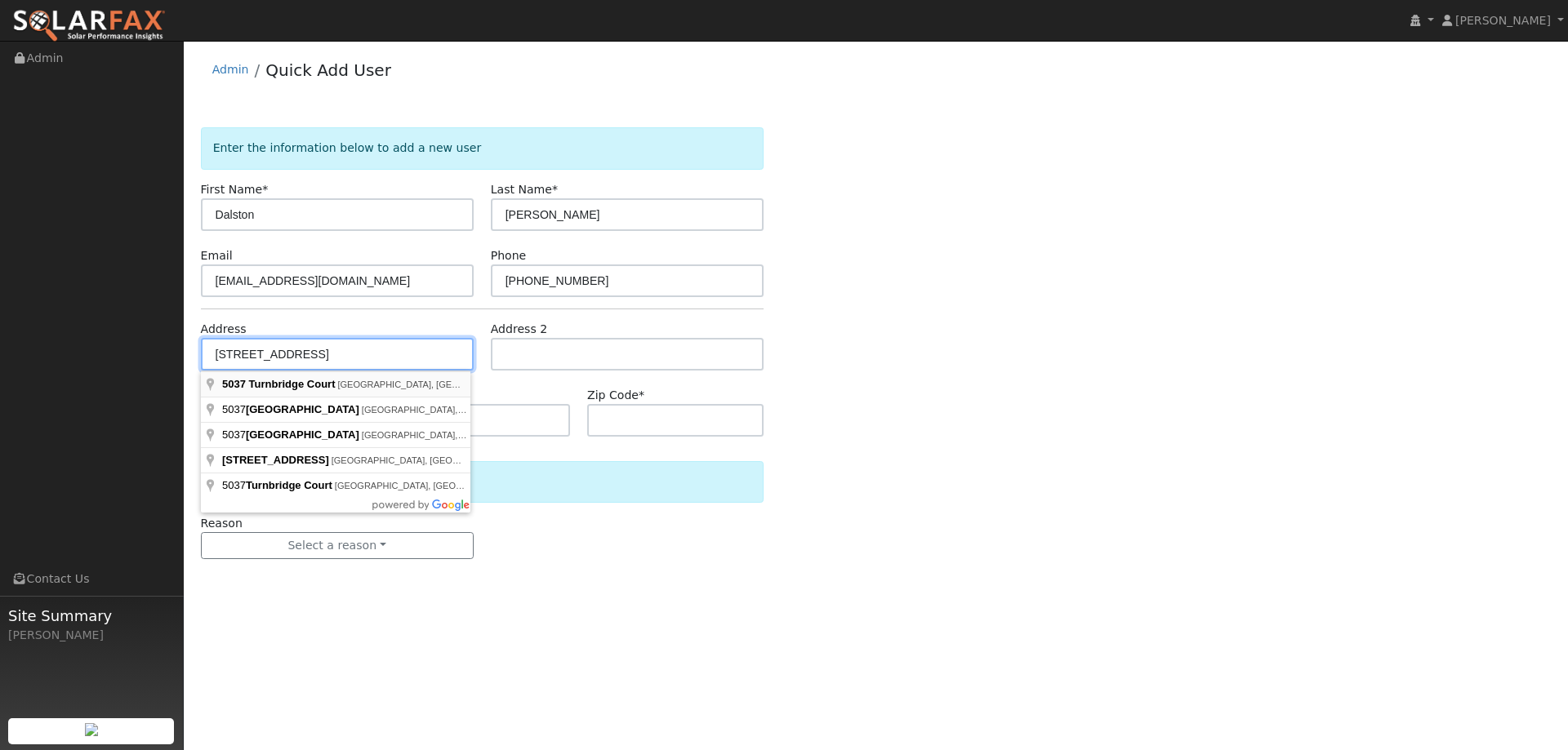
type input "5037 Turnbridge Court"
type input "Vacaville"
type input "CA"
type input "95687"
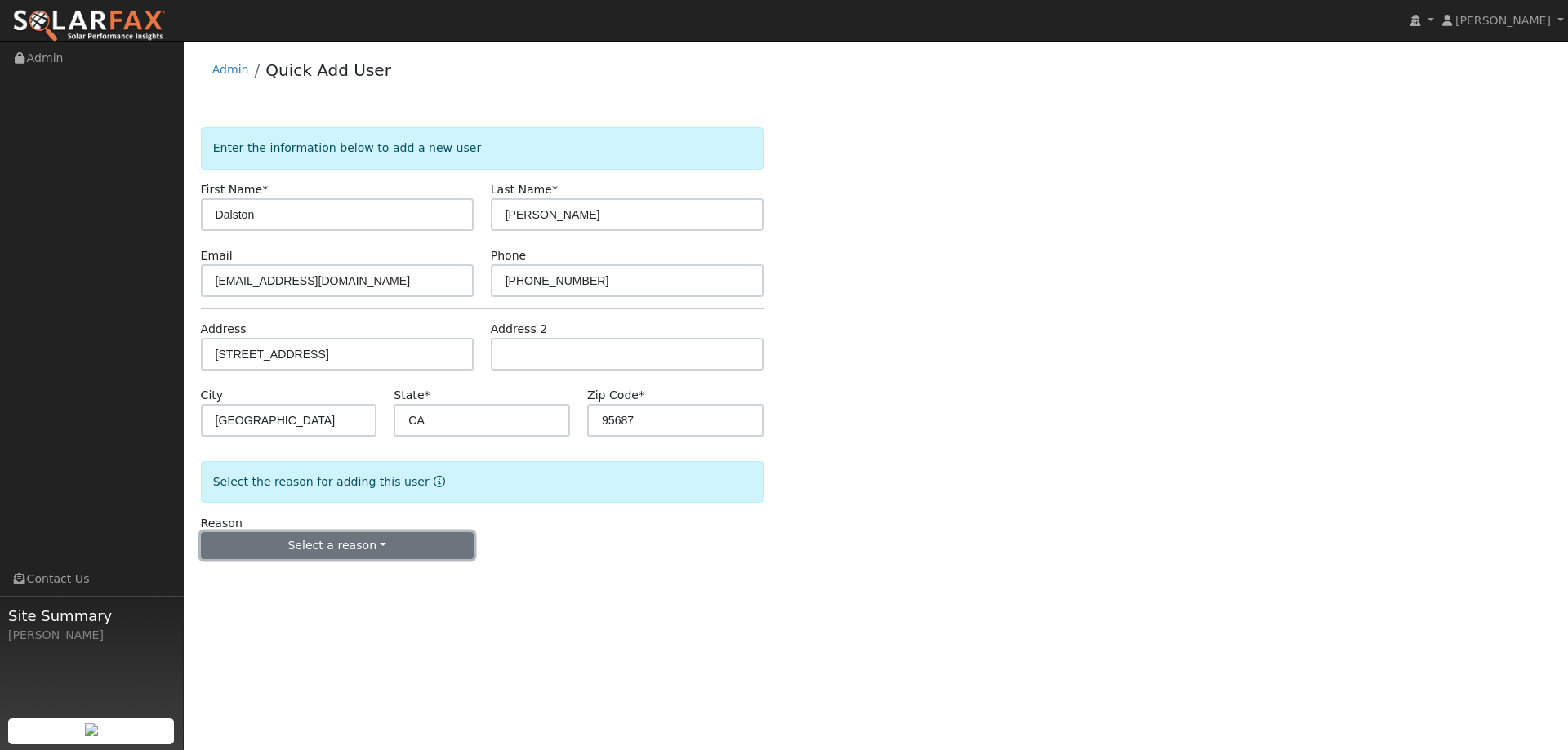
click at [332, 551] on button "Select a reason" at bounding box center [337, 546] width 273 height 27
click at [331, 579] on link "New lead" at bounding box center [292, 580] width 180 height 23
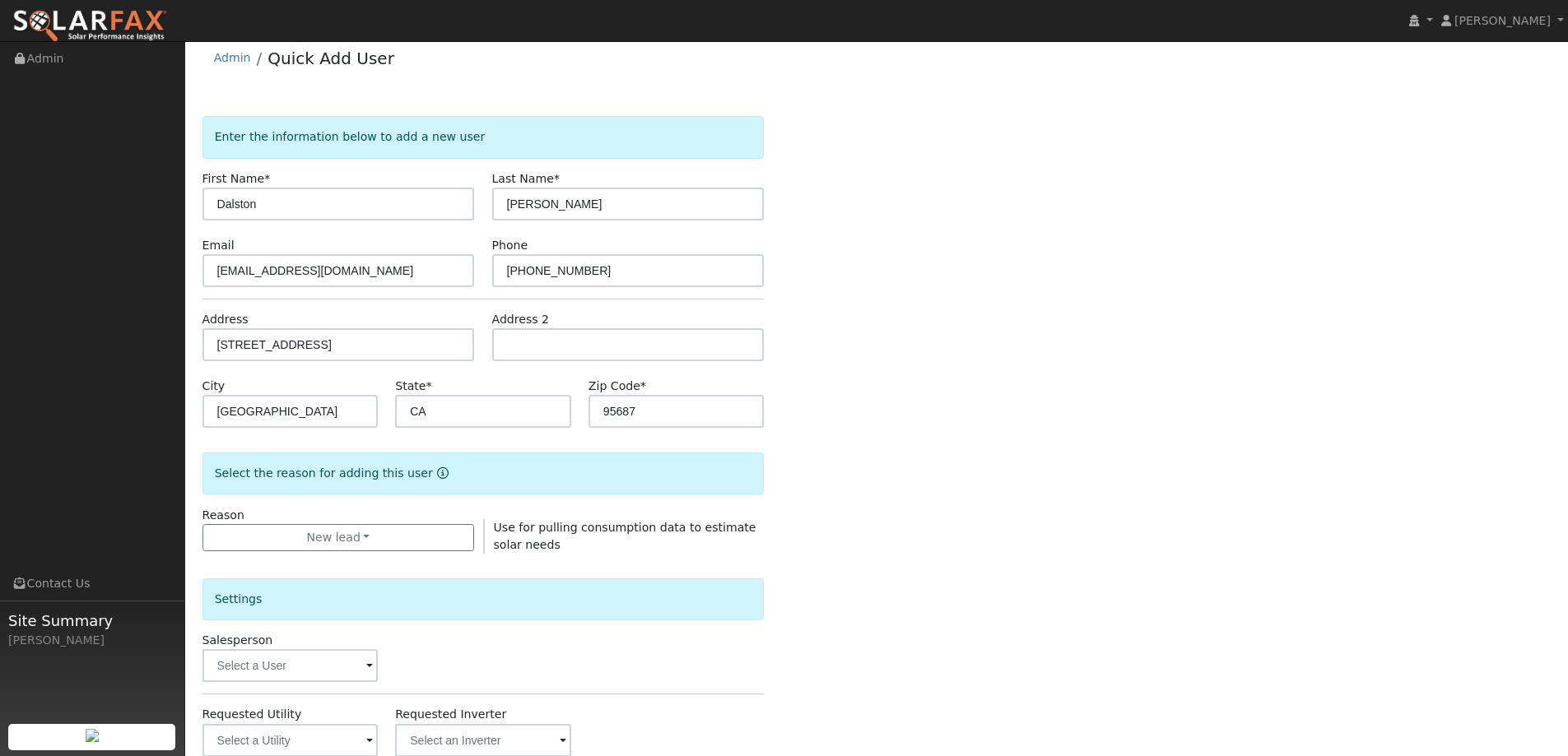
scroll to position [310, 0]
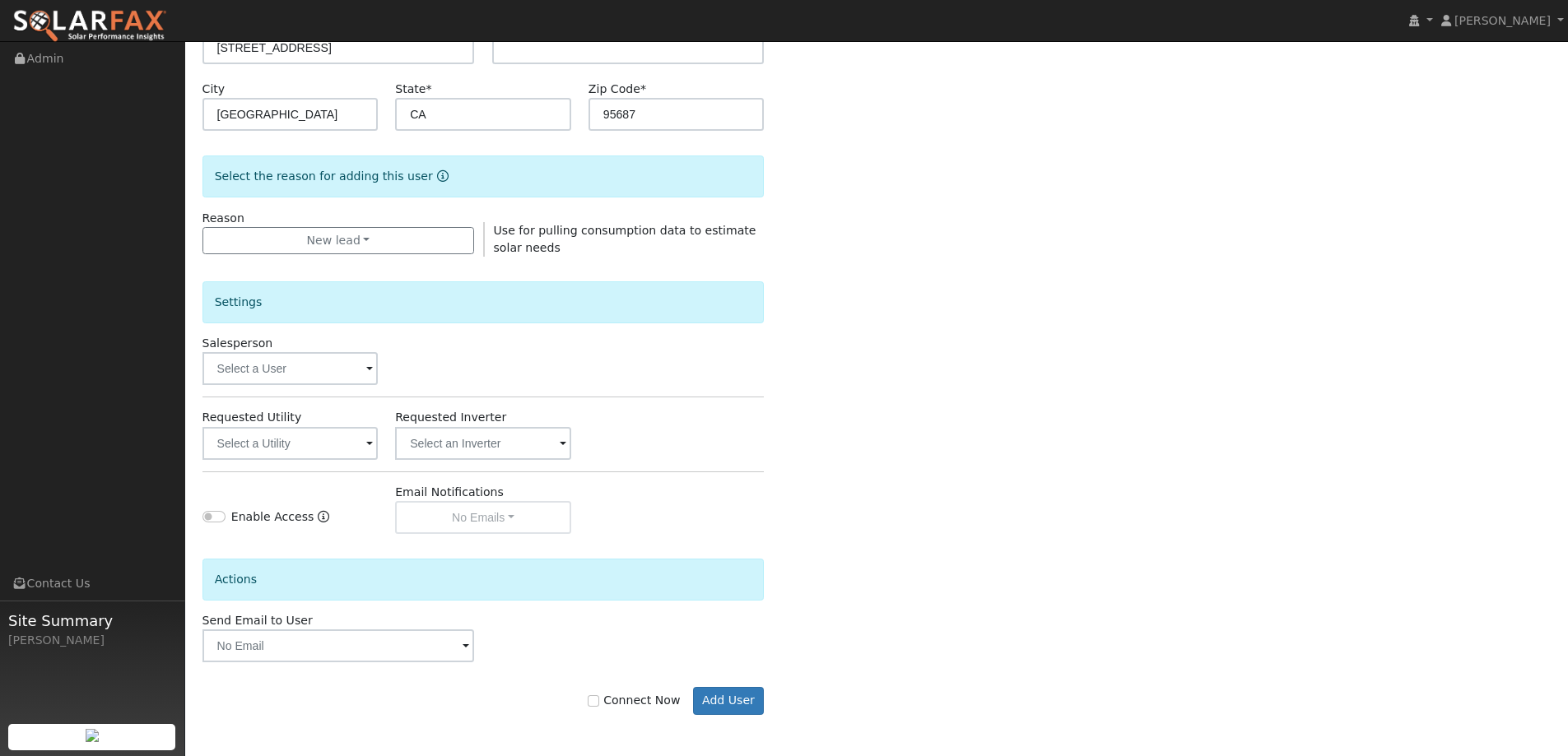
click at [720, 684] on div "Connect Now Add User" at bounding box center [483, 688] width 580 height 53
click at [724, 692] on button "Add User" at bounding box center [728, 701] width 71 height 28
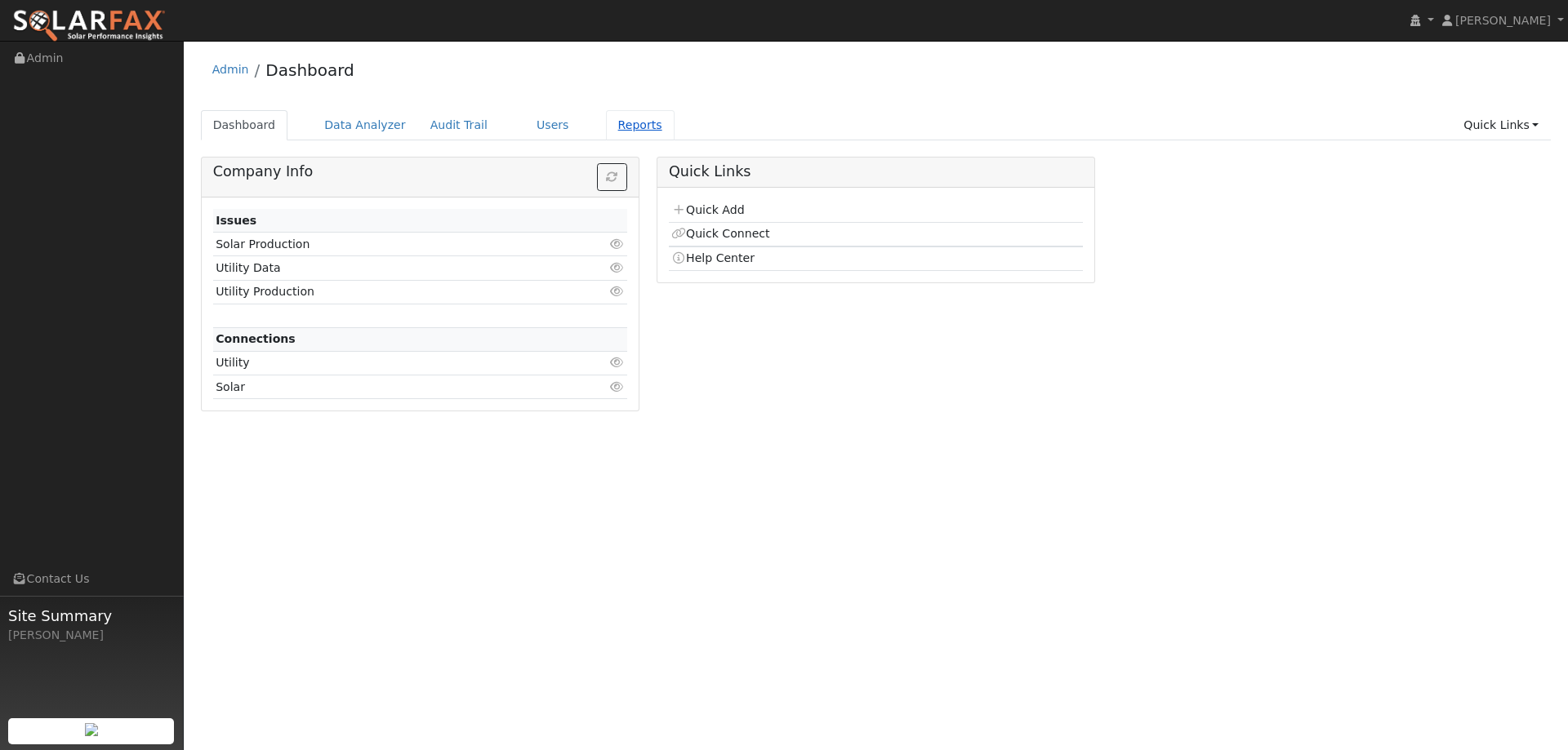
click at [606, 127] on link "Reports" at bounding box center [640, 125] width 69 height 30
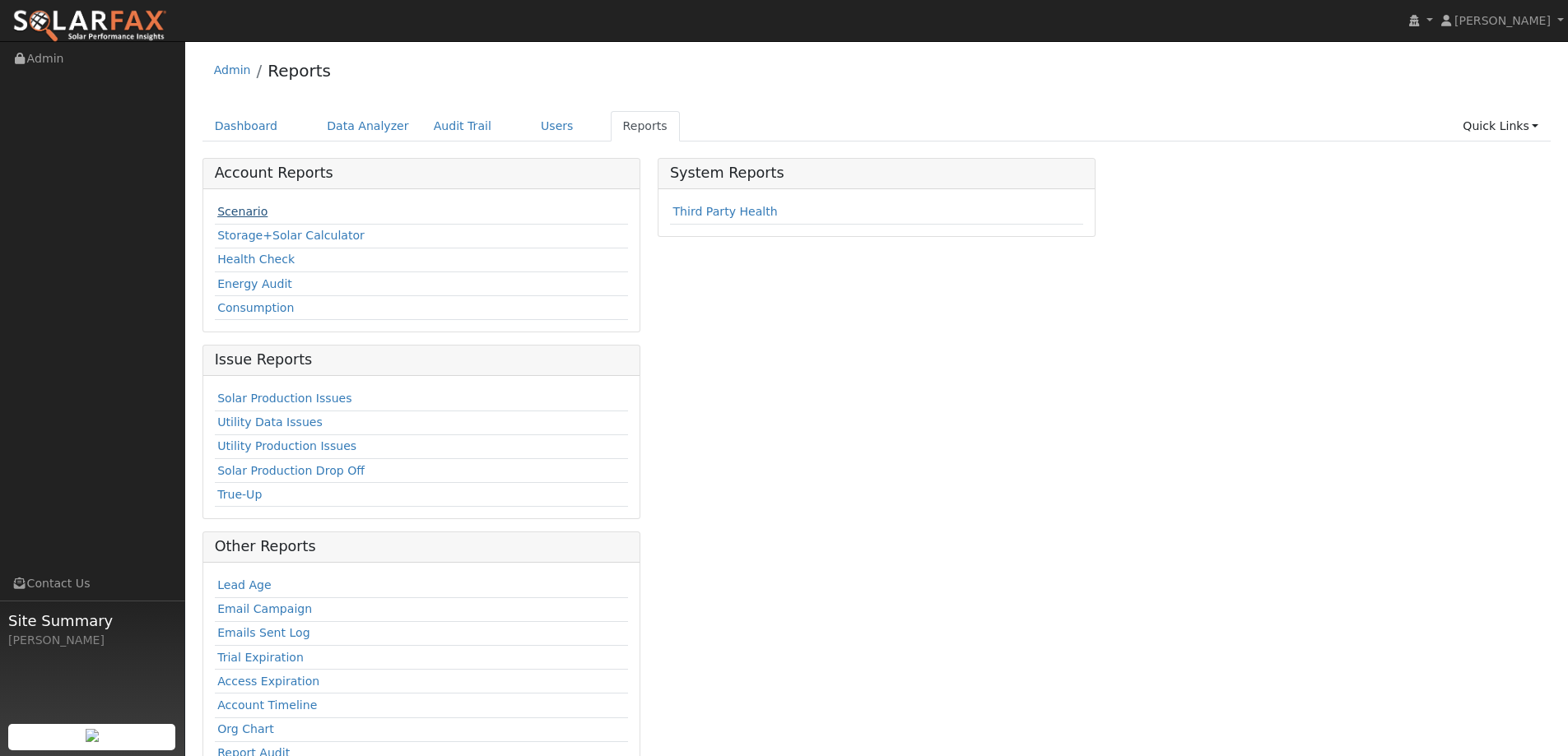
click at [255, 208] on link "Scenario" at bounding box center [242, 212] width 50 height 13
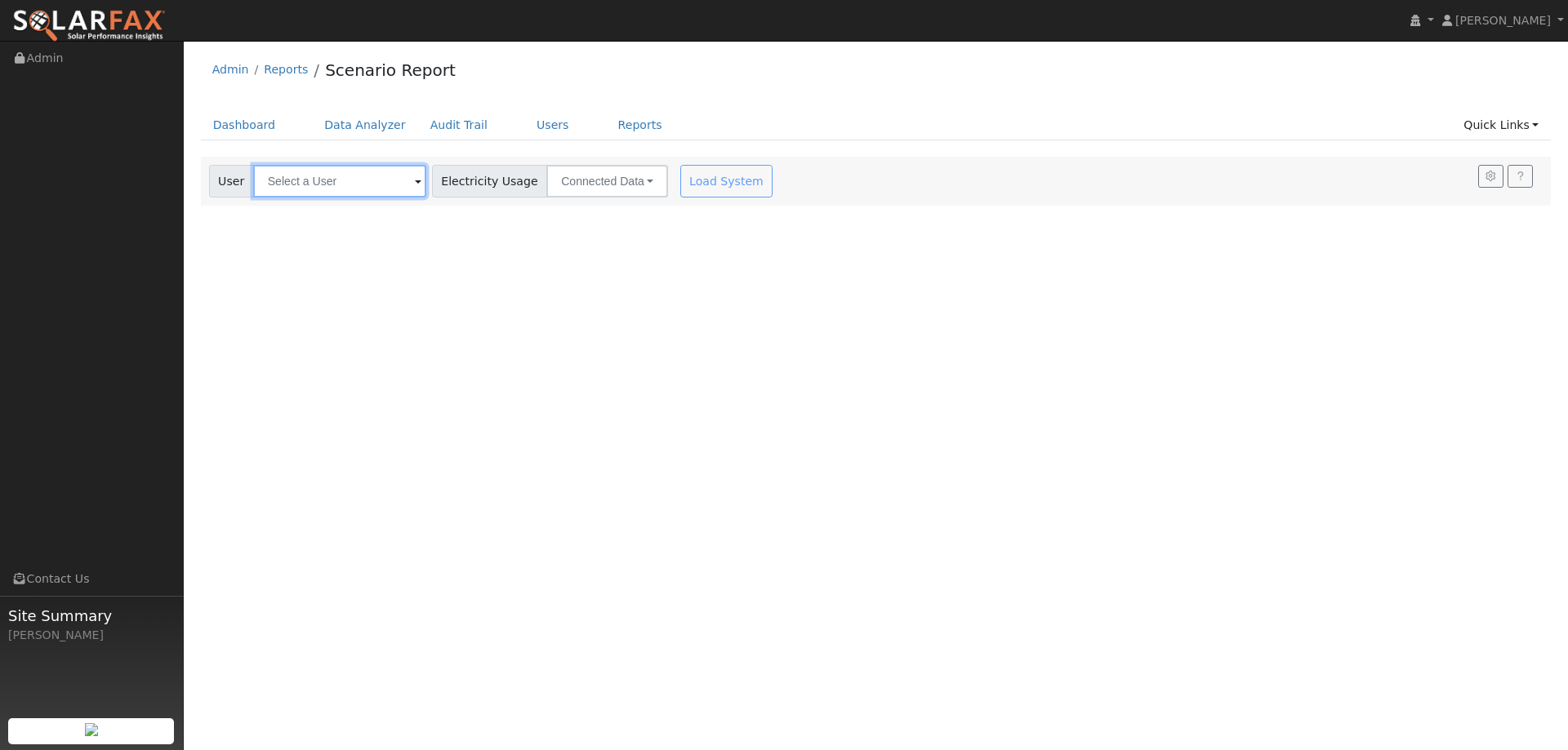
click at [396, 185] on input "text" at bounding box center [340, 181] width 173 height 32
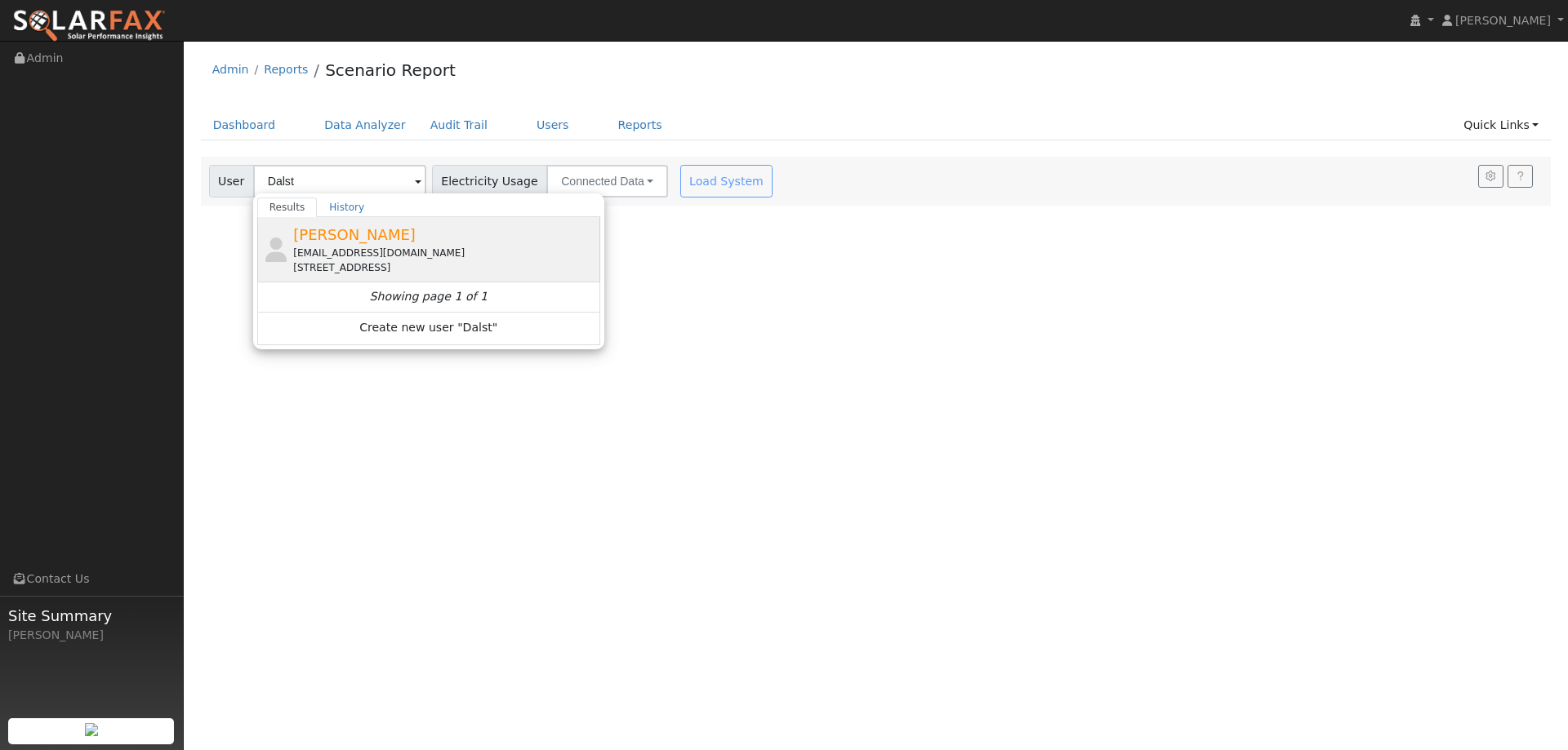
click at [392, 235] on span "[PERSON_NAME]" at bounding box center [354, 234] width 122 height 17
type input "[PERSON_NAME]"
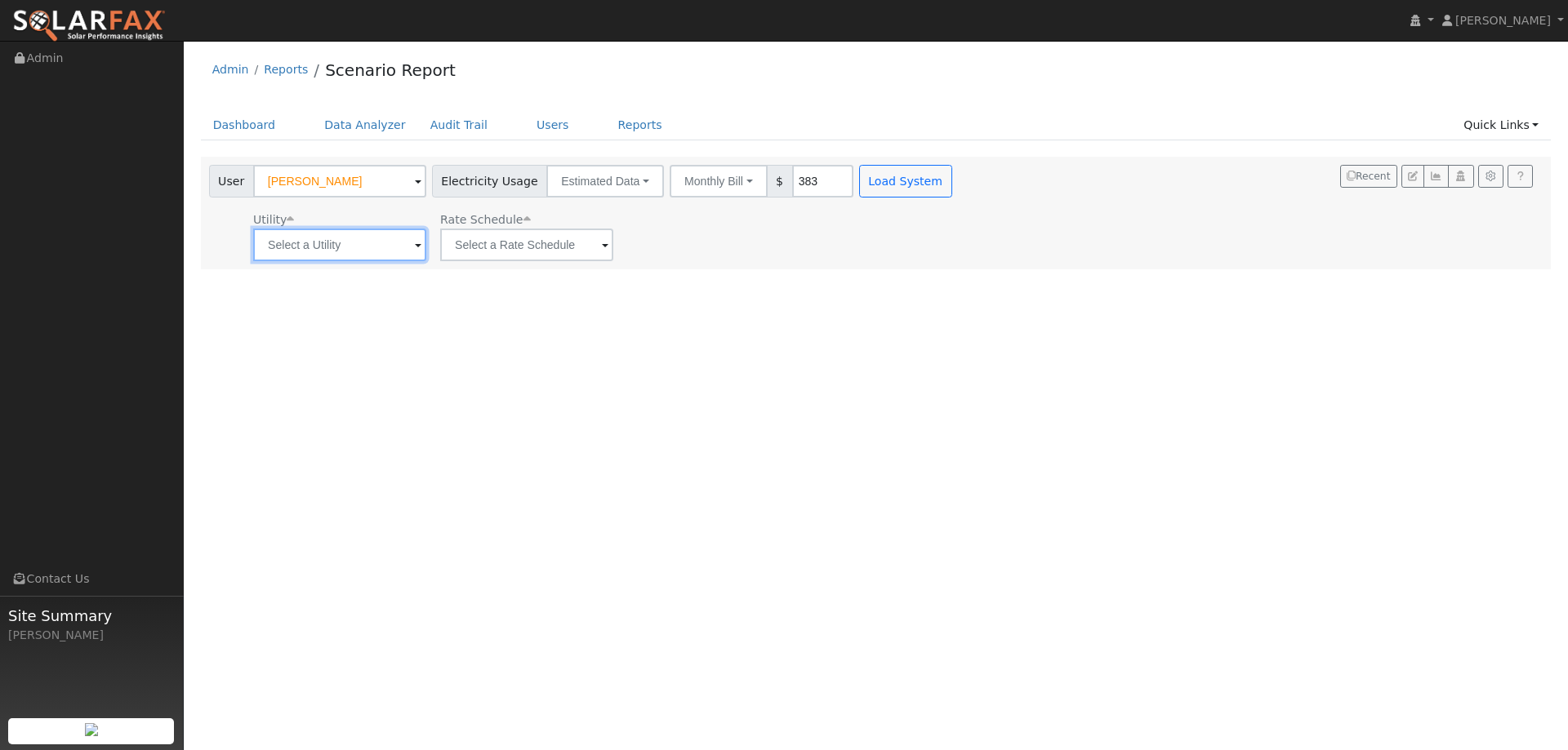
click at [366, 246] on input "text" at bounding box center [340, 244] width 173 height 32
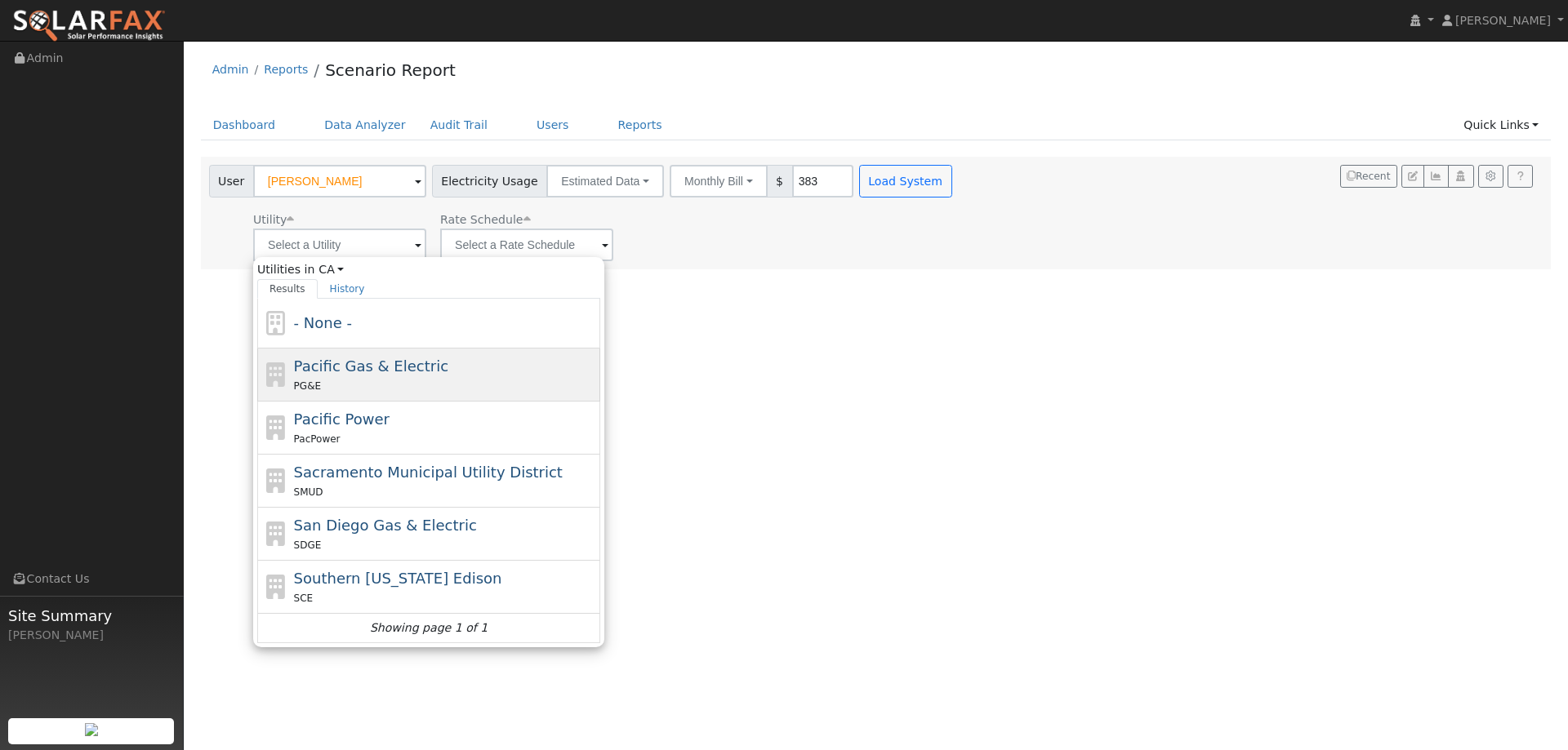
click at [351, 357] on span "Pacific Gas & Electric" at bounding box center [371, 365] width 155 height 17
type input "Pacific Gas & Electric"
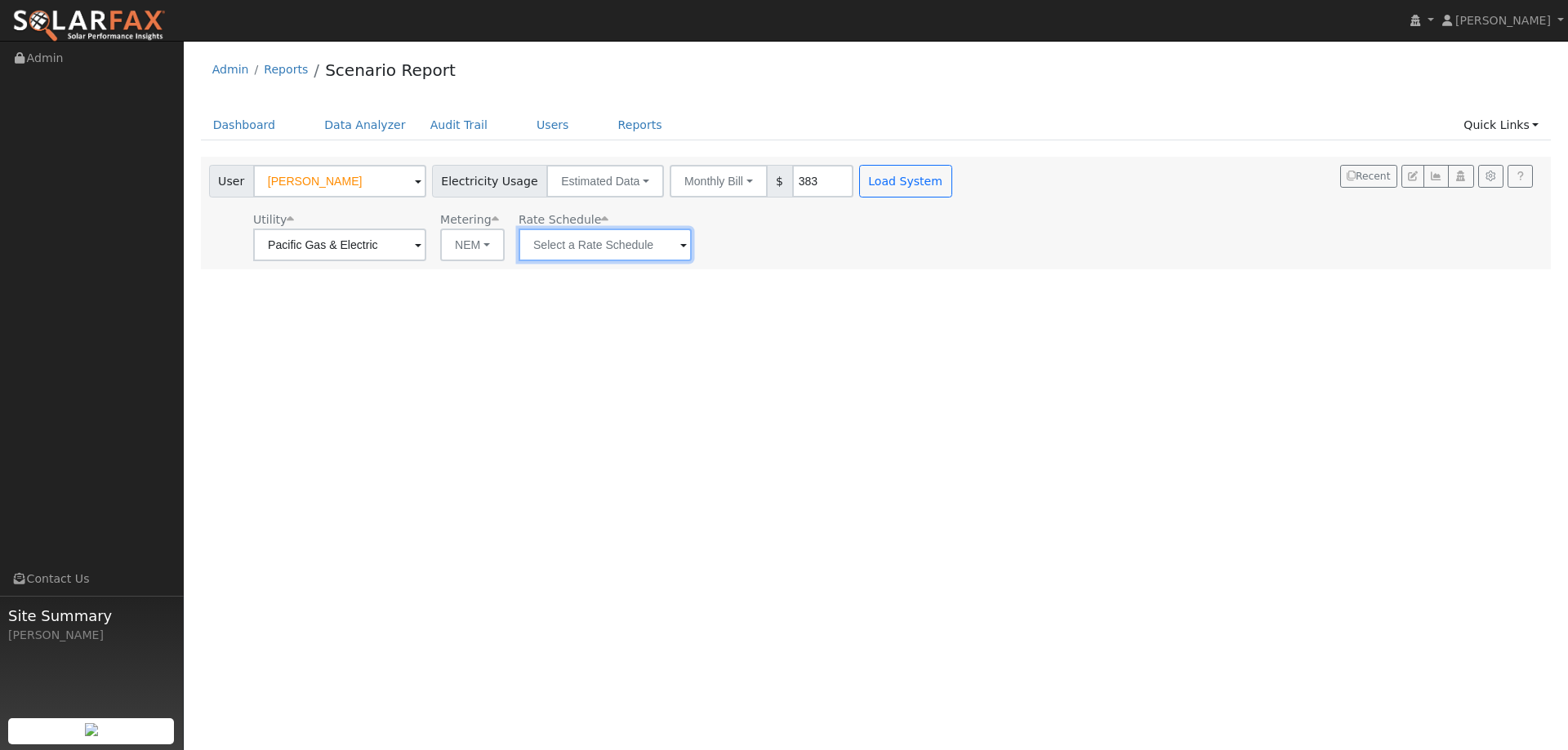
click at [546, 243] on input "text" at bounding box center [605, 244] width 173 height 32
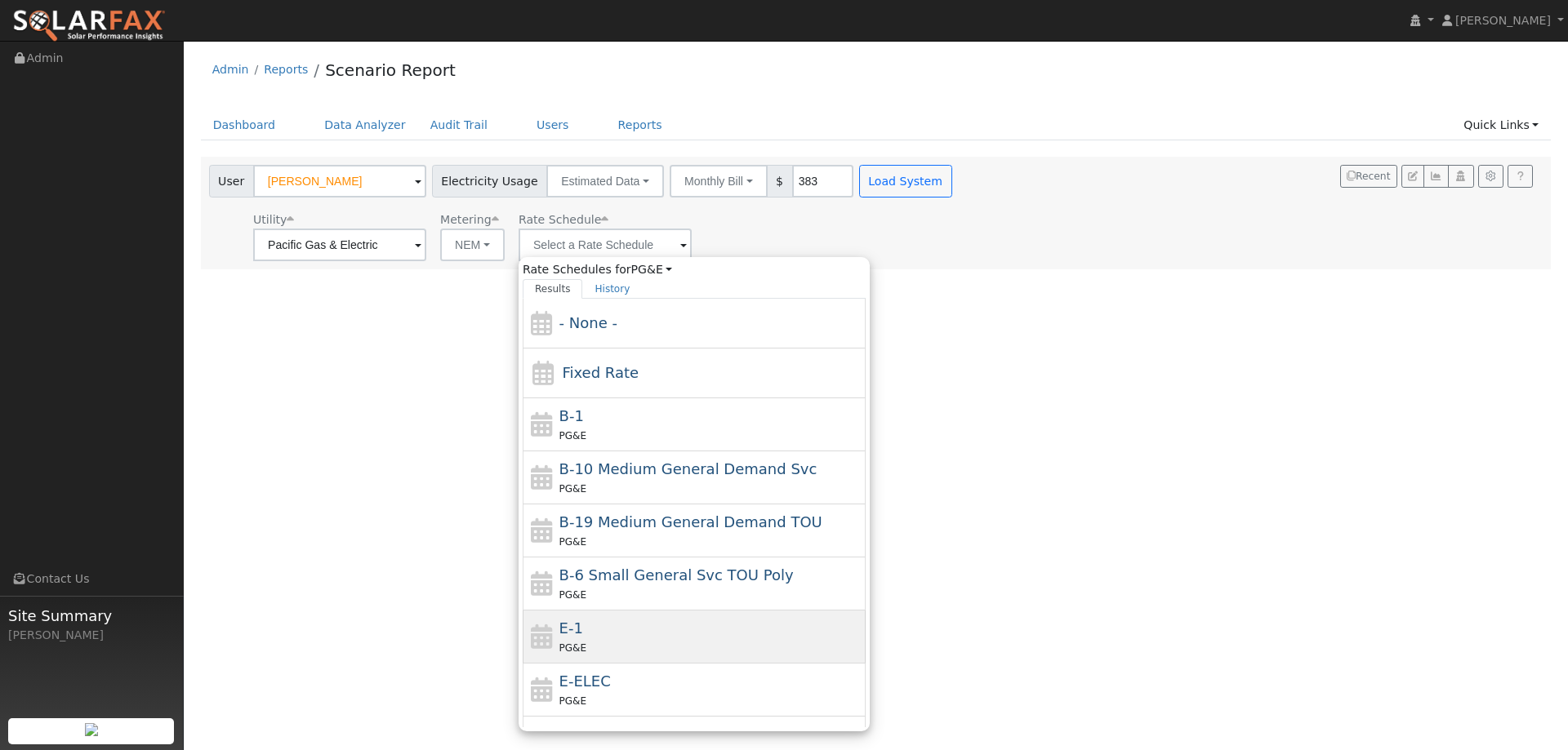
click at [630, 631] on div "E-1 PG&E" at bounding box center [710, 636] width 303 height 39
type input "E-1"
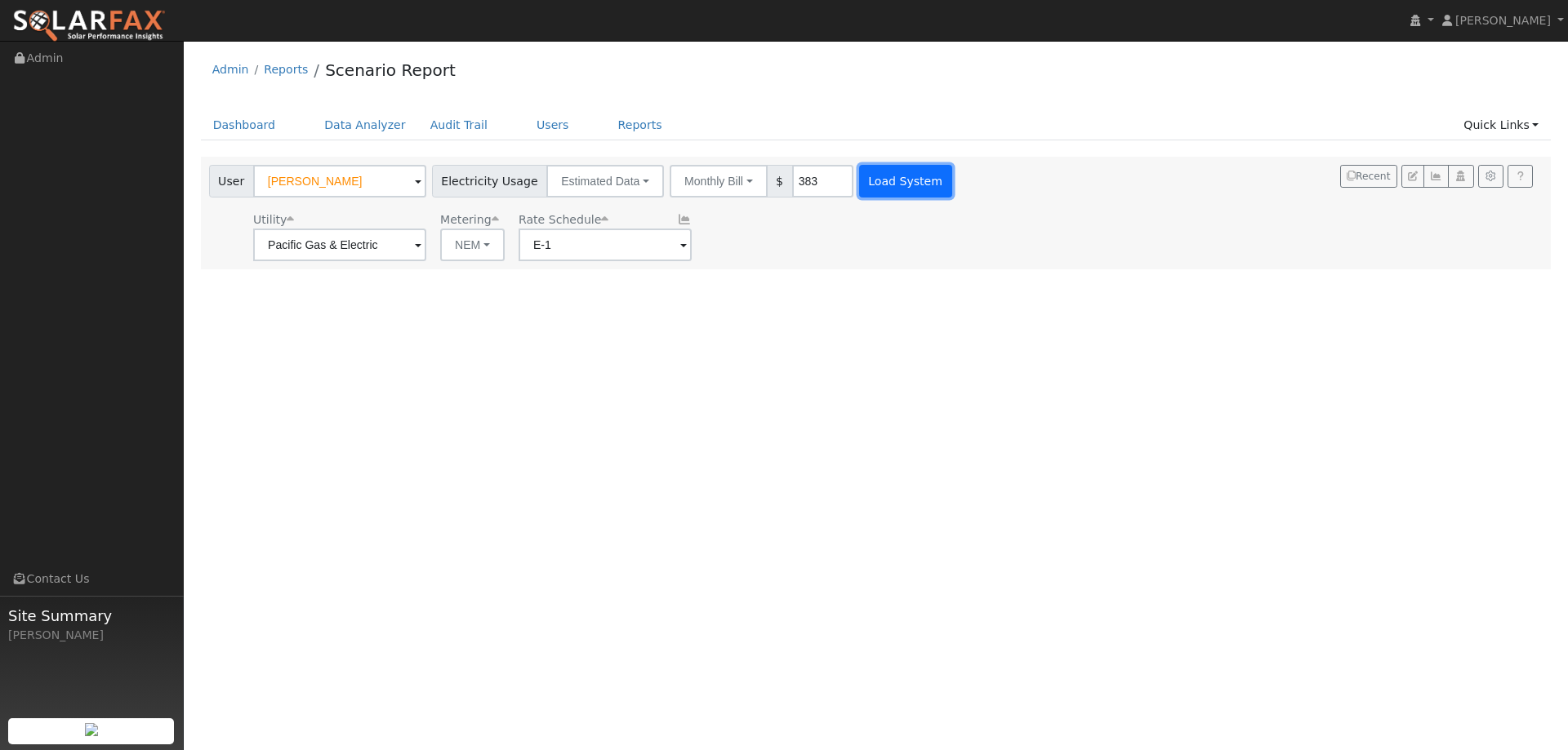
click at [877, 188] on button "Load System" at bounding box center [906, 181] width 93 height 32
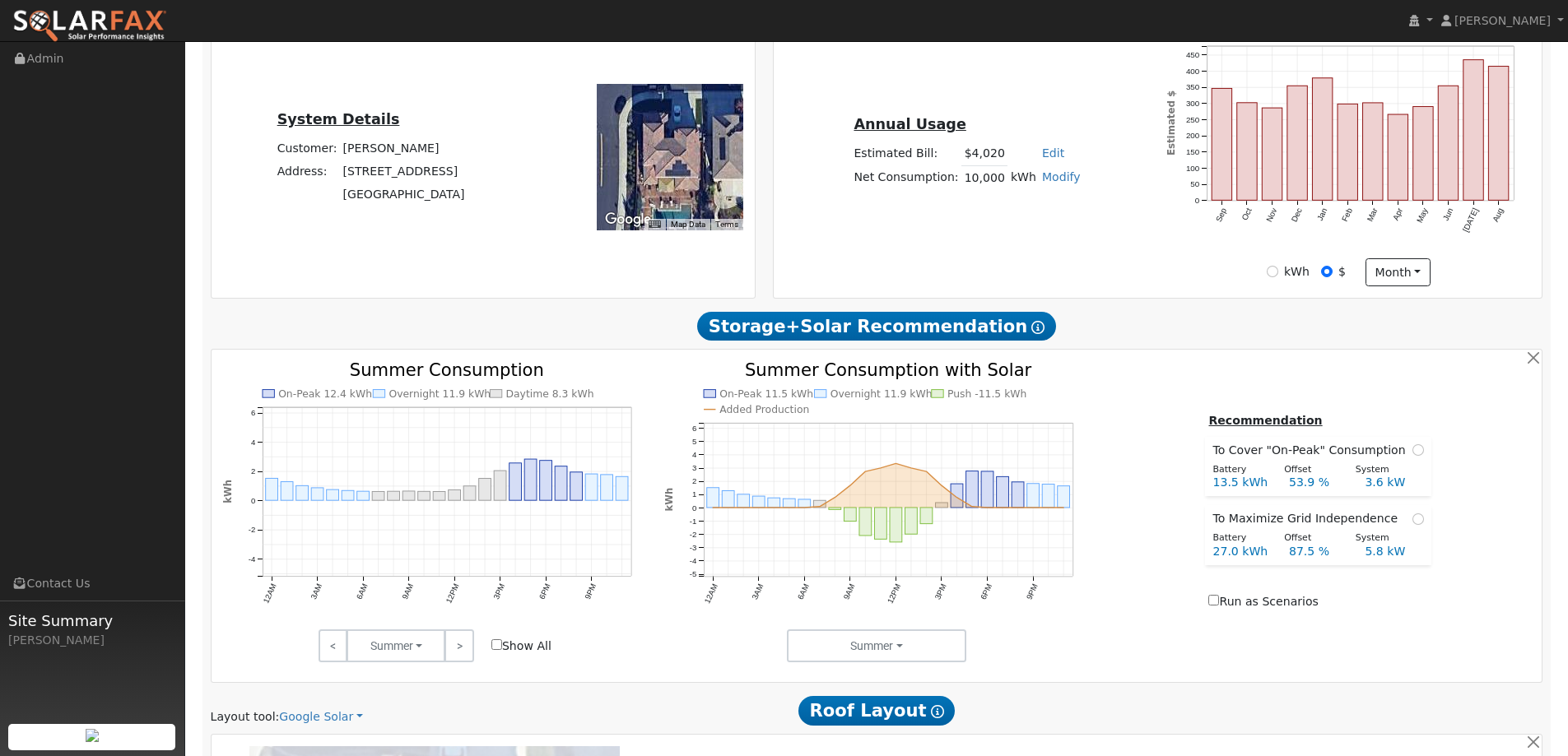
scroll to position [576, 0]
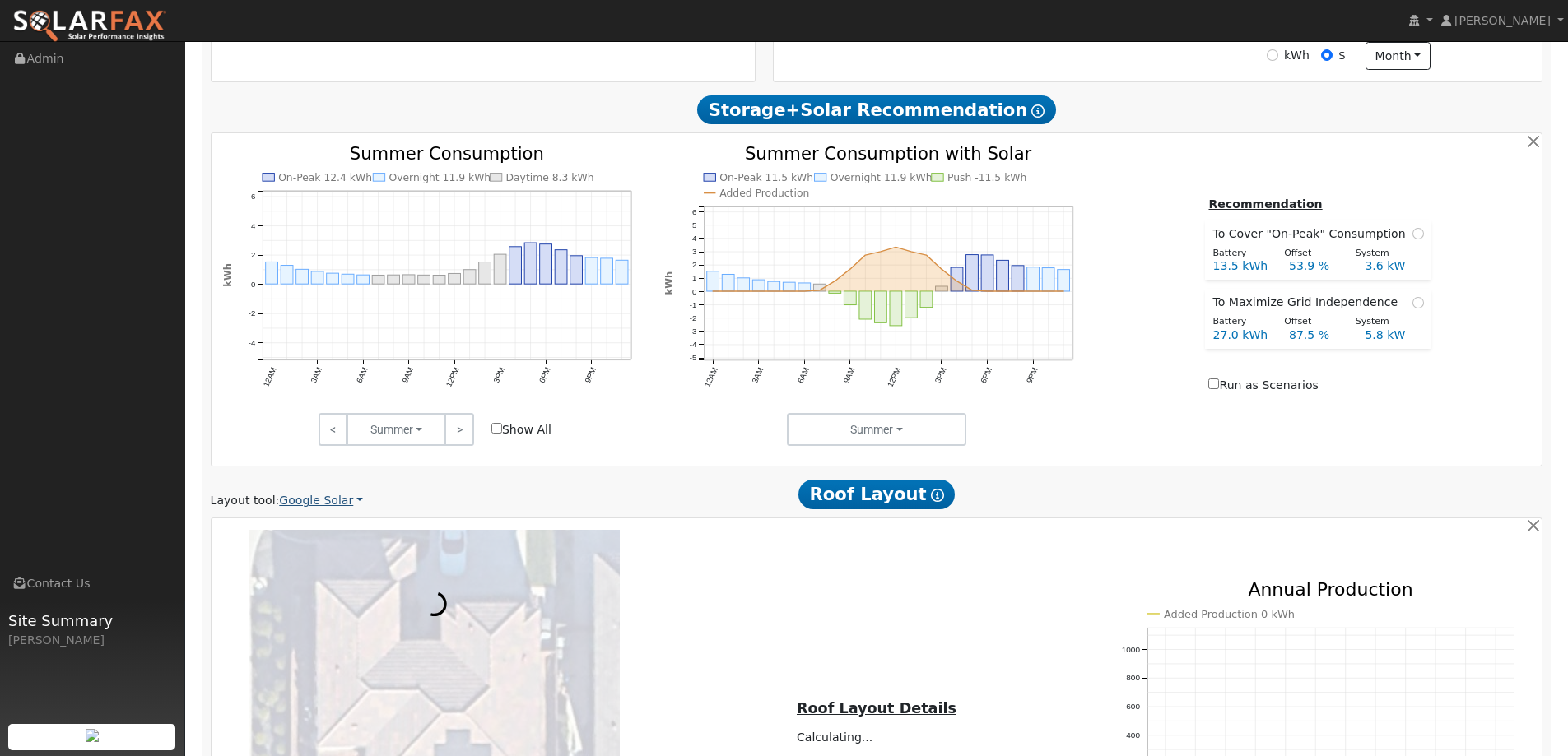
click at [333, 506] on link "Google Solar" at bounding box center [321, 501] width 84 height 18
click at [330, 581] on link "Aurora" at bounding box center [332, 576] width 115 height 23
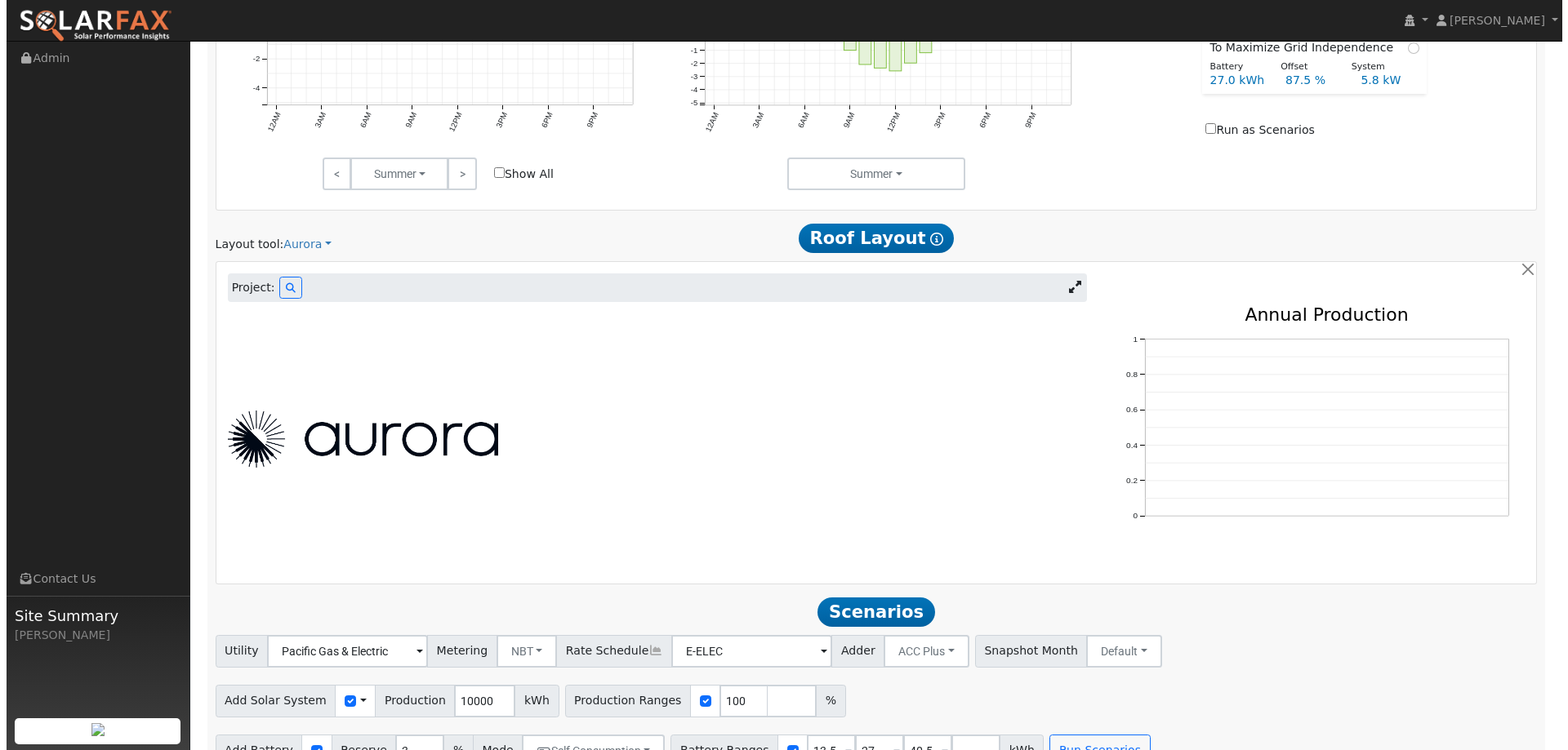
scroll to position [858, 0]
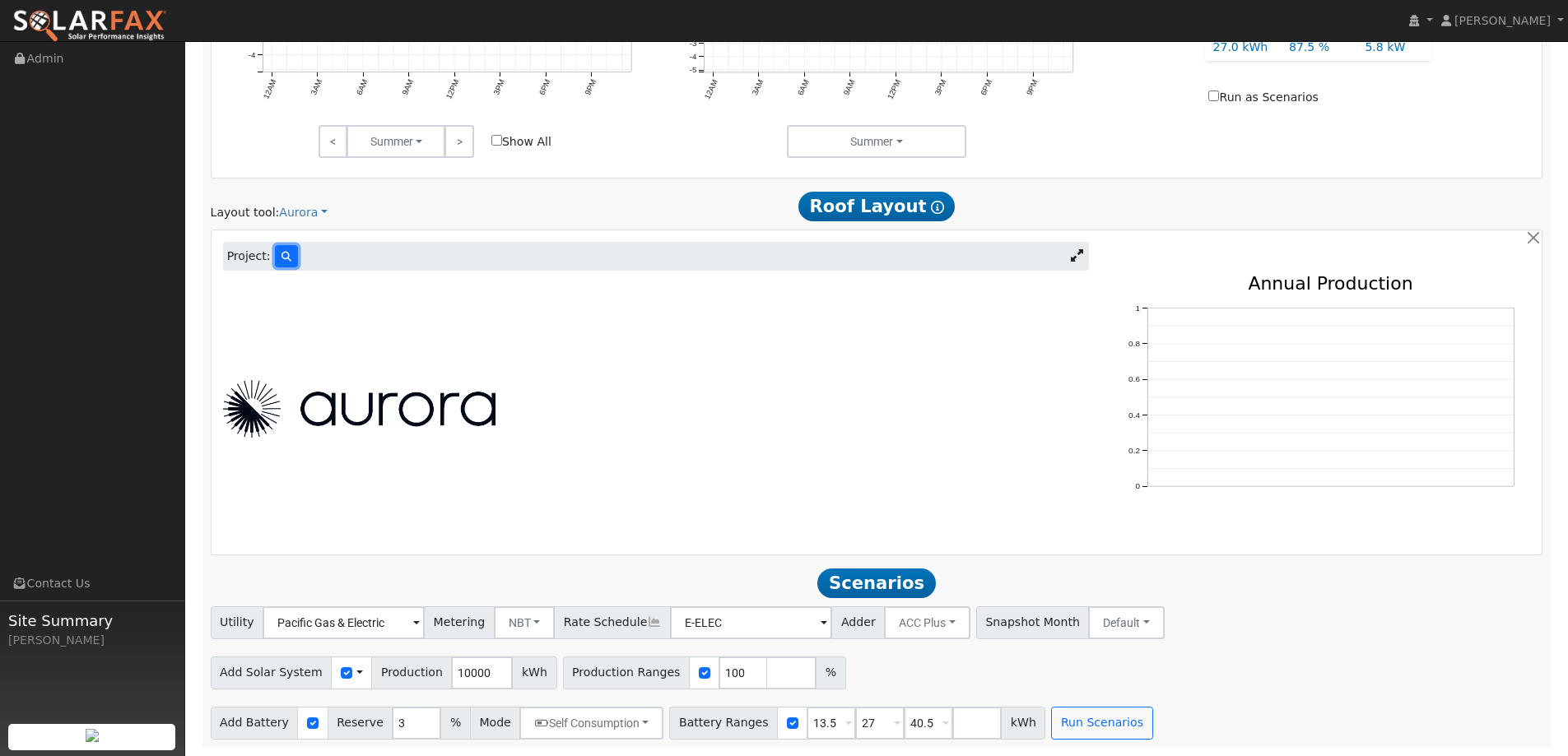
click at [288, 254] on button at bounding box center [286, 256] width 23 height 23
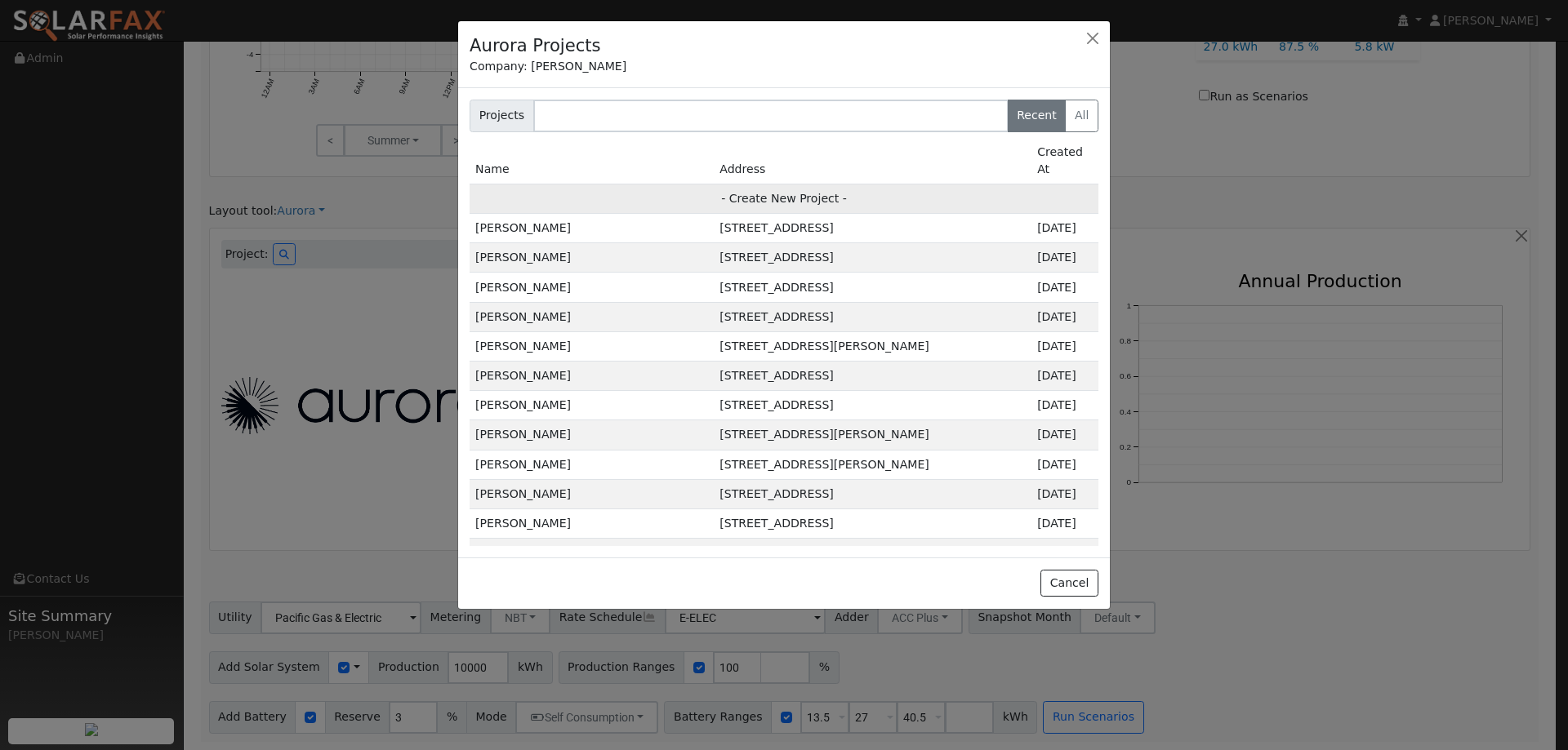
click at [799, 184] on td "- Create New Project -" at bounding box center [784, 198] width 629 height 29
type input "[PERSON_NAME]"
type input "[STREET_ADDRESS]"
type input "[GEOGRAPHIC_DATA]"
type input "CA"
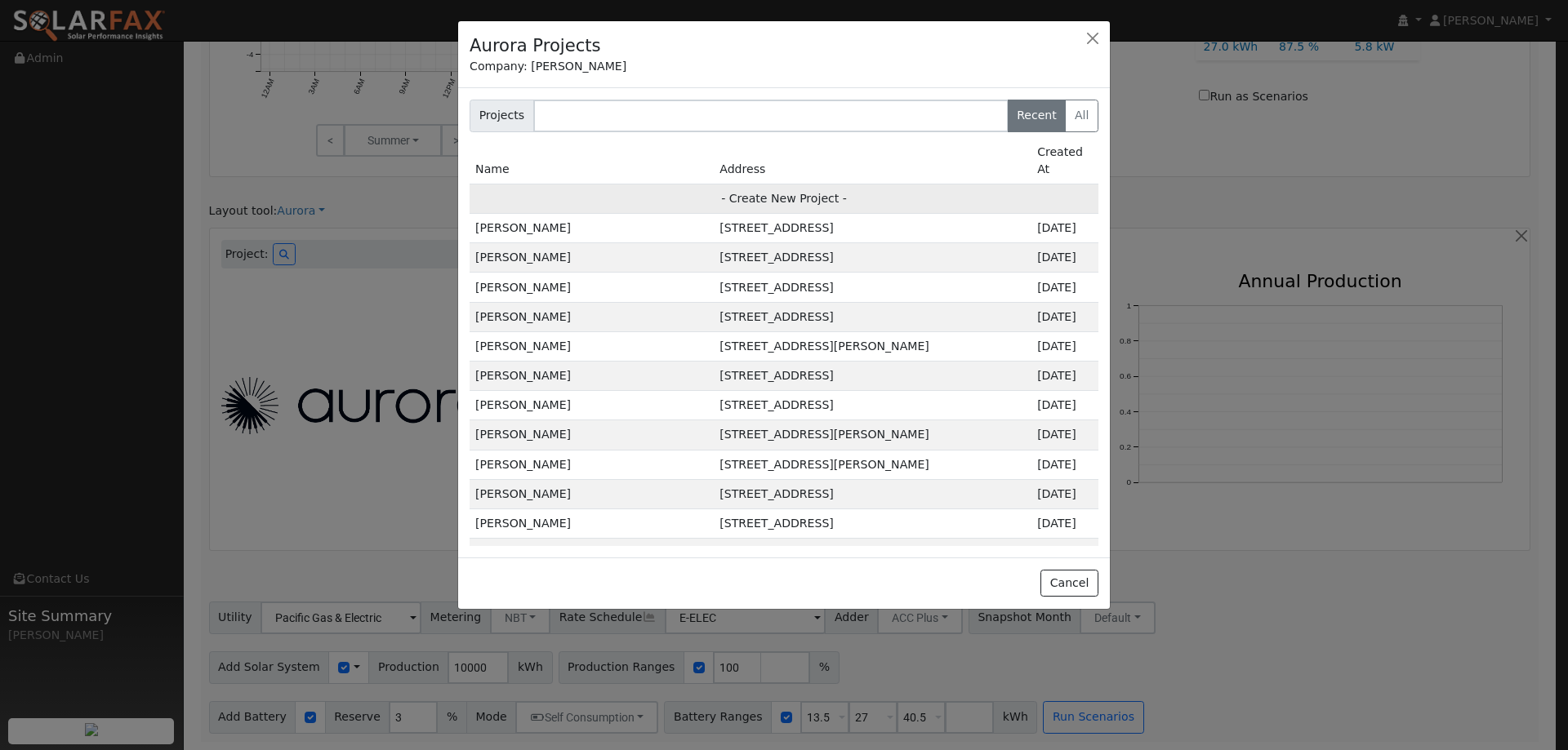
type input "95687"
type input "Design"
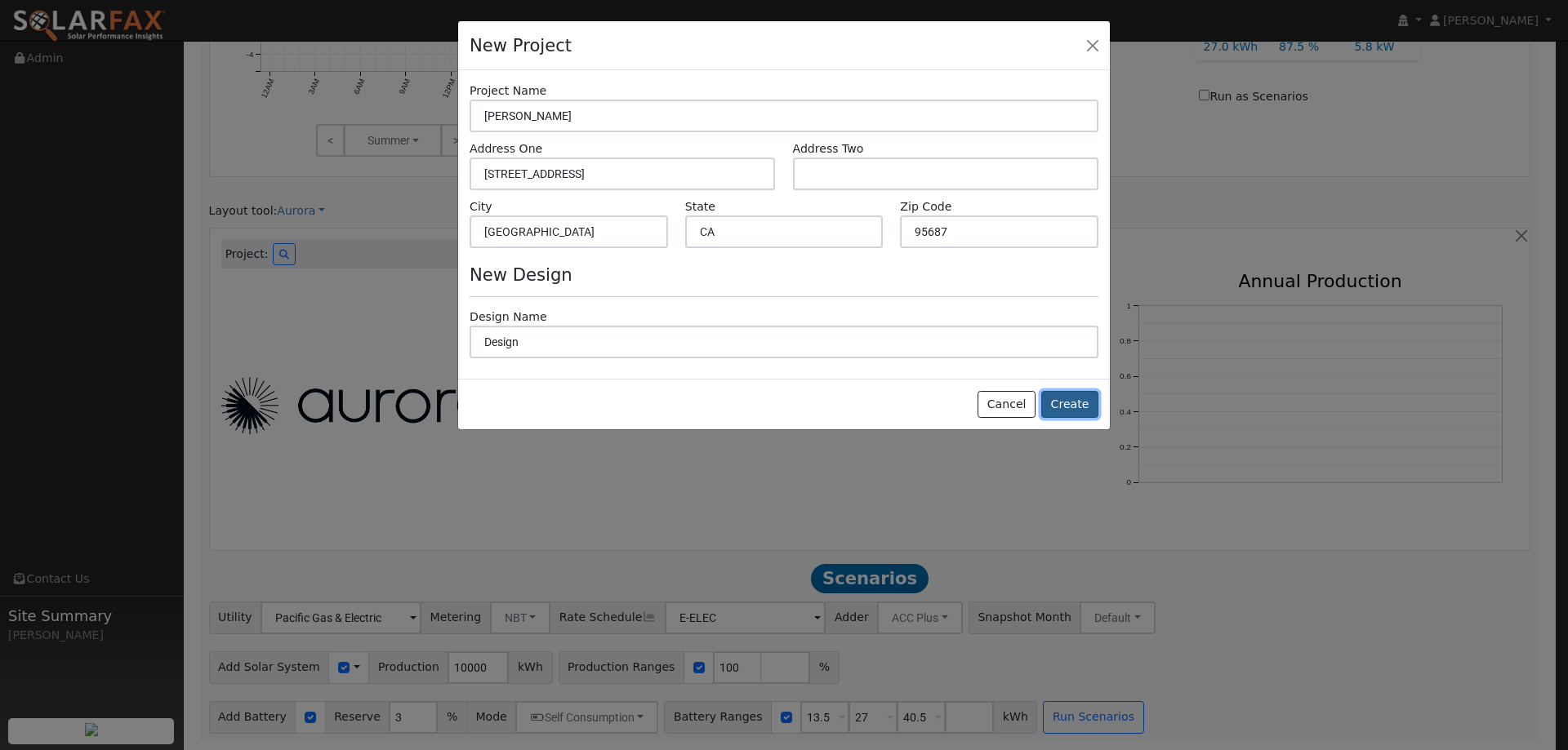
click at [1065, 408] on button "Create" at bounding box center [1069, 404] width 57 height 27
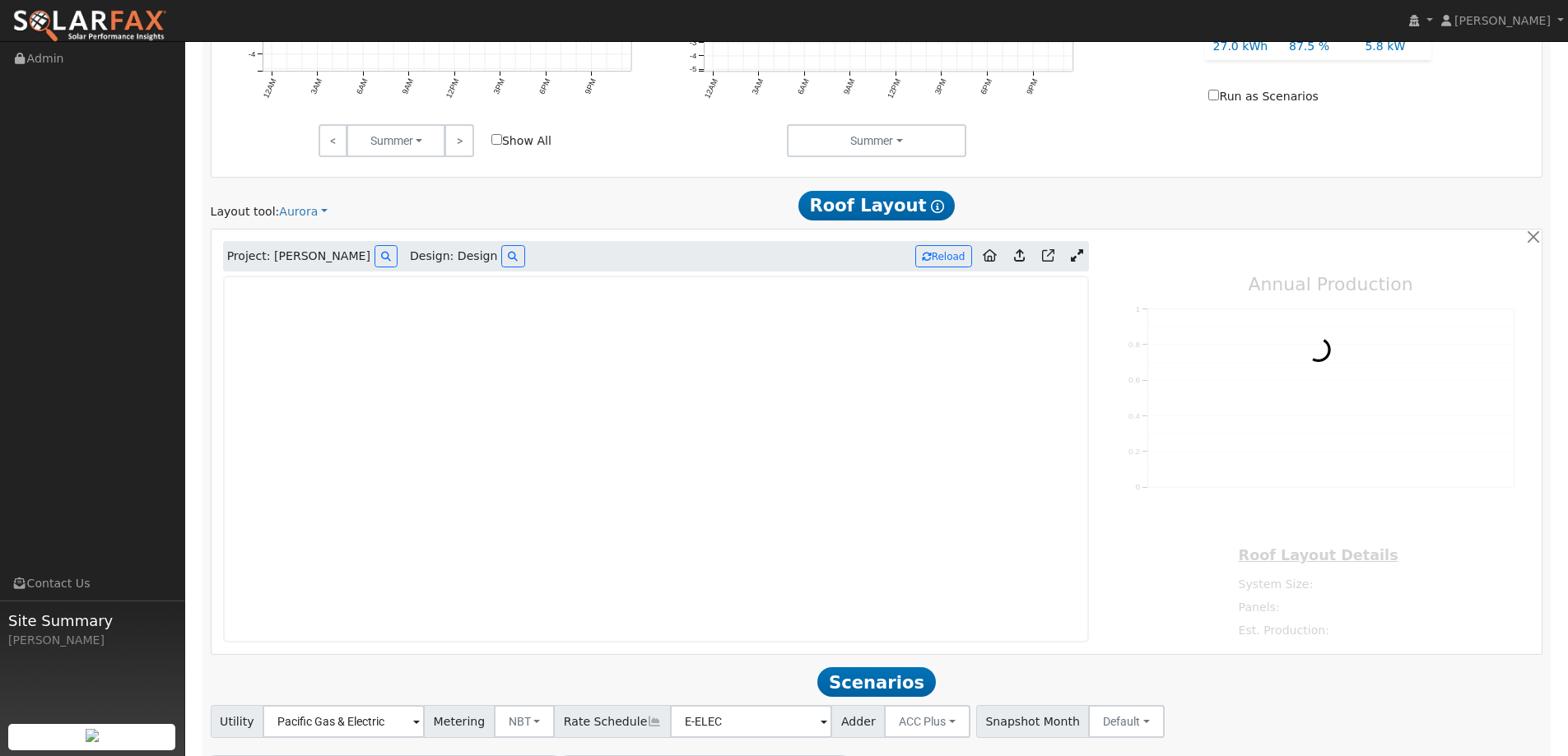
type input "0"
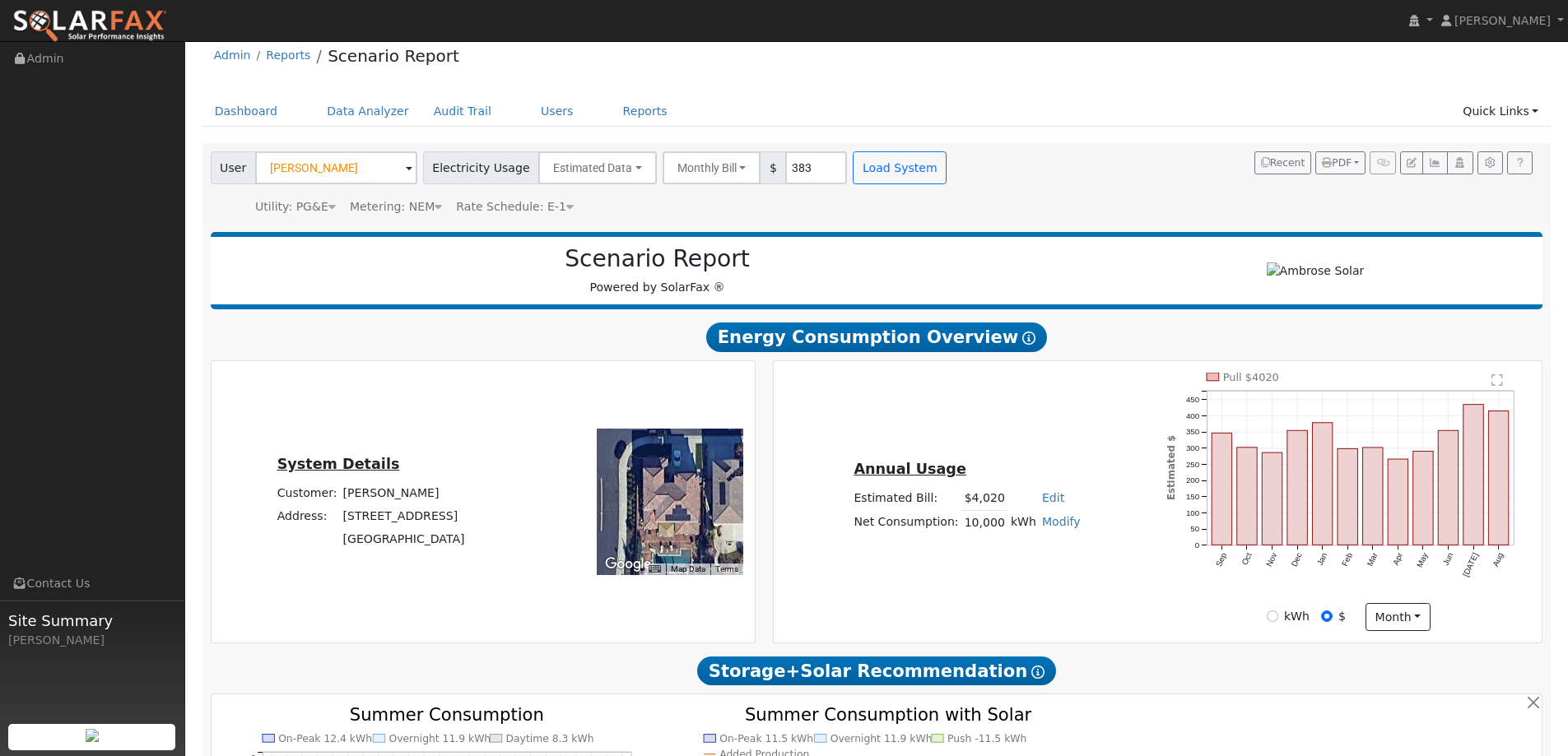
scroll to position [0, 0]
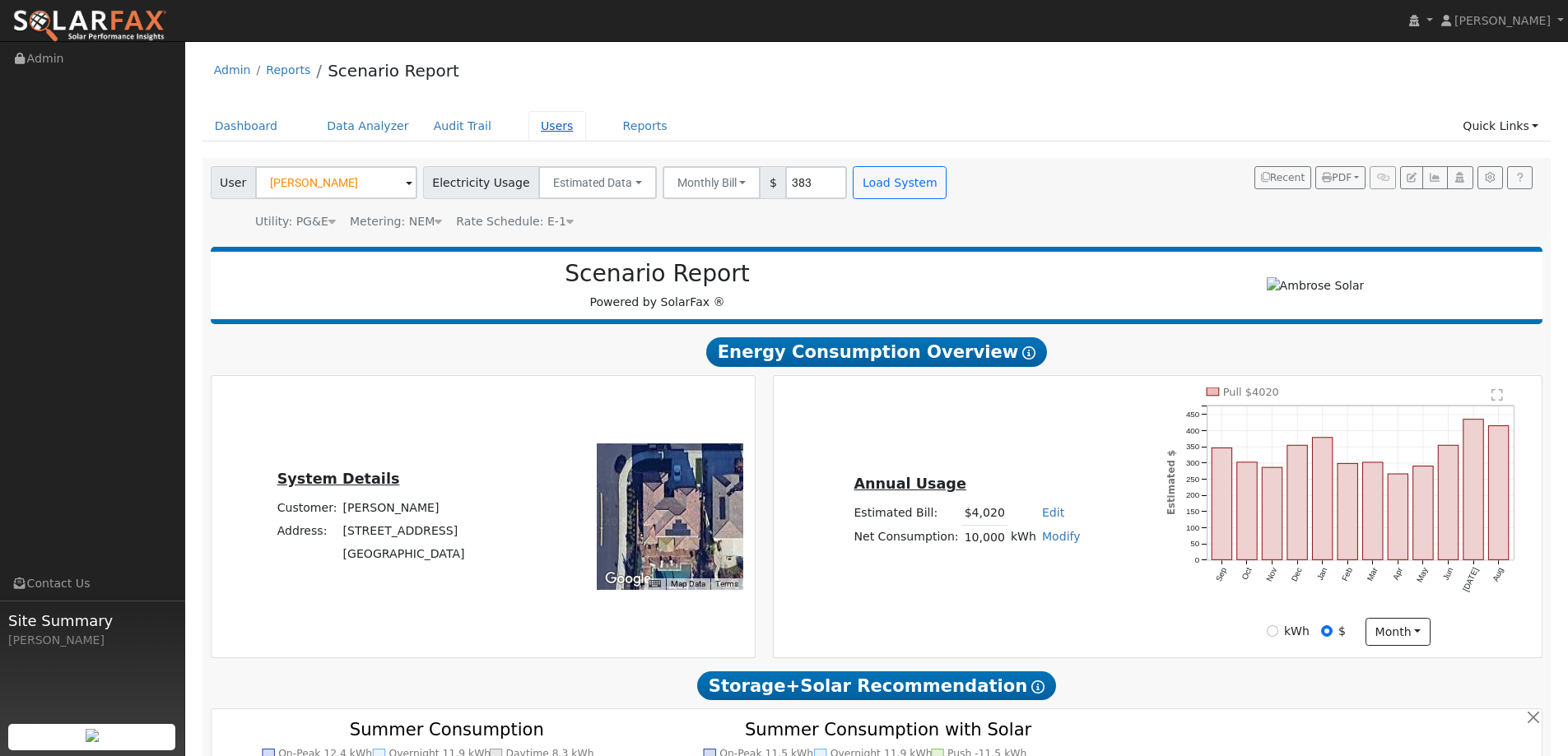
click at [535, 124] on link "Users" at bounding box center [557, 126] width 58 height 30
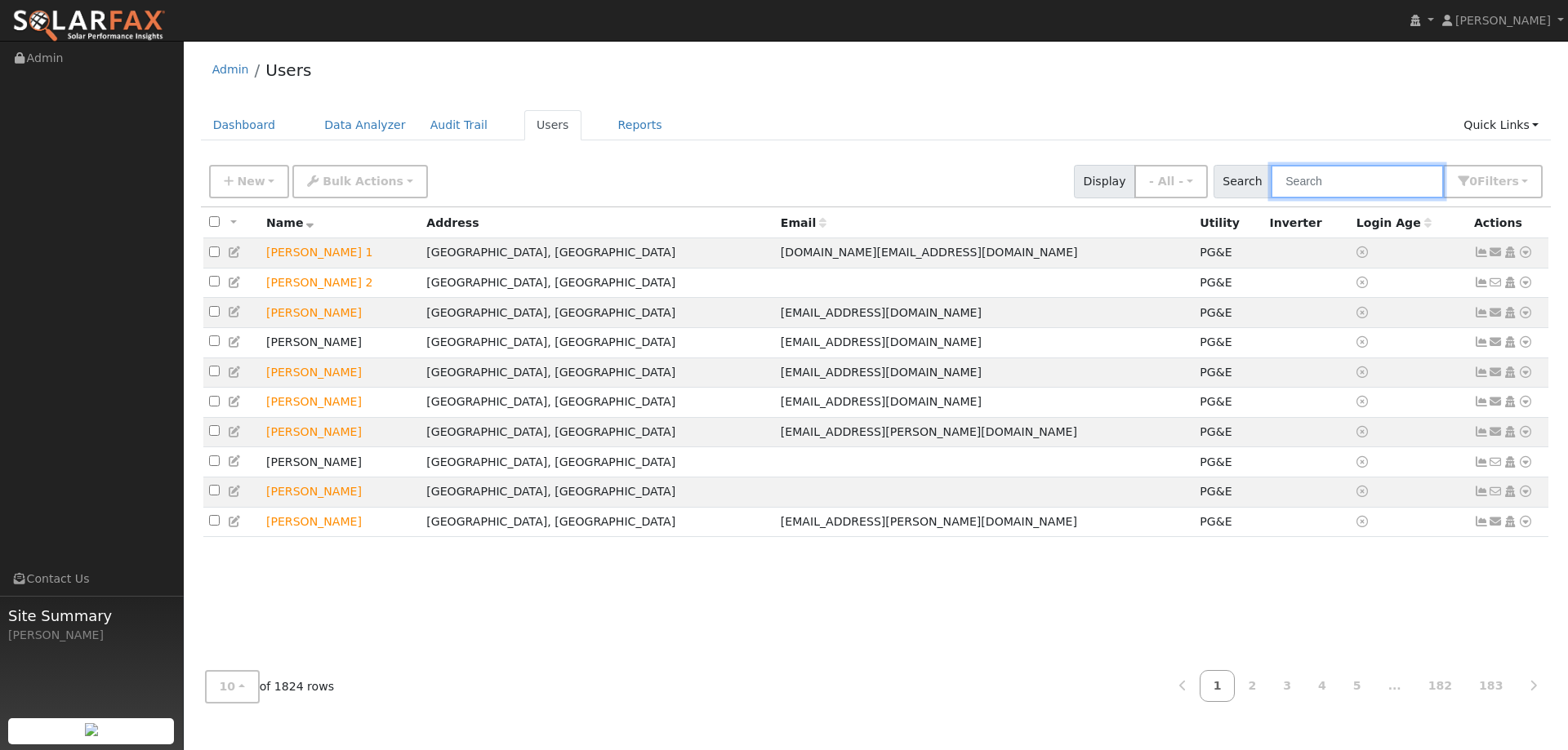
click at [1302, 192] on input "text" at bounding box center [1357, 182] width 173 height 33
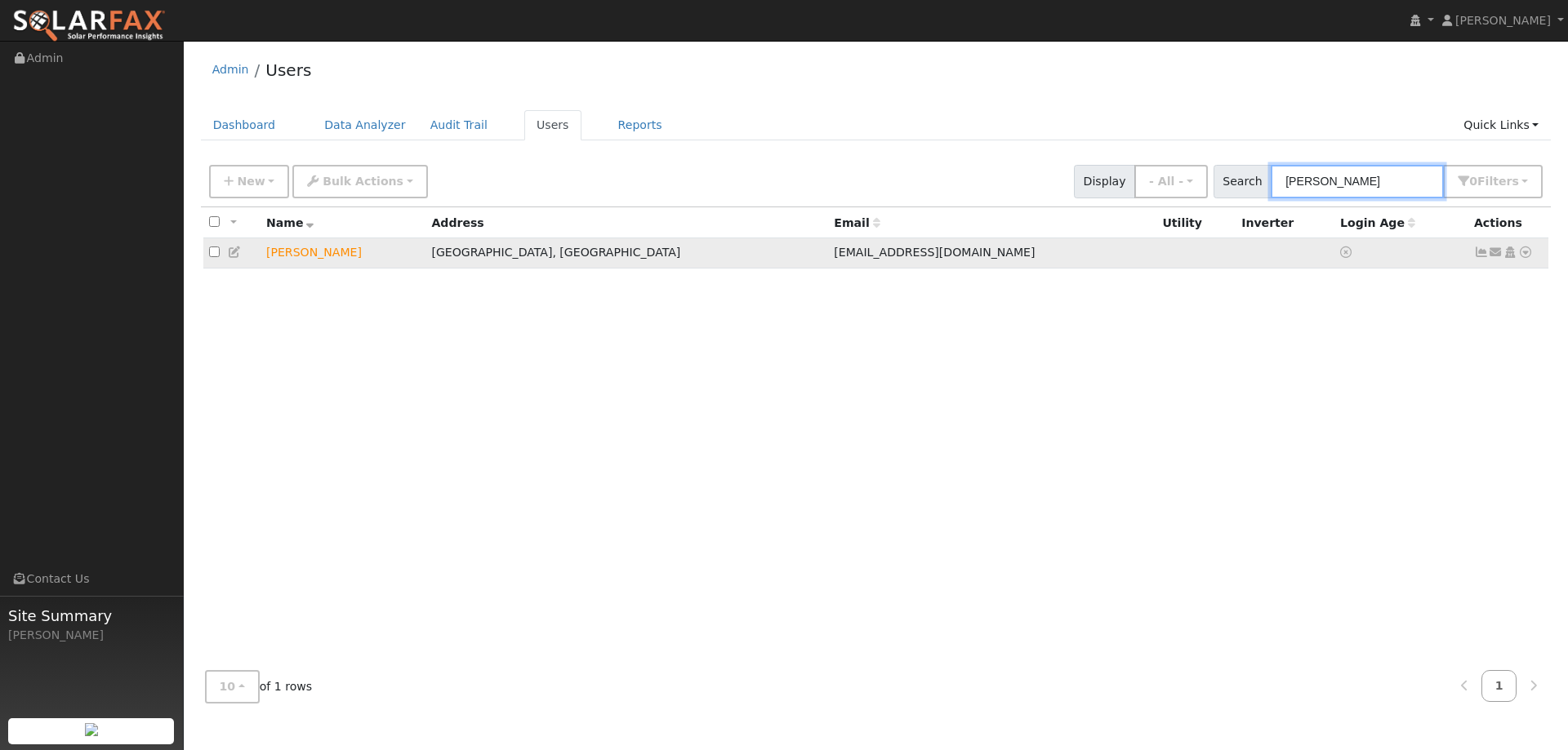
type input "Spencer"
click at [1525, 250] on icon at bounding box center [1526, 252] width 15 height 12
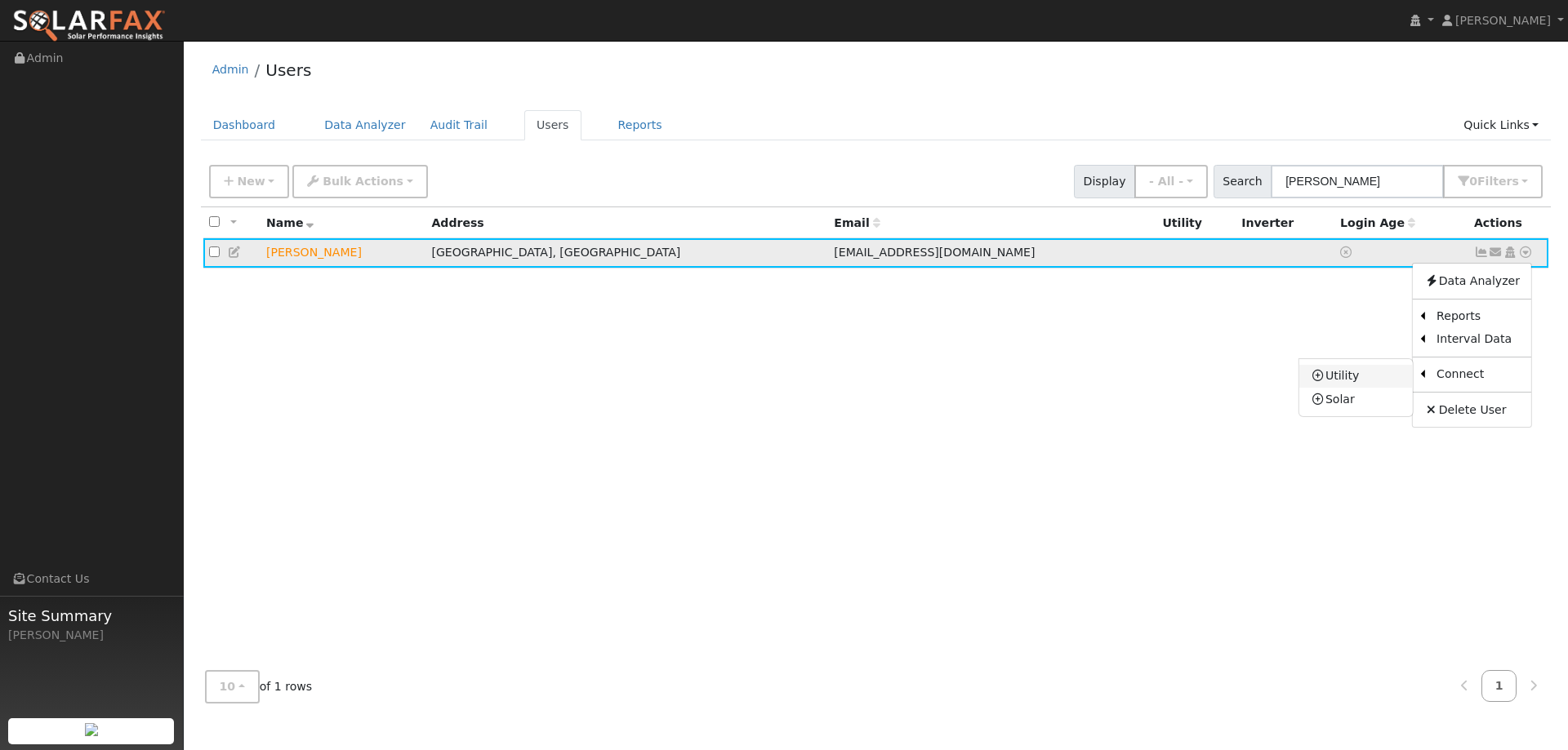
click at [1356, 375] on link "Utility" at bounding box center [1356, 376] width 114 height 23
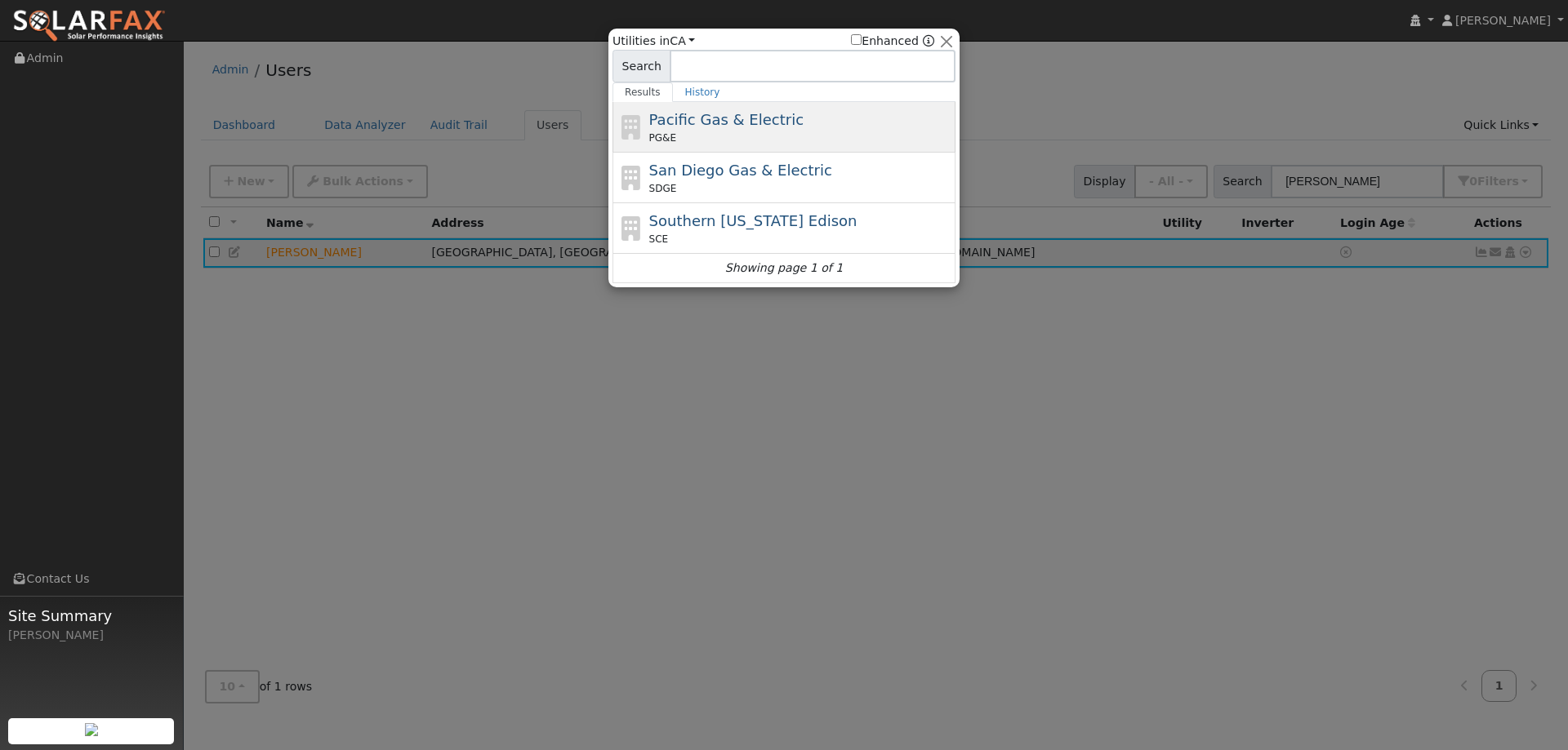
click at [875, 105] on div "Pacific Gas & Electric PG&E" at bounding box center [784, 127] width 343 height 51
